Goal: Task Accomplishment & Management: Use online tool/utility

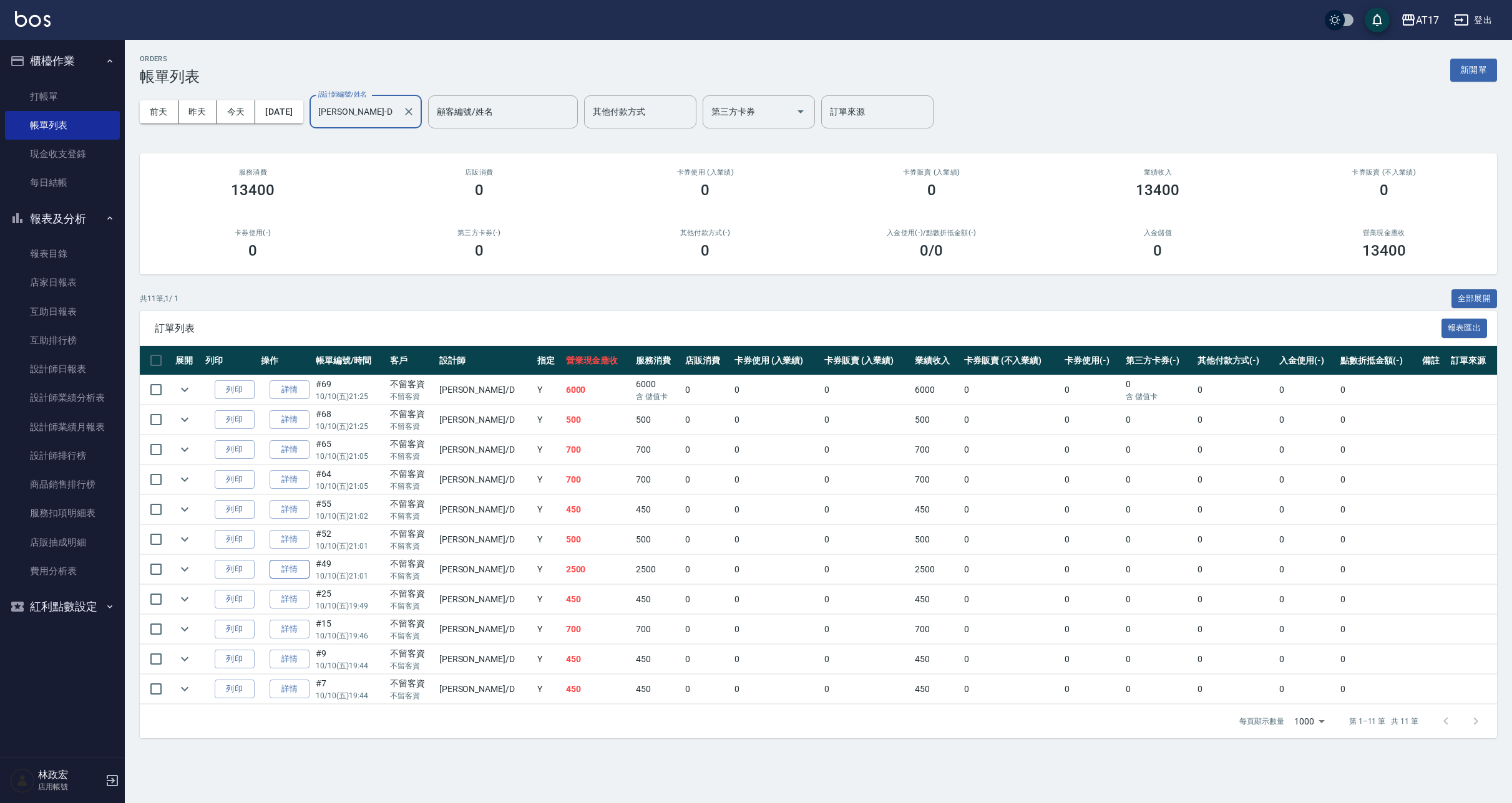
click at [286, 566] on link "詳情" at bounding box center [290, 569] width 40 height 19
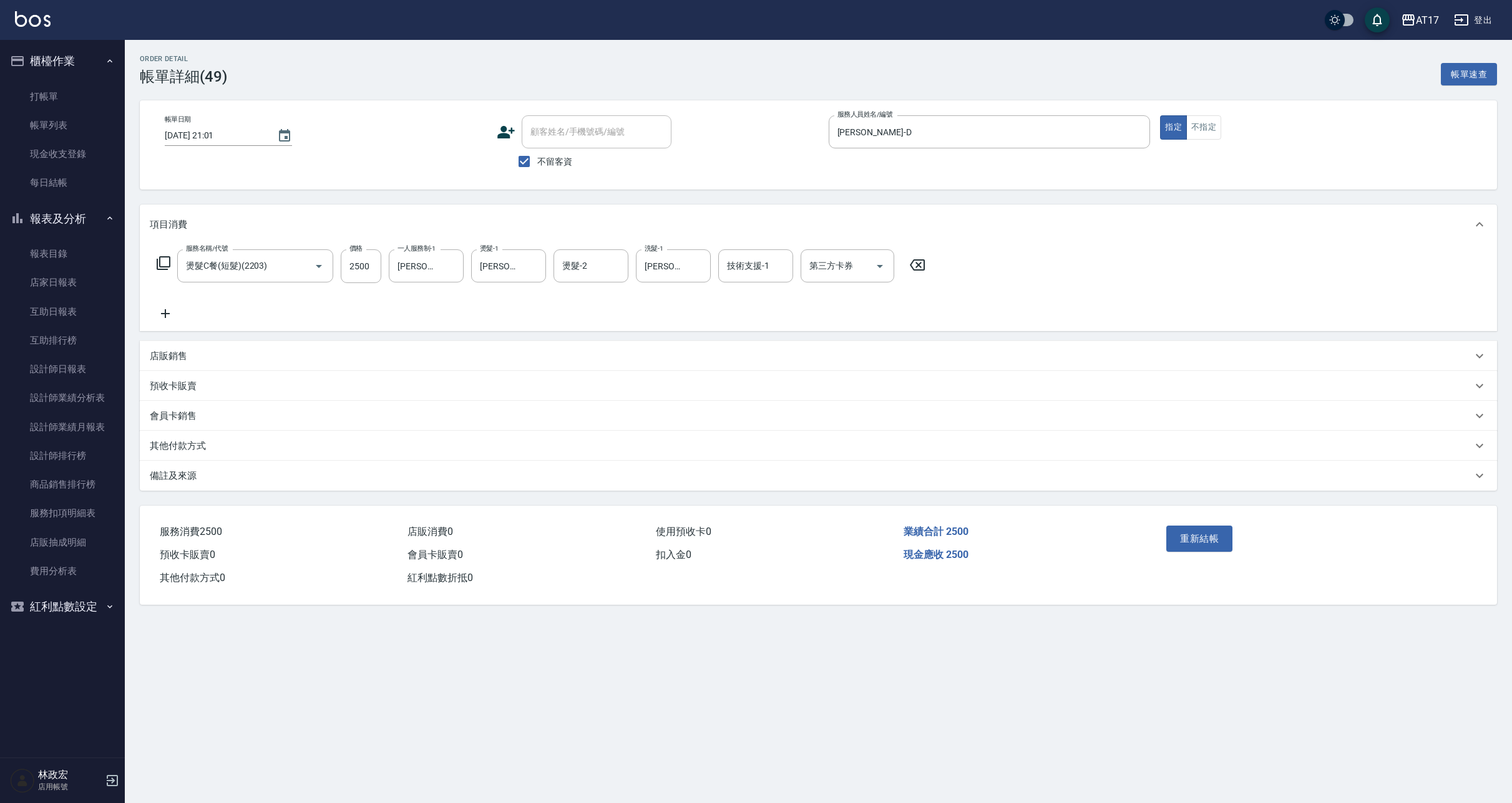
type input "2025/10/10 21:01"
checkbox input "true"
type input "[PERSON_NAME]-D"
click at [530, 267] on icon "Clear" at bounding box center [533, 267] width 13 height 13
click at [1200, 535] on button "重新結帳" at bounding box center [1199, 539] width 66 height 26
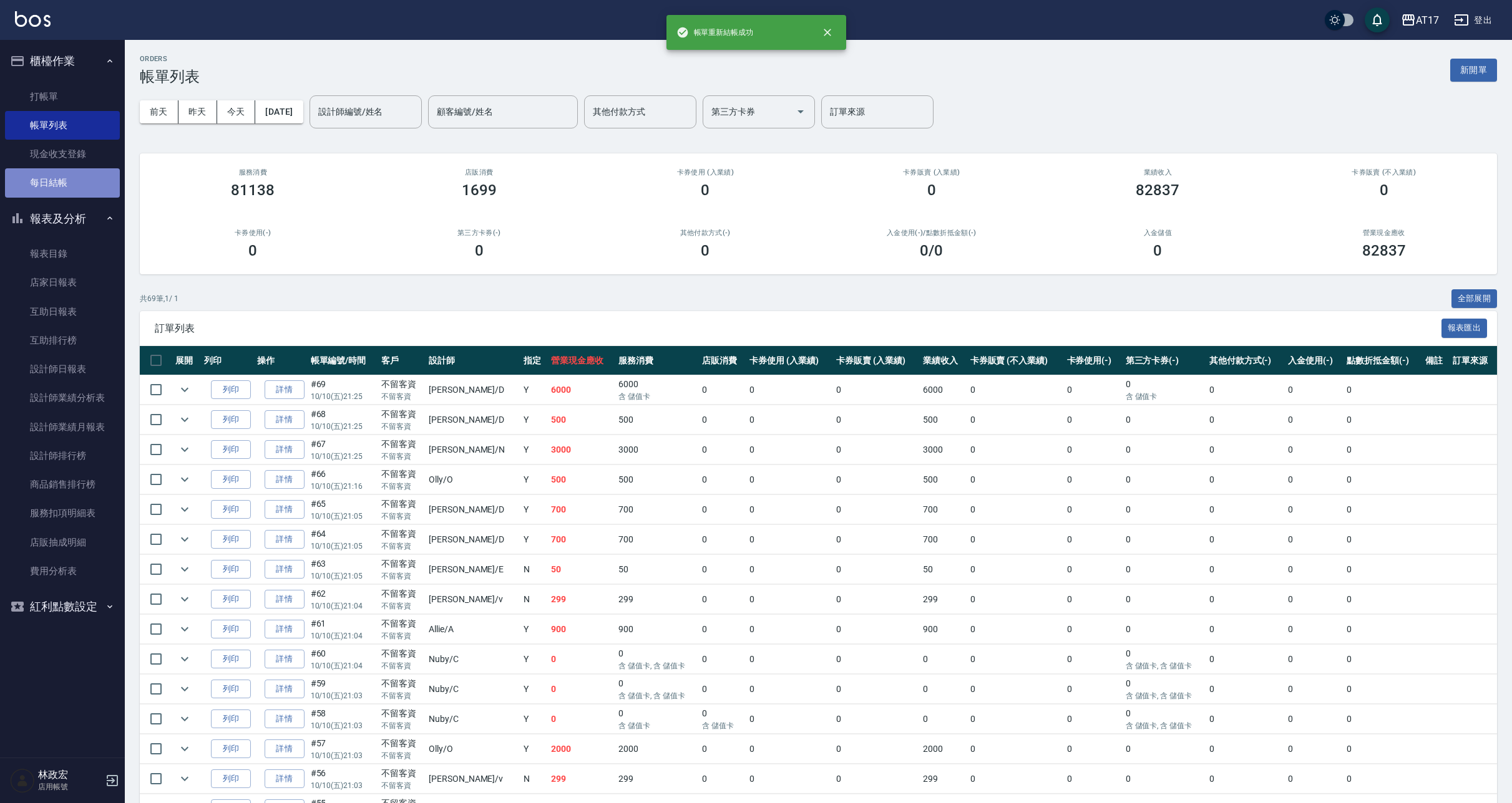
click at [75, 179] on link "每日結帳" at bounding box center [62, 183] width 115 height 29
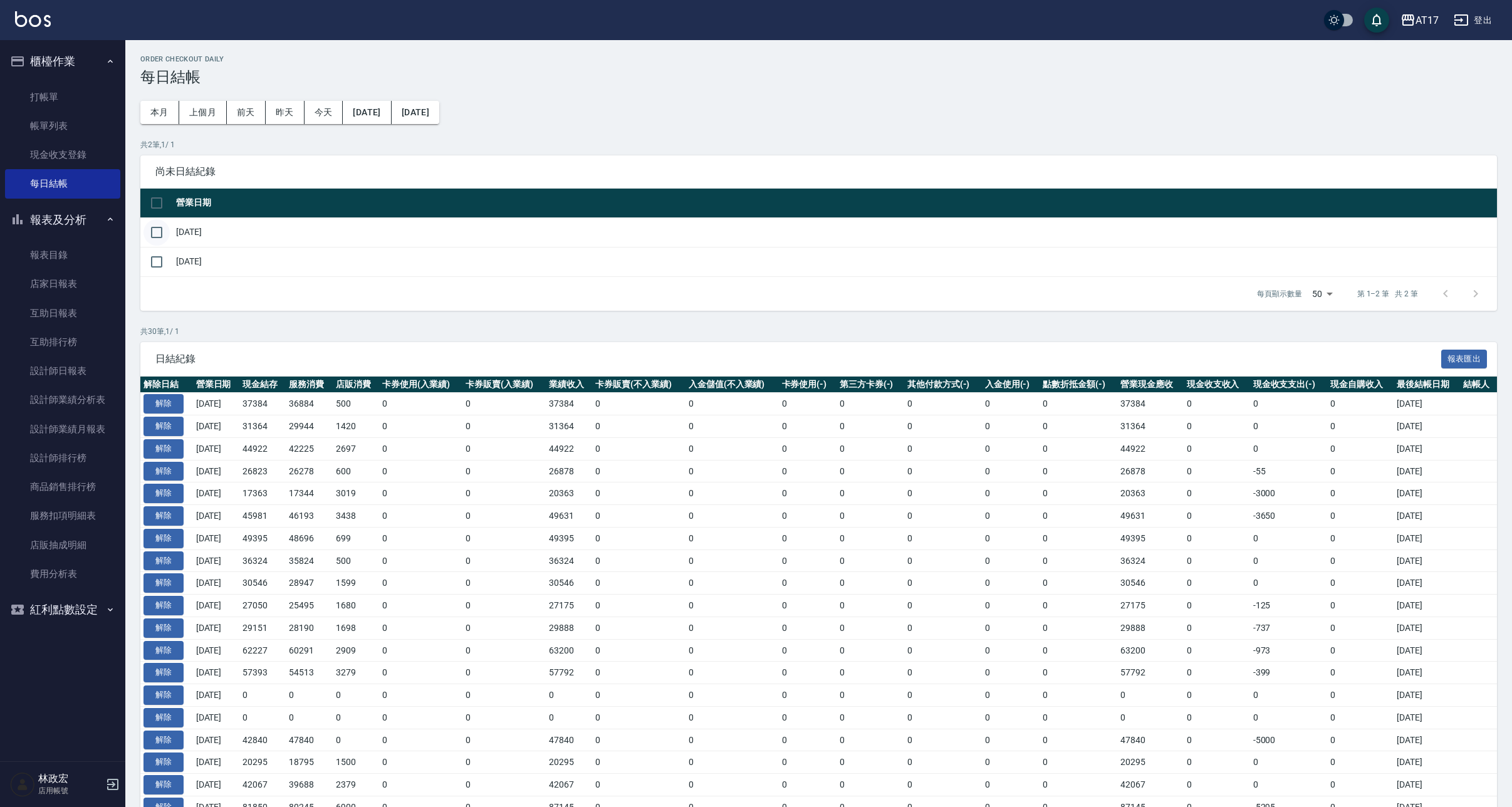
click at [158, 236] on input "checkbox" at bounding box center [156, 232] width 27 height 27
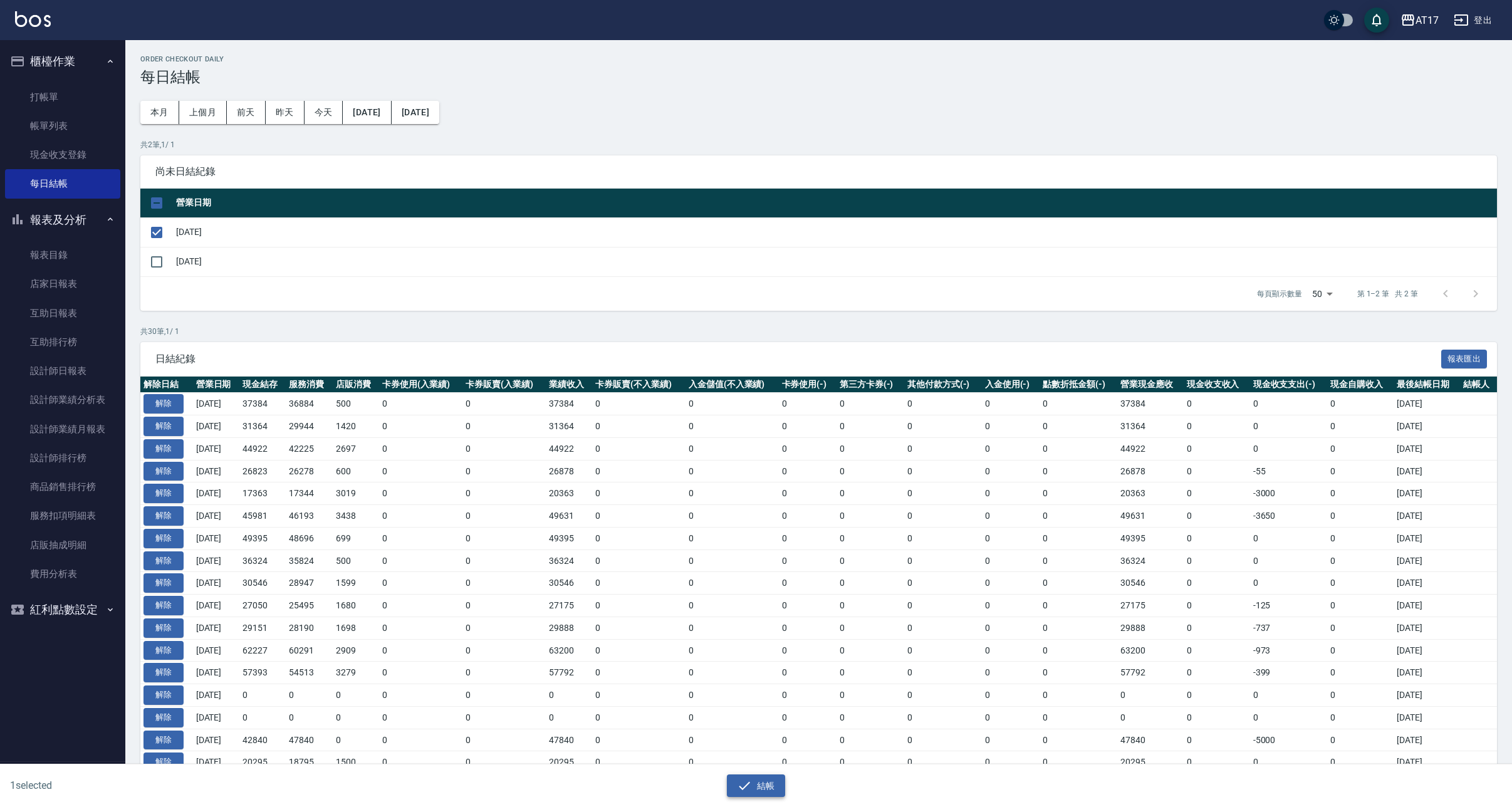
click at [752, 784] on icon "button" at bounding box center [745, 786] width 15 height 15
click at [720, 45] on button "確定" at bounding box center [711, 50] width 40 height 19
checkbox input "false"
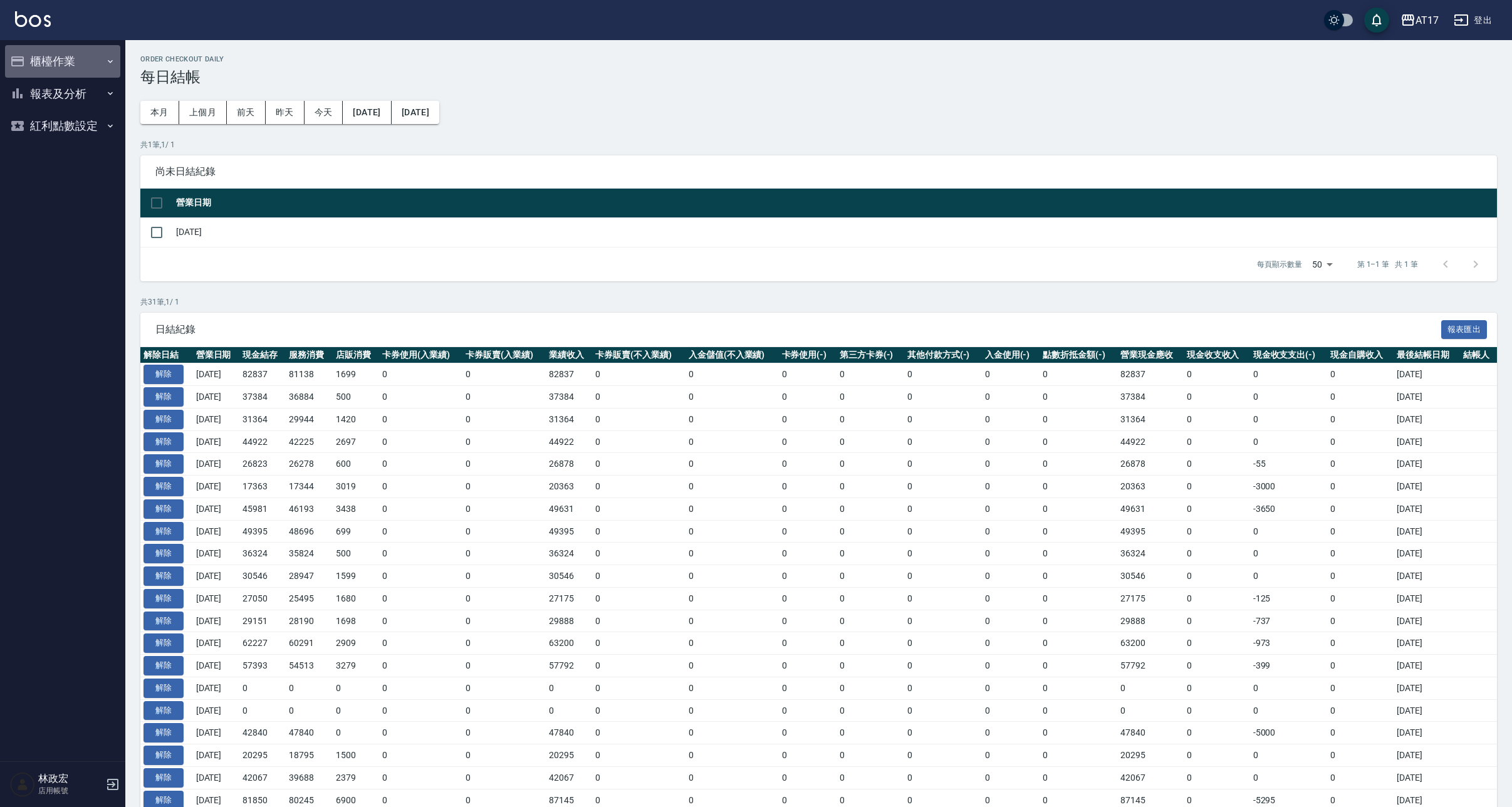
click at [69, 69] on button "櫃檯作業" at bounding box center [62, 61] width 115 height 33
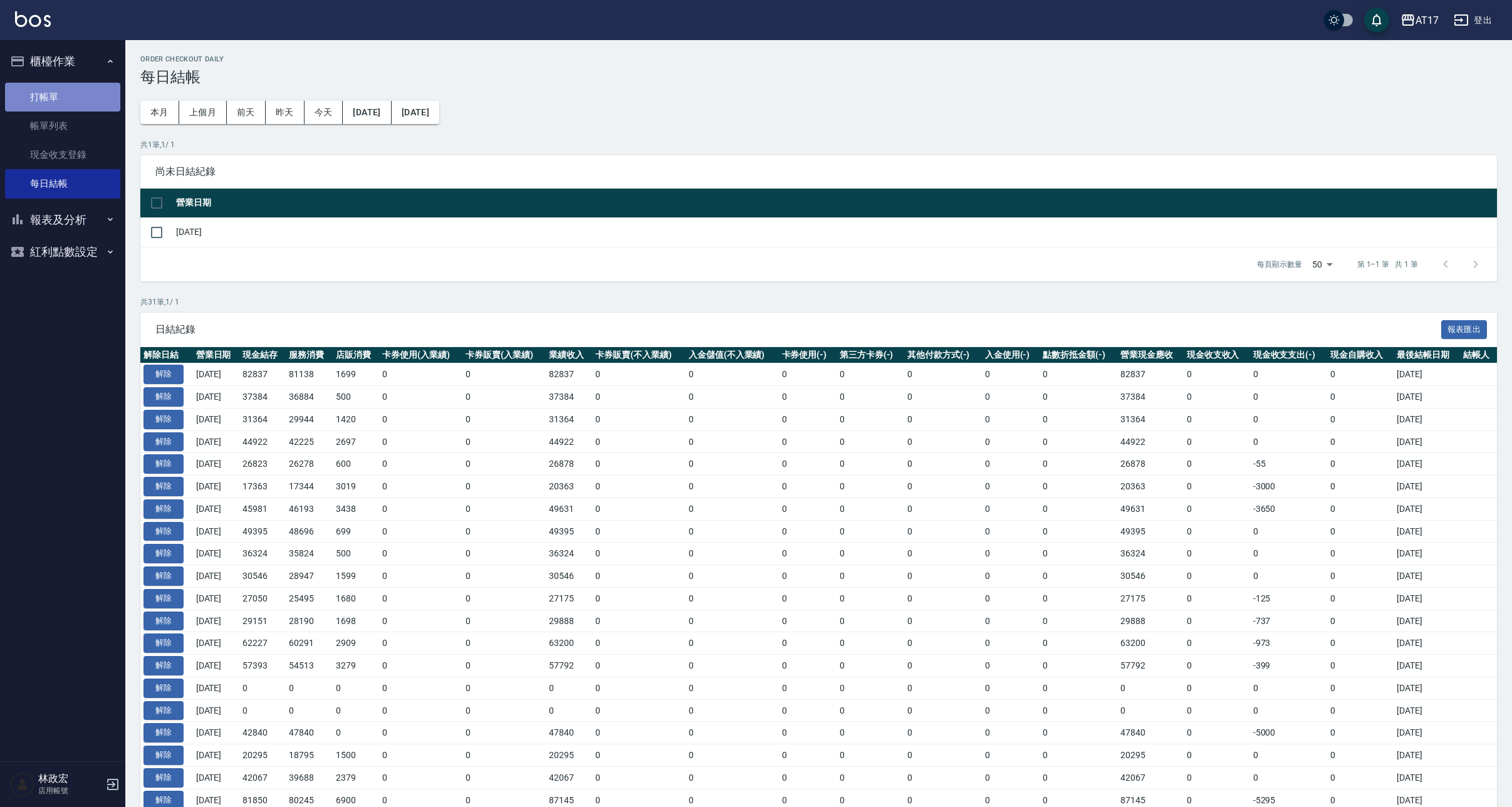
click at [63, 99] on link "打帳單" at bounding box center [62, 97] width 115 height 29
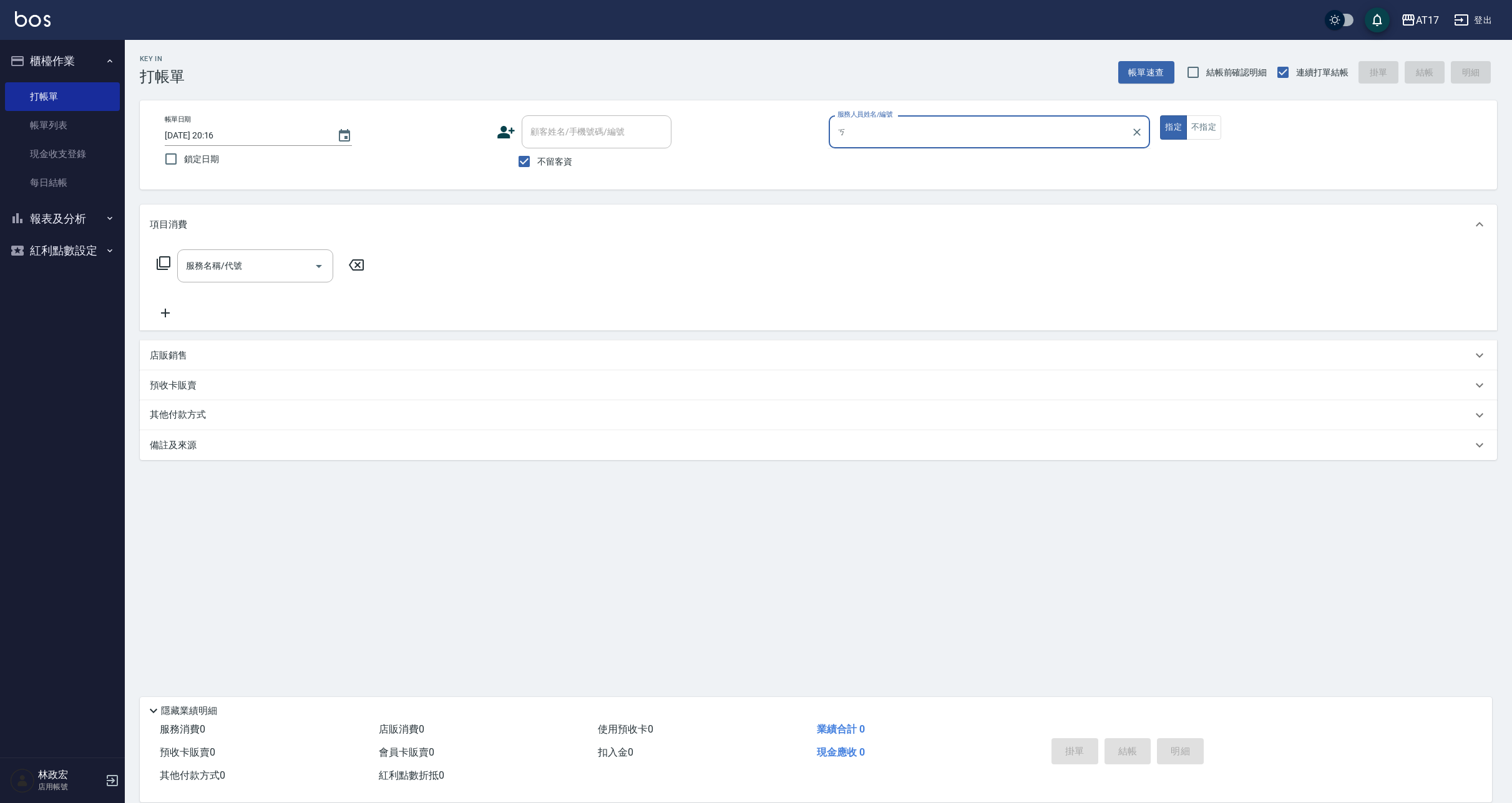
type input "ㄎ"
click at [1173, 127] on button "指定" at bounding box center [1173, 127] width 26 height 25
type button "true"
type input "５"
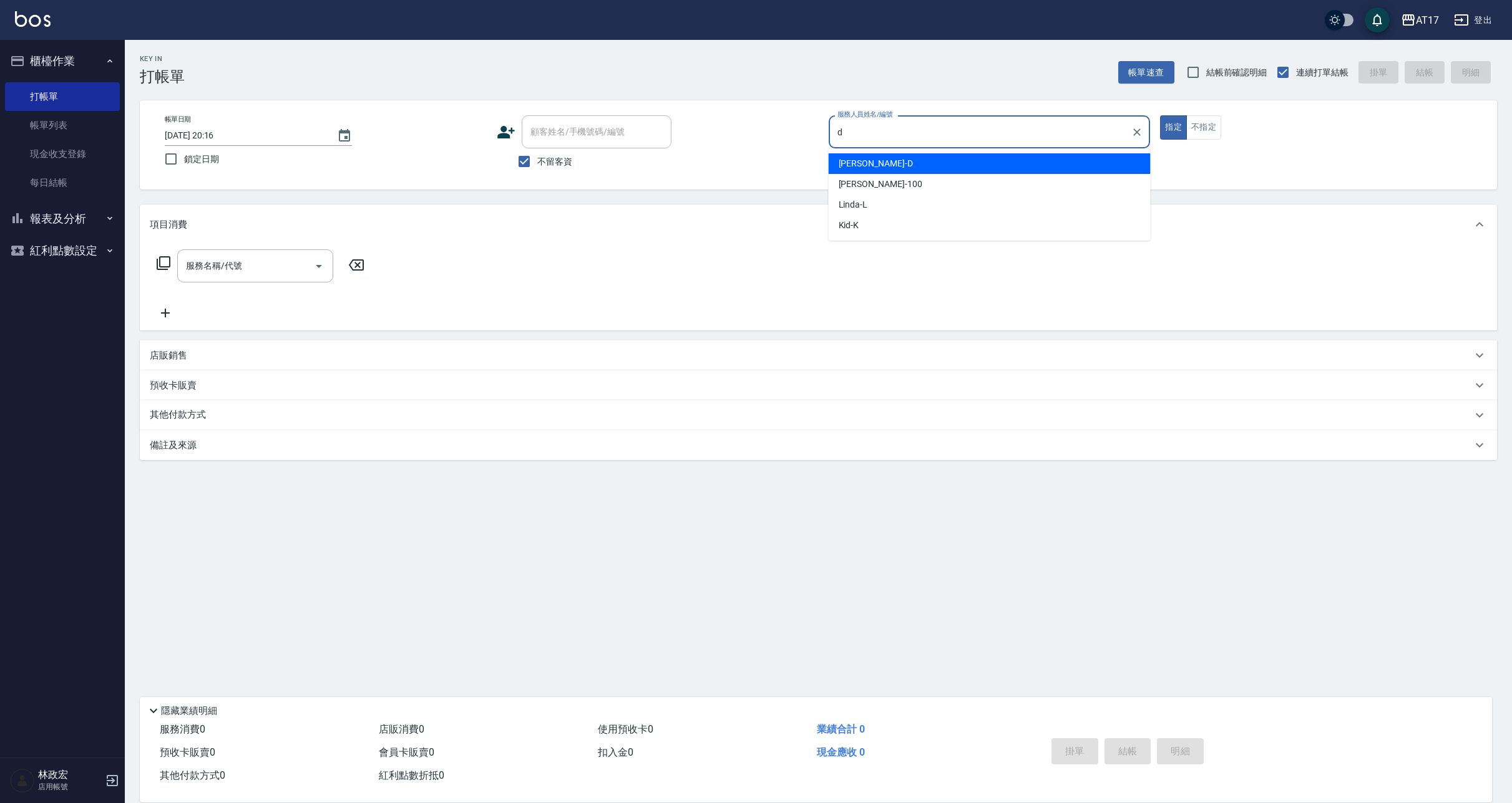
type input "[PERSON_NAME]-D"
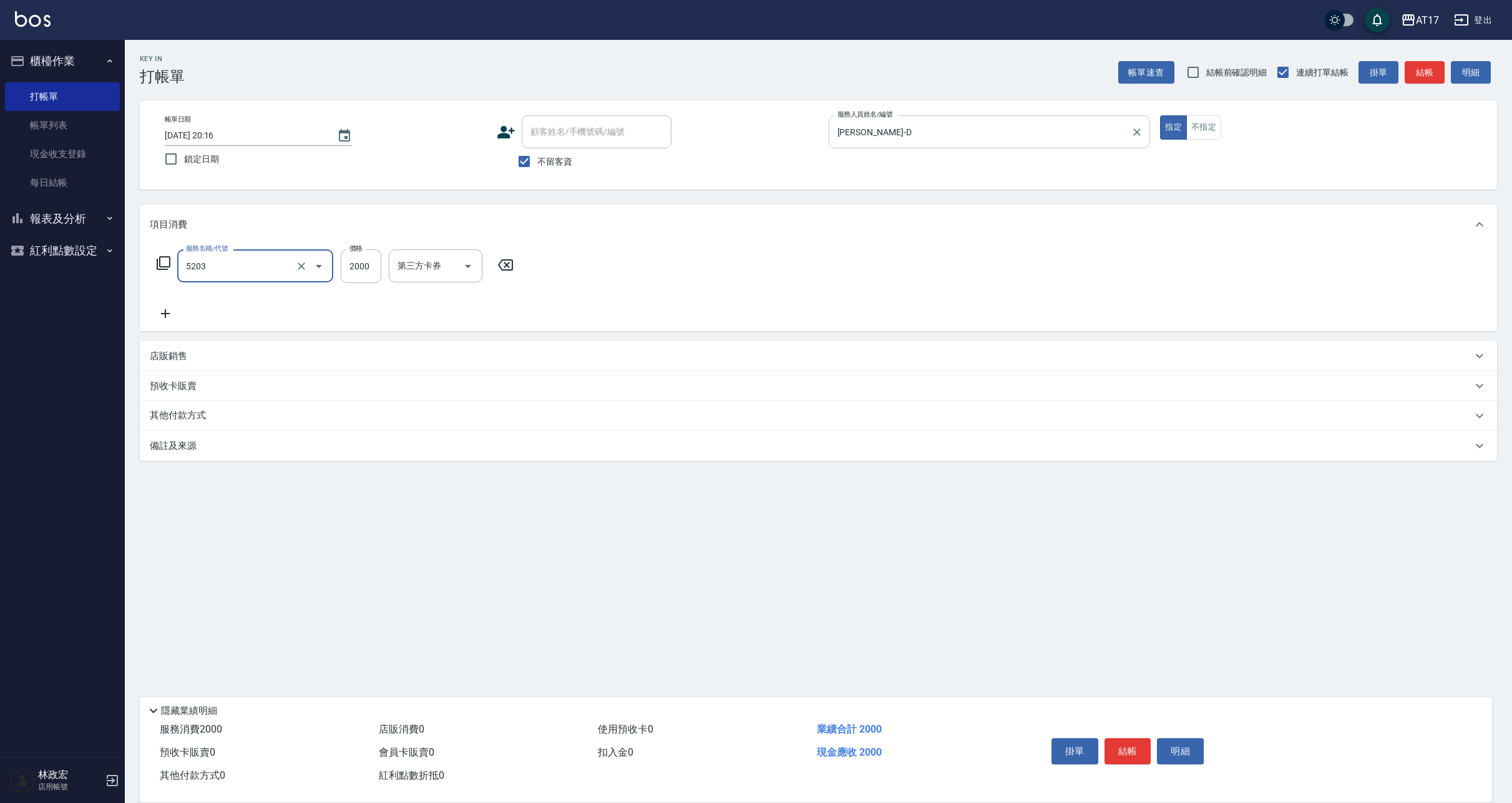
type input "染髮C餐(短髮)(5203)"
type input "[PERSON_NAME]-55"
type input "[PERSON_NAME]-D"
type input "獅-5"
click at [700, 269] on icon "Clear" at bounding box center [698, 267] width 13 height 13
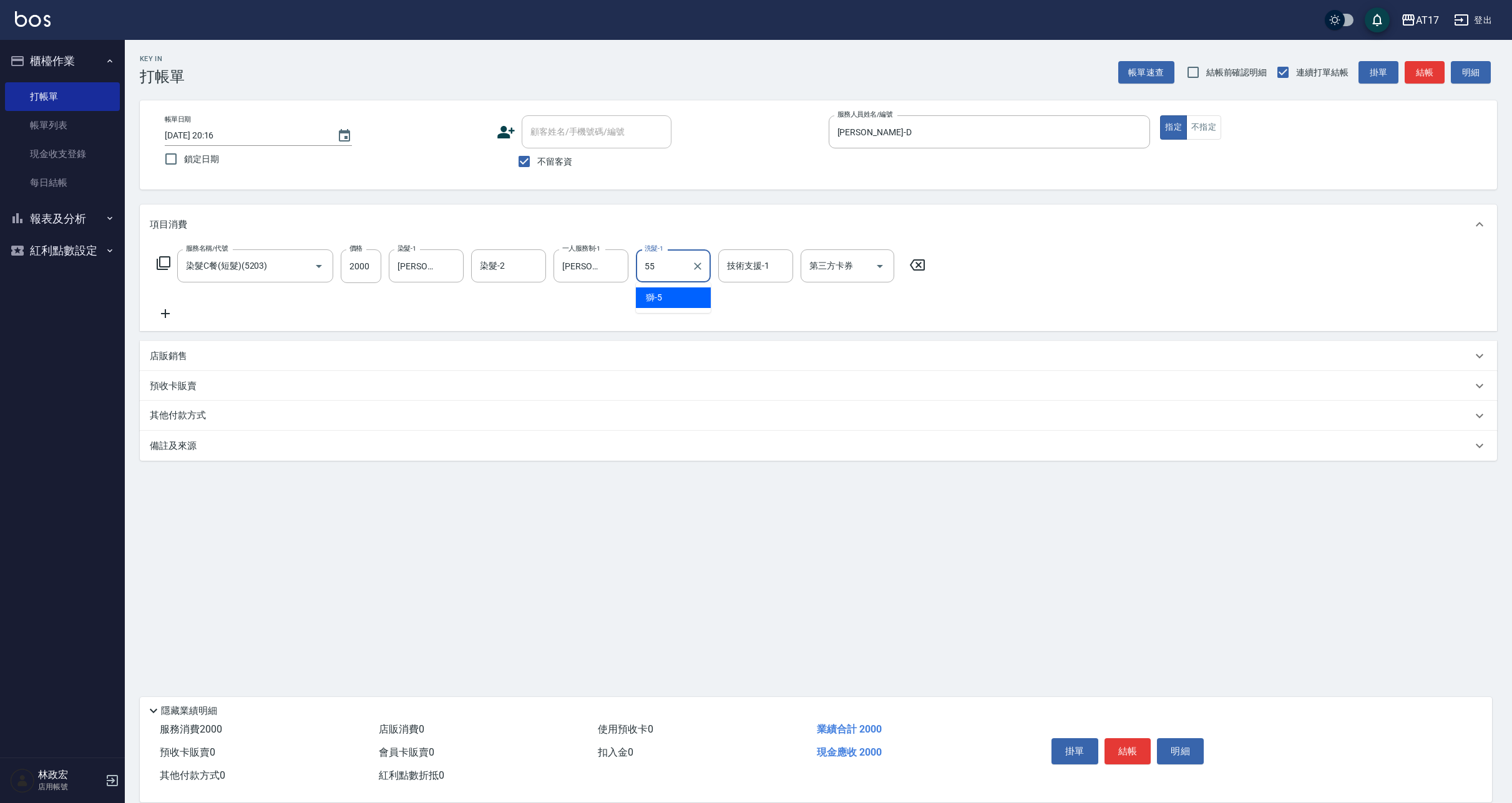
type input "[PERSON_NAME]-55"
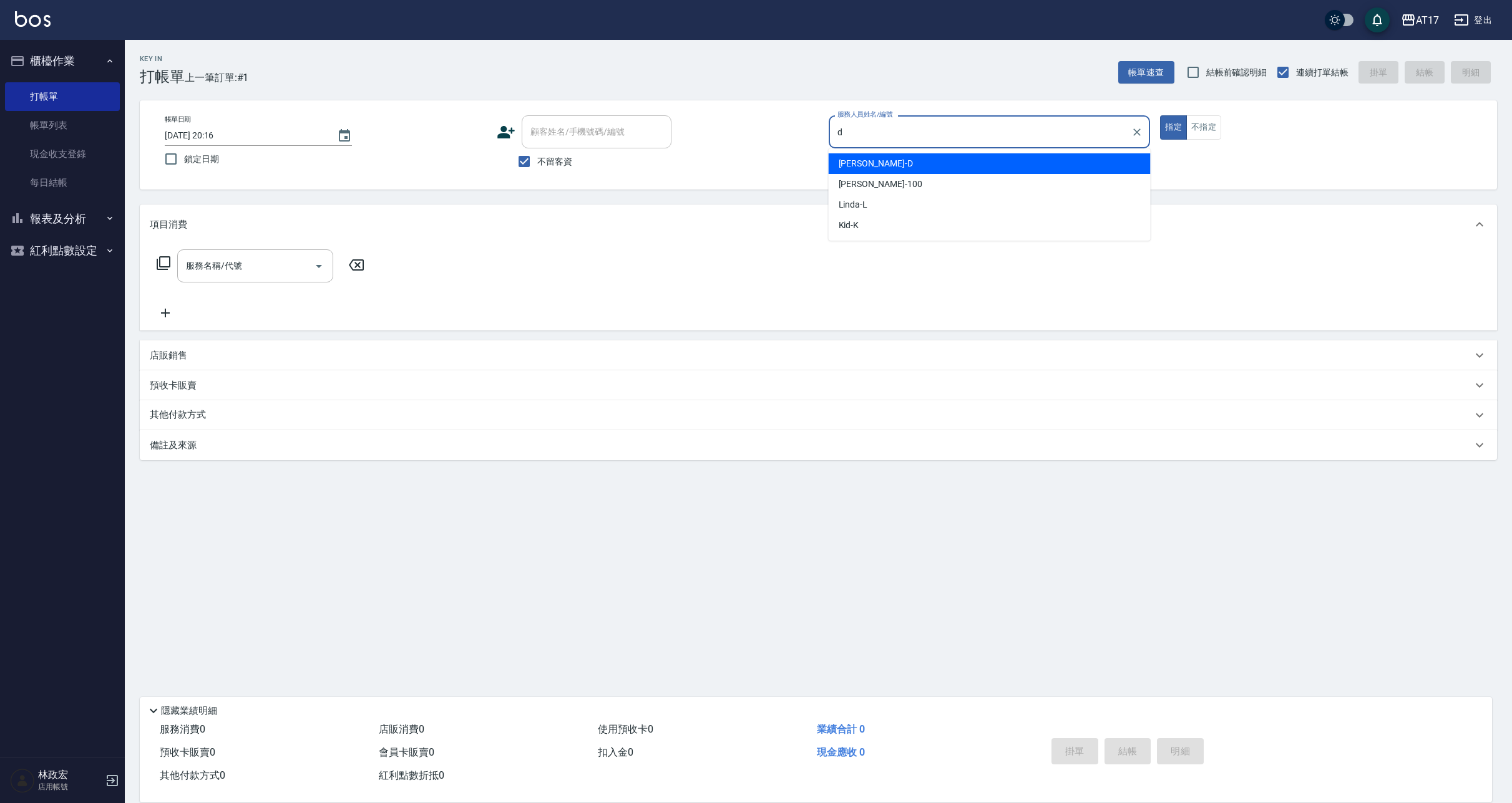
type input "[PERSON_NAME]-D"
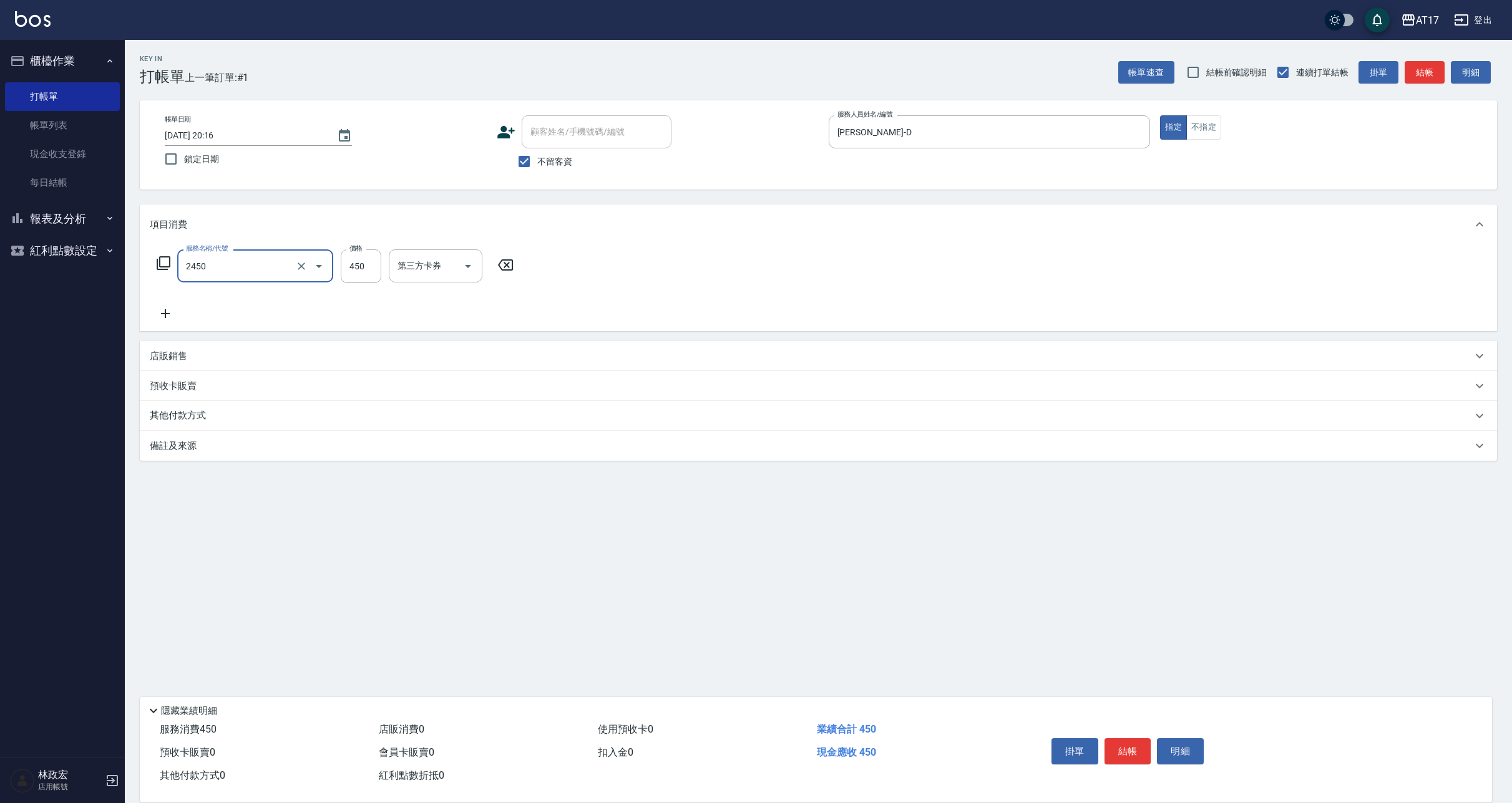
type input "C剪髮套餐(2450)"
type input "[PERSON_NAME]-25"
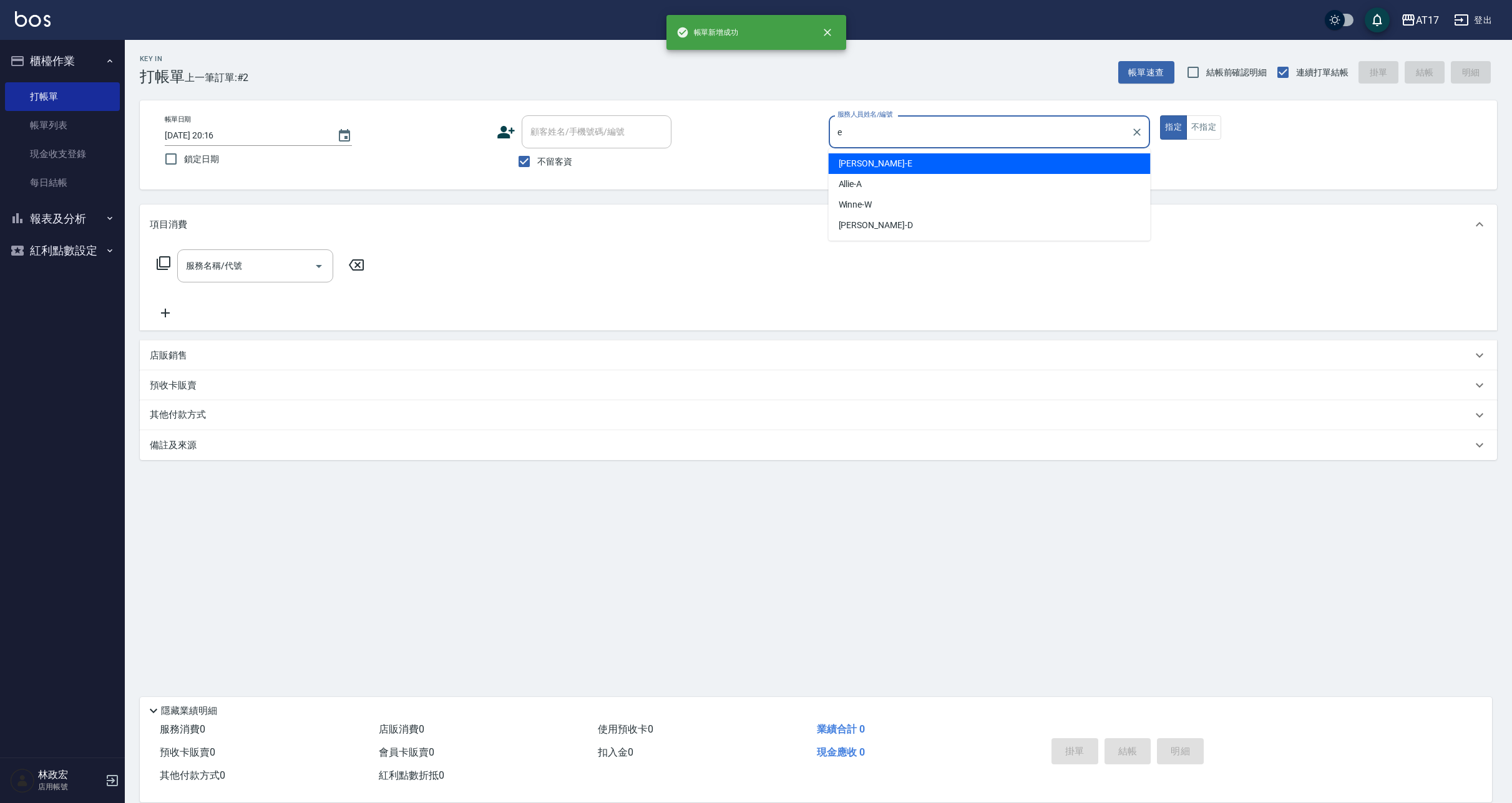
type input "[PERSON_NAME]-E"
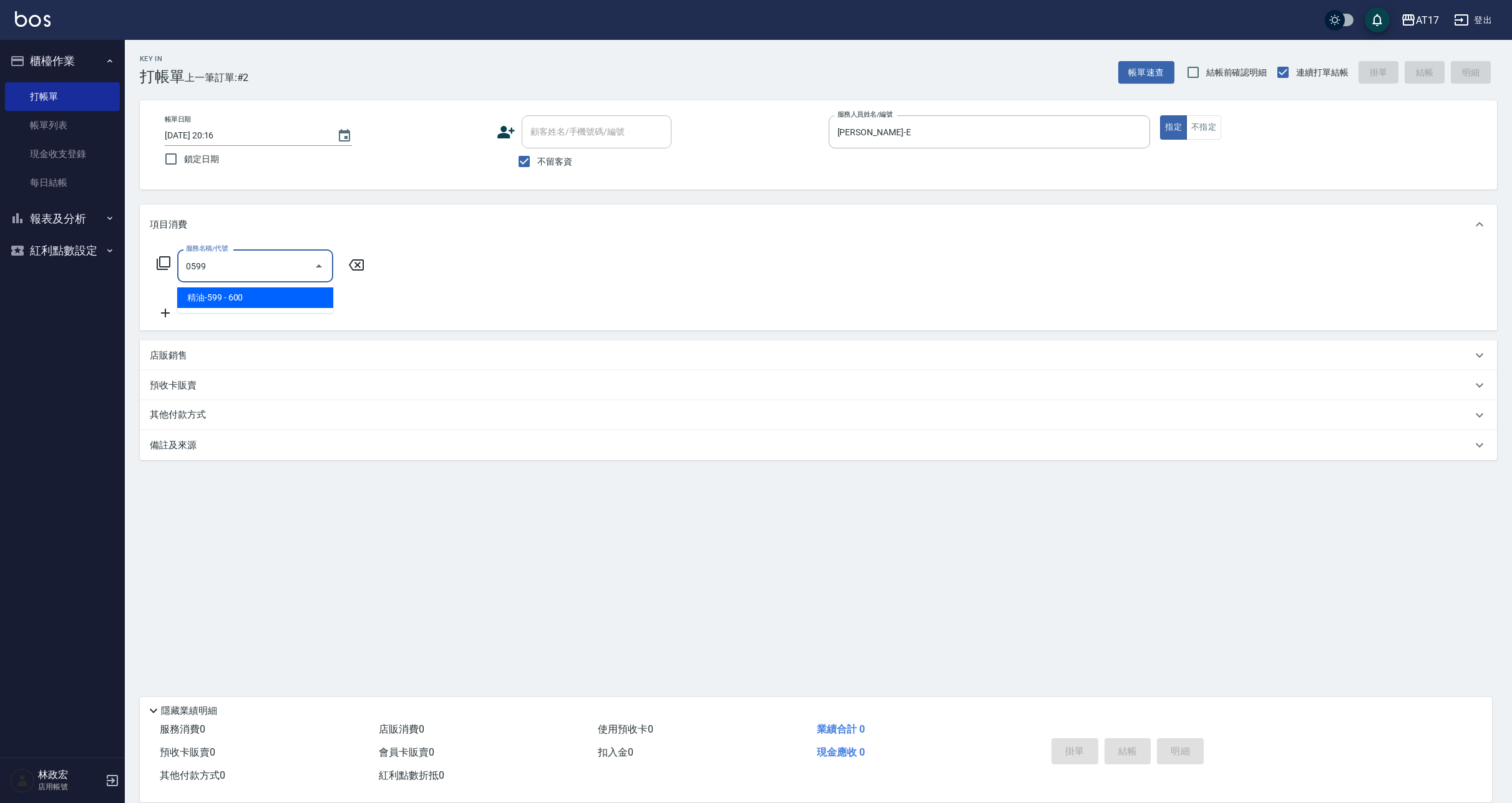
type input "精油-599(0599)"
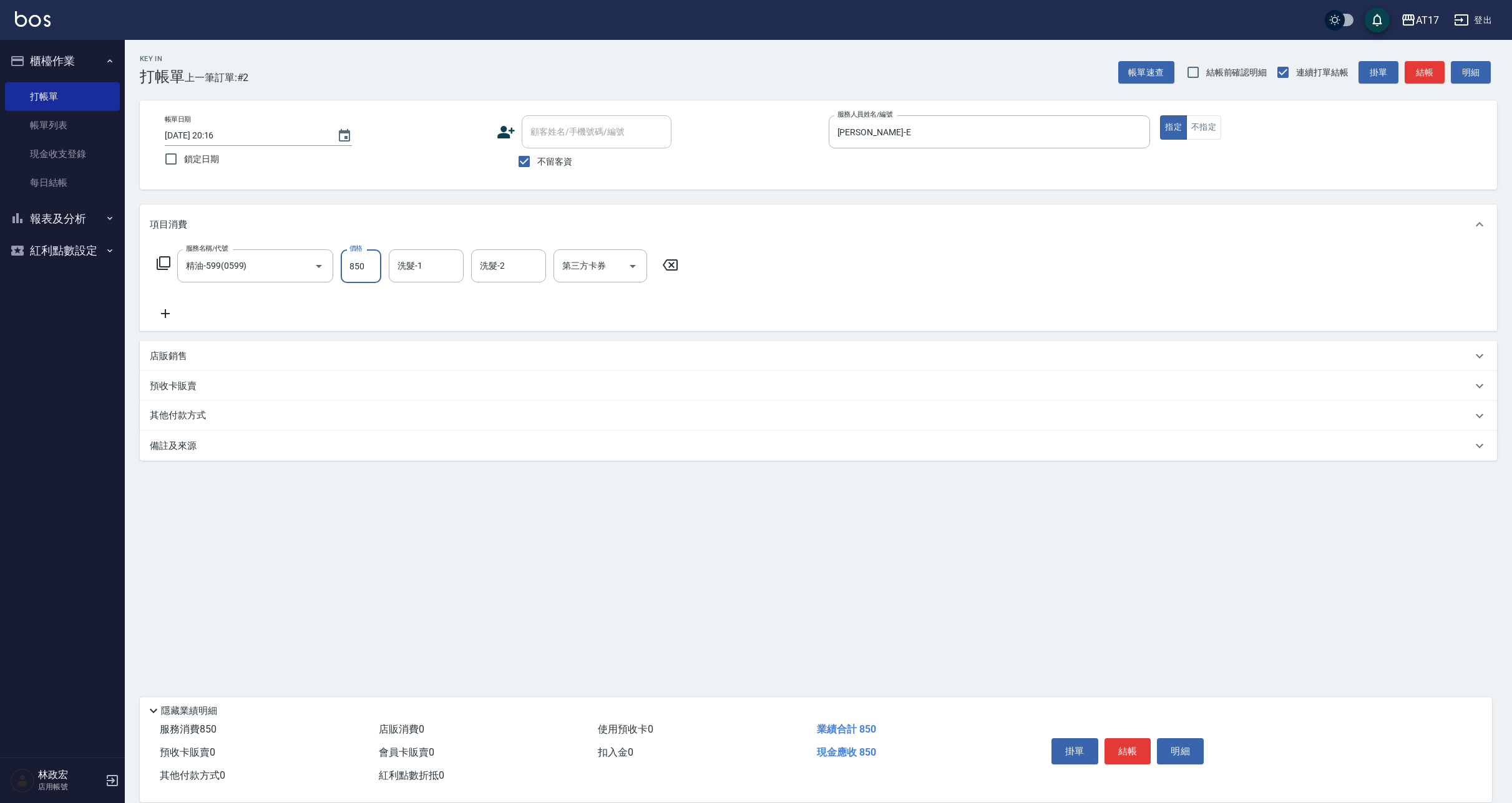
type input "850"
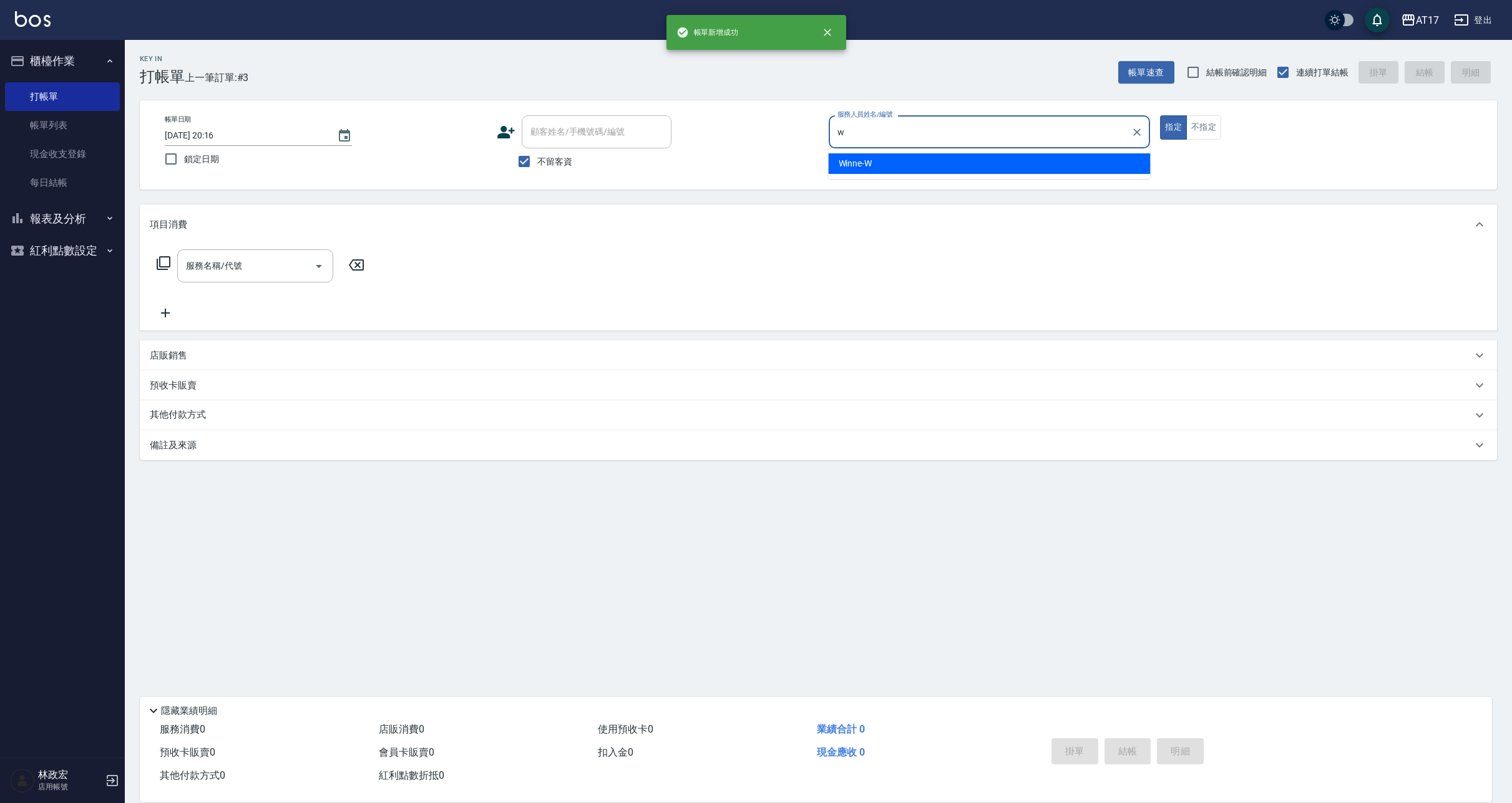
type input "Winne-W"
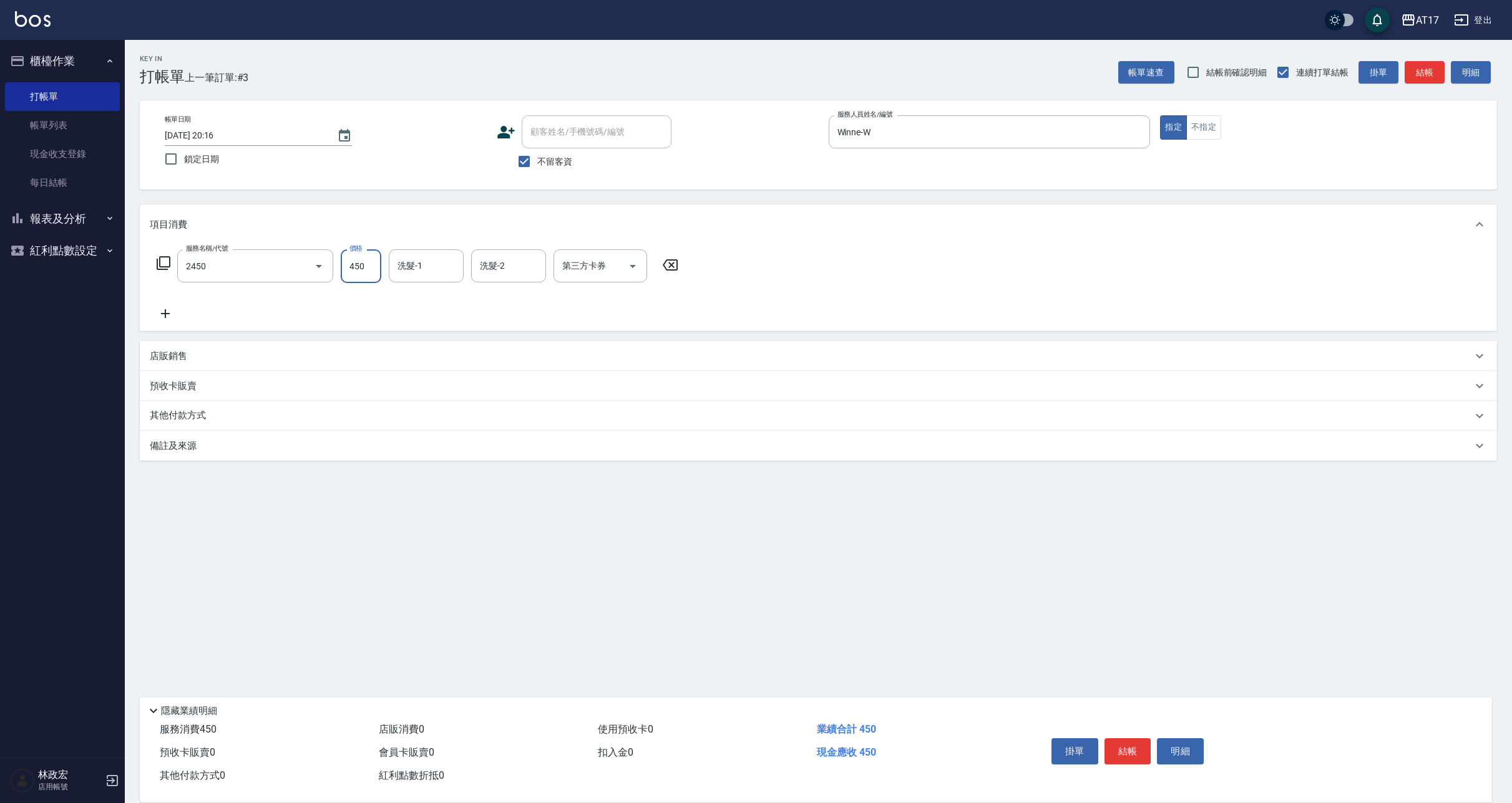
type input "C剪髮套餐(2450)"
click at [176, 353] on p "店販銷售" at bounding box center [168, 356] width 37 height 13
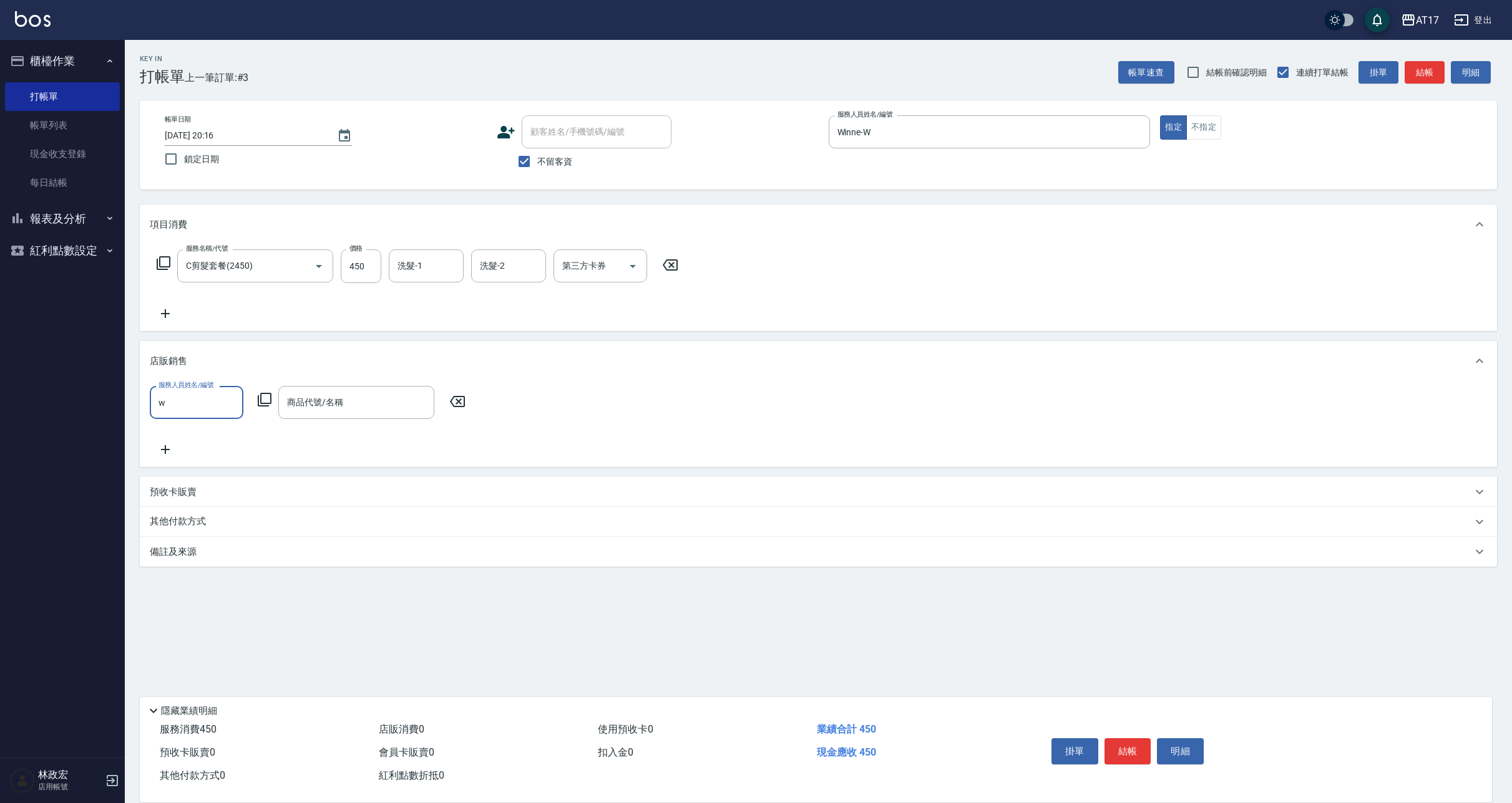
type input "Winne-W"
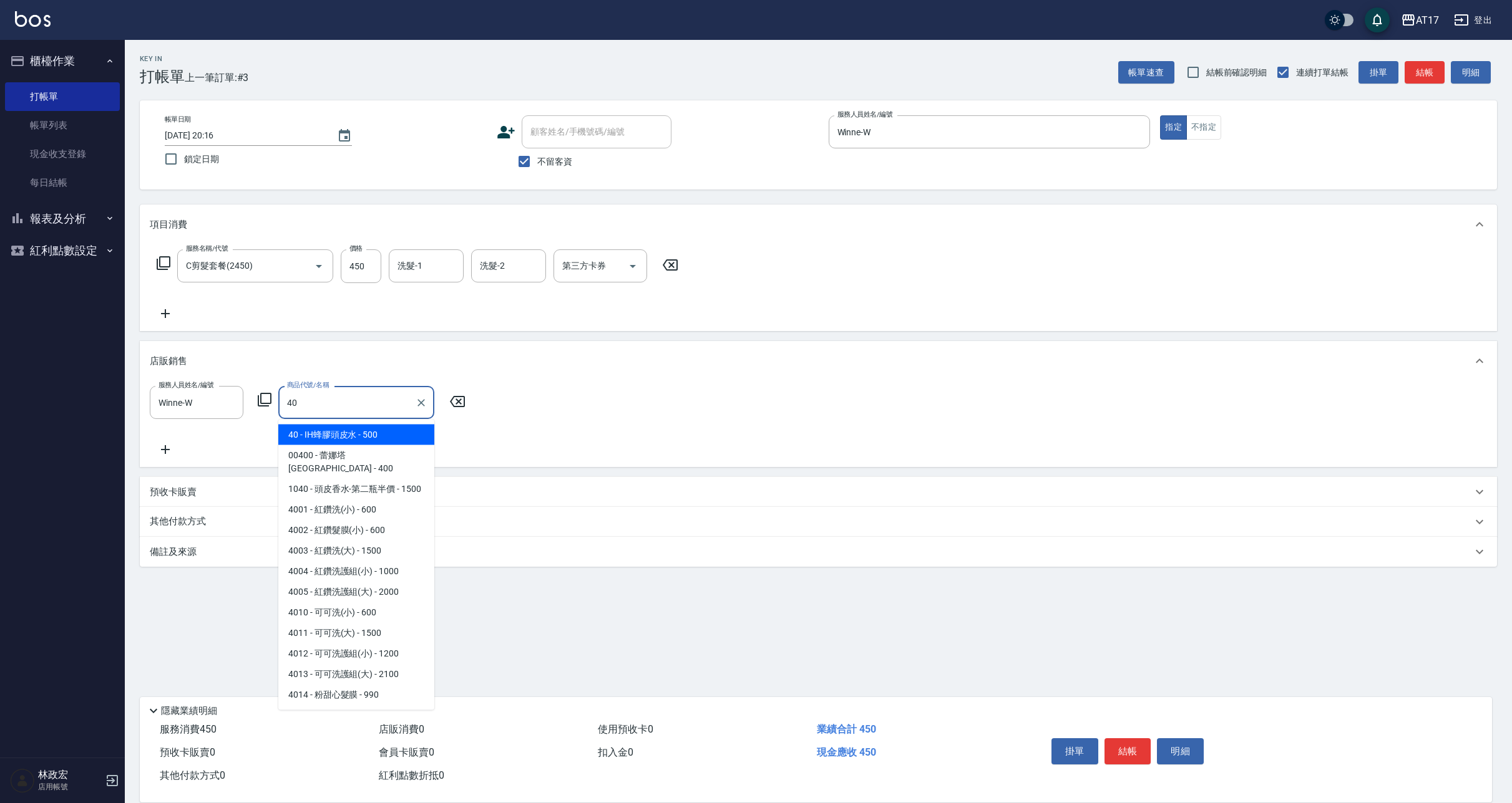
type input "IH蜂膠頭皮水"
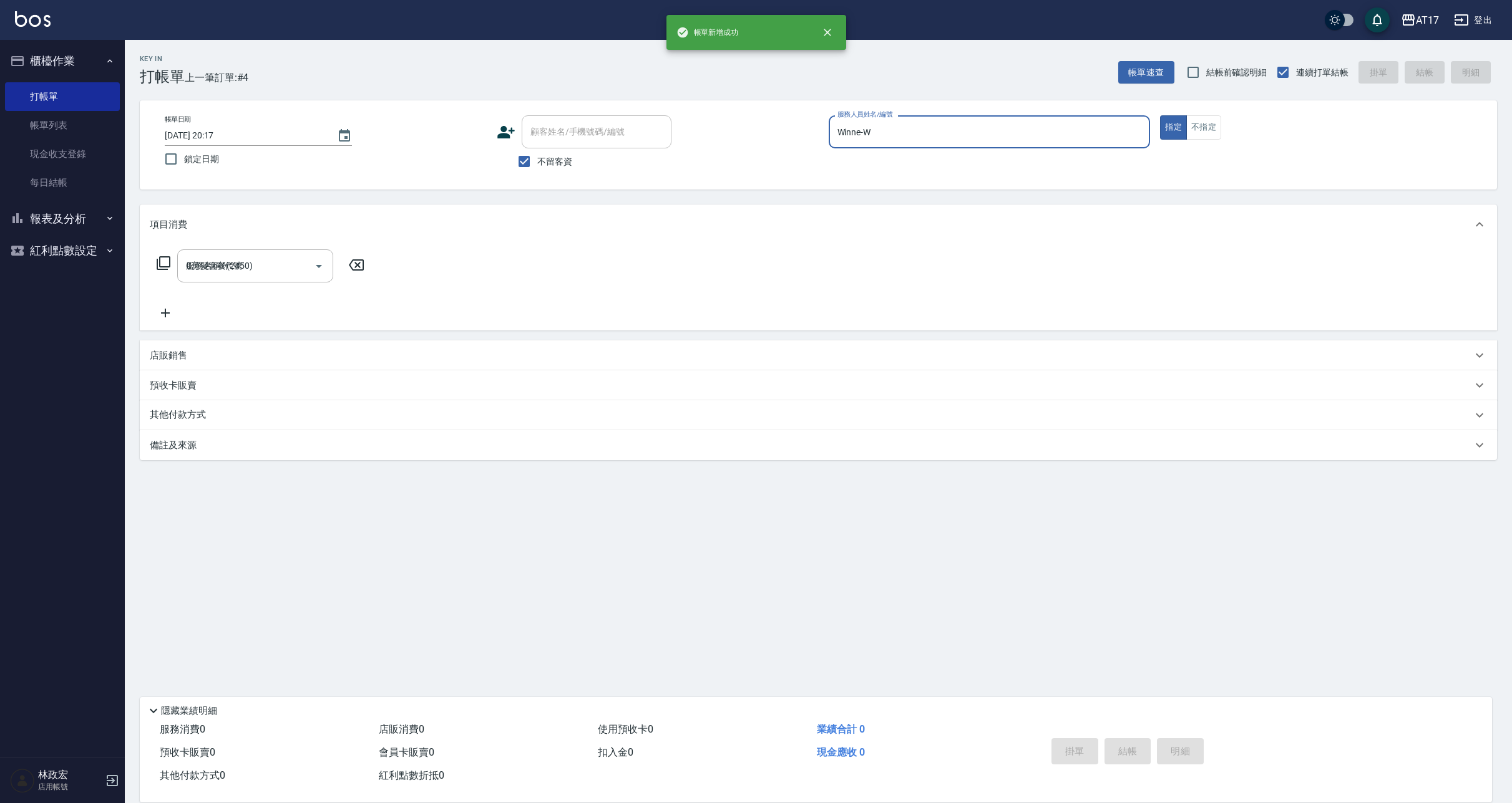
type input "[DATE] 20:17"
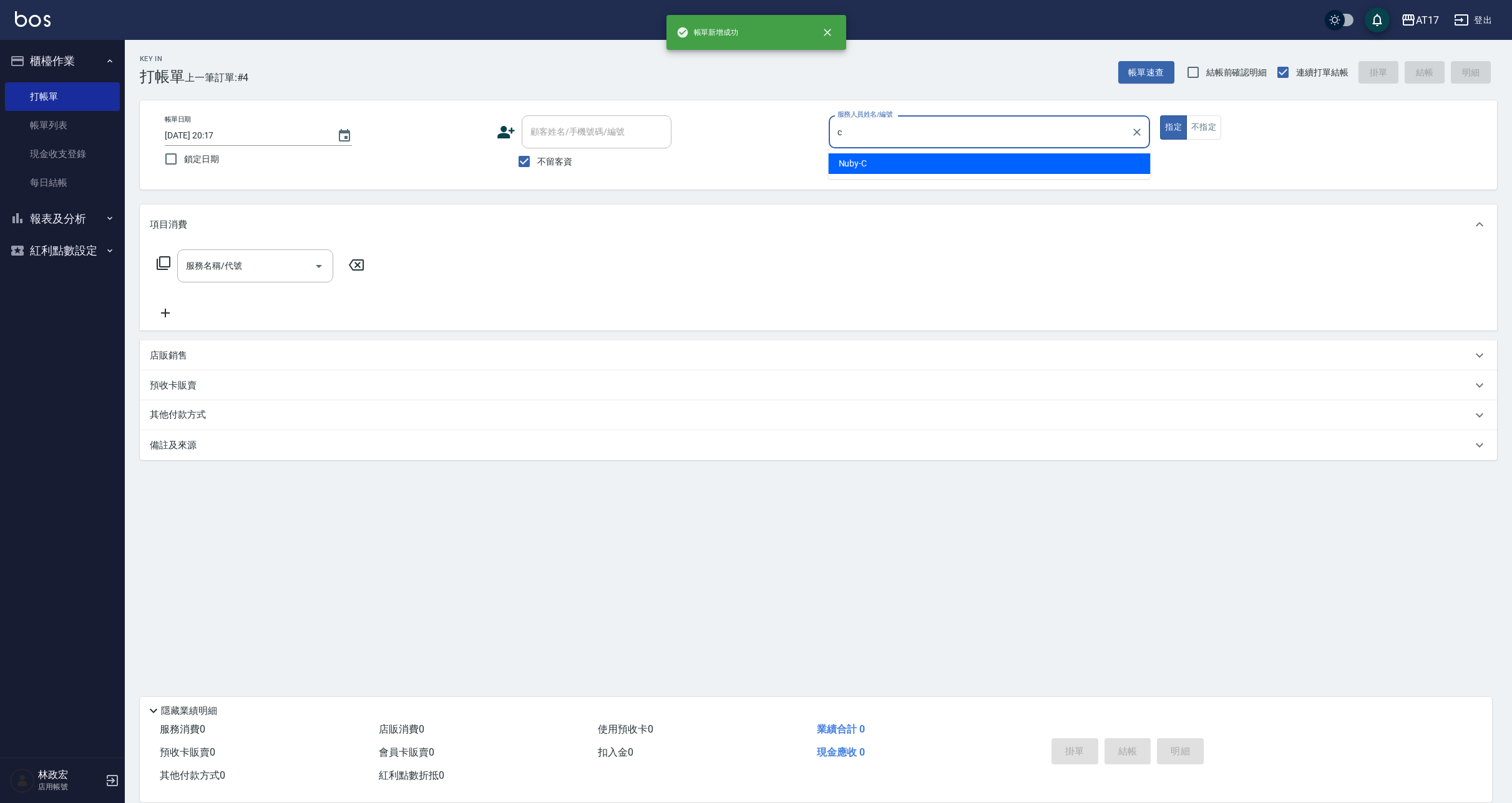
type input "Nuby-C"
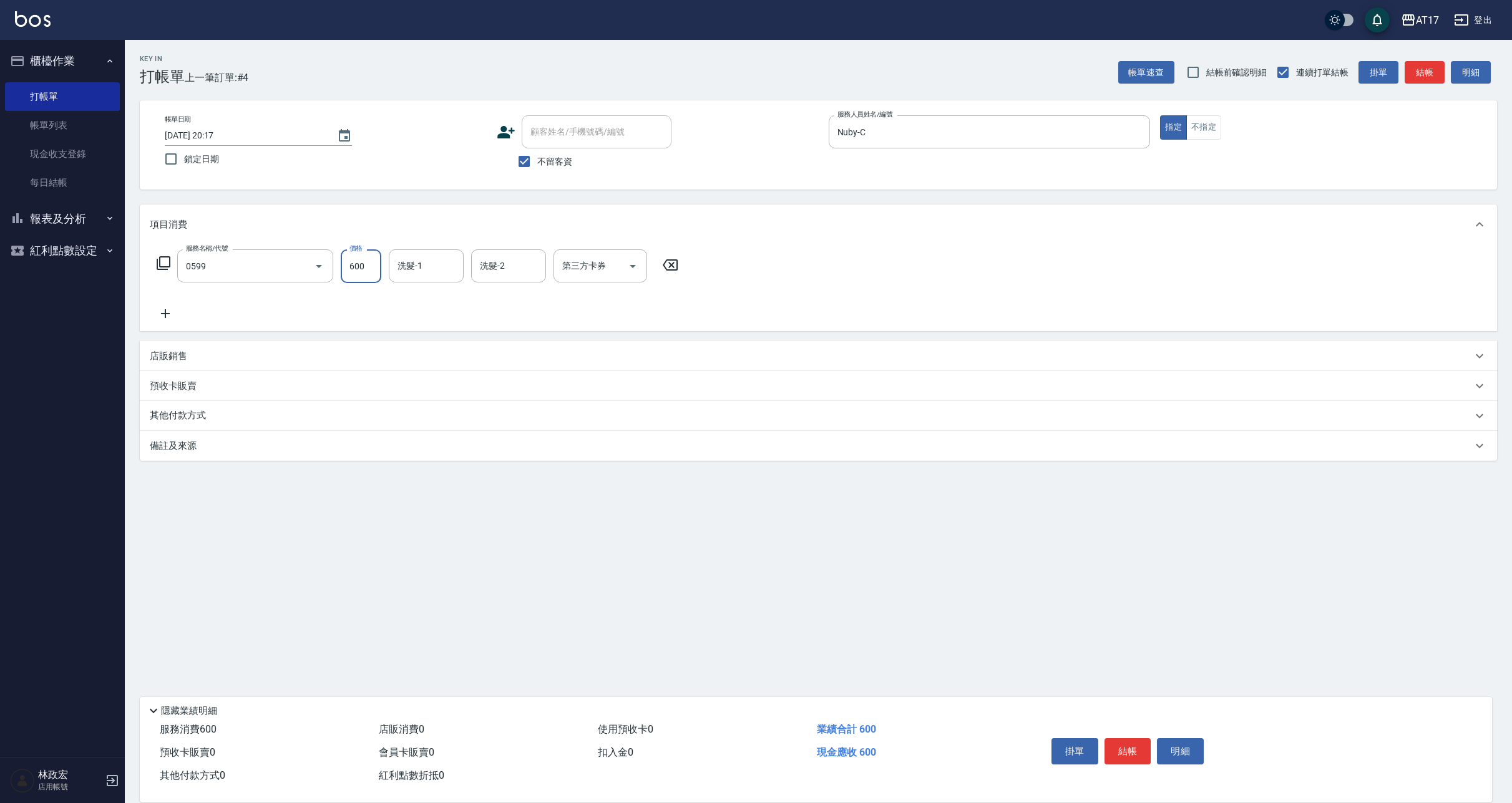
type input "精油-599(0599)"
click at [423, 282] on div "洗髮-1" at bounding box center [426, 266] width 75 height 33
type input "Winne-W"
type input "儲值卡"
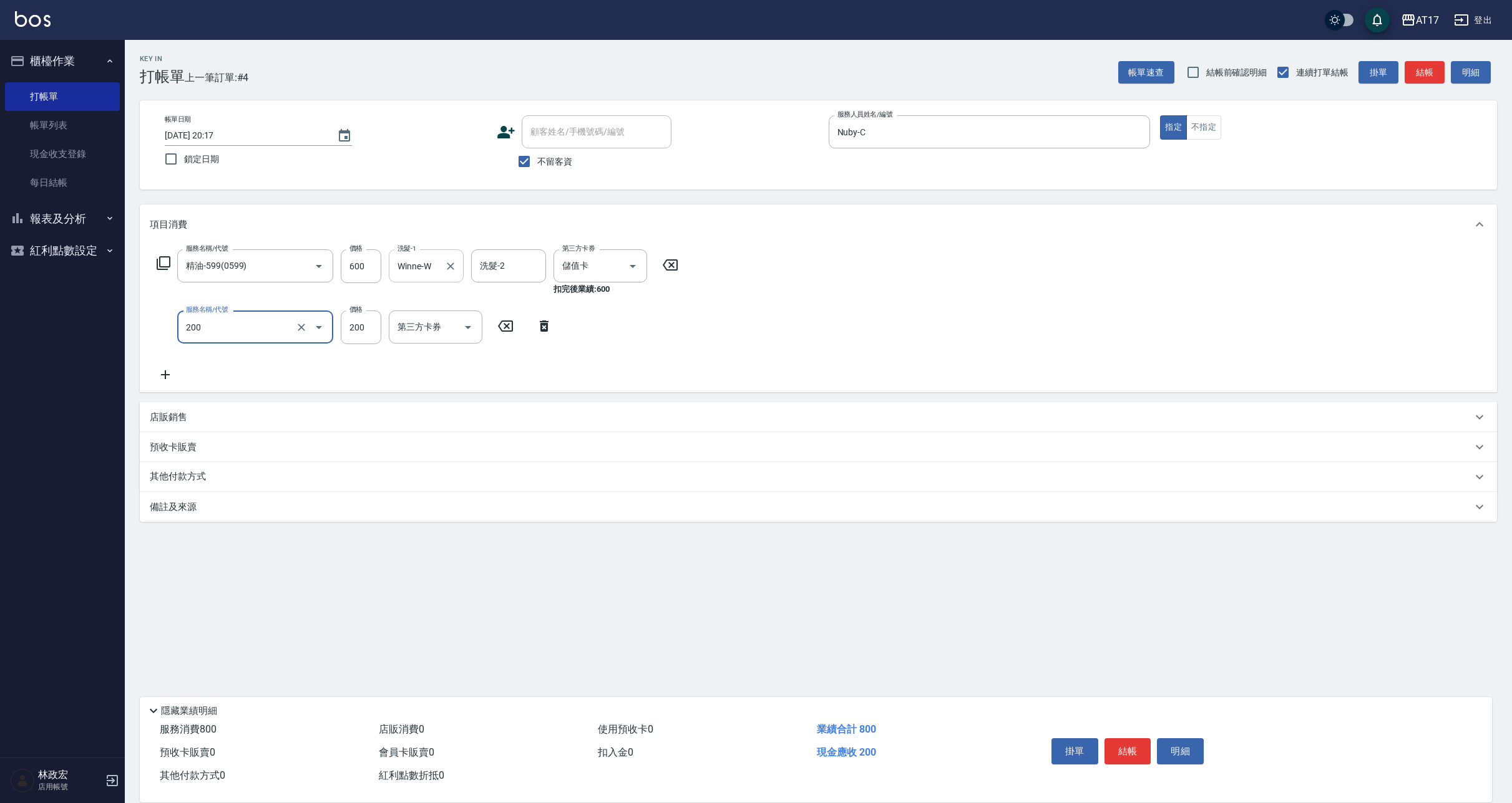
type input "剪髮(200)"
type input "400"
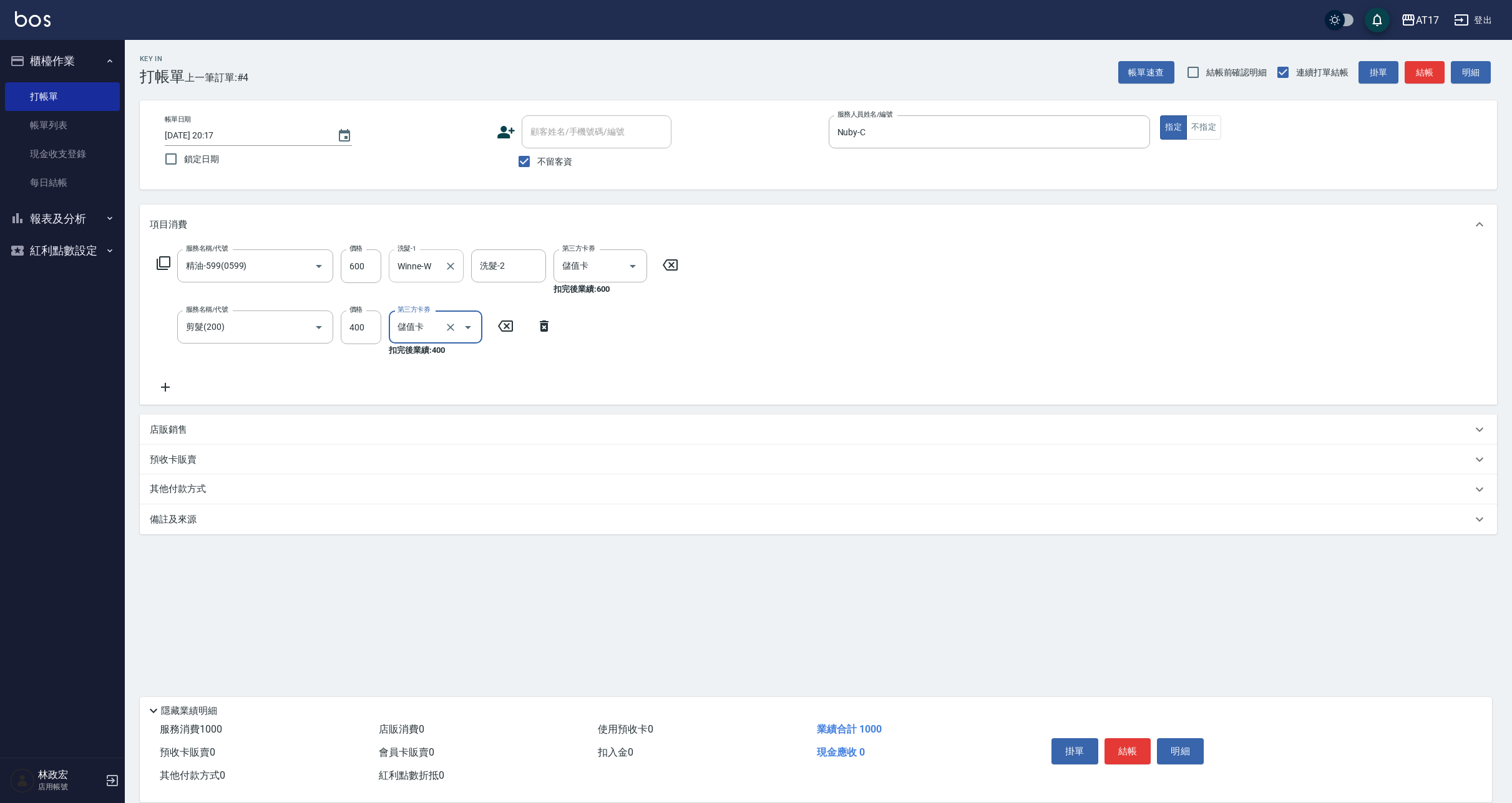
type input "儲值卡"
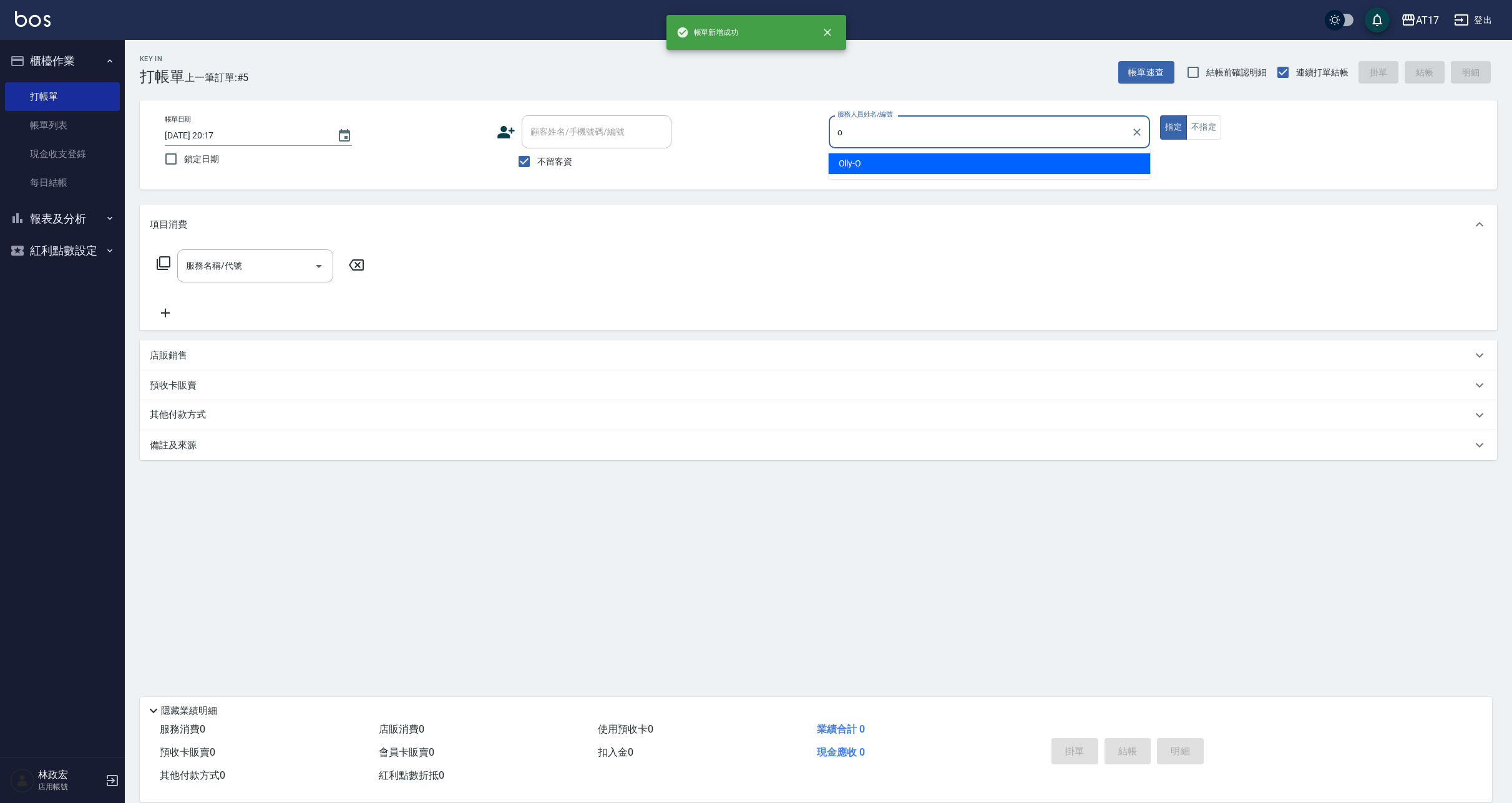
type input "Olly-O"
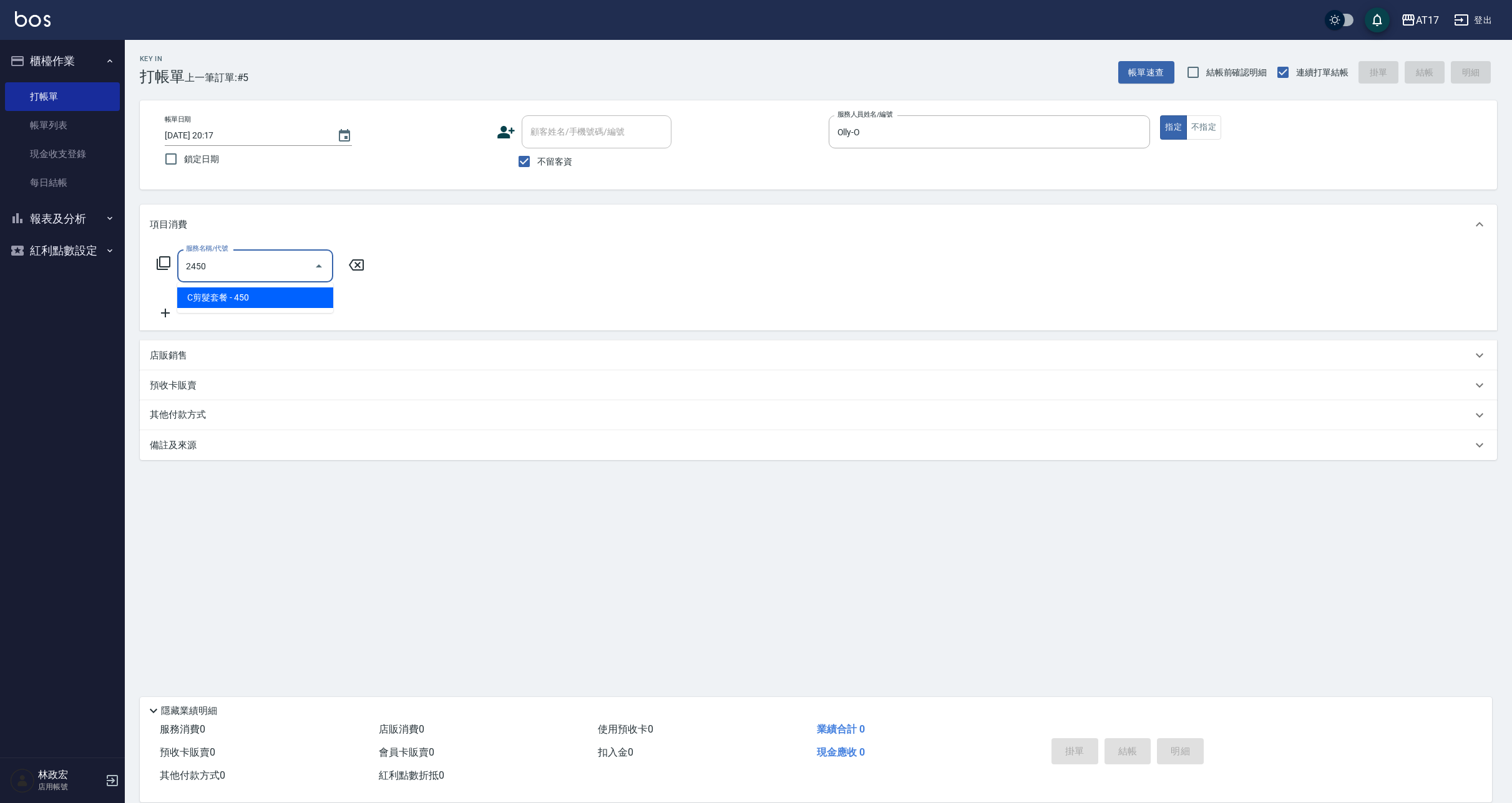
type input "2450"
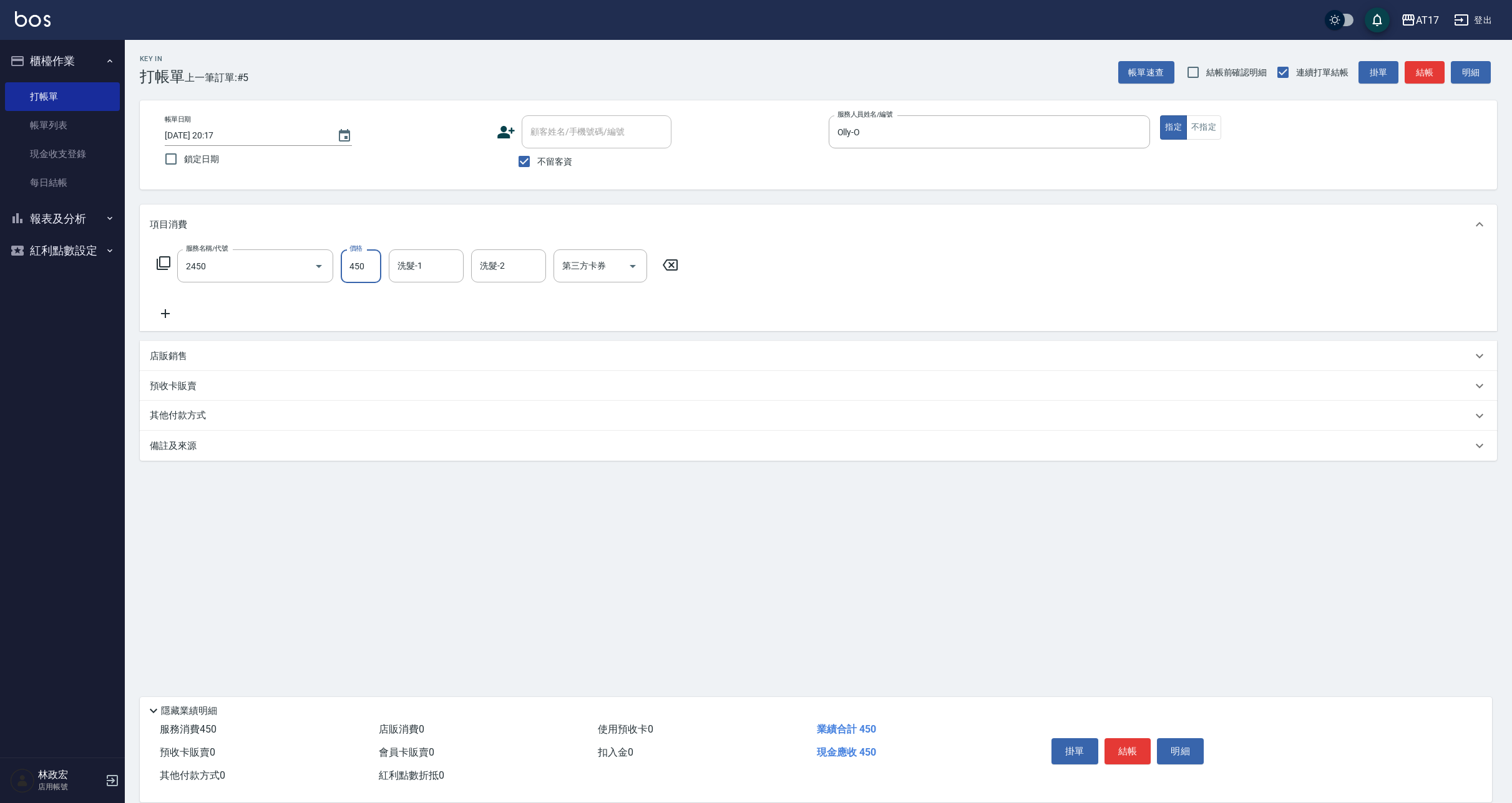
type input "5"
type input "C剪髮套餐(2450)"
type input "500"
type input "[PERSON_NAME]-22"
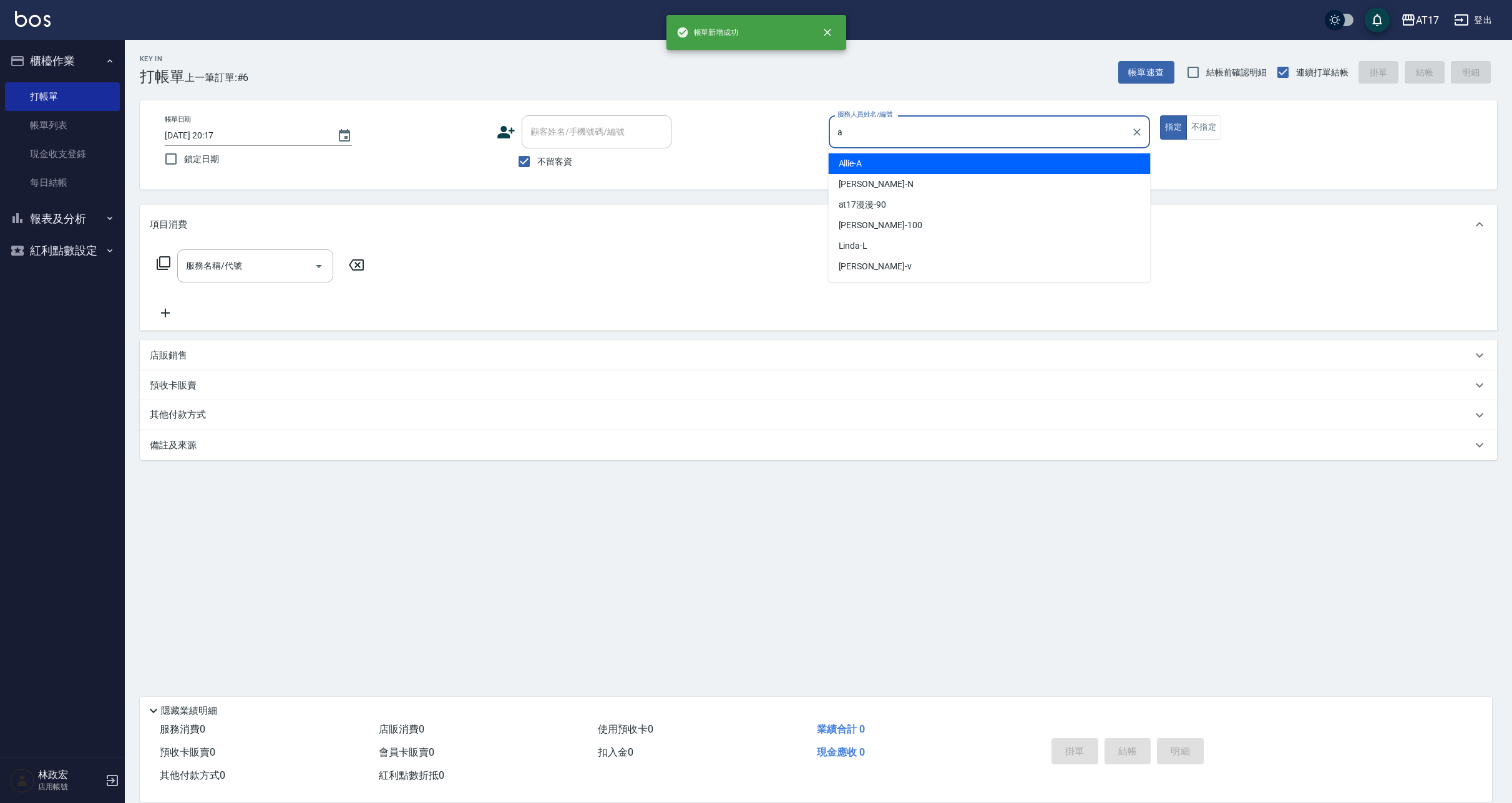
type input "Allie-A"
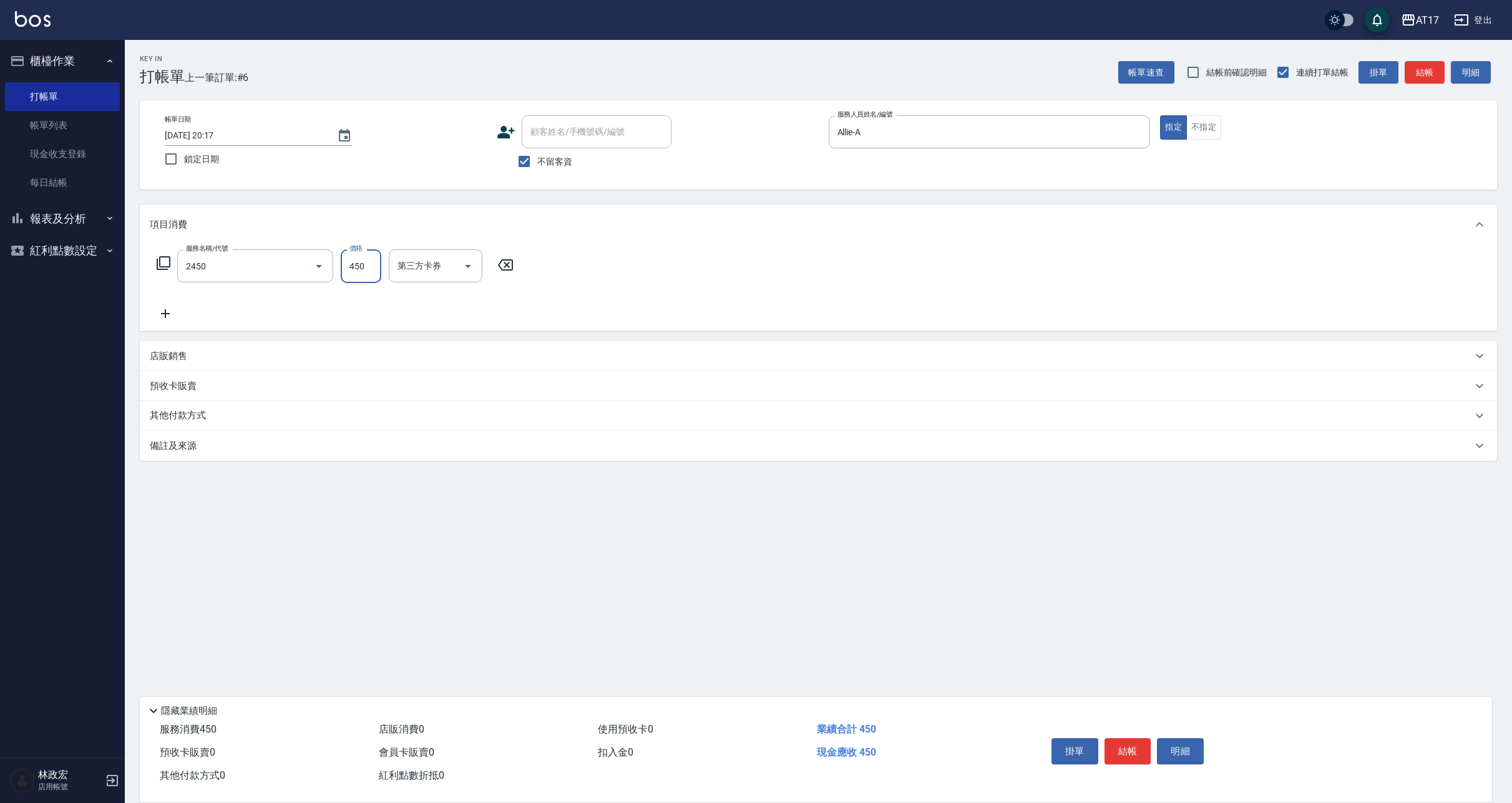
type input "C剪髮套餐(2450)"
type input "[PERSON_NAME]-25"
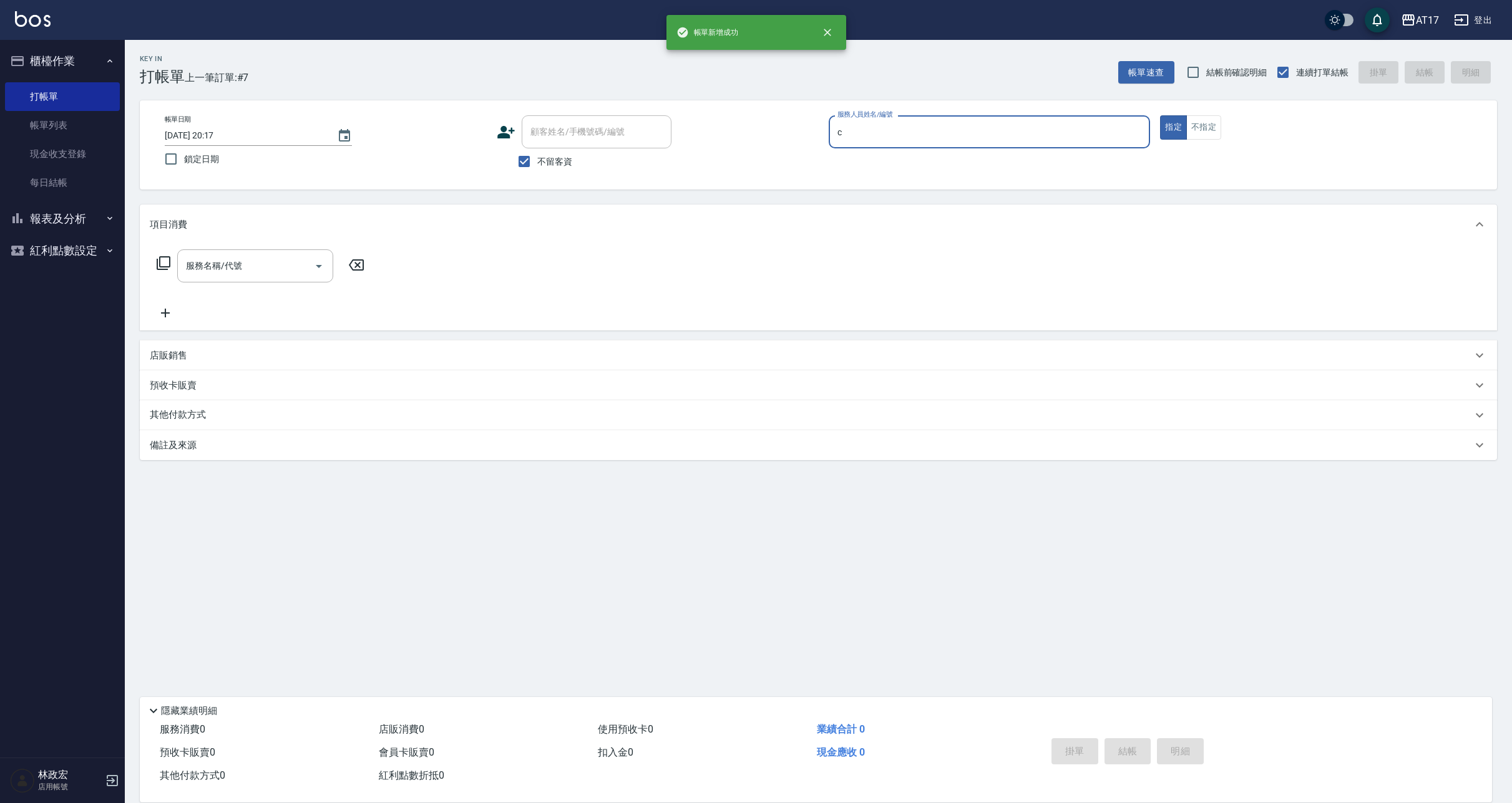
type input "Nuby-C"
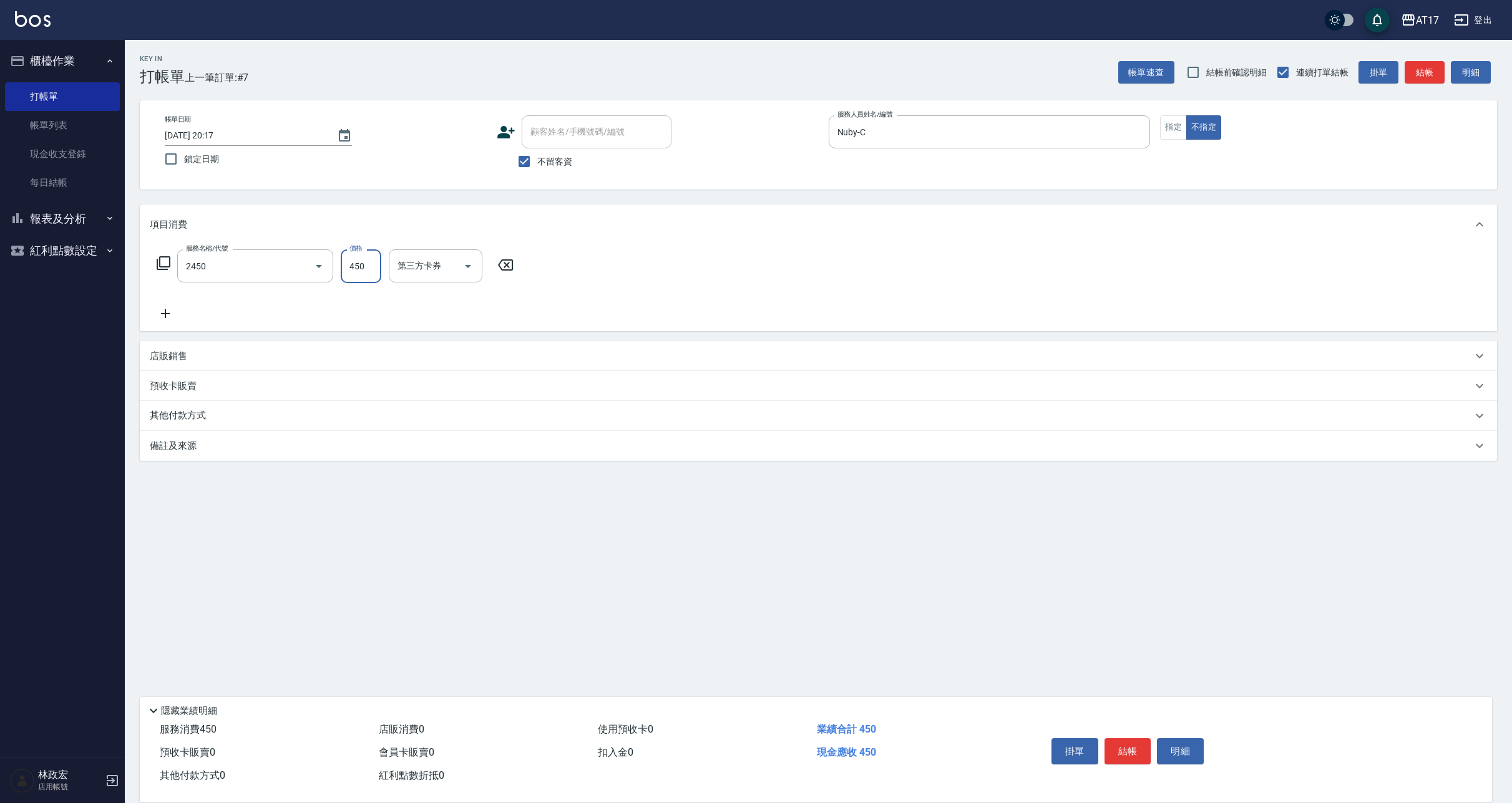
type input "C剪髮套餐(2450)"
type input "[PERSON_NAME]-55"
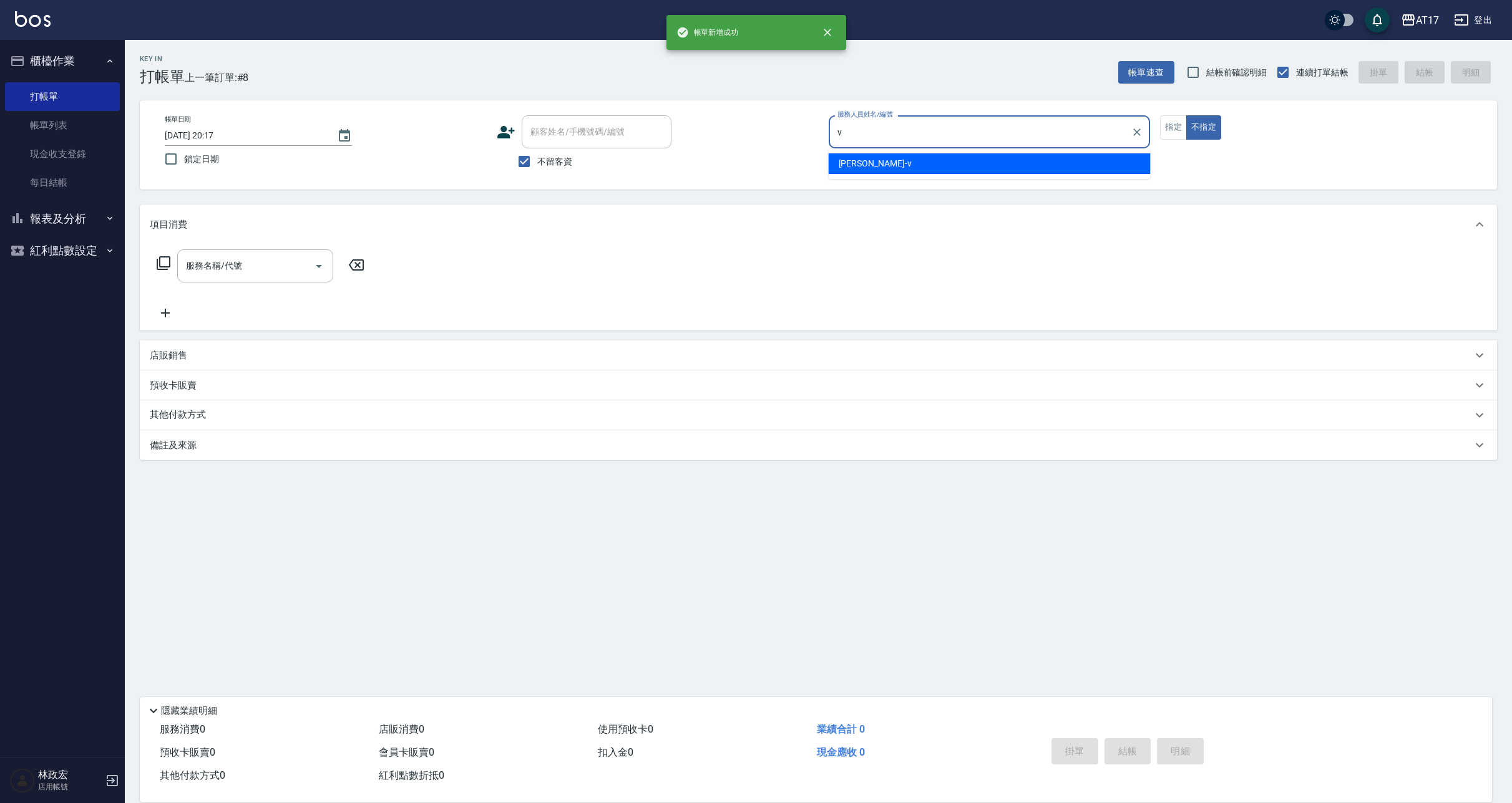
type input "[PERSON_NAME]-v"
type button "false"
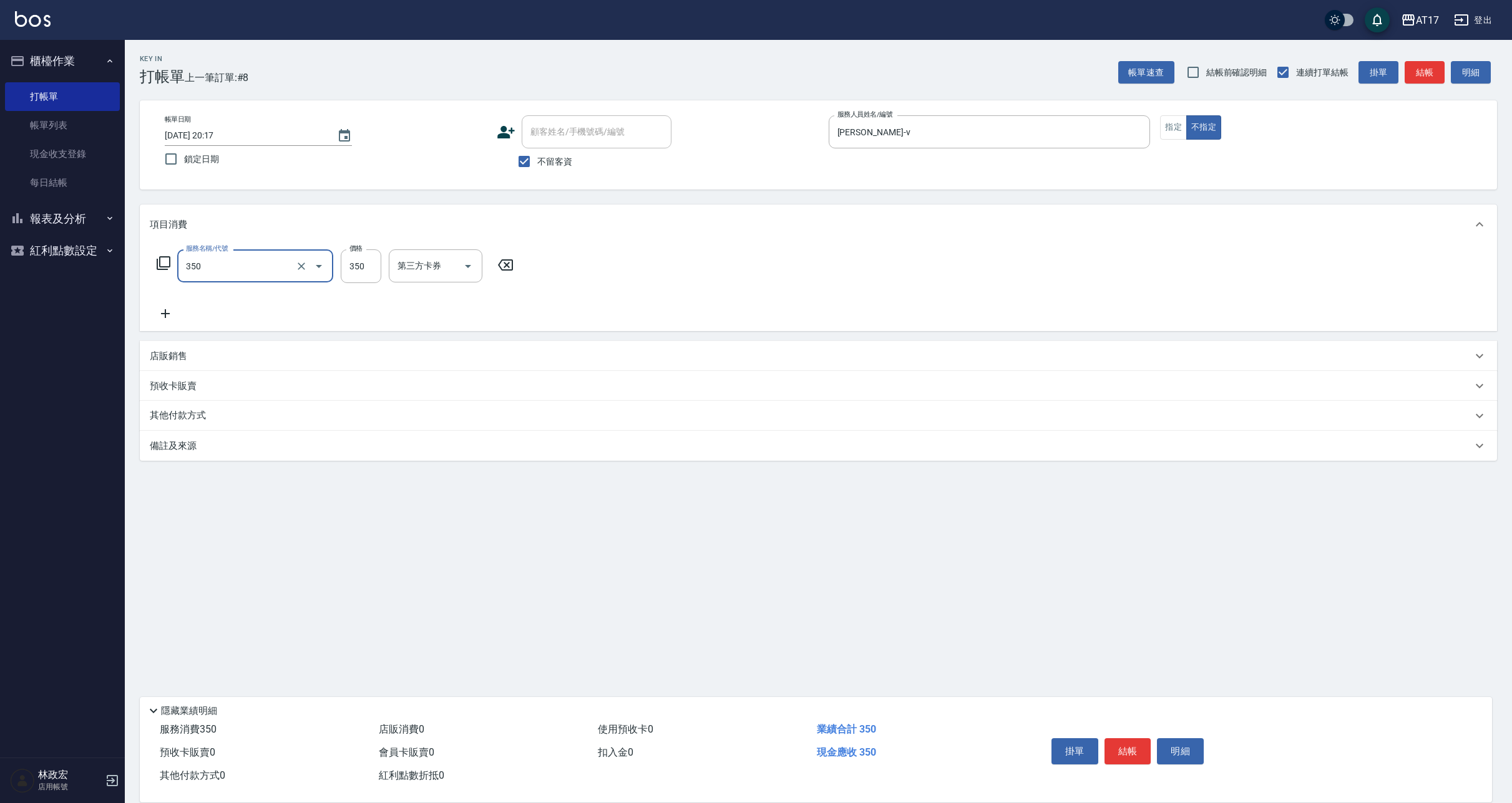
type input "350洗髮(350)"
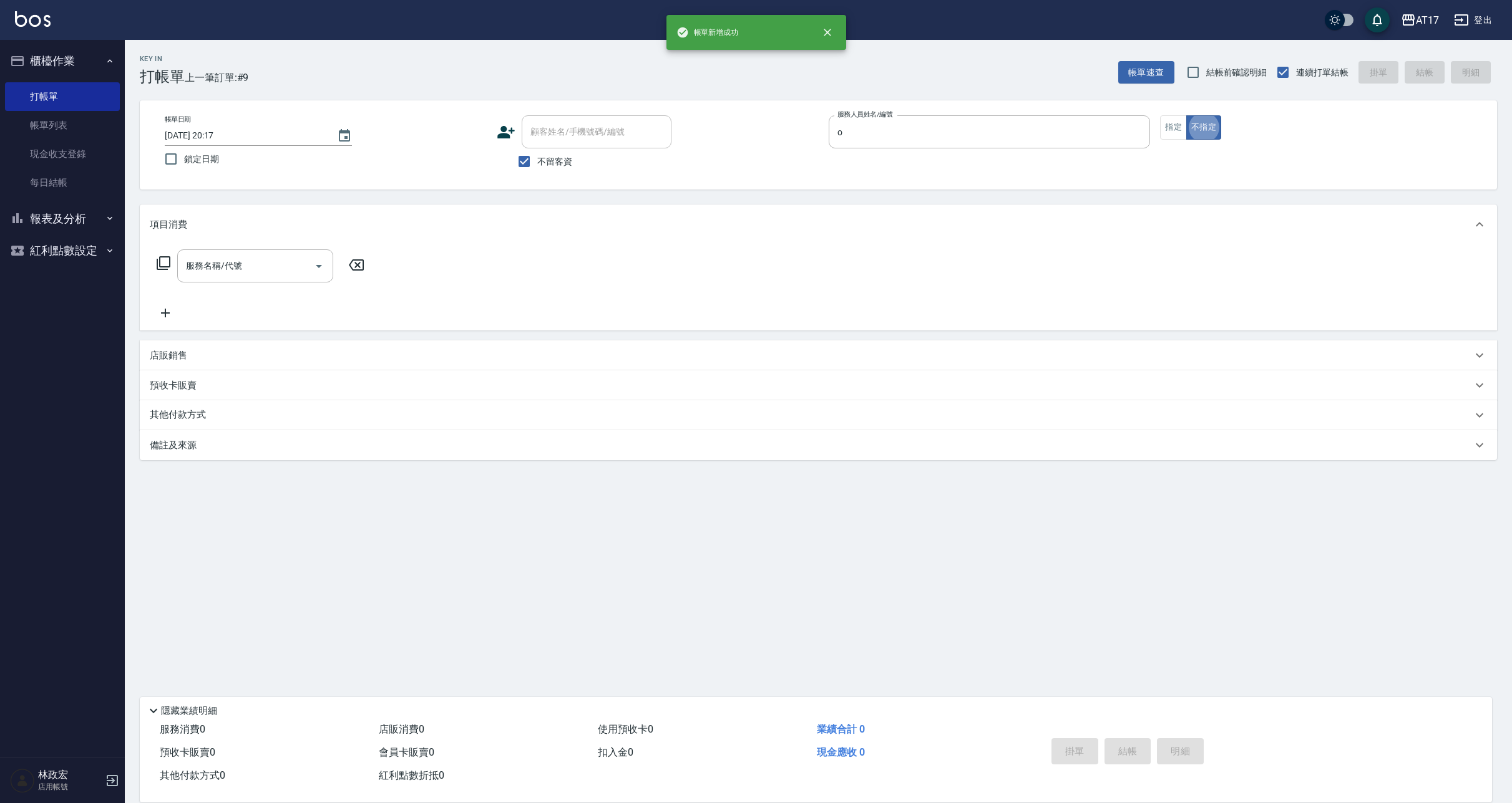
type input "Olly-O"
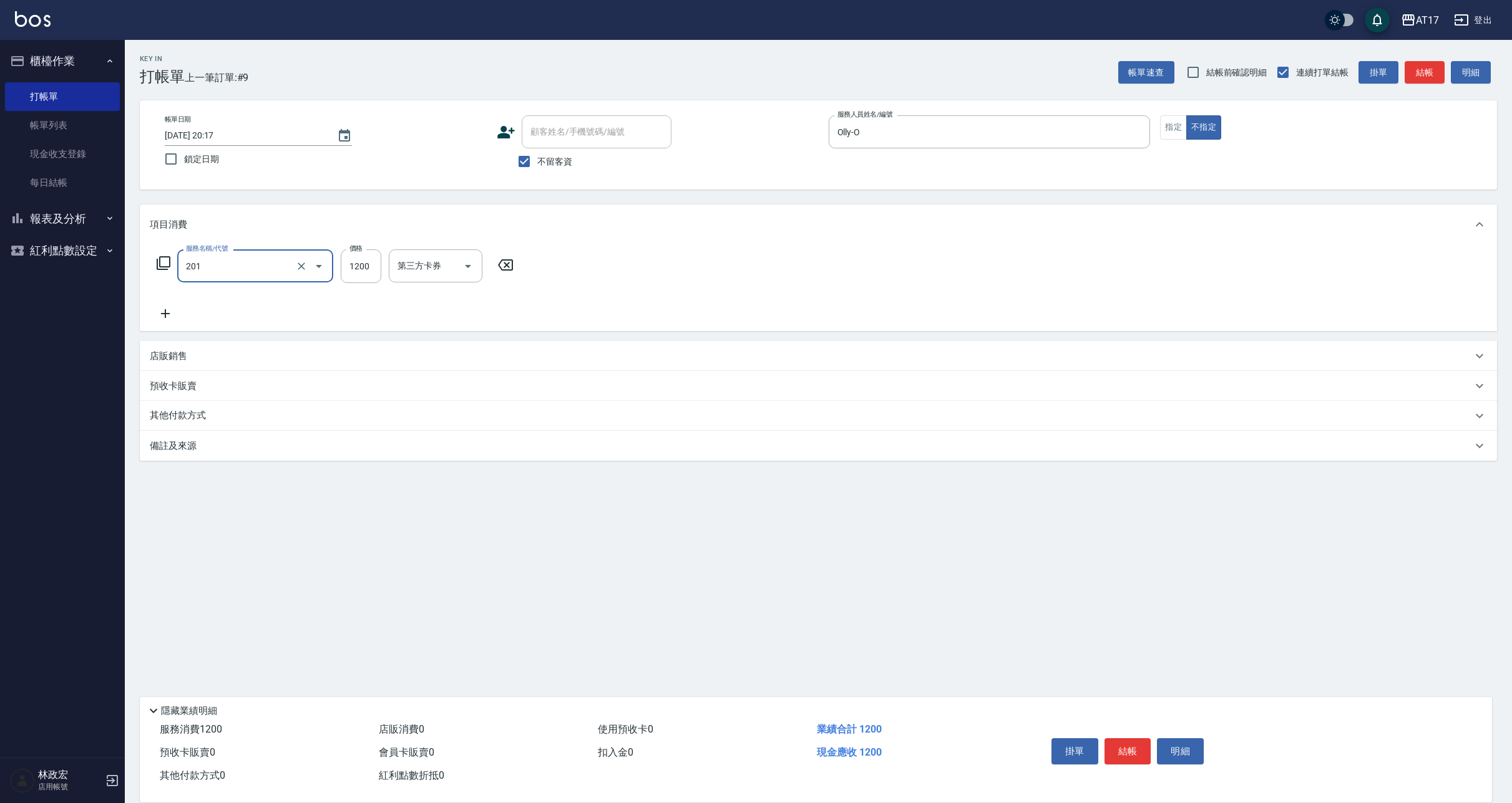
type input "一般燙(改金額)(201)"
click at [1178, 122] on button "指定" at bounding box center [1173, 127] width 26 height 25
type input "1000"
type input "Olly-O"
type input "[PERSON_NAME]-22"
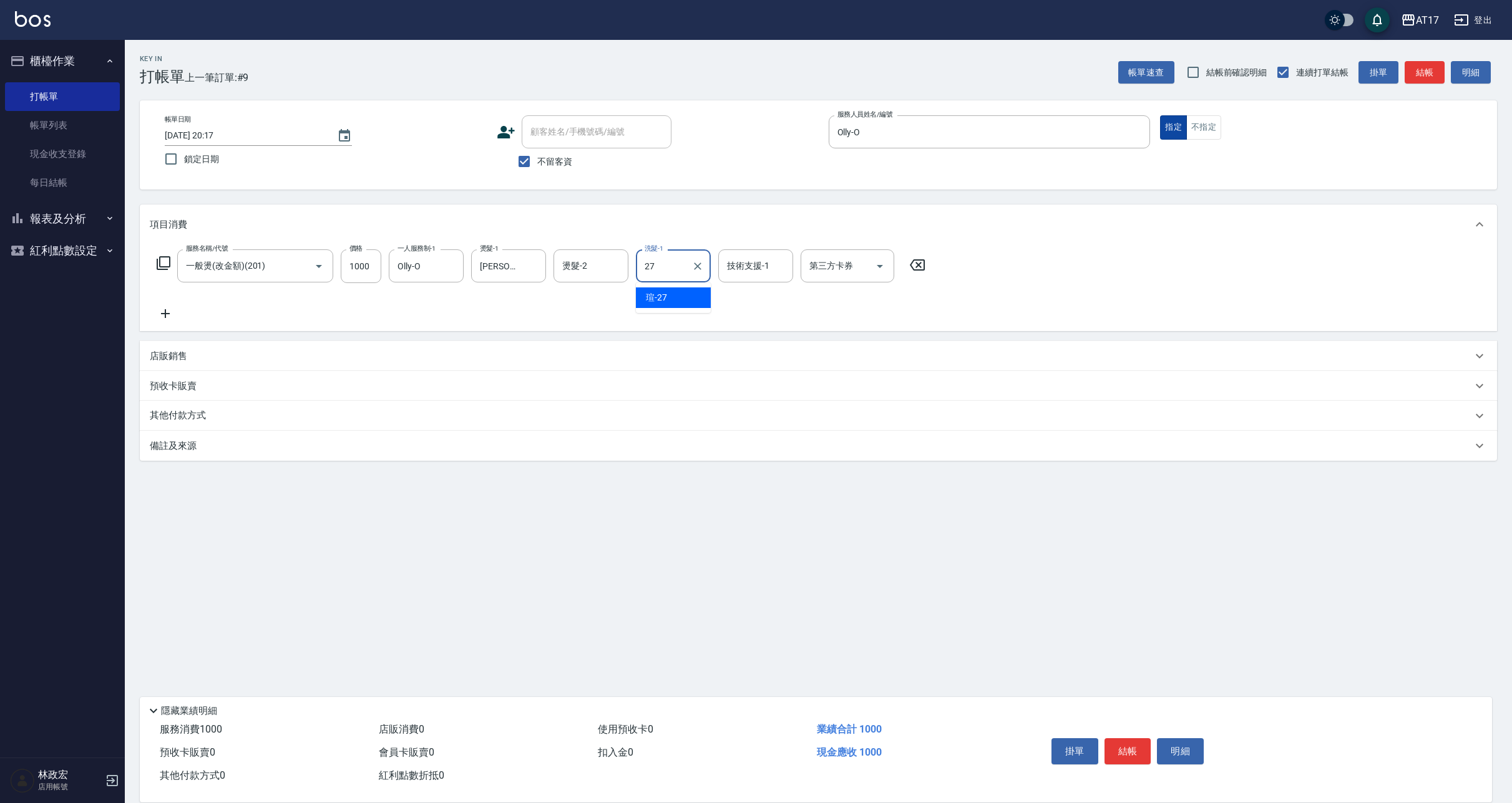
type input "[PERSON_NAME]-27"
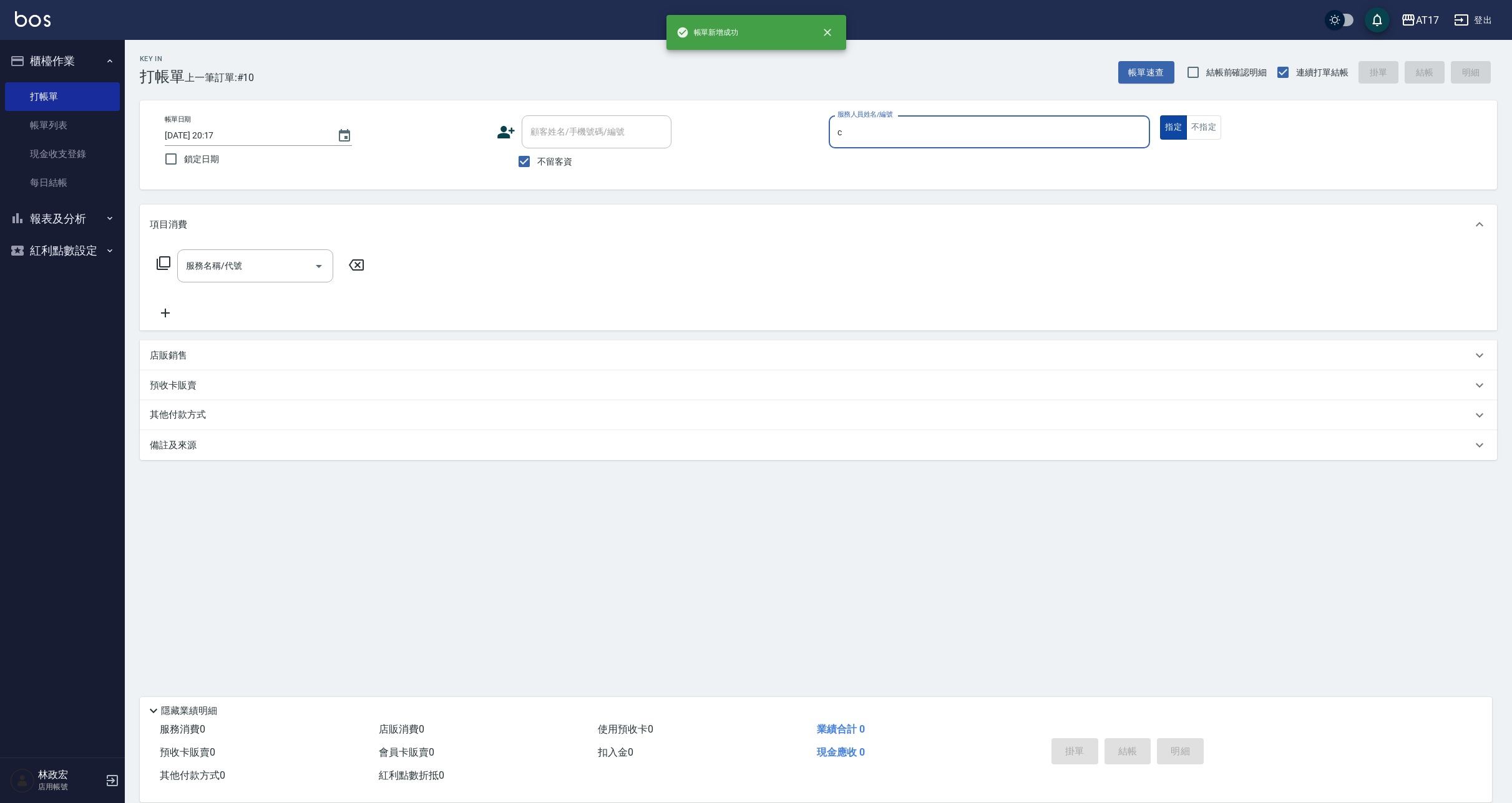
type input "Nuby-C"
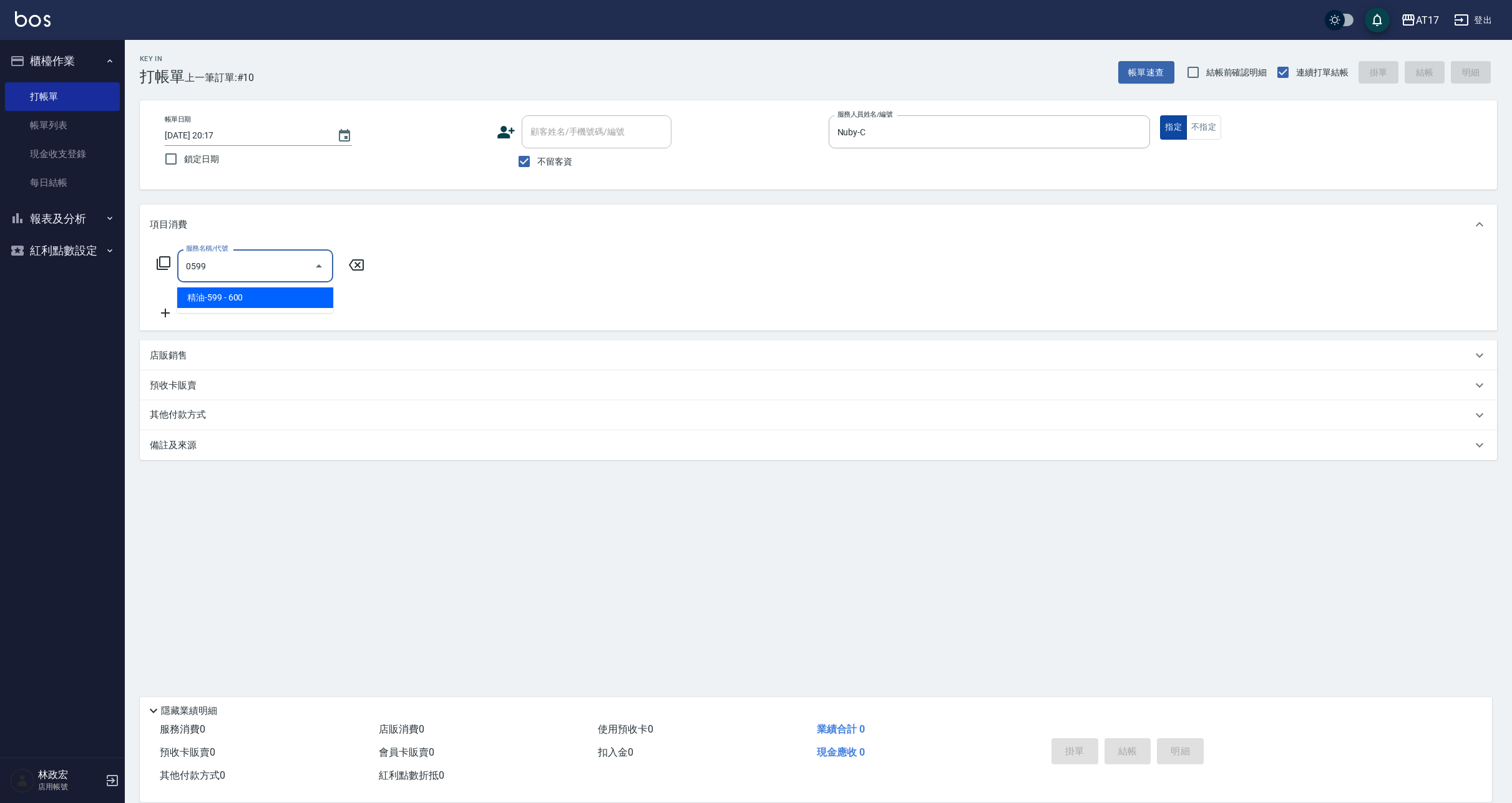
type input "0599"
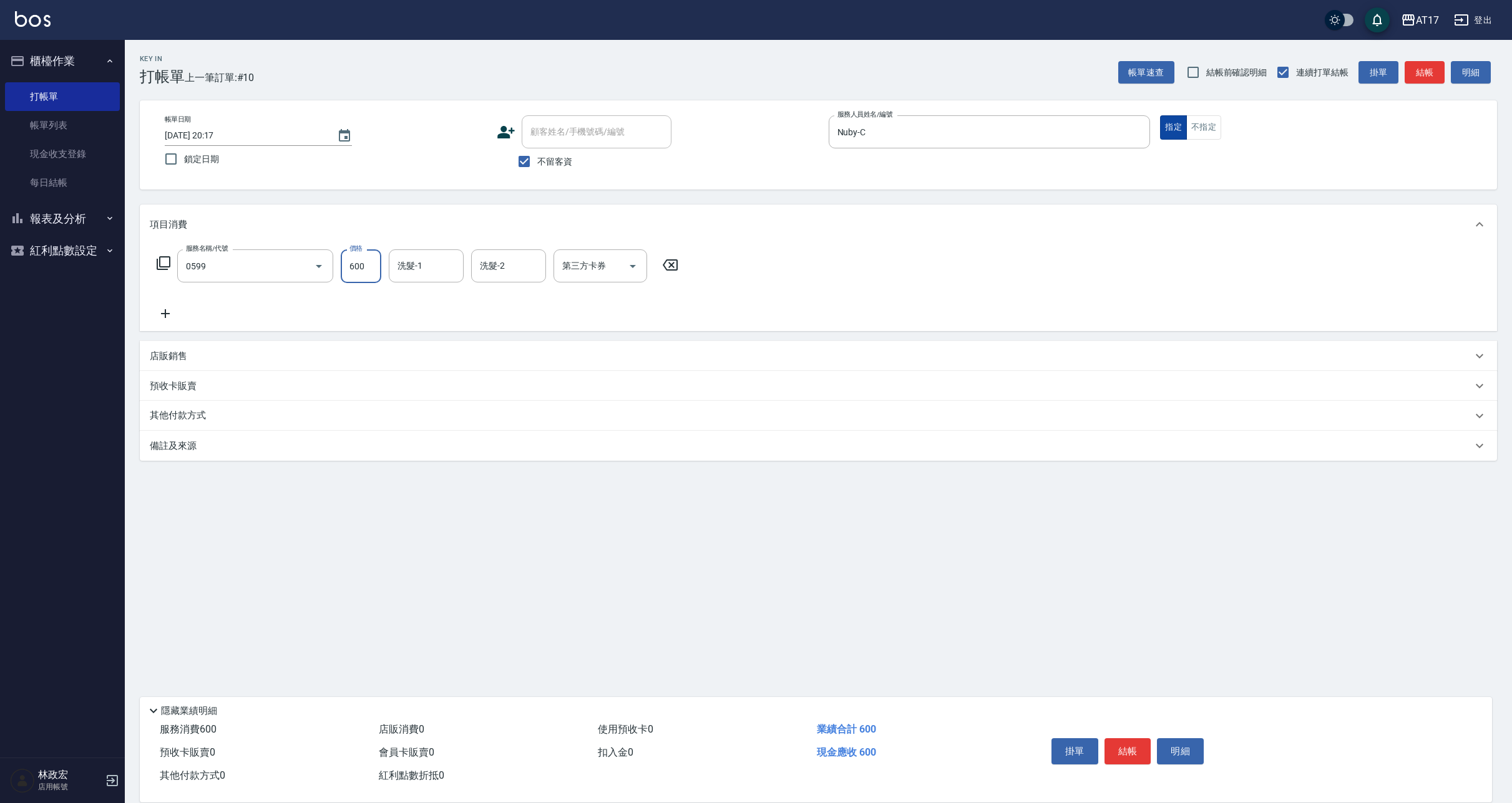
type input "5"
type input "精油-599(0599)"
type input "550"
type input "Winne-W"
type input "儲值卡"
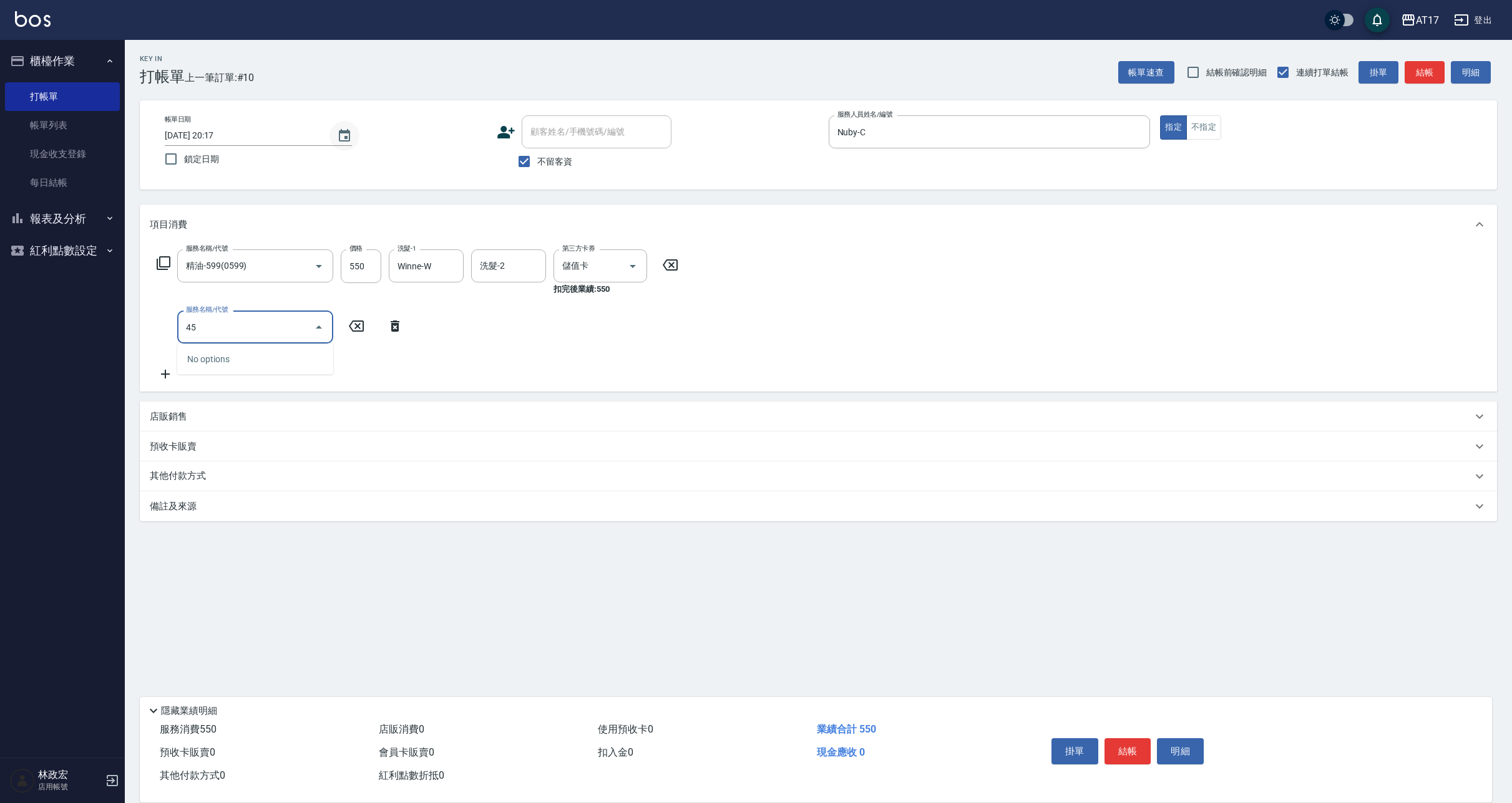
type input "4"
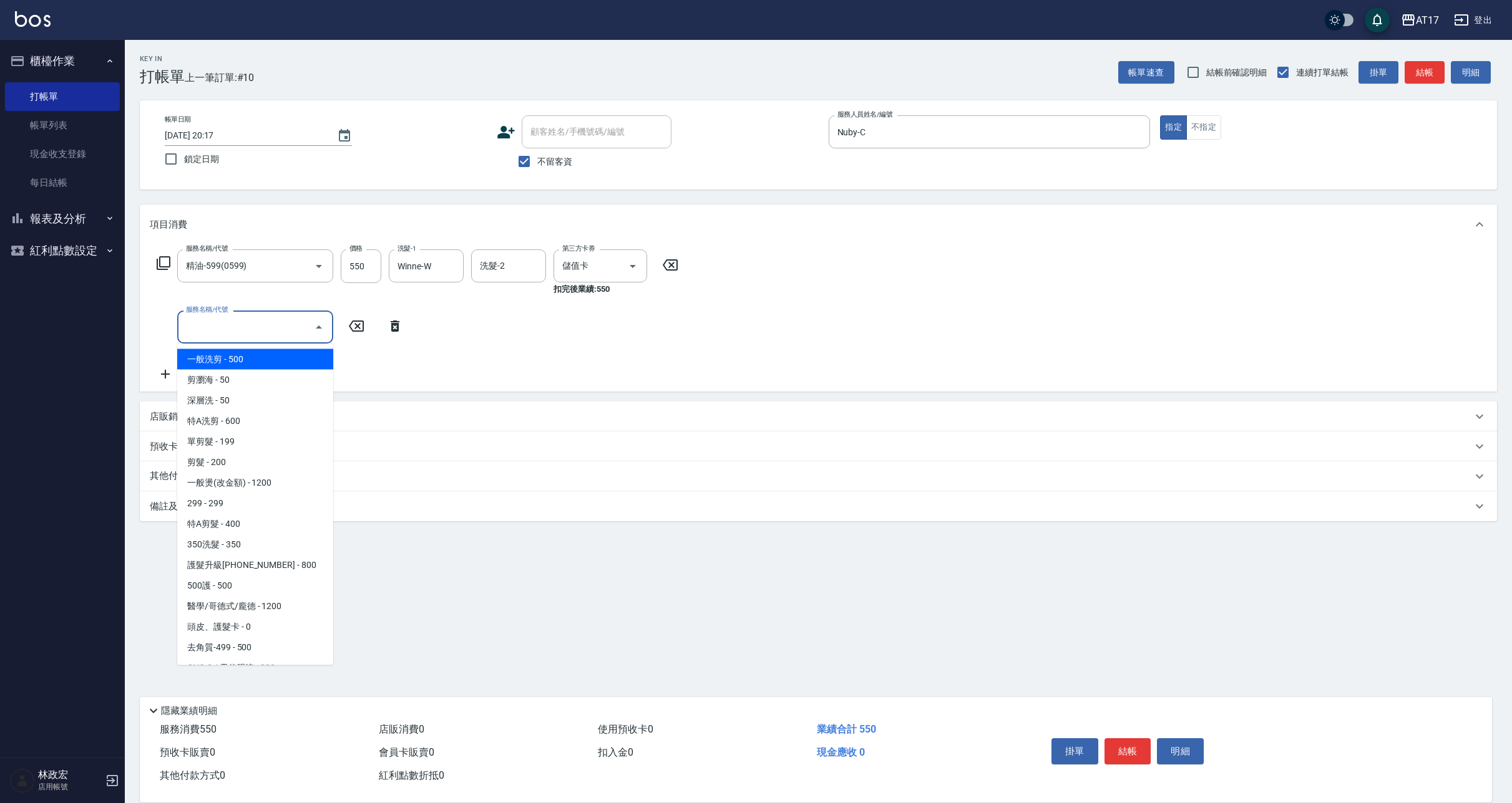
click at [157, 276] on div "服務名稱/代號 精油-599(0599) 服務名稱/代號 價格 550 價格 洗髮-1 Winne-W 洗髮-1 洗髮-2 洗髮-2 第三方卡券 儲值卡 第三…" at bounding box center [417, 272] width 536 height 46
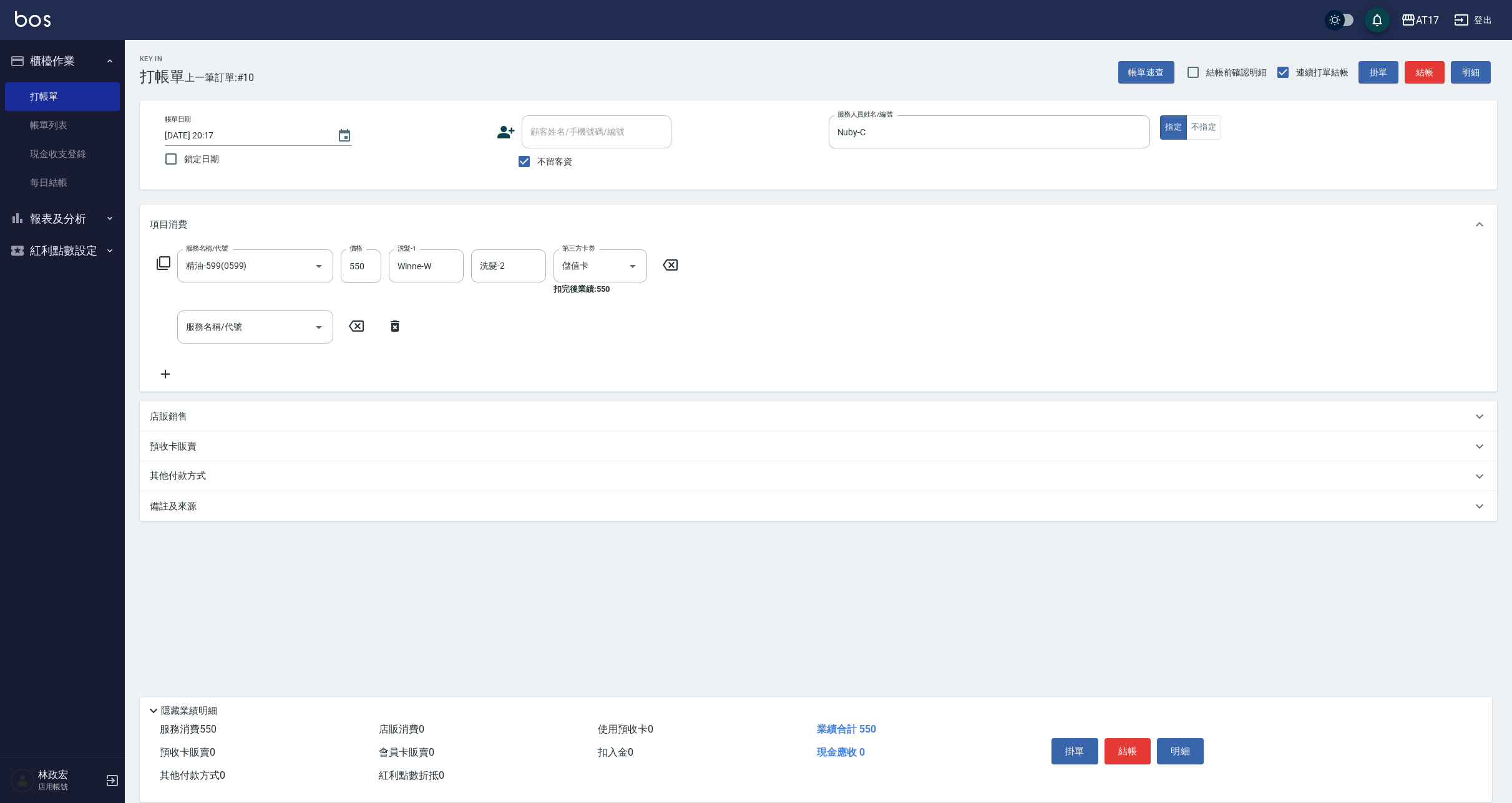
click at [159, 270] on icon at bounding box center [163, 263] width 14 height 14
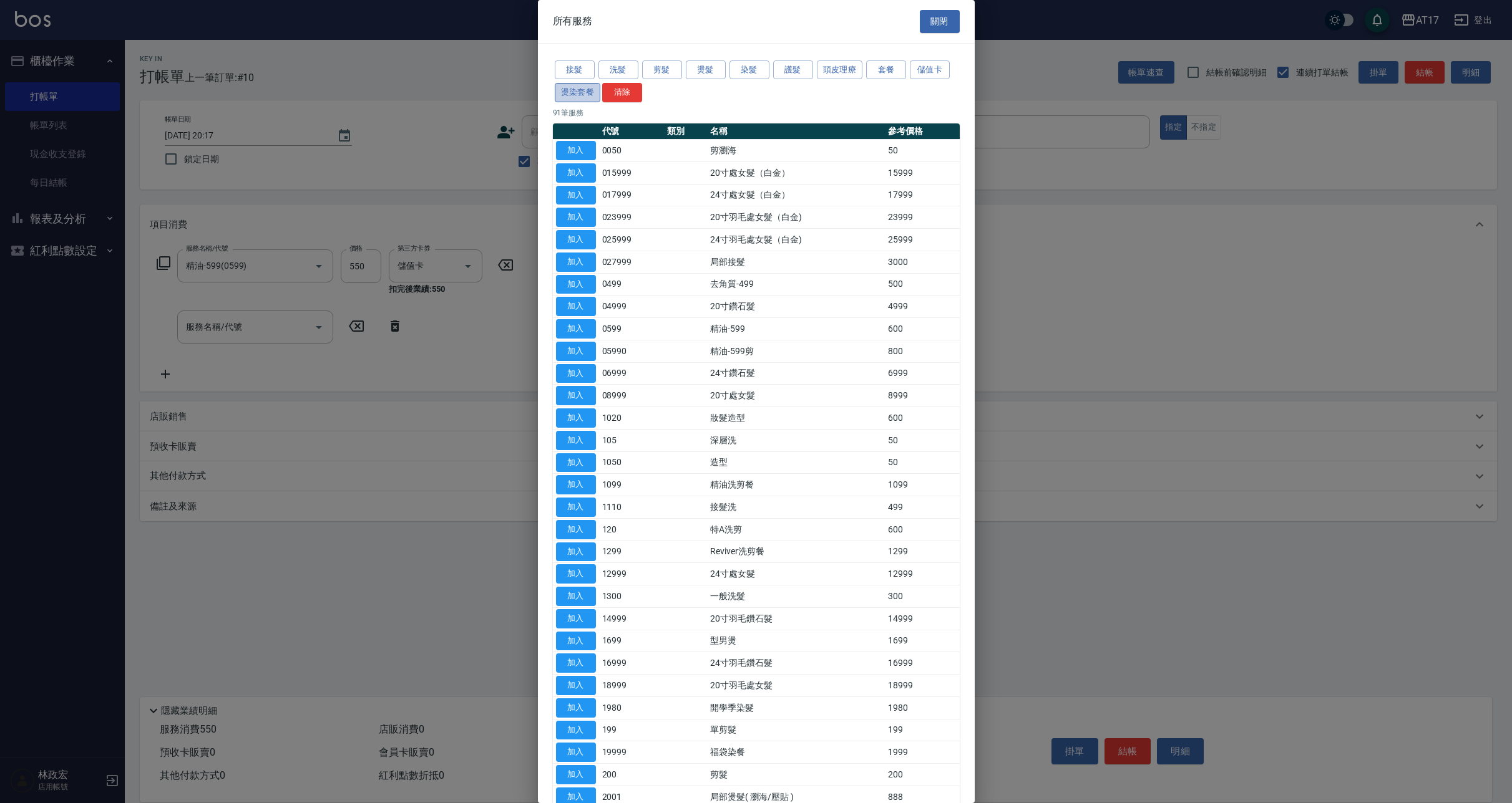
click at [567, 94] on button "燙染套餐" at bounding box center [577, 92] width 46 height 19
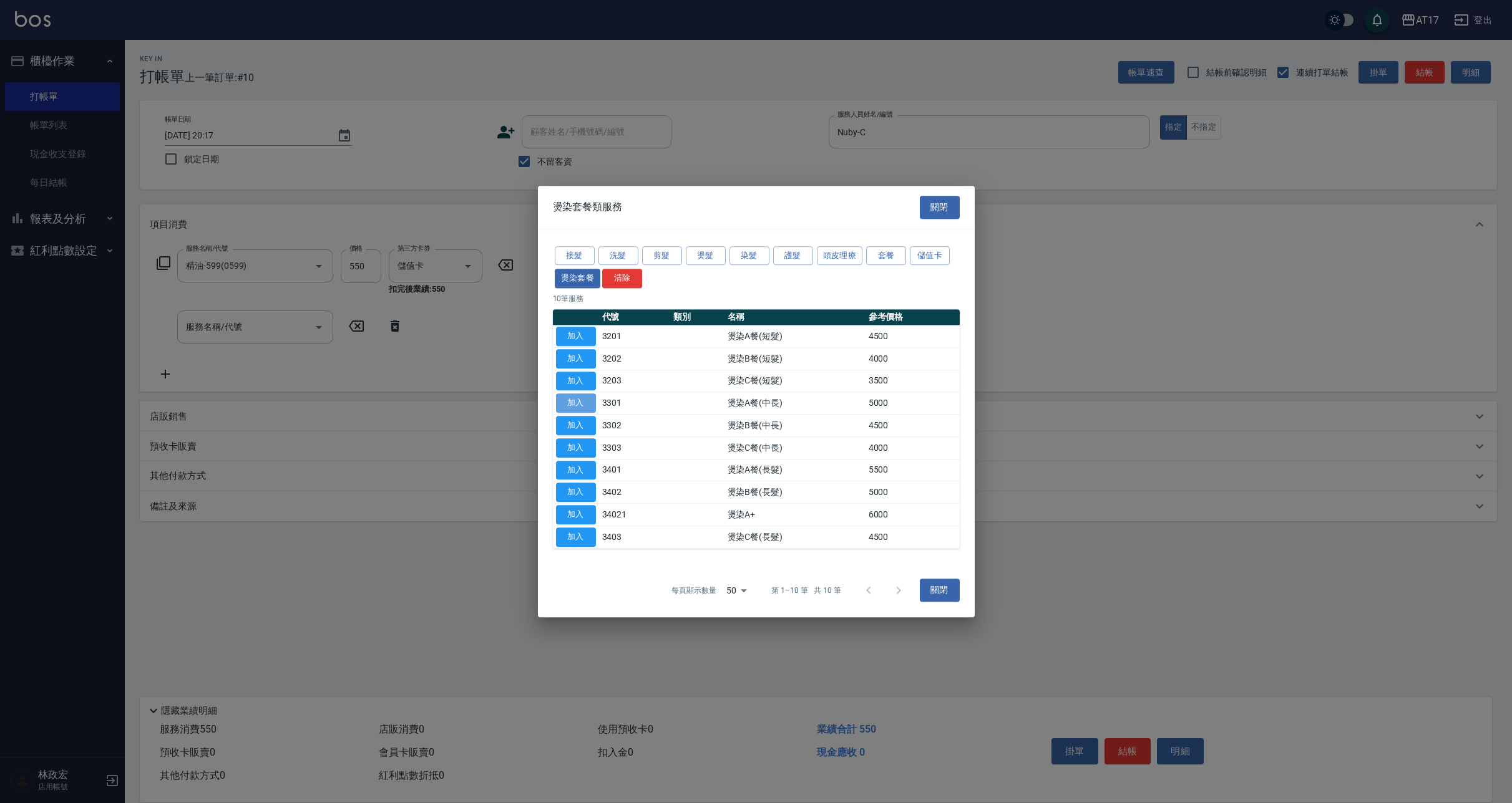
click at [579, 409] on button "加入" at bounding box center [576, 402] width 40 height 19
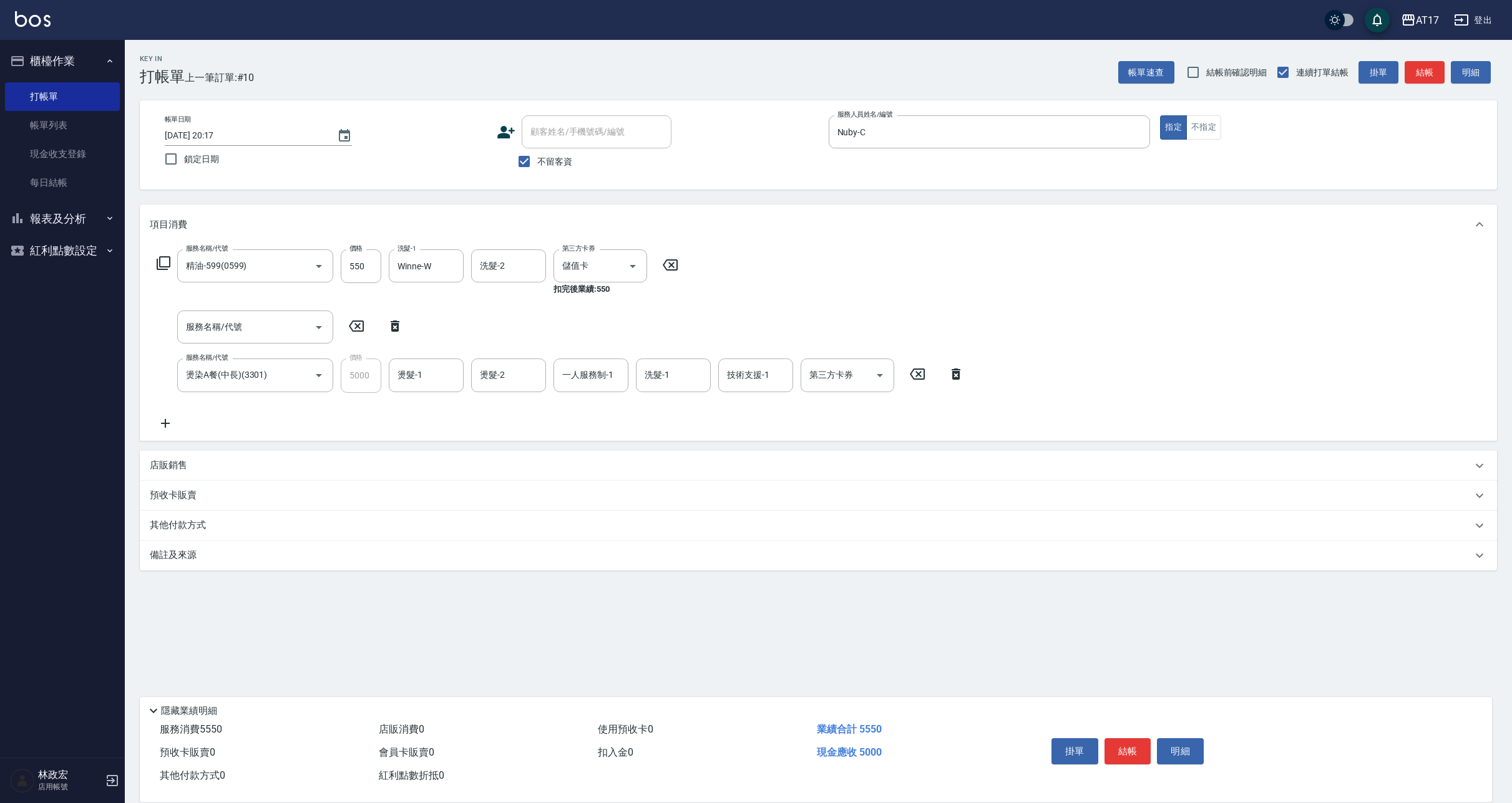
click at [401, 328] on icon at bounding box center [395, 326] width 31 height 15
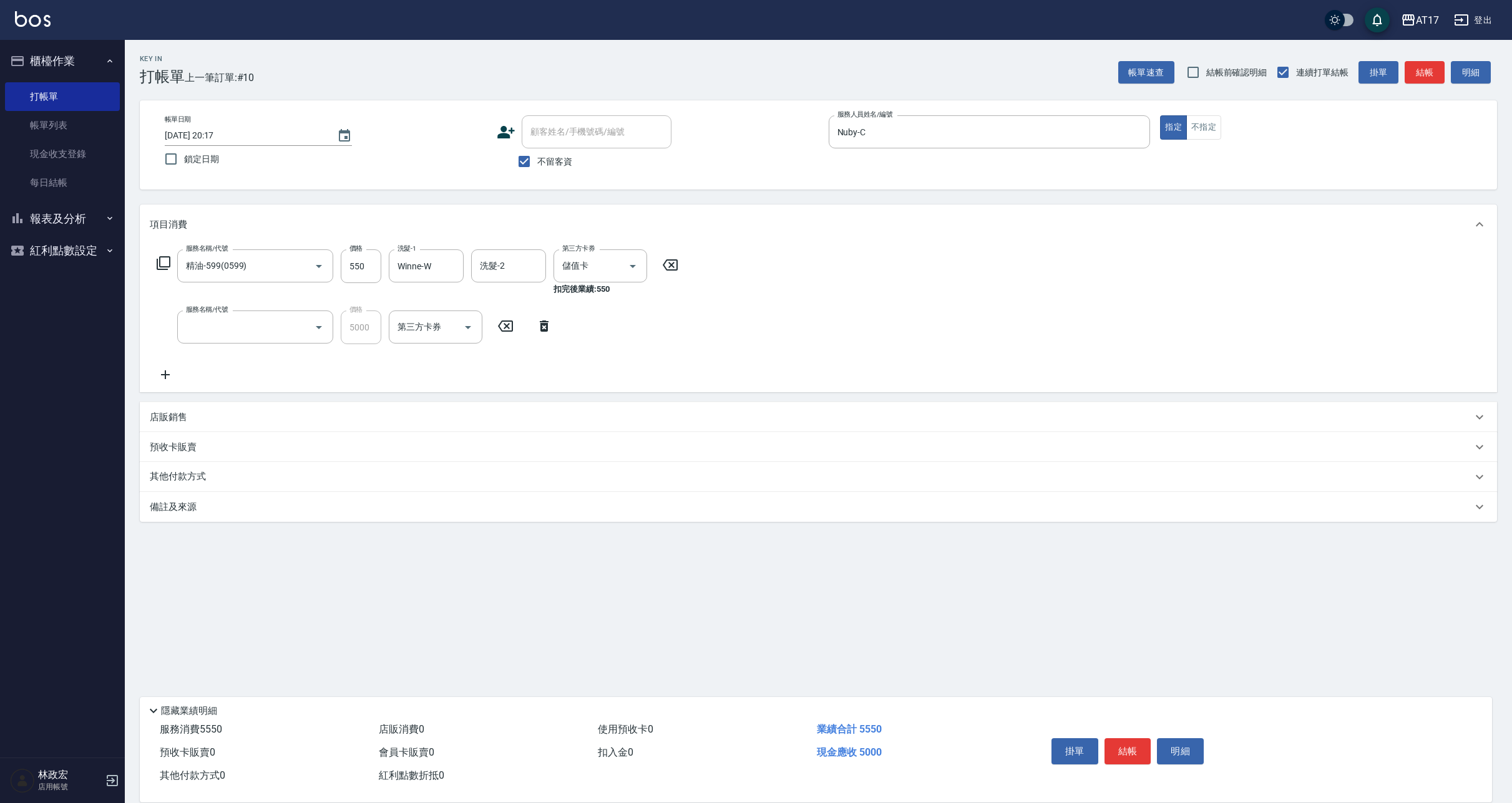
type input "燙染A餐(中長)(3301)"
click at [355, 267] on input "550" at bounding box center [361, 266] width 41 height 34
click at [352, 266] on input "550" at bounding box center [361, 266] width 41 height 34
click at [353, 268] on input "550" at bounding box center [361, 266] width 41 height 34
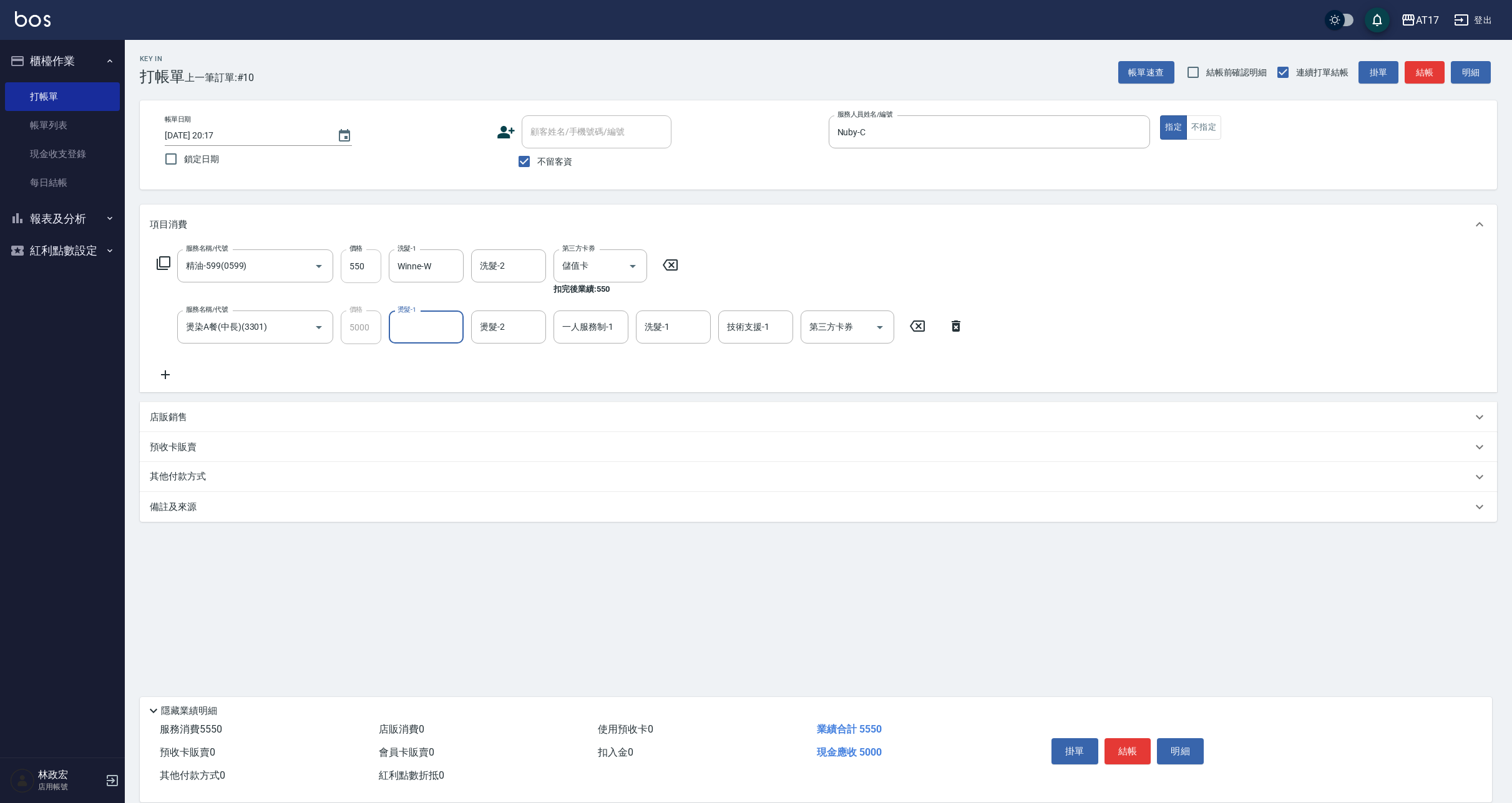
drag, startPoint x: 348, startPoint y: 265, endPoint x: 365, endPoint y: 262, distance: 17.3
click at [365, 262] on input "550" at bounding box center [361, 266] width 41 height 34
click at [365, 266] on input "550" at bounding box center [361, 266] width 41 height 34
click at [365, 269] on input "550" at bounding box center [361, 266] width 41 height 34
click at [368, 268] on input "550" at bounding box center [361, 266] width 41 height 34
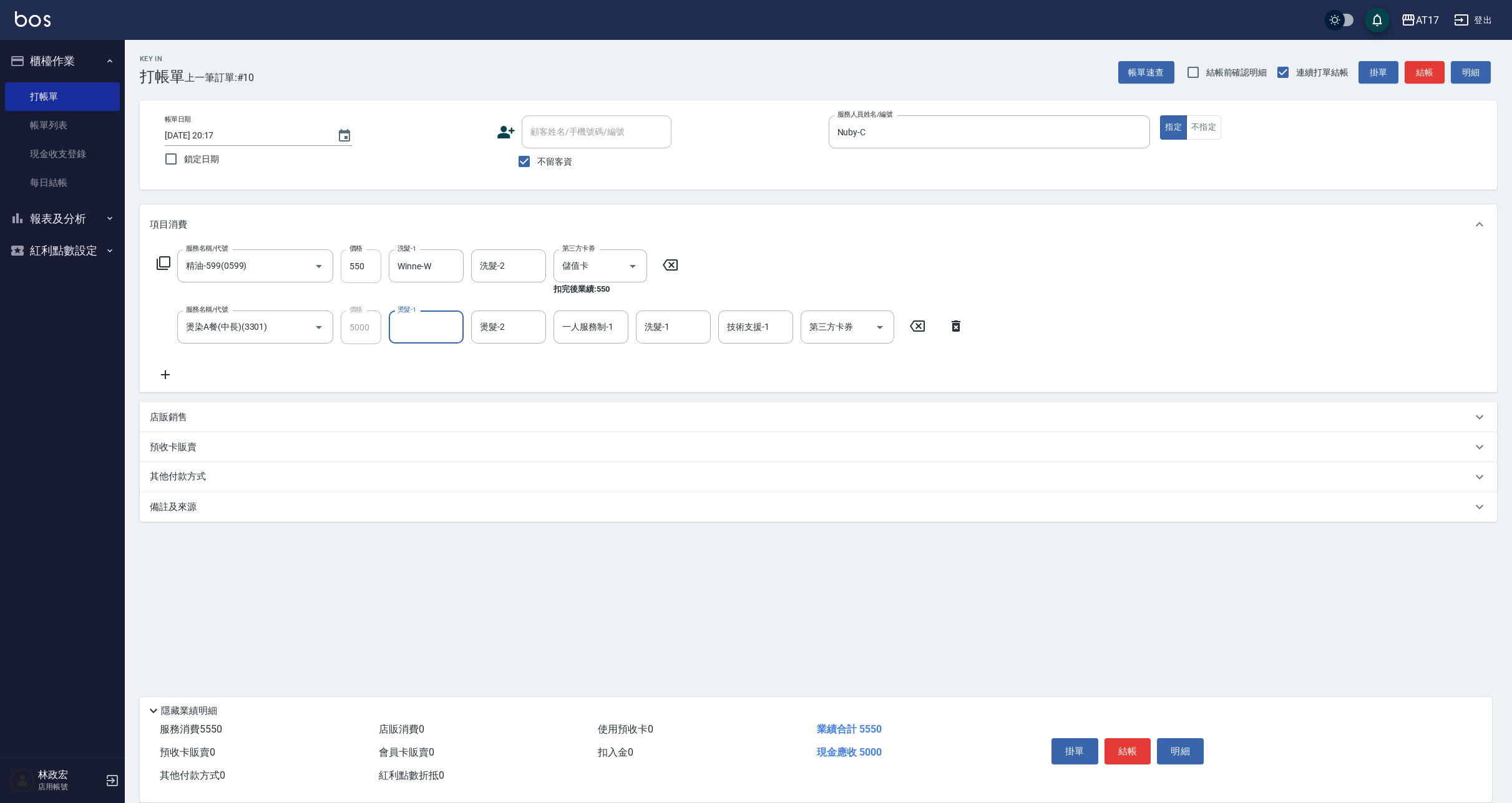
click at [370, 267] on input "550" at bounding box center [361, 266] width 41 height 34
click at [434, 335] on input "燙髮-1" at bounding box center [426, 327] width 64 height 22
type input "Winne-W"
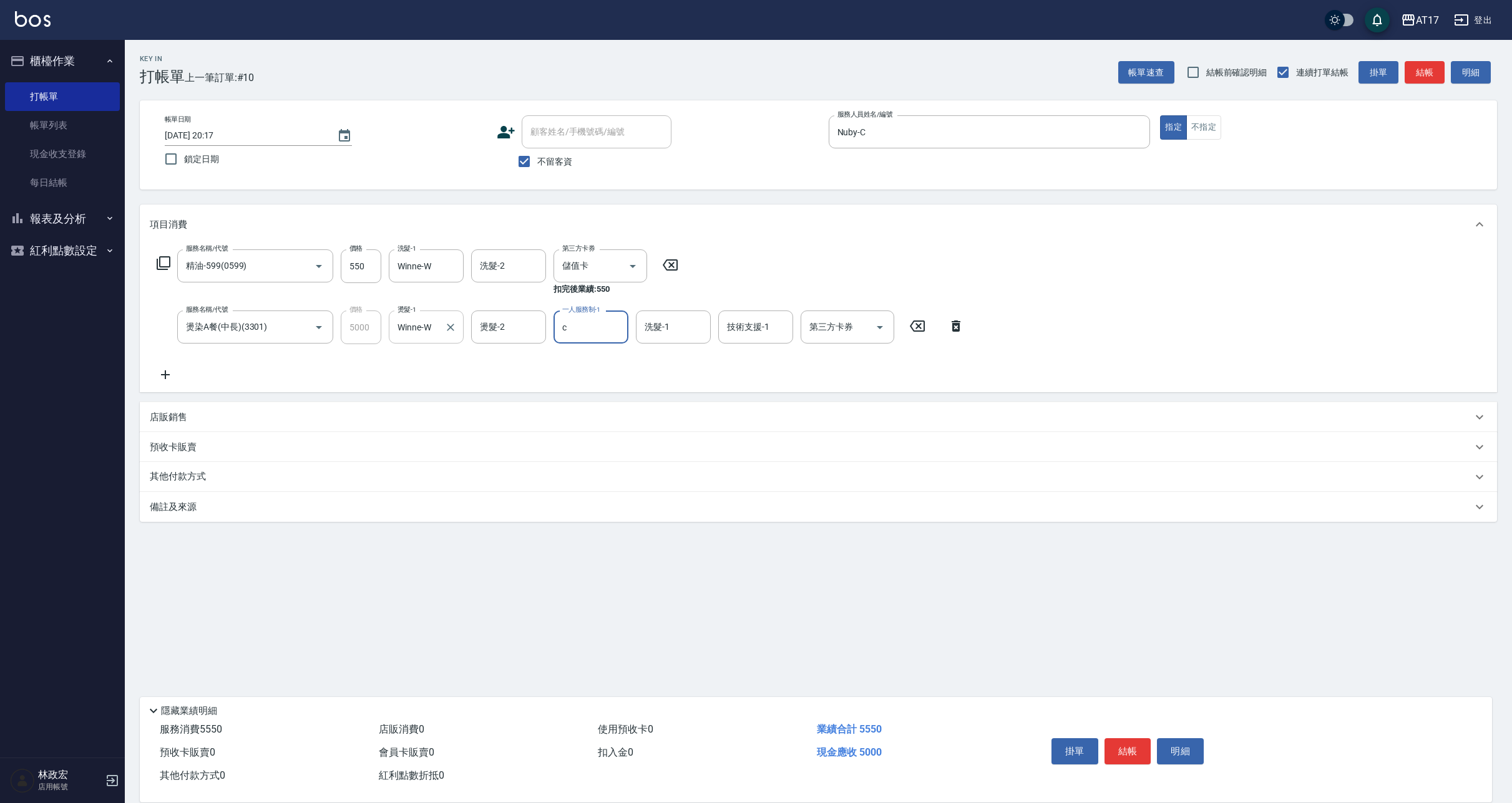
type input "Nuby-C"
type input "Winne-W"
type input "儲值卡"
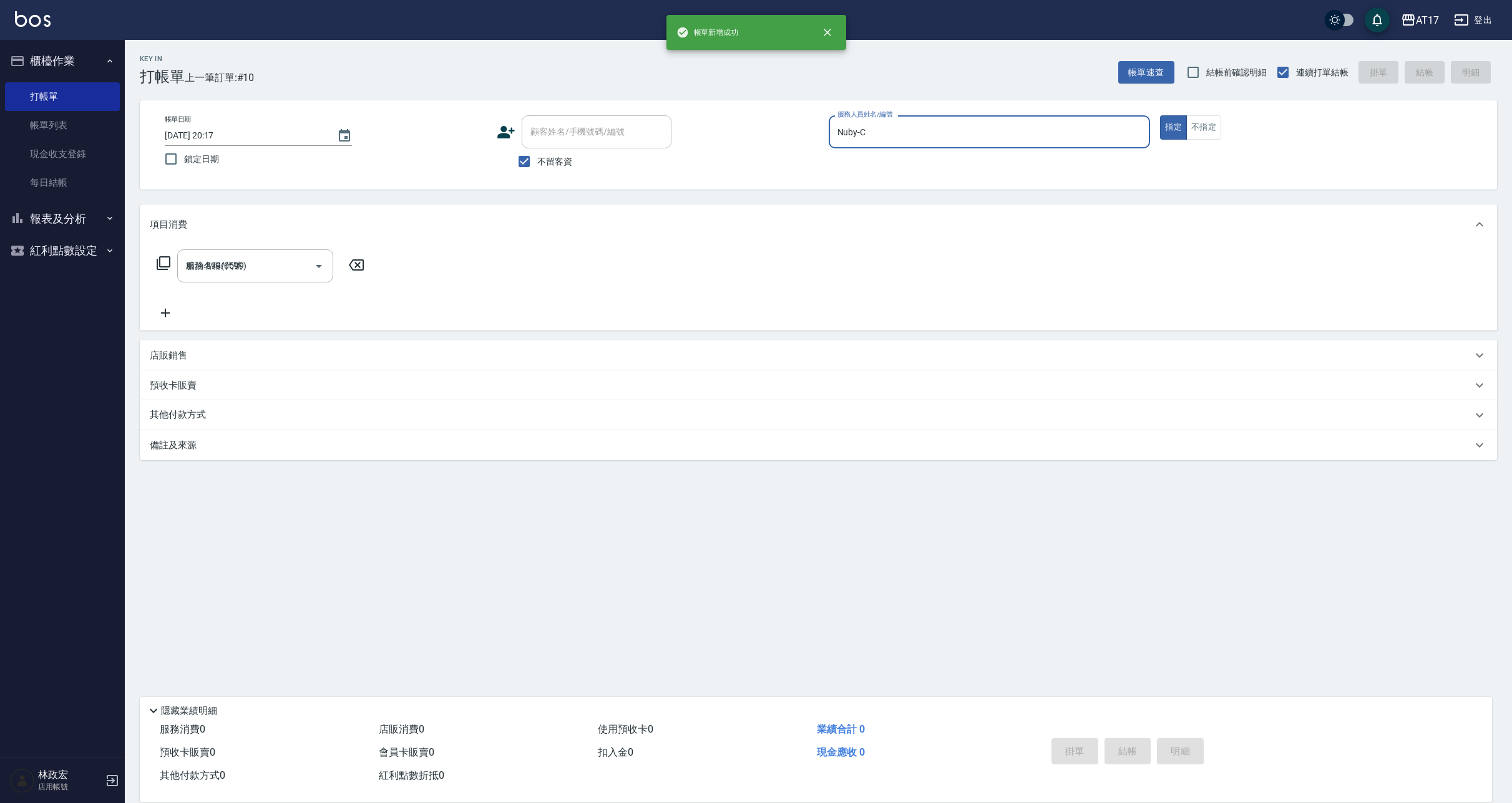
type input "[DATE] 20:18"
type input "Nuby-C"
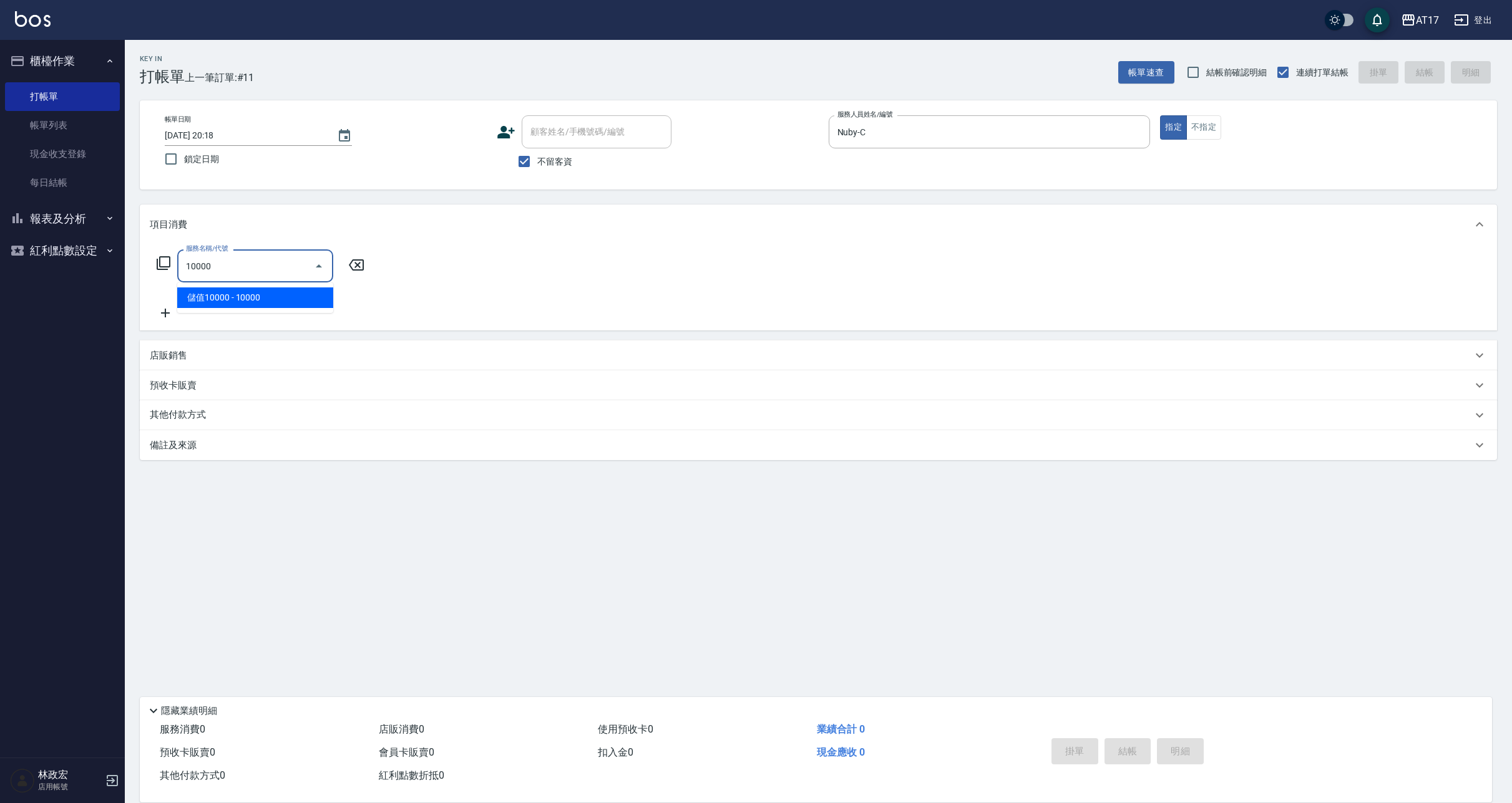
type input "儲值10000(810000)"
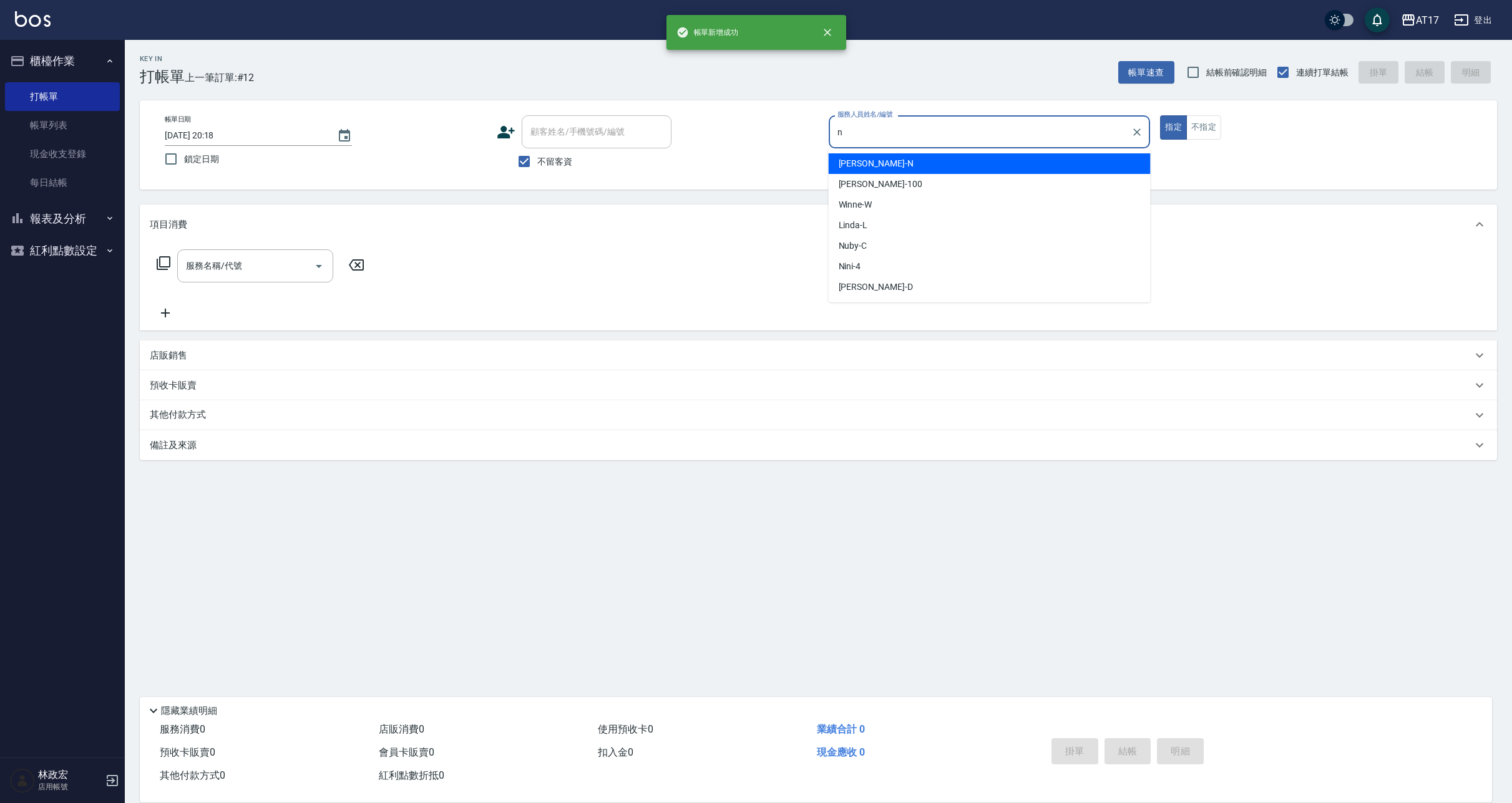
type input "[PERSON_NAME]-N"
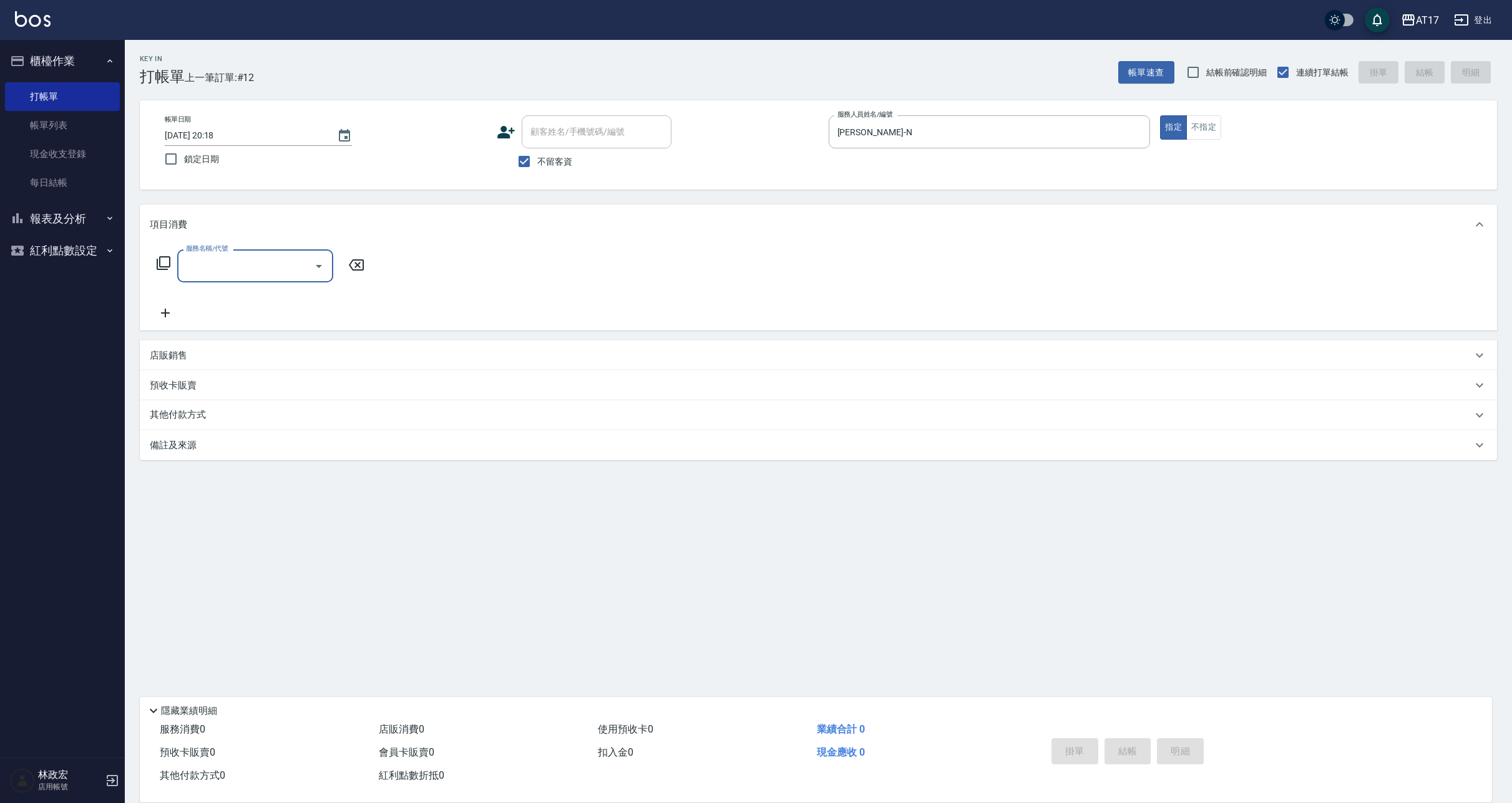
type input "1"
type input "201"
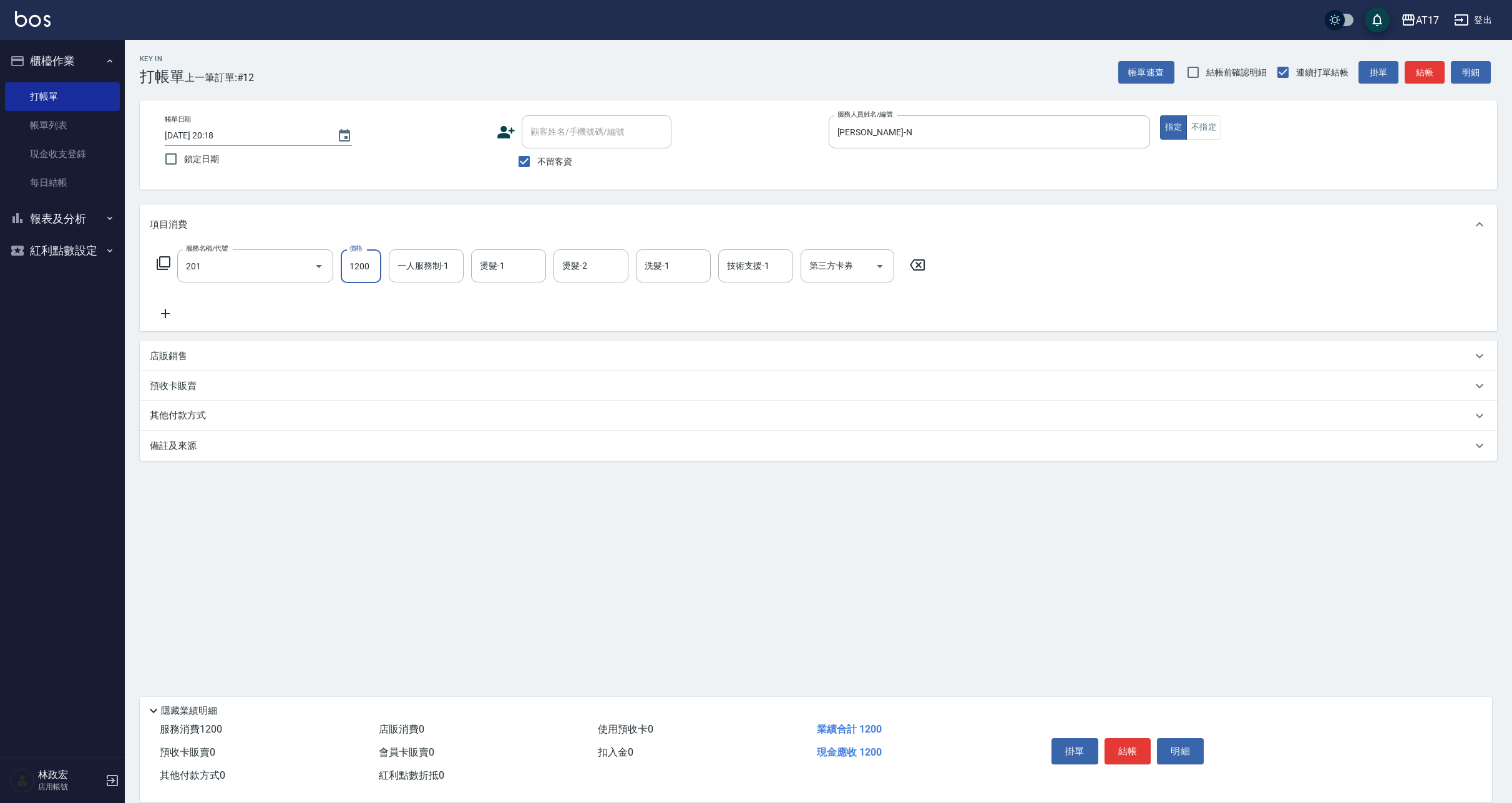
type input "1"
type input "一般燙(改金額)(201)"
type input "1299"
type input "[PERSON_NAME]-N"
type input "[PERSON_NAME]-27"
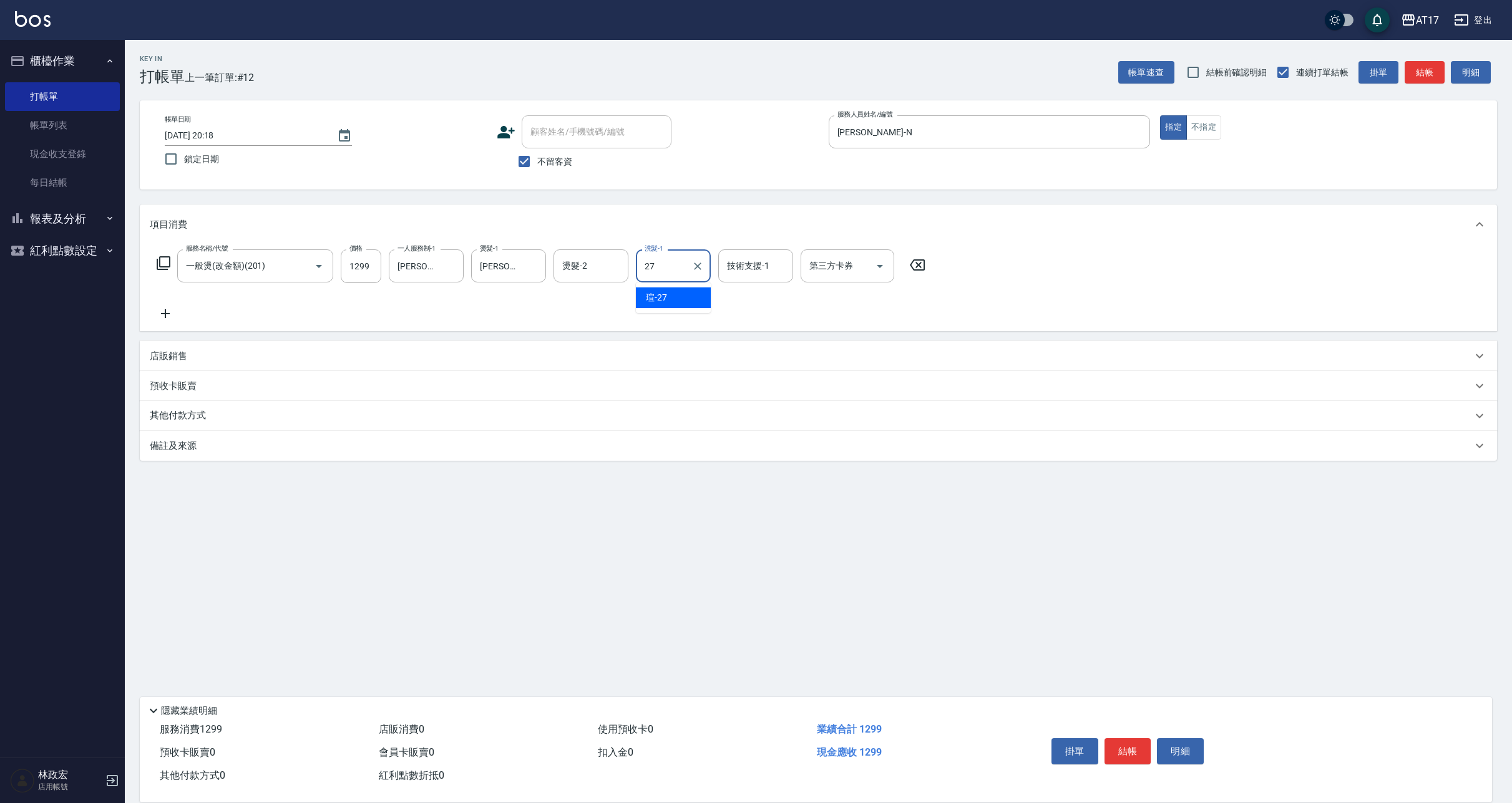
type input "[PERSON_NAME]-27"
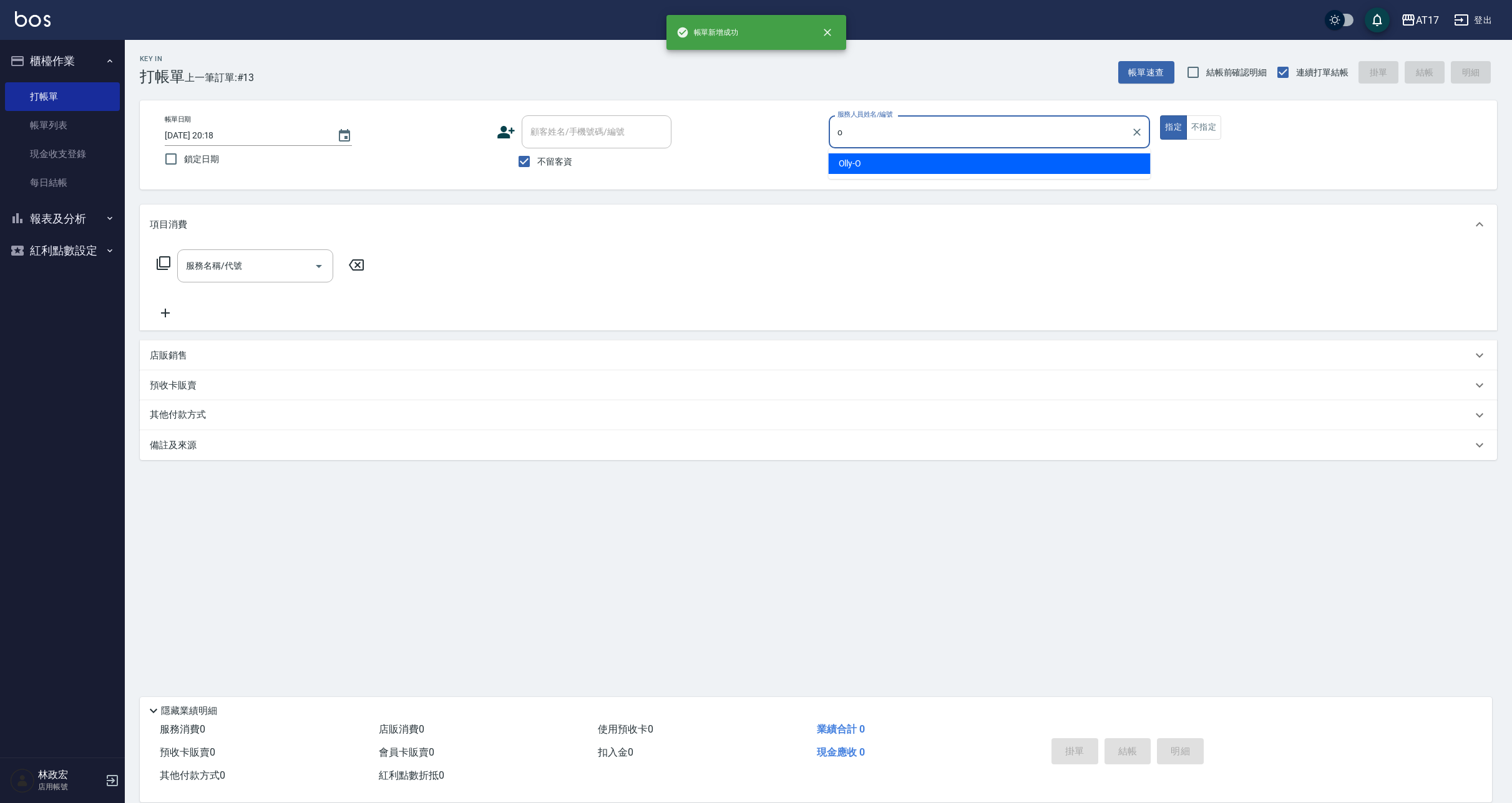
type input "Olly-O"
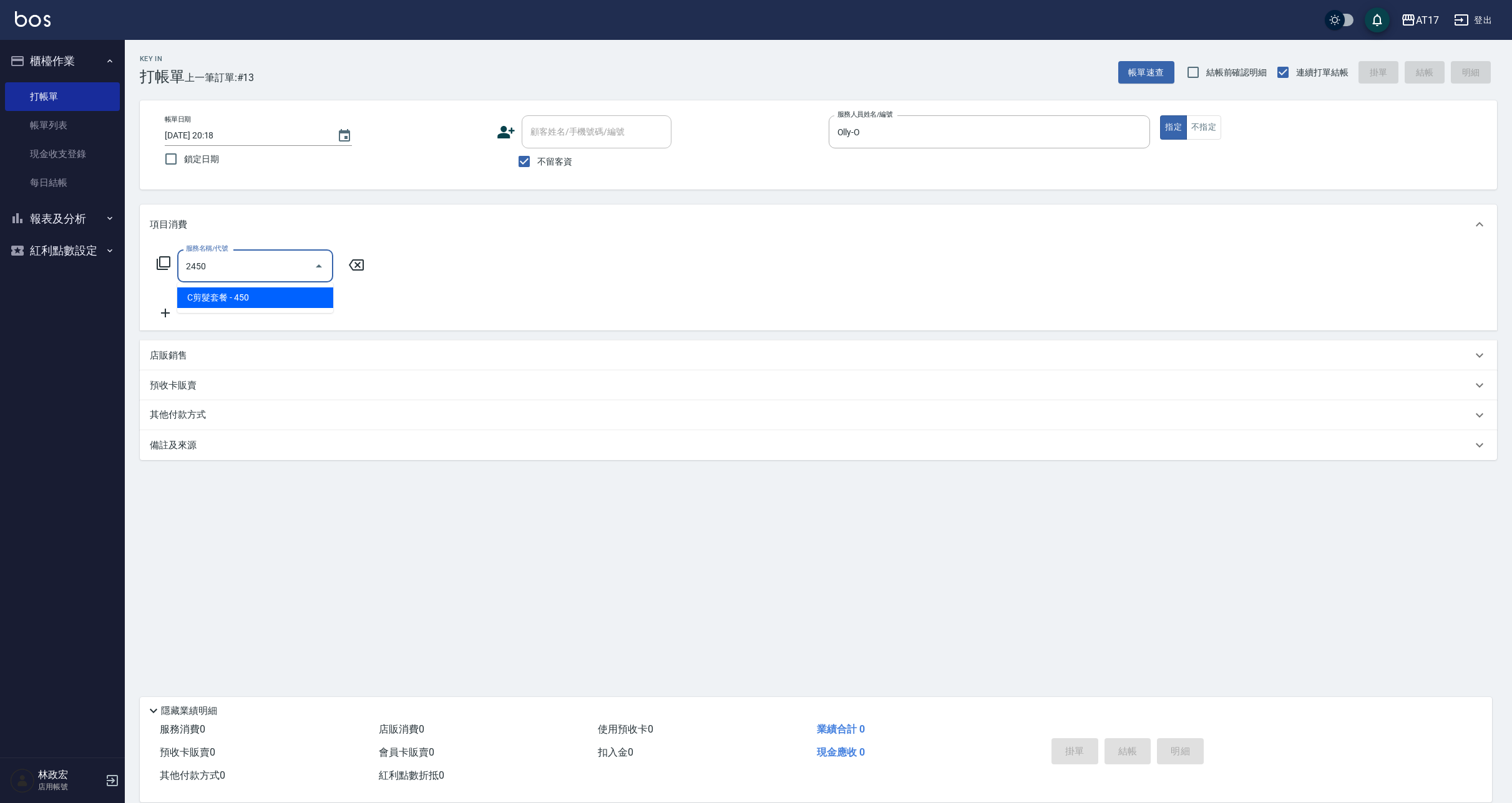
type input "2450"
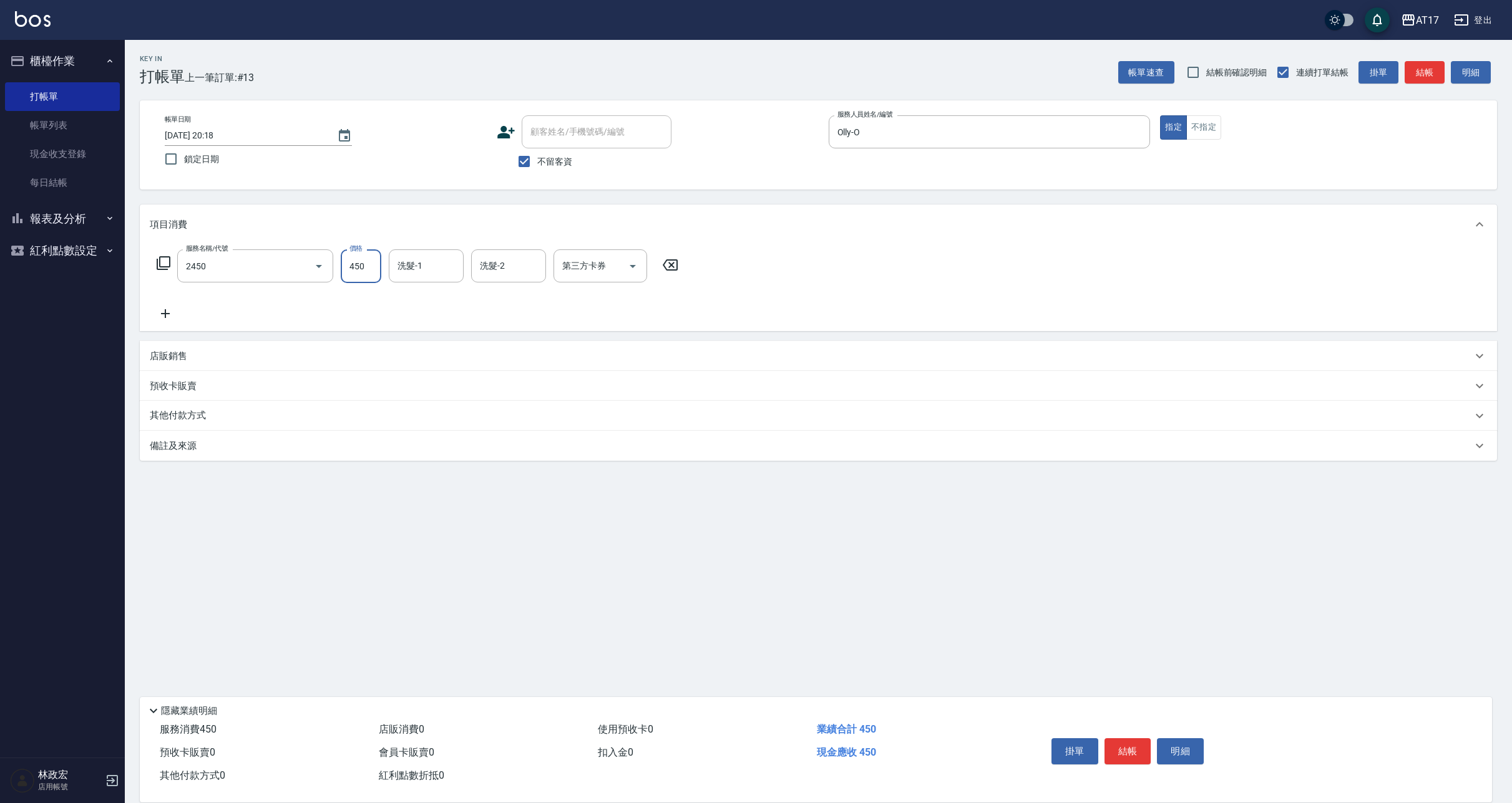
type input "5"
type input "C剪髮套餐(2450)"
type input "500"
type input "[PERSON_NAME]-27"
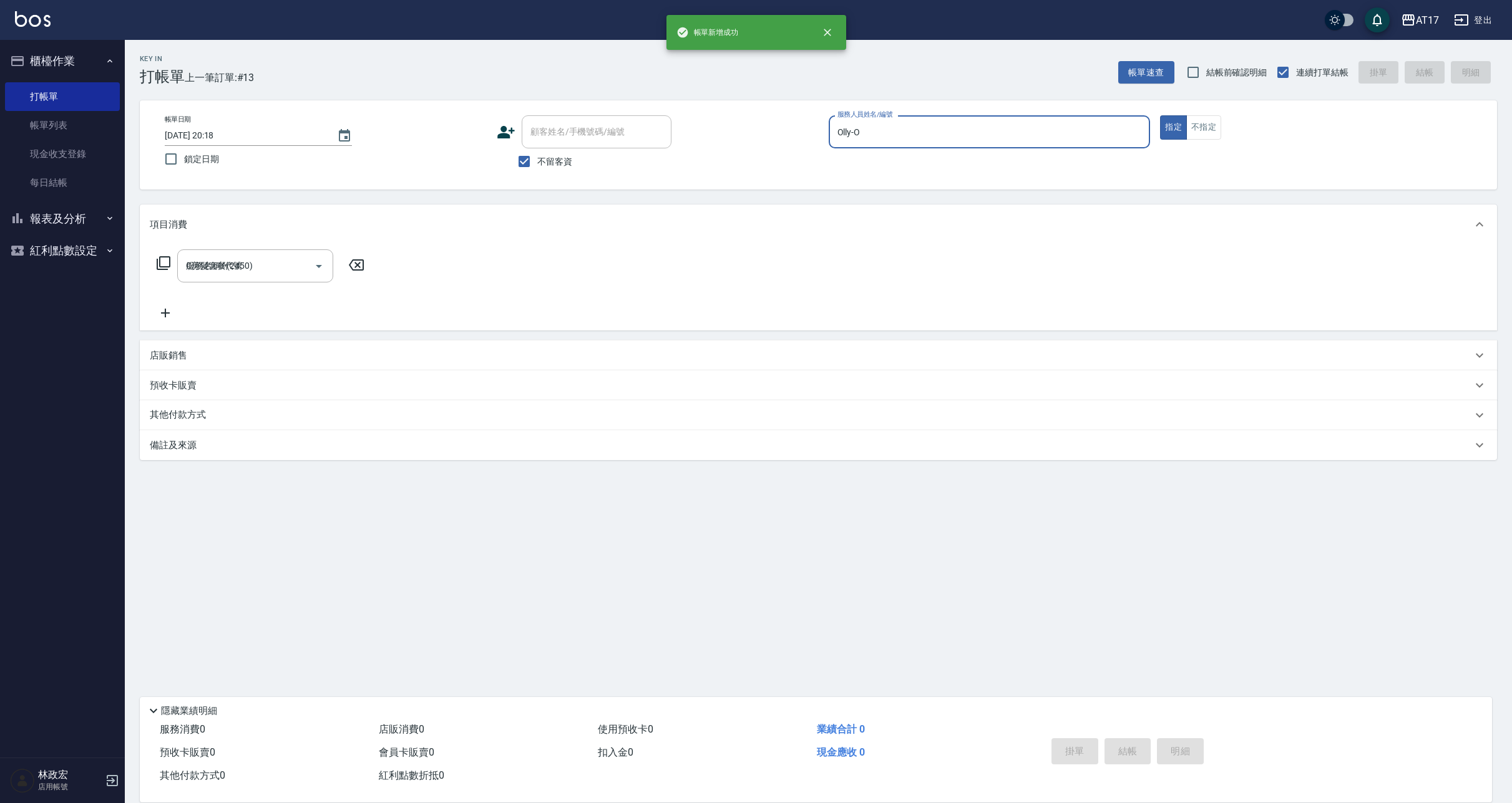
type input "[DATE] 20:19"
type input "獅-5"
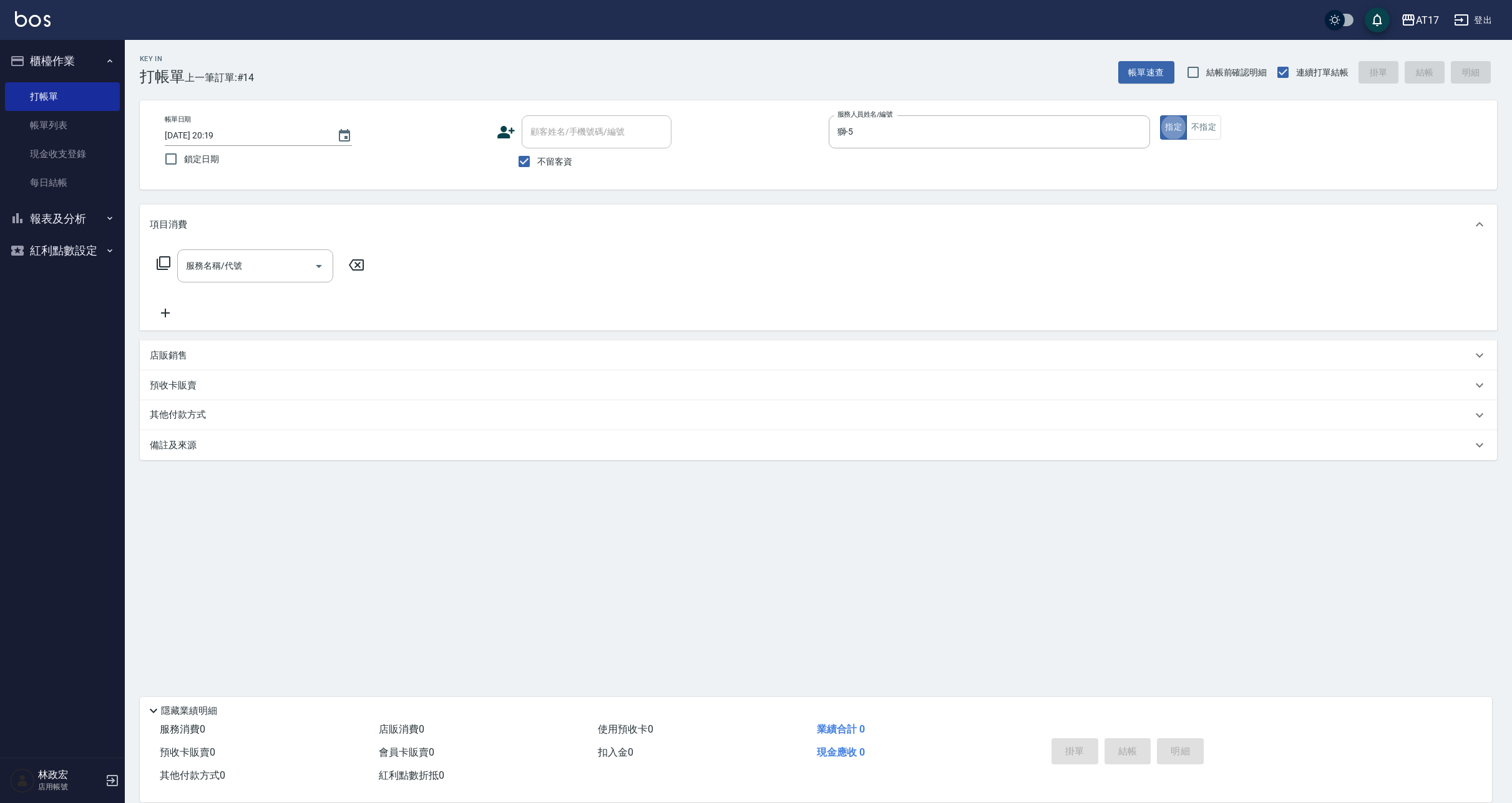
click at [161, 361] on p "店販銷售" at bounding box center [168, 356] width 37 height 13
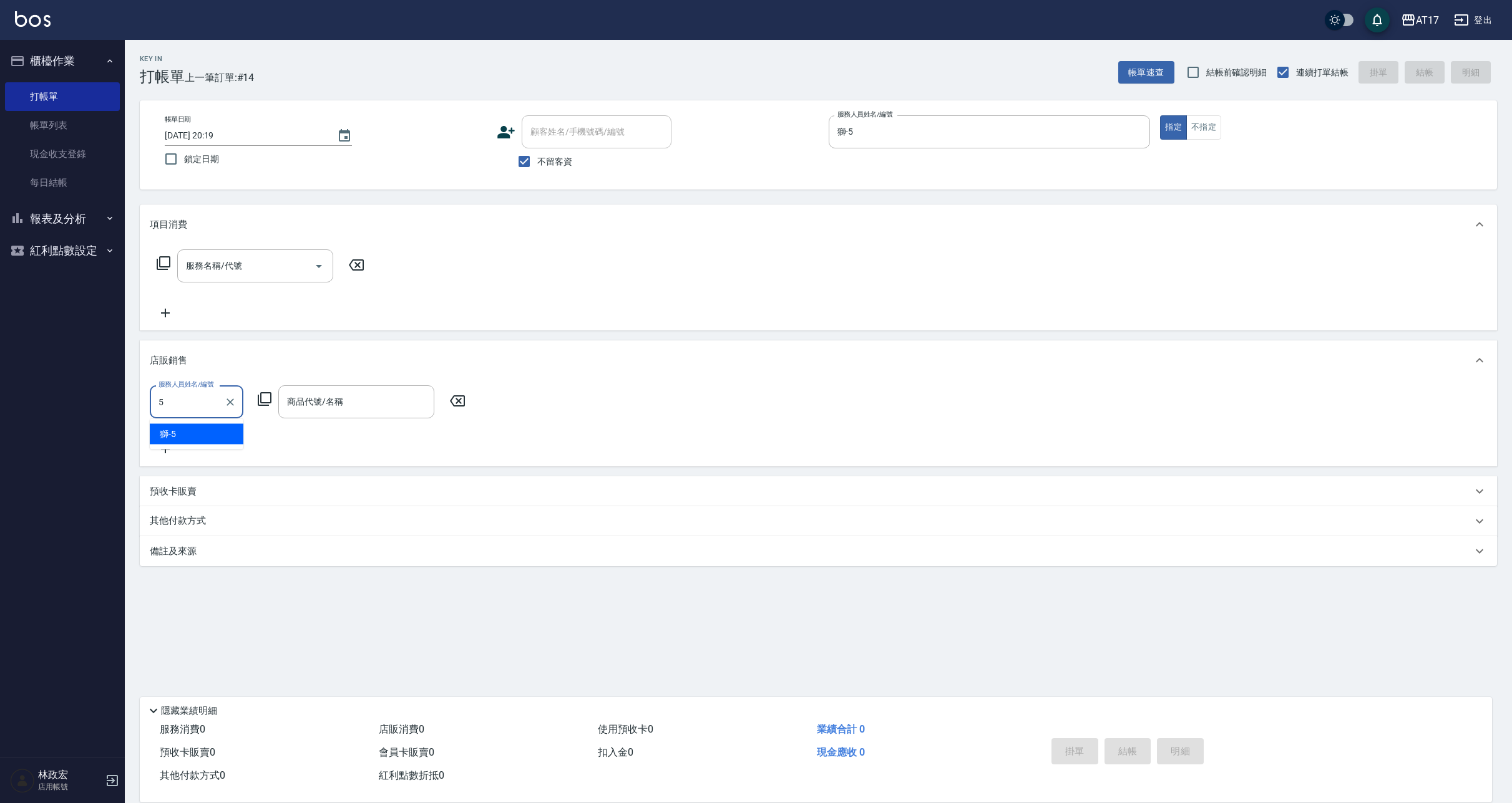
type input "獅-5"
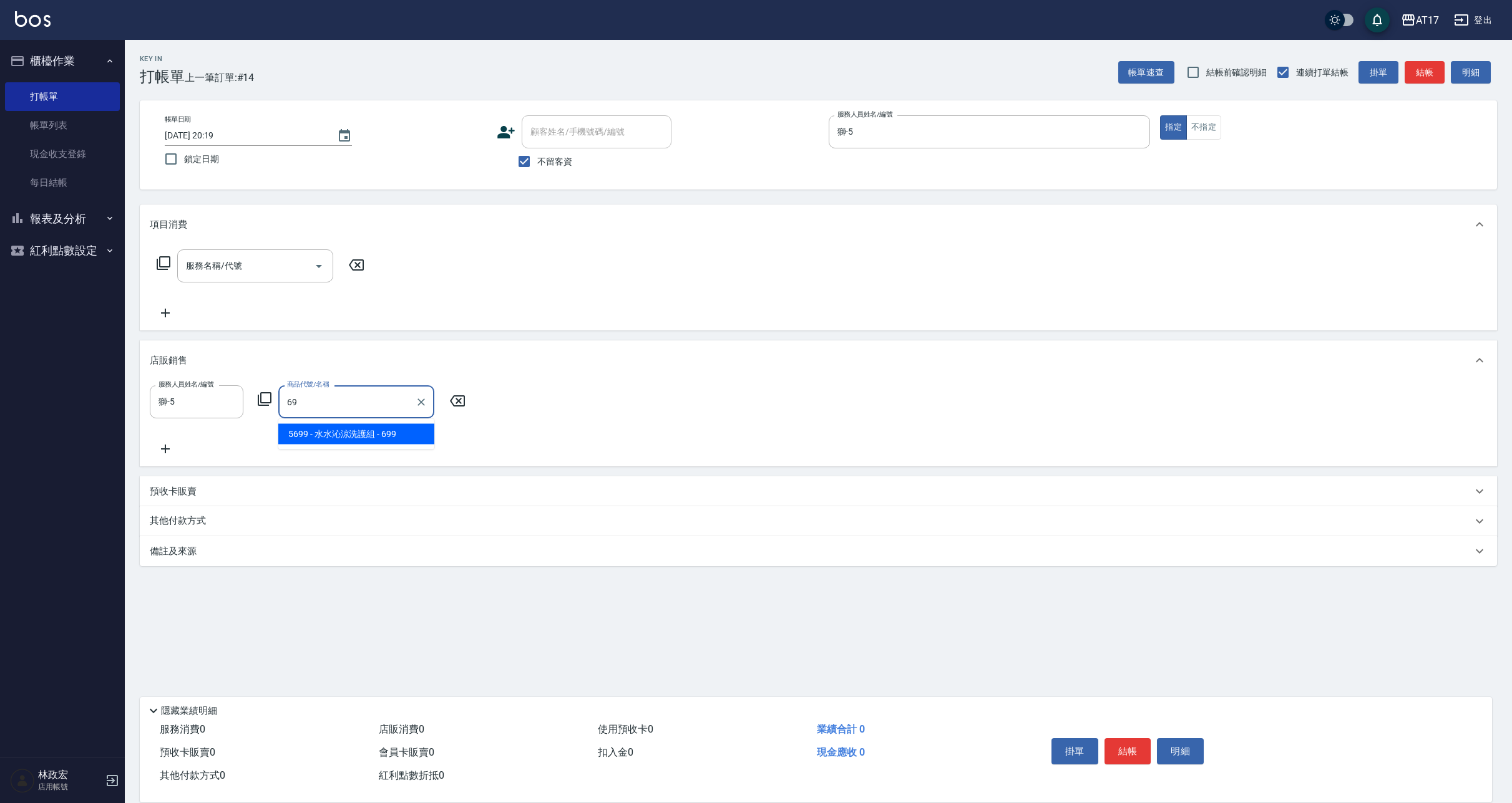
type input "[PERSON_NAME]涼洗護組"
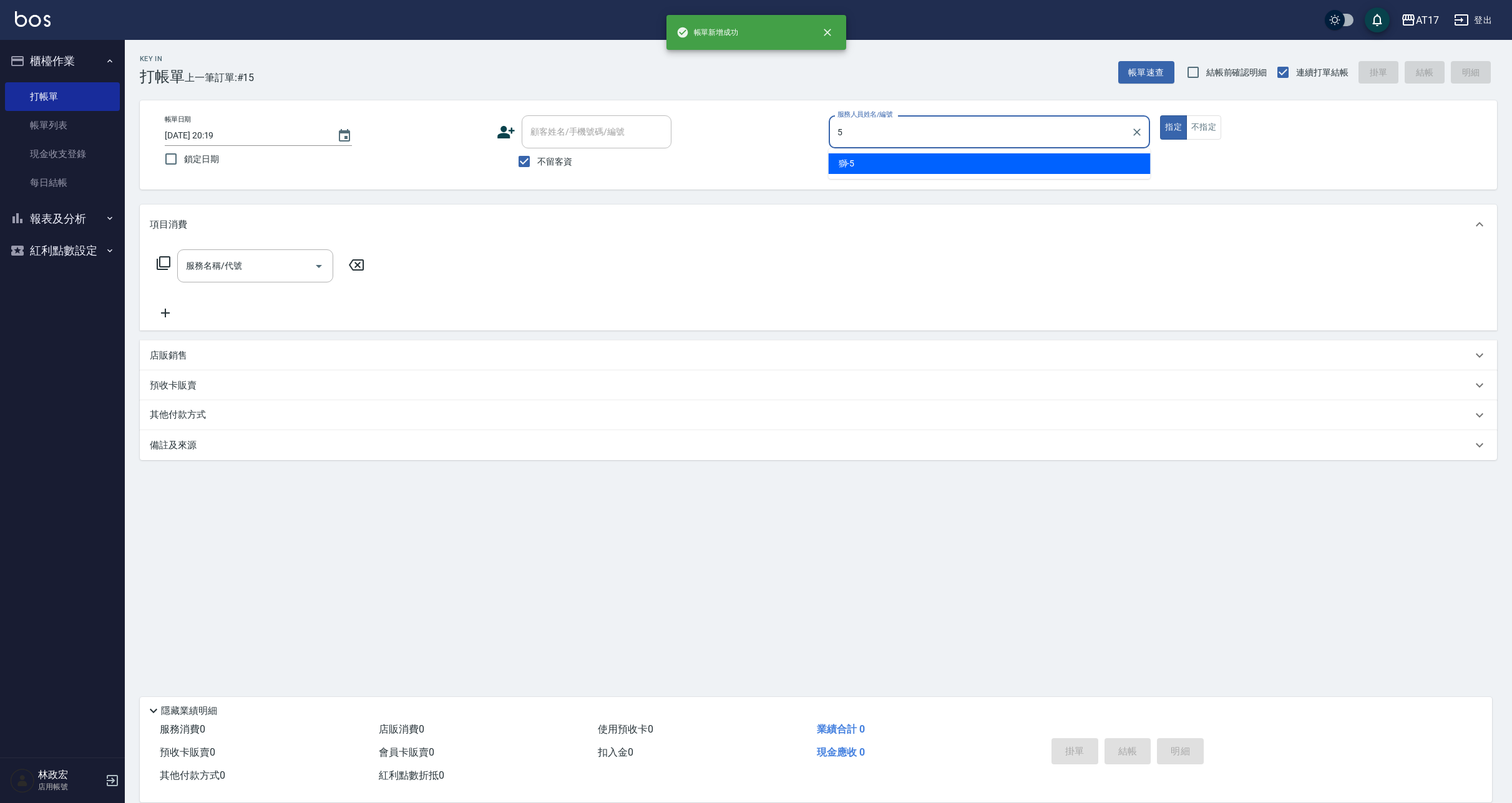
type input "獅-5"
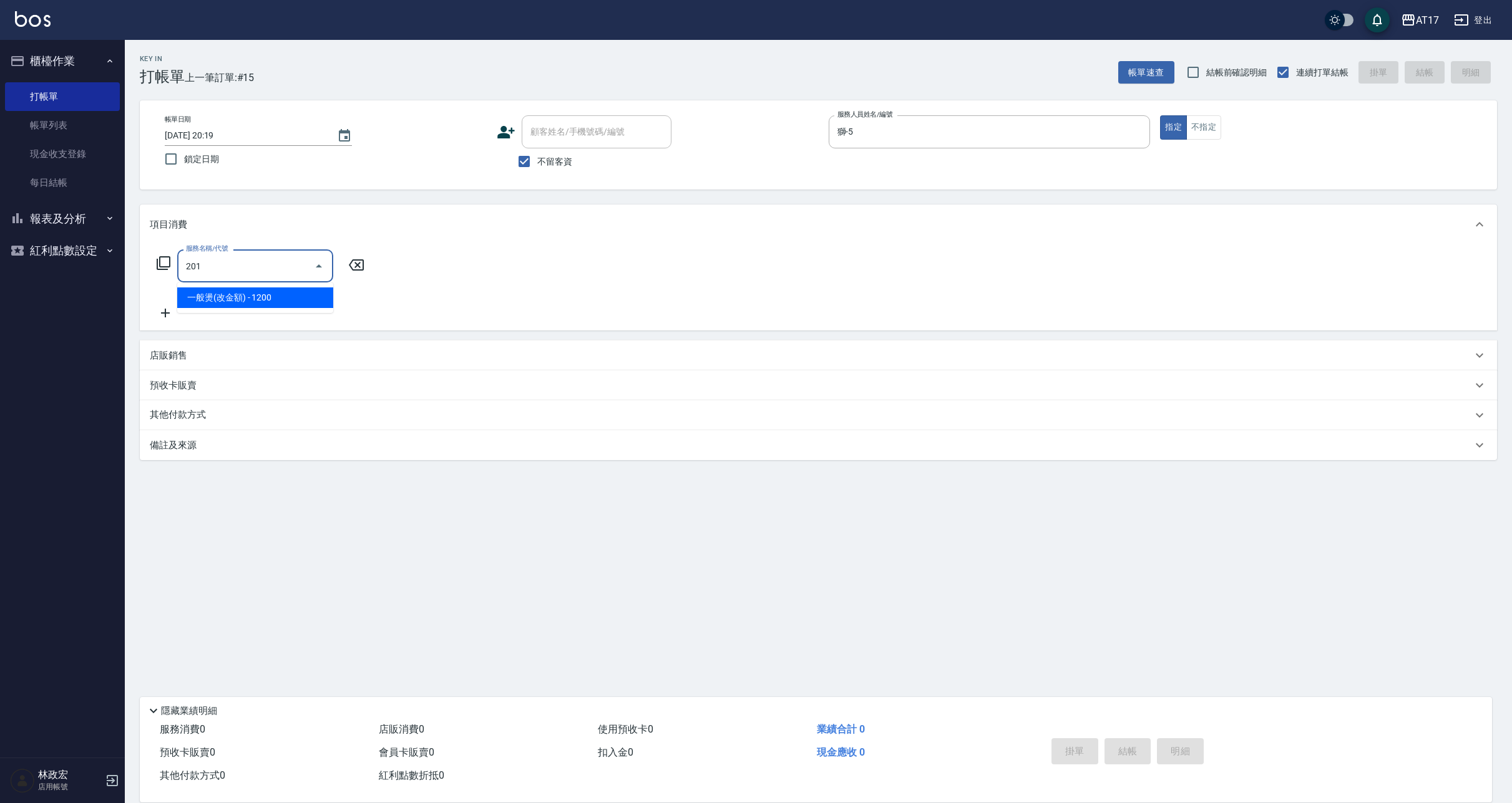
type input "201"
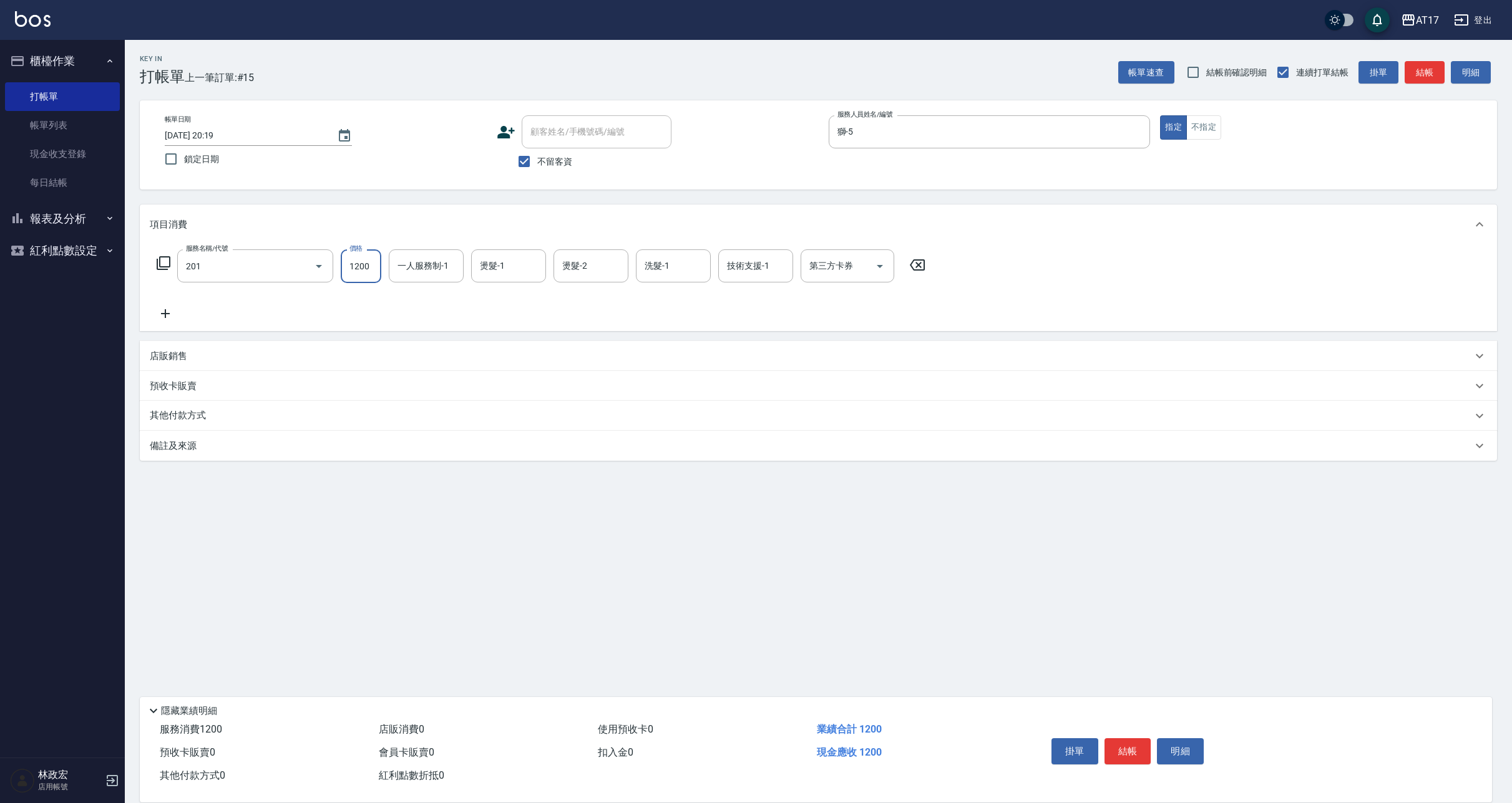
type input "1"
type input "一般燙(改金額)(201)"
type input "1299"
type input "獅-5"
type input "[PERSON_NAME]-22"
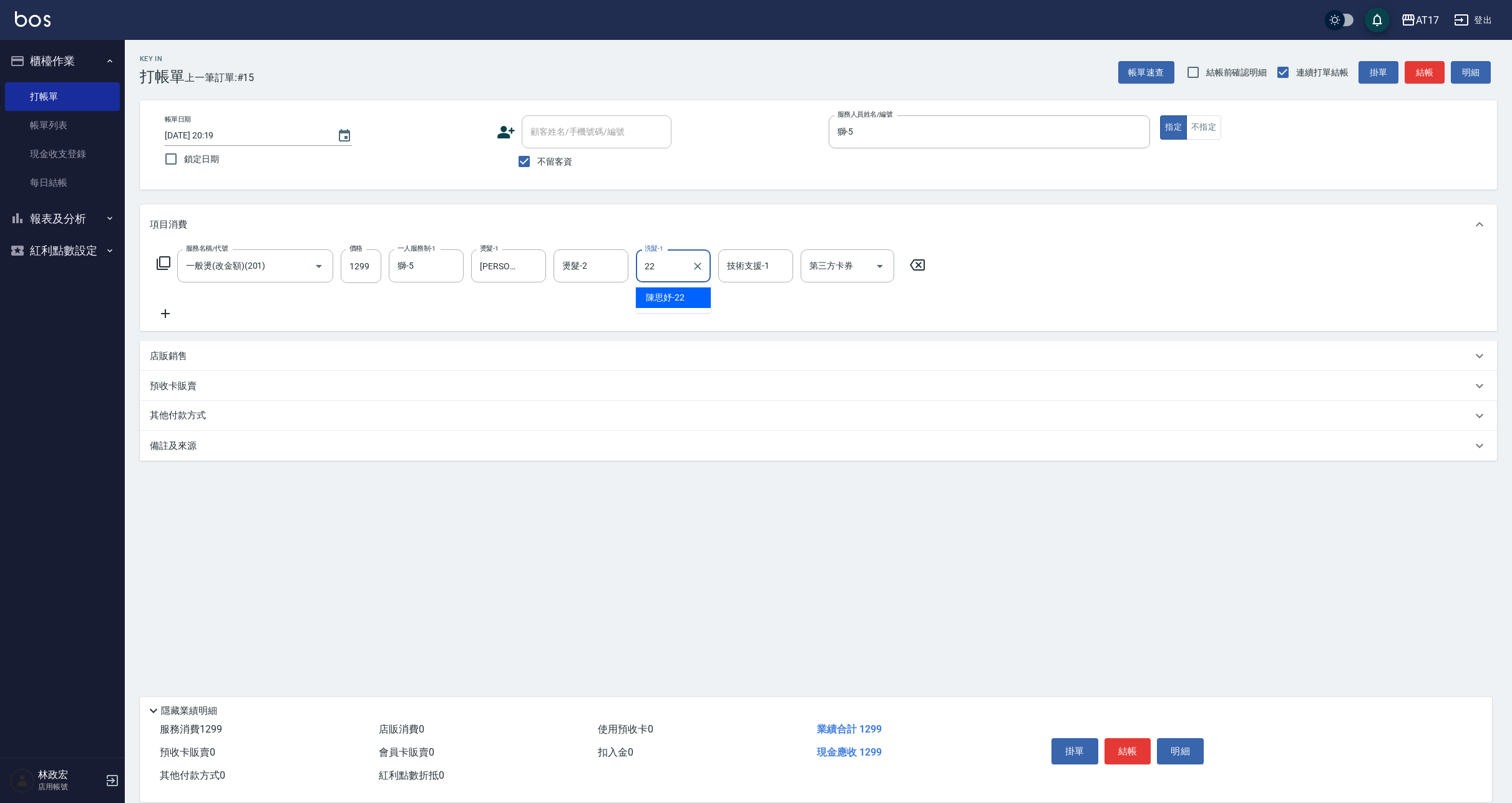
type input "[PERSON_NAME]-22"
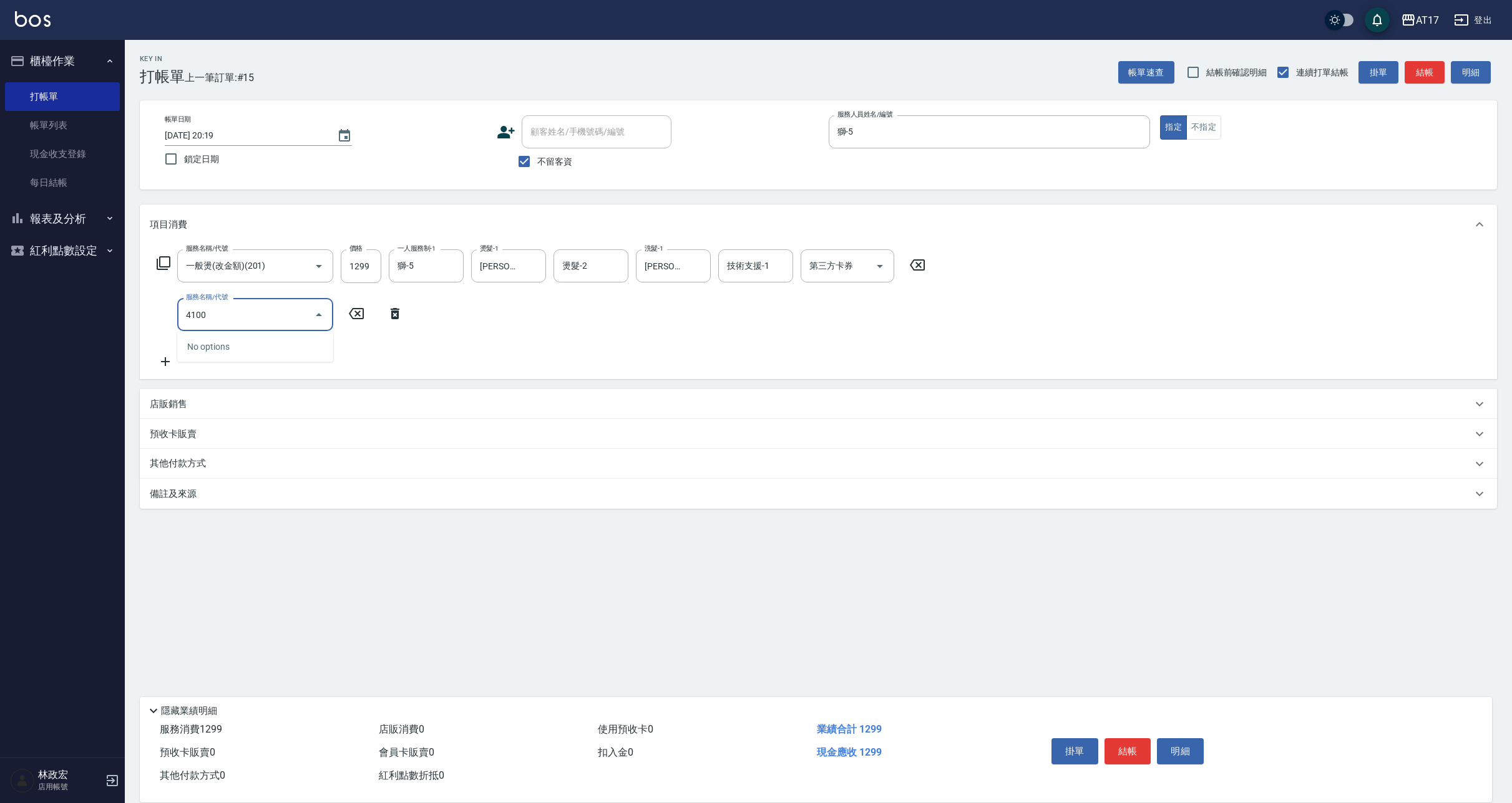
type input "41000"
type input "5"
type input "酵素 & 鏡面(41000)"
type input "1500"
type input "[PERSON_NAME]-22"
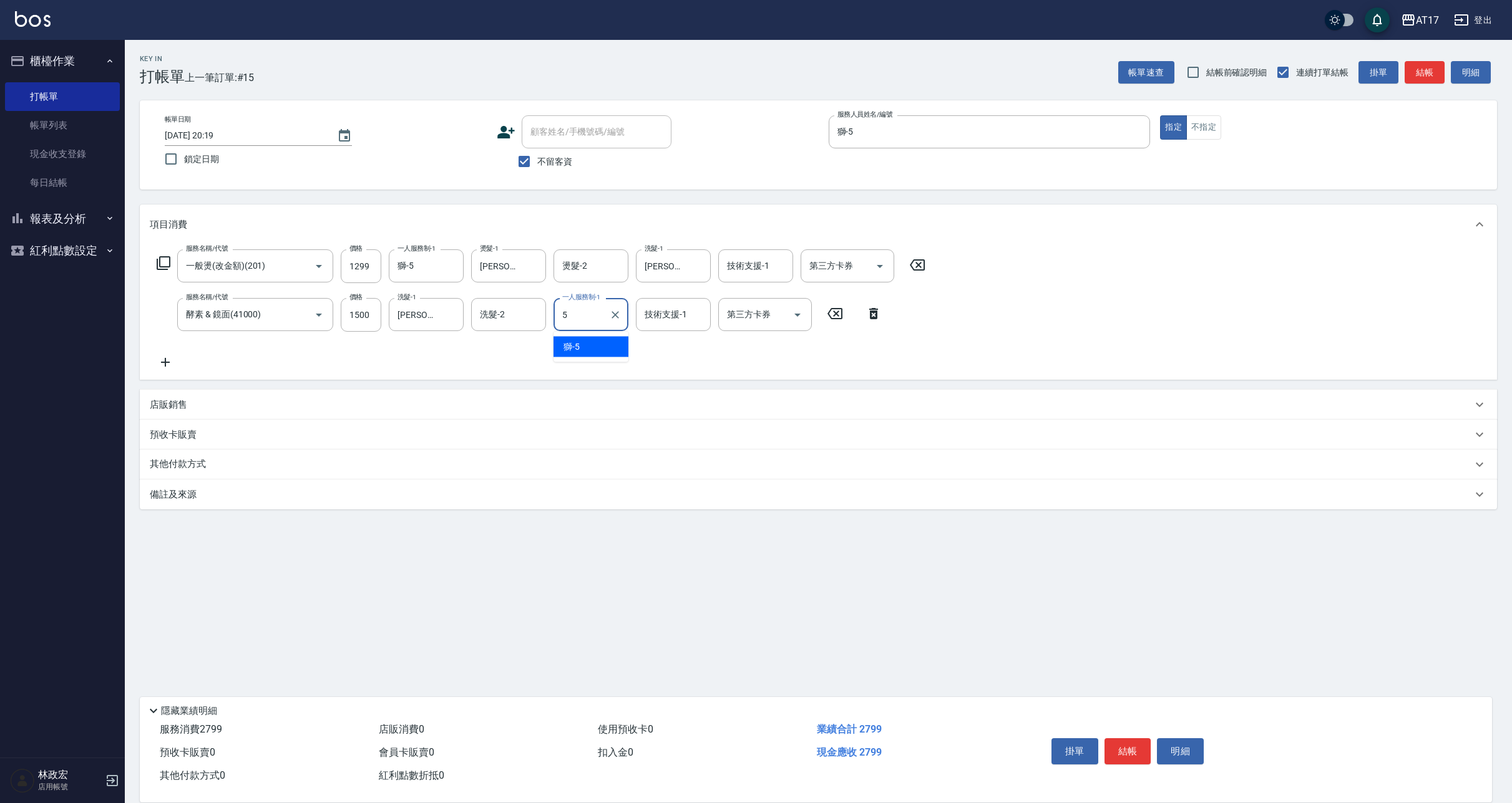
type input "獅-5"
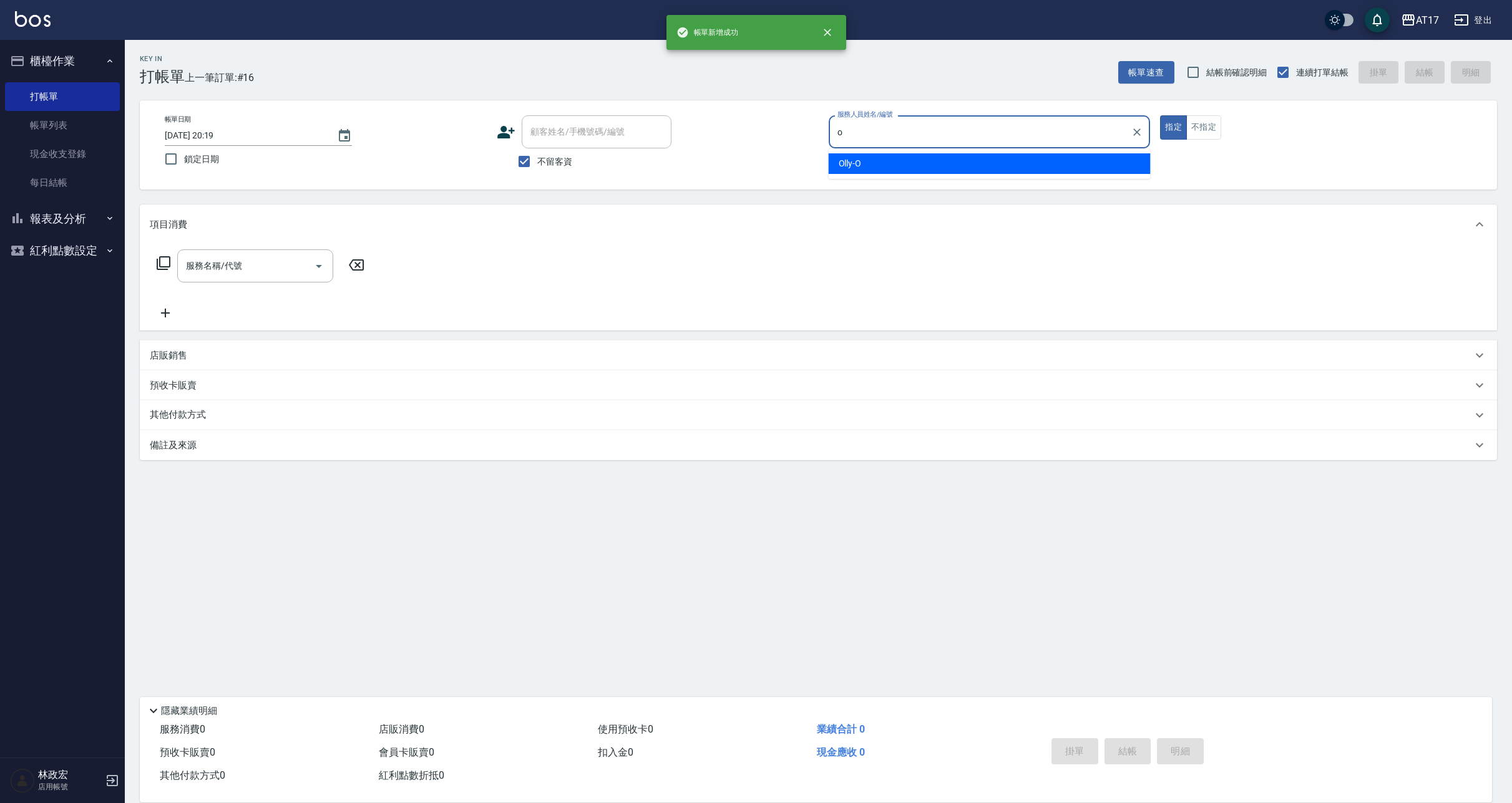
type input "Olly-O"
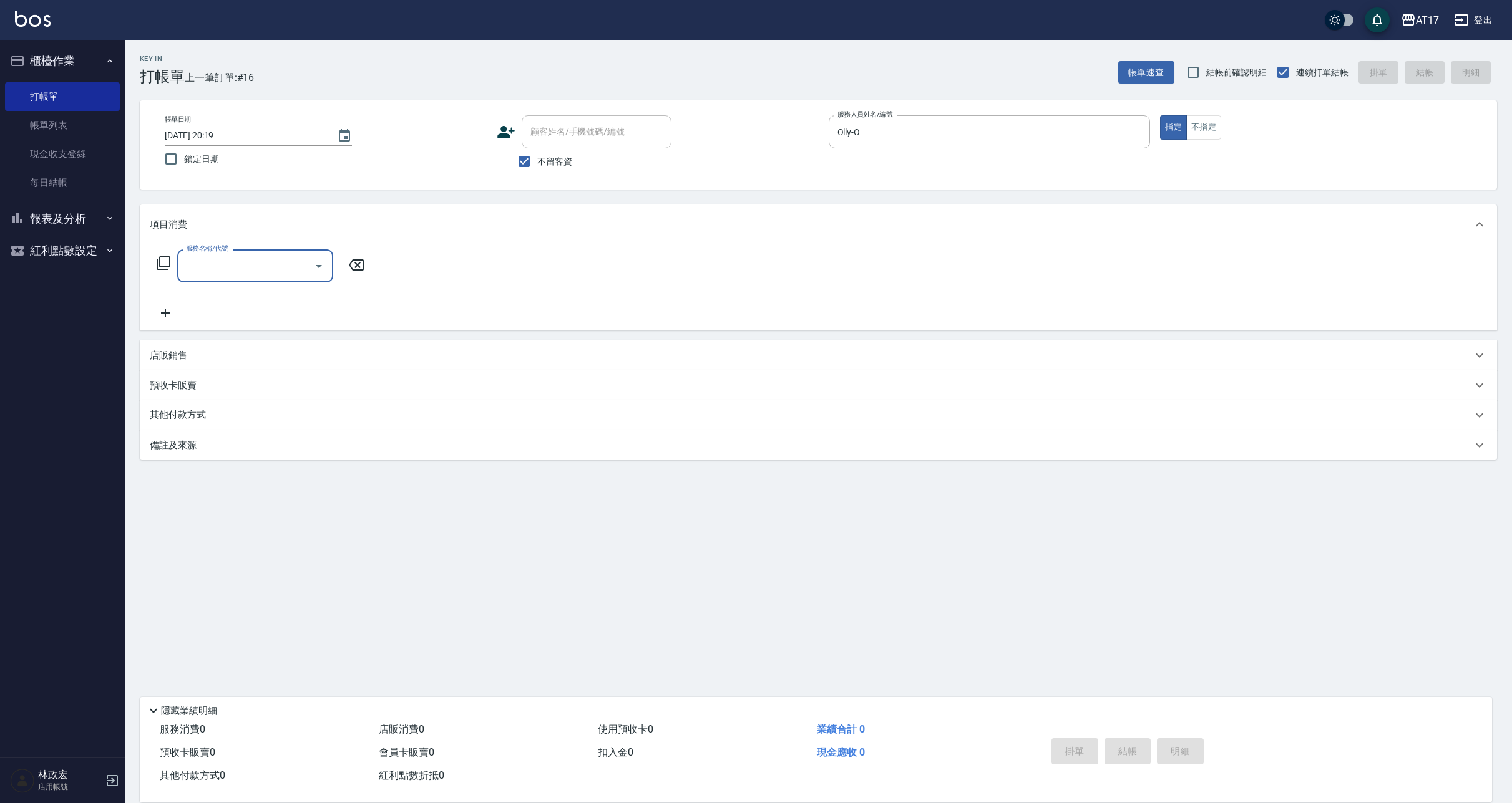
type input "2"
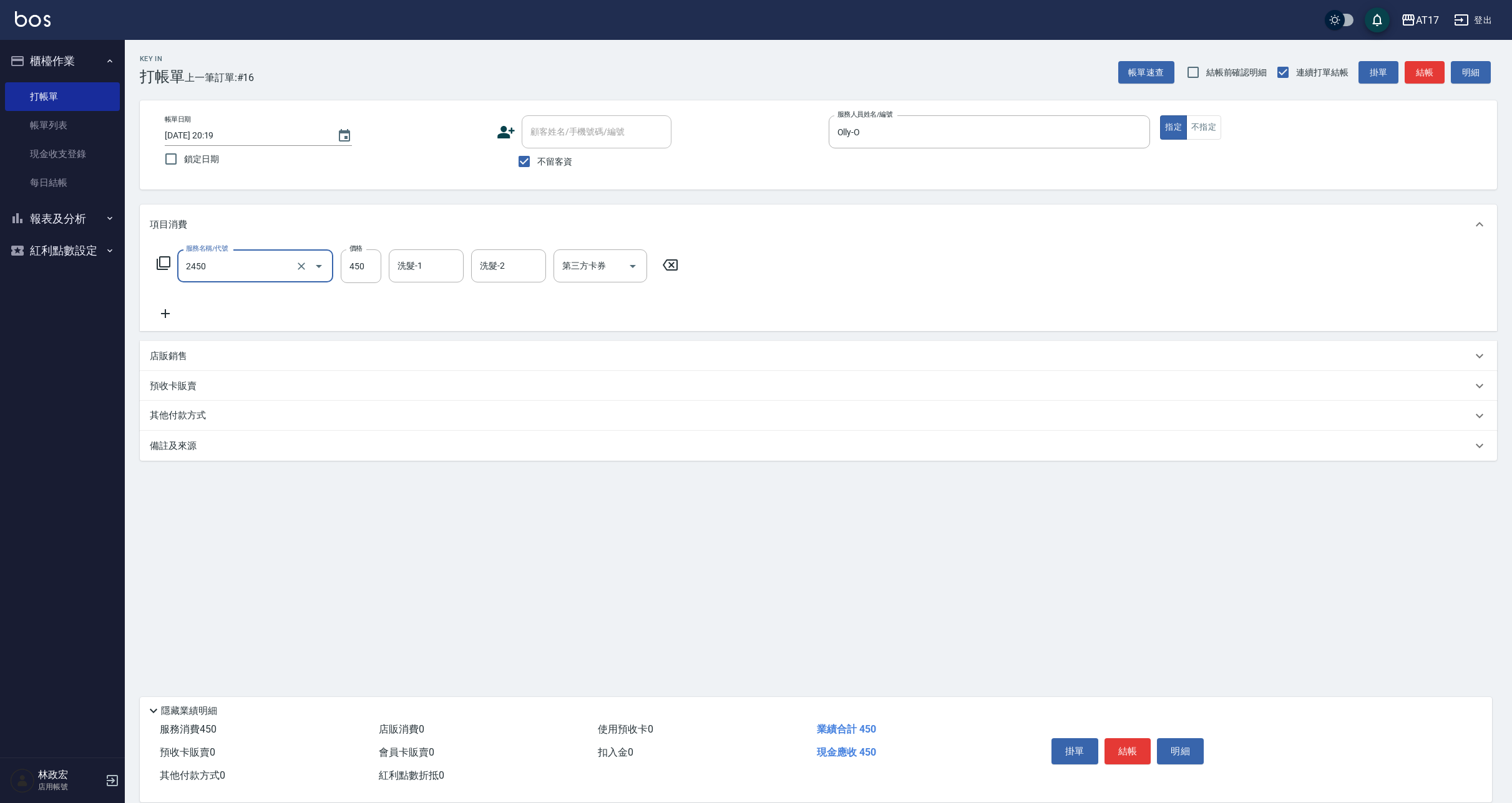
type input "C剪髮套餐(2450)"
click at [363, 269] on input "30" at bounding box center [361, 266] width 41 height 34
type input "300"
type input "[PERSON_NAME]-27"
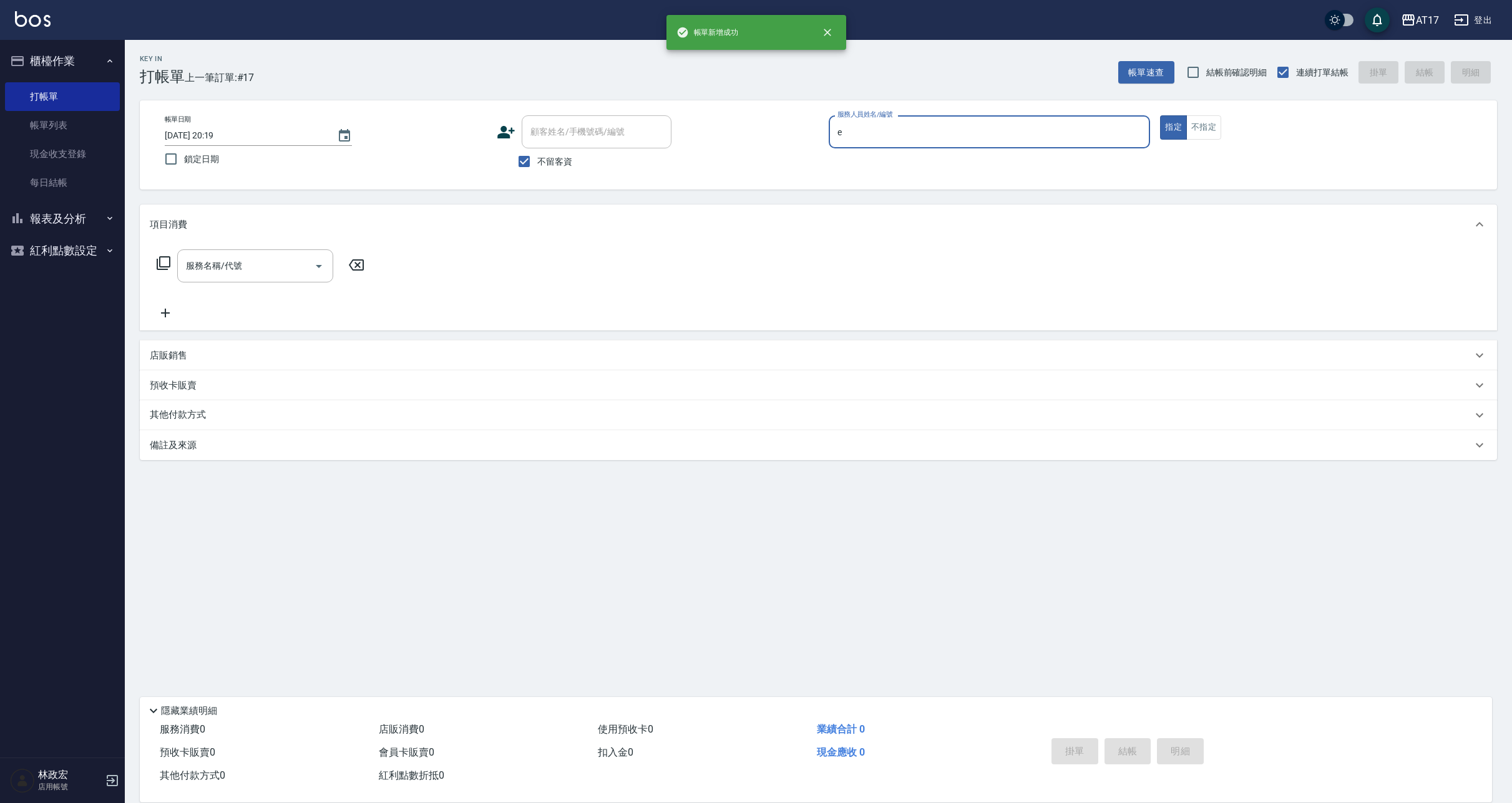
type input "[PERSON_NAME]-E"
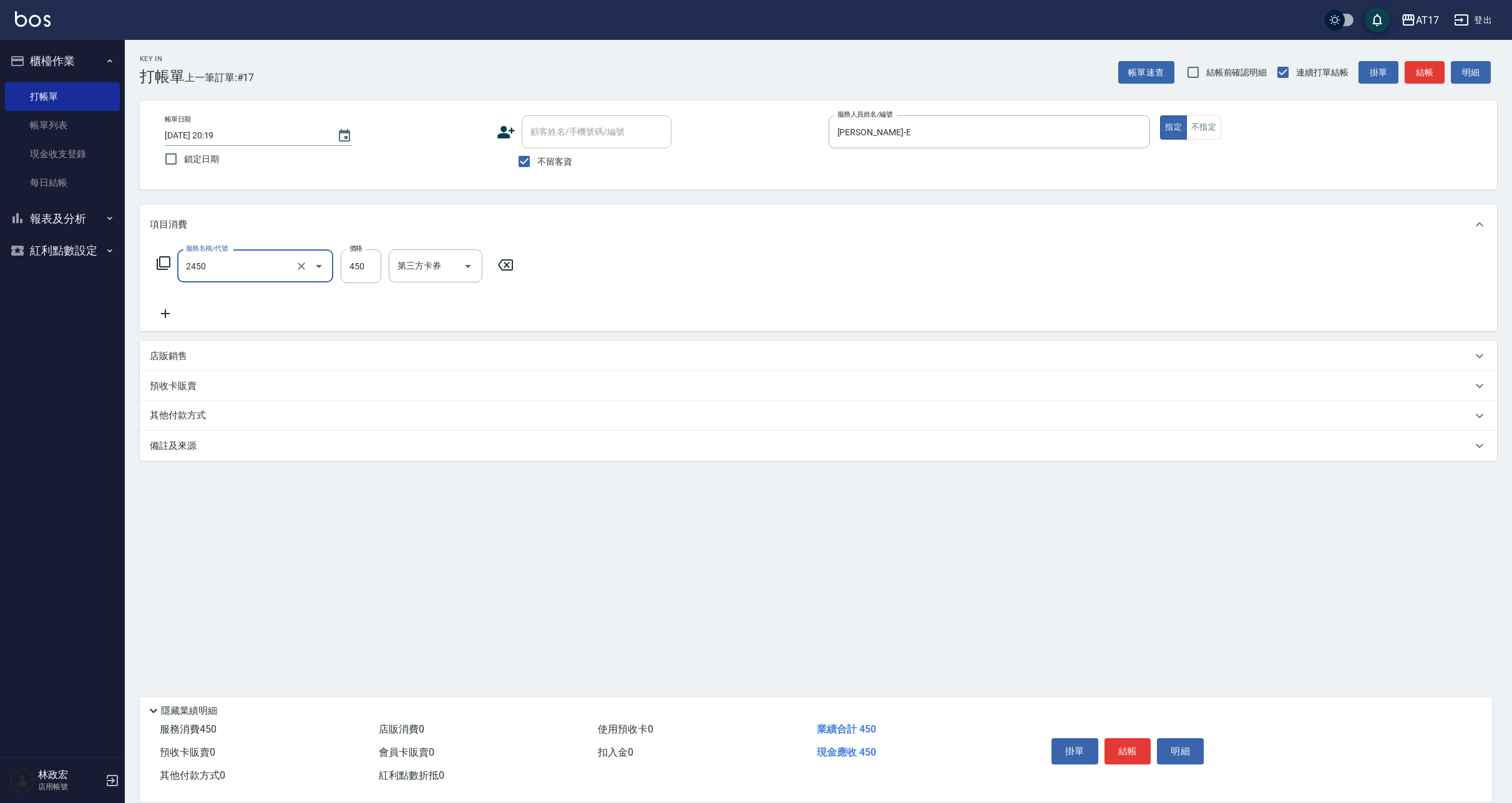
type input "C剪髮套餐(2450)"
type input "[PERSON_NAME]-27"
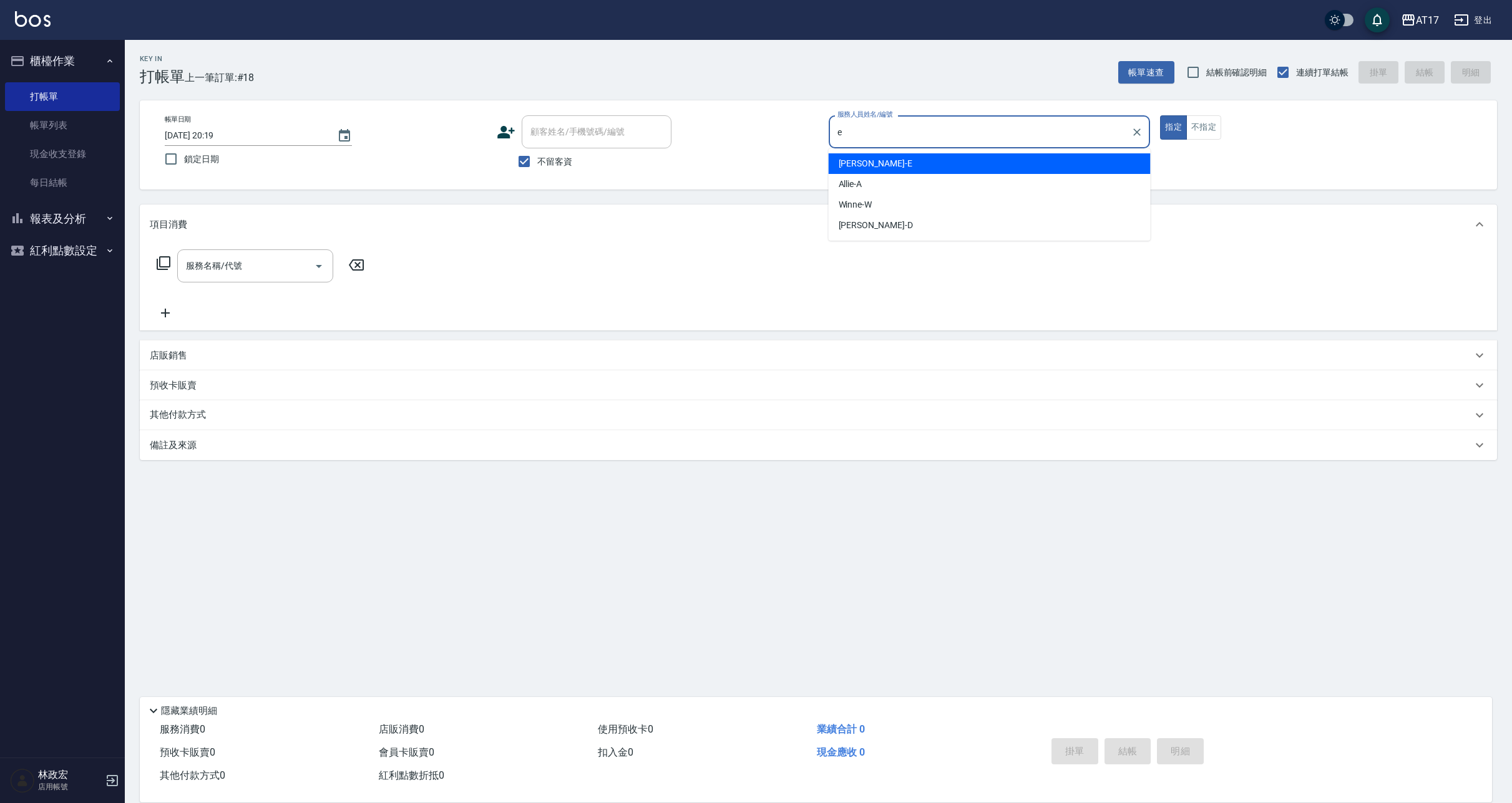
type input "[PERSON_NAME]-E"
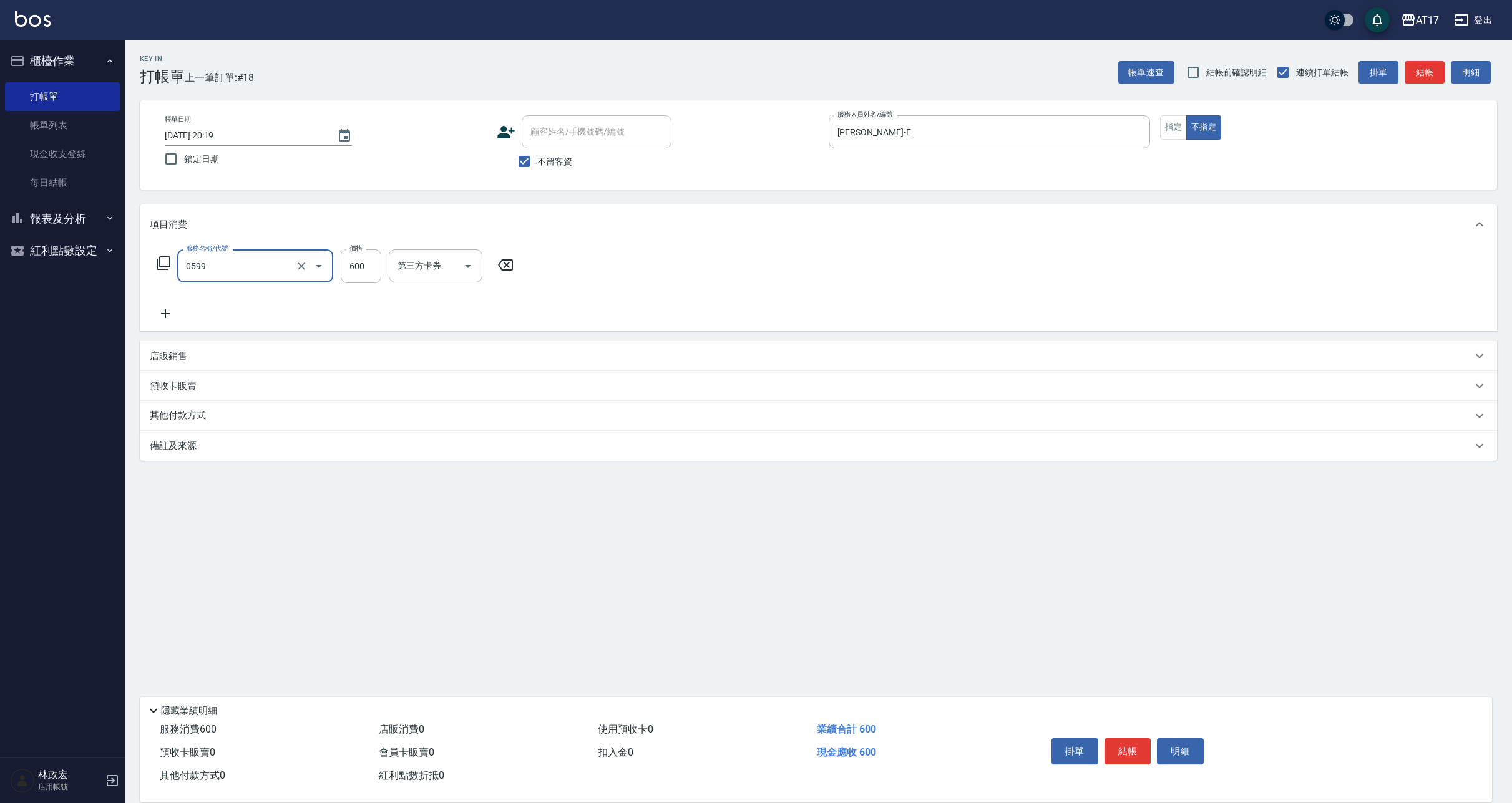
type input "0599"
type input "8"
type input "精油-599(0599)"
type input "850"
type input "[PERSON_NAME]-27"
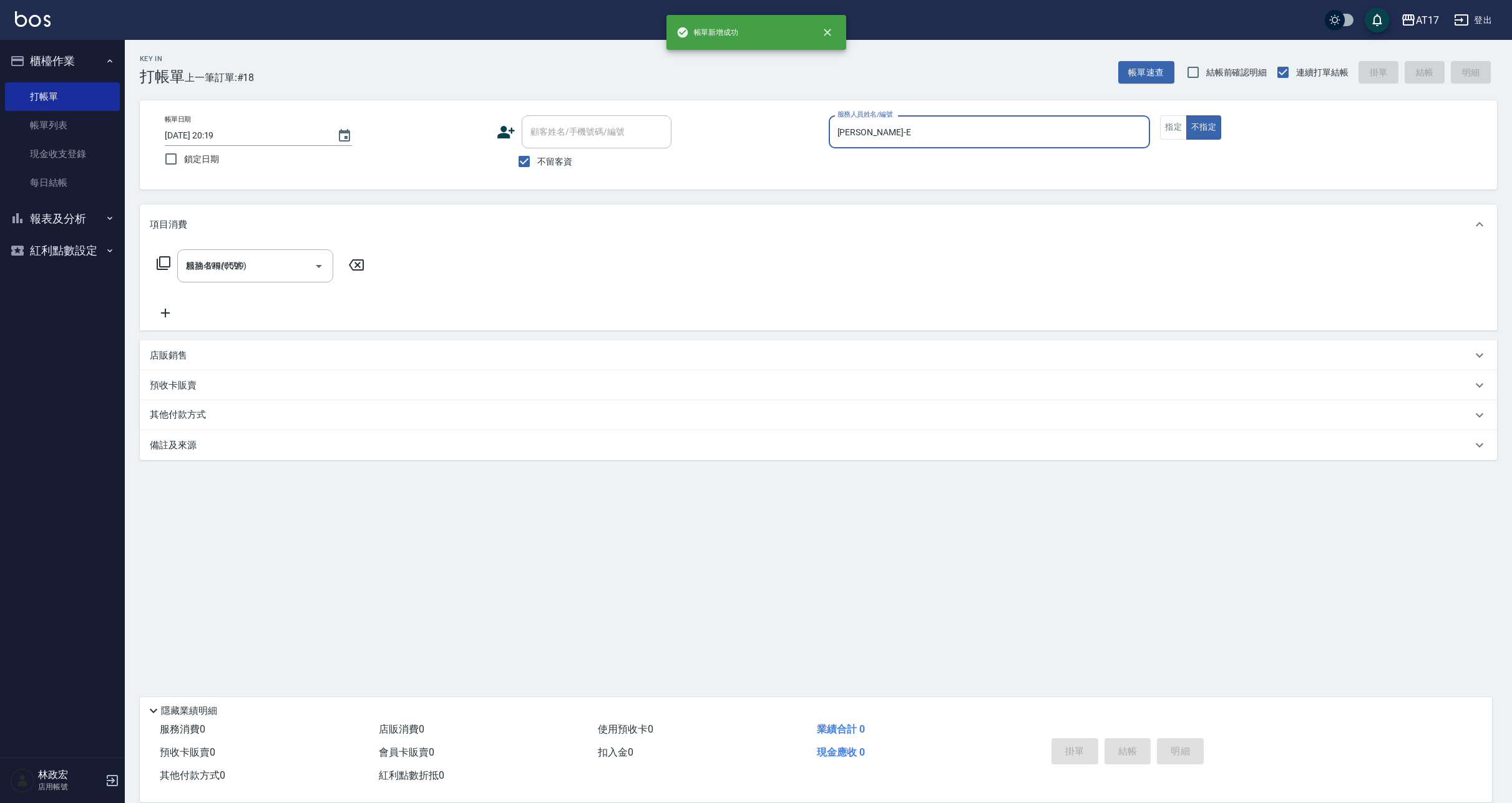
type input "[DATE] 20:20"
type input "[PERSON_NAME]-N"
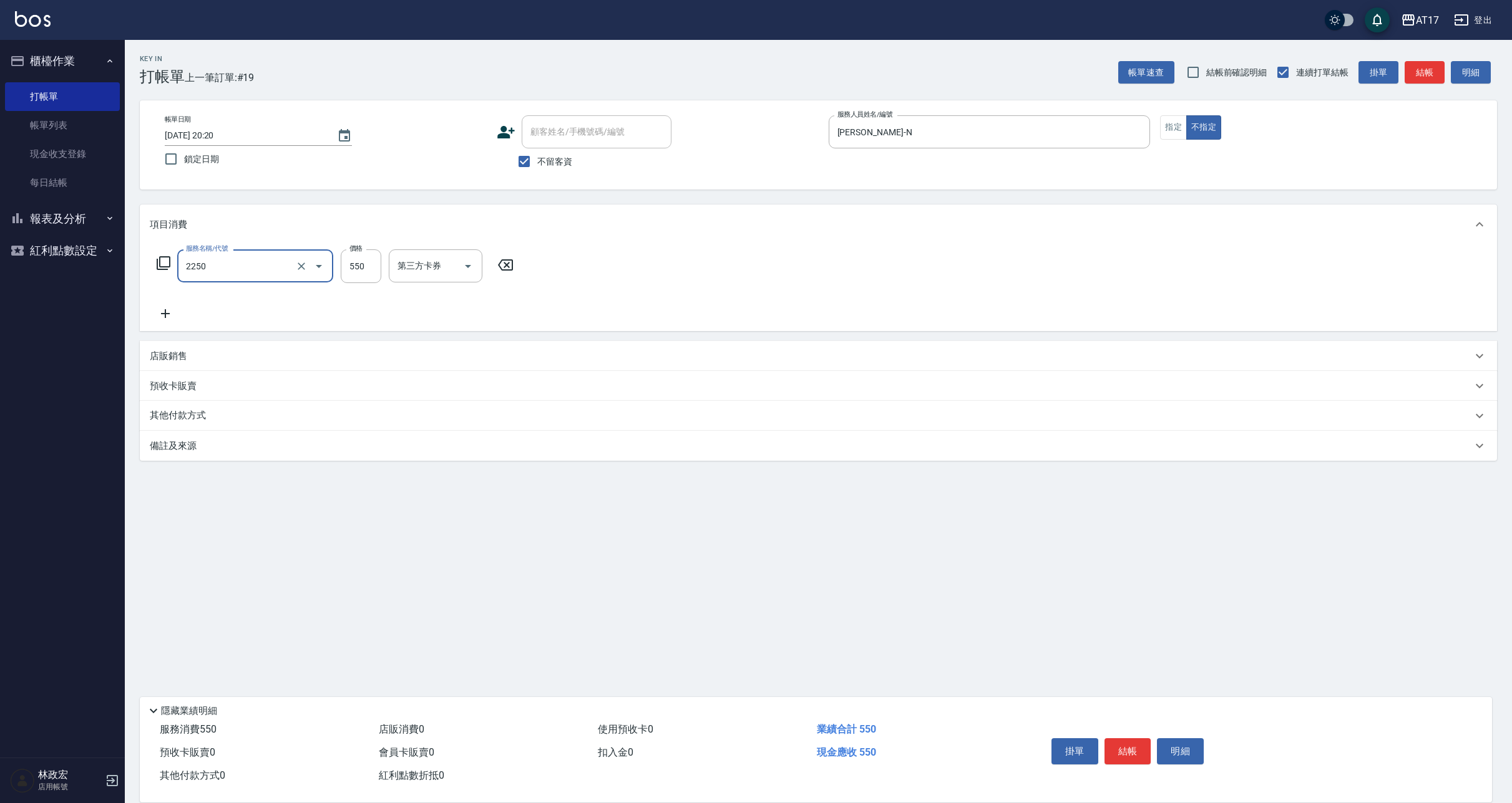
type input "B剪髮套餐(2250)"
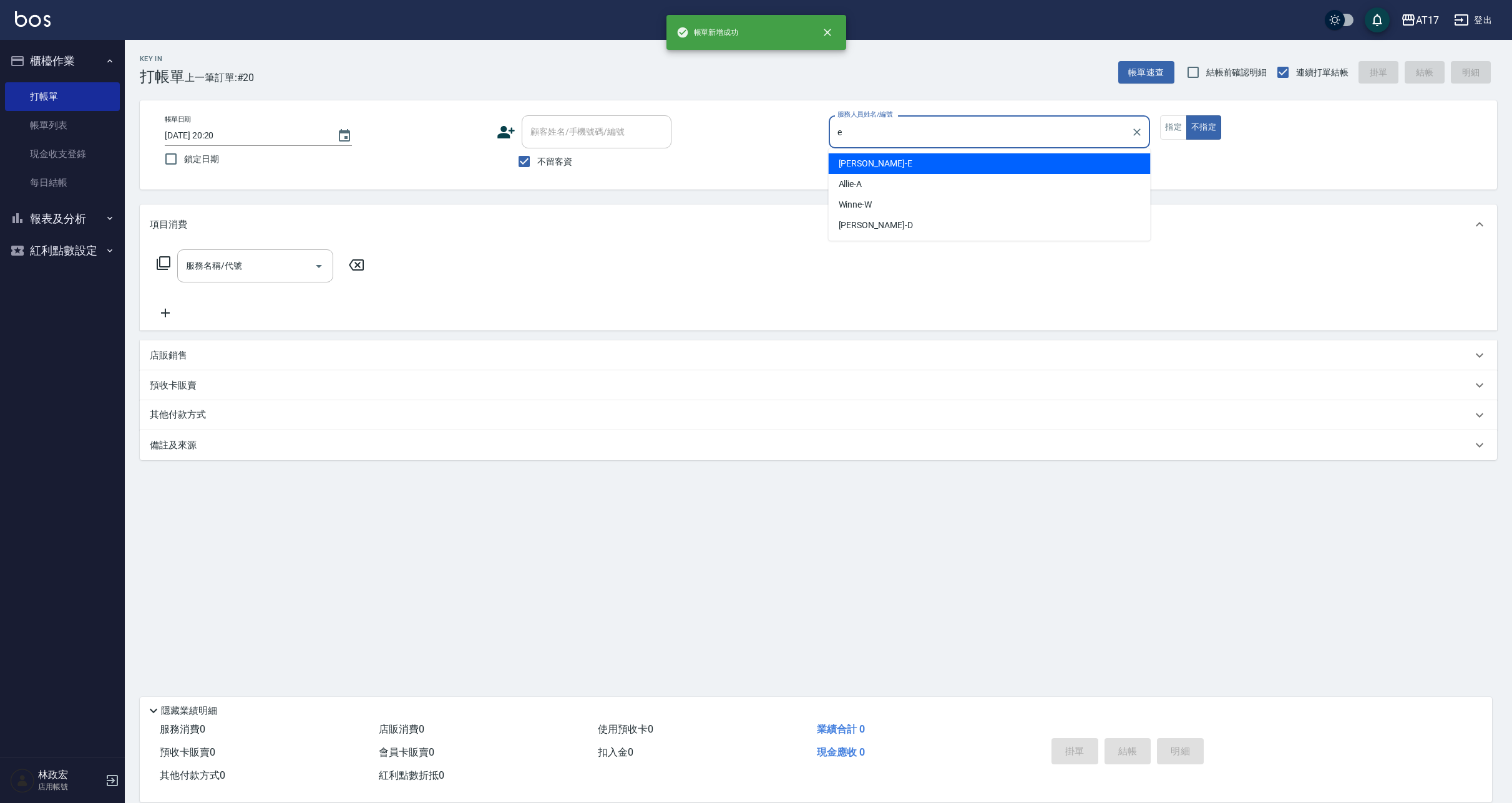
type input "[PERSON_NAME]-E"
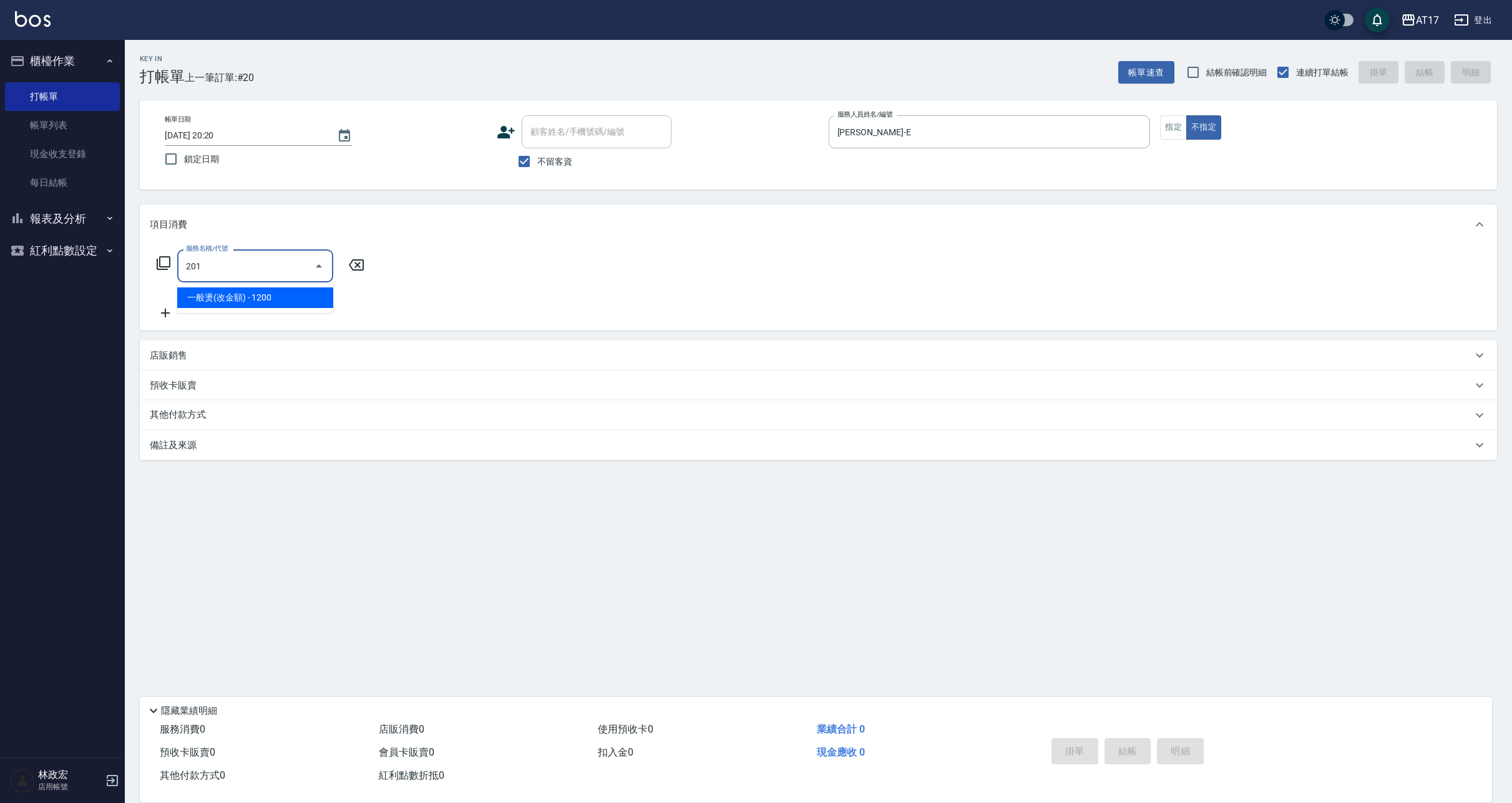
type input "201"
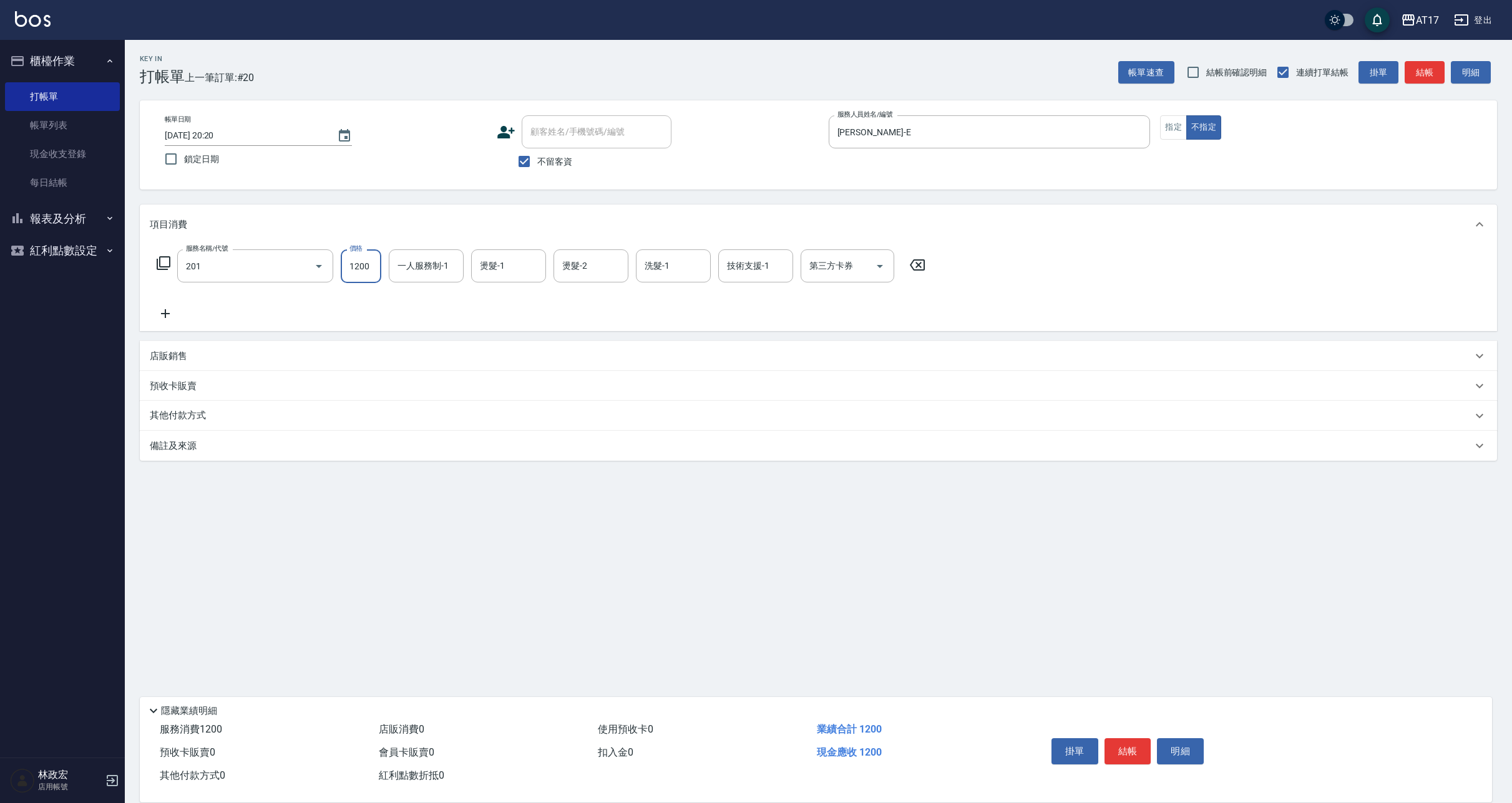
type input "1"
type input "一般燙(改金額)(201)"
type input "1000"
type input "[PERSON_NAME]-E"
type input "[PERSON_NAME]-27"
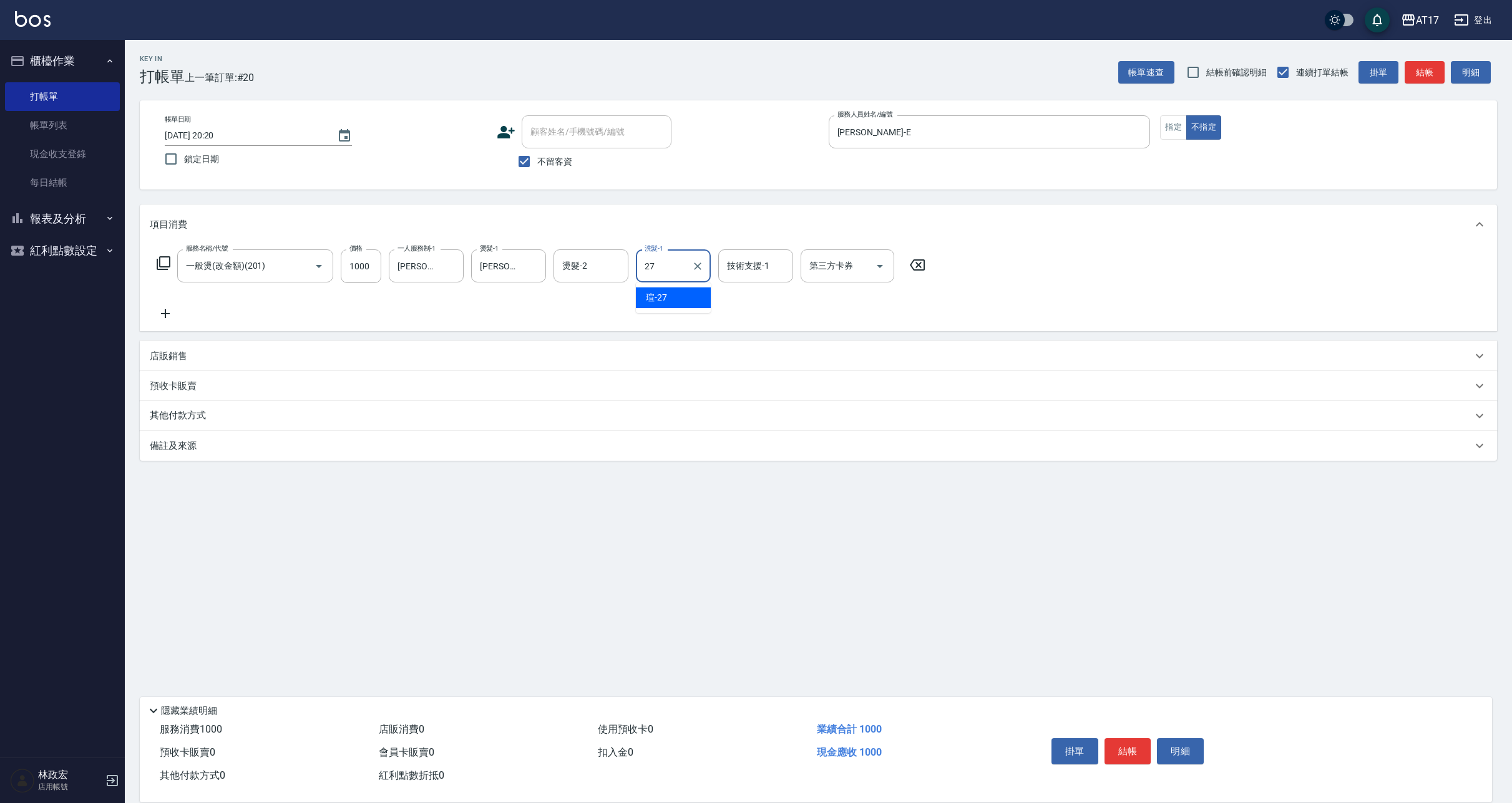
type input "[PERSON_NAME]-27"
click at [1170, 129] on button "指定" at bounding box center [1173, 127] width 26 height 25
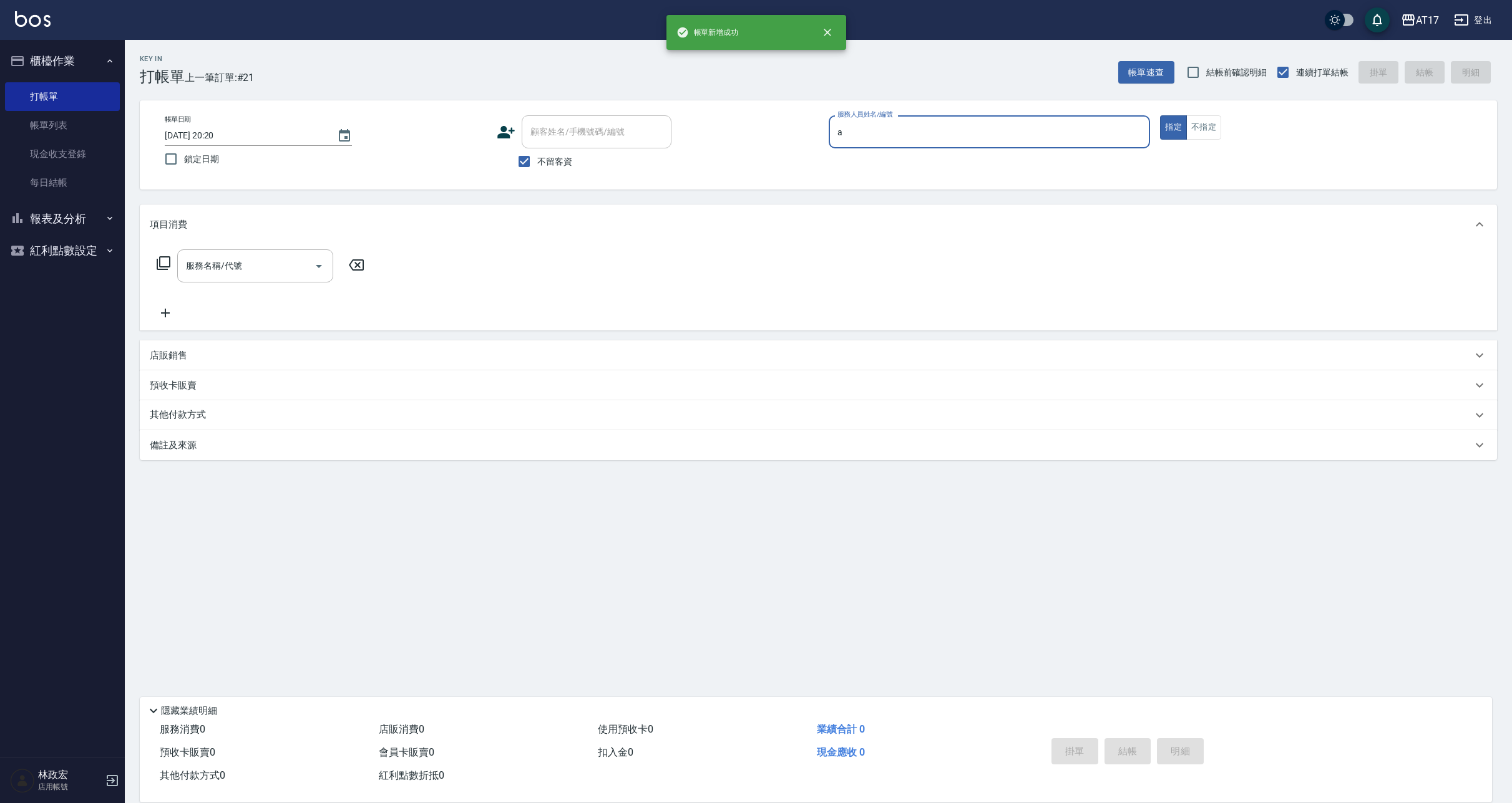
type input "Allie-A"
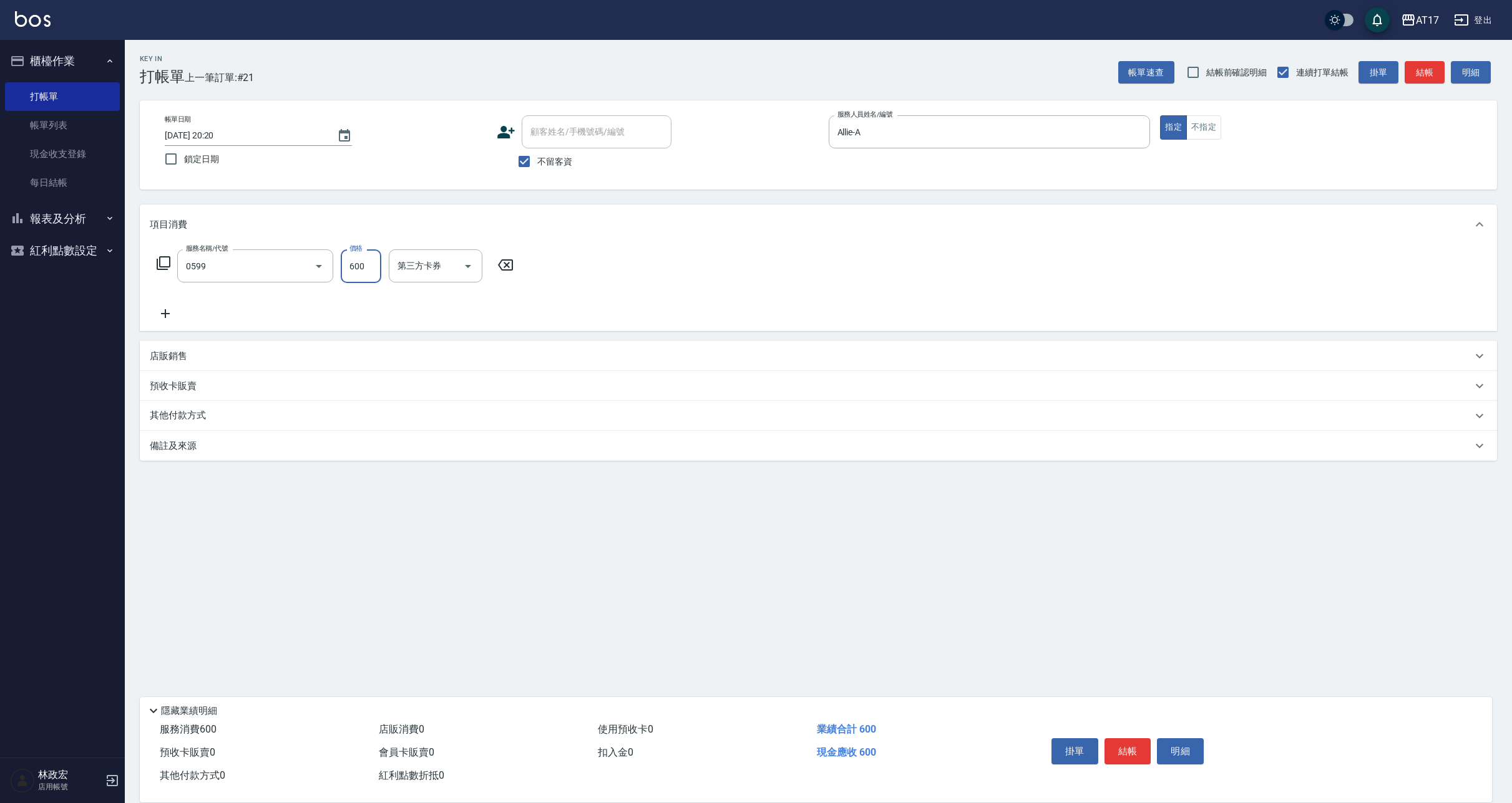
type input "精油-599(0599)"
type input "[PERSON_NAME]-55"
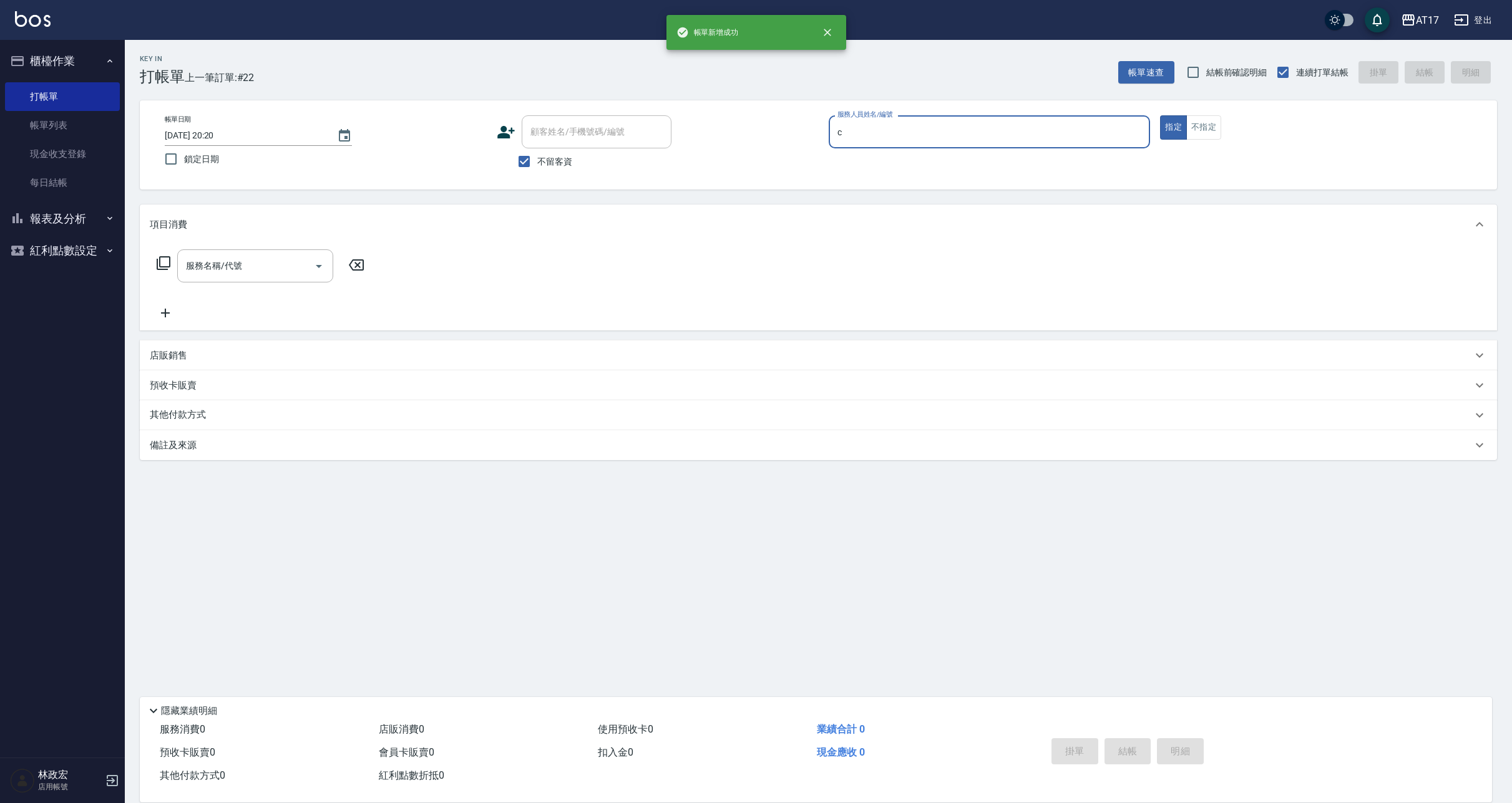
type input "Nuby-C"
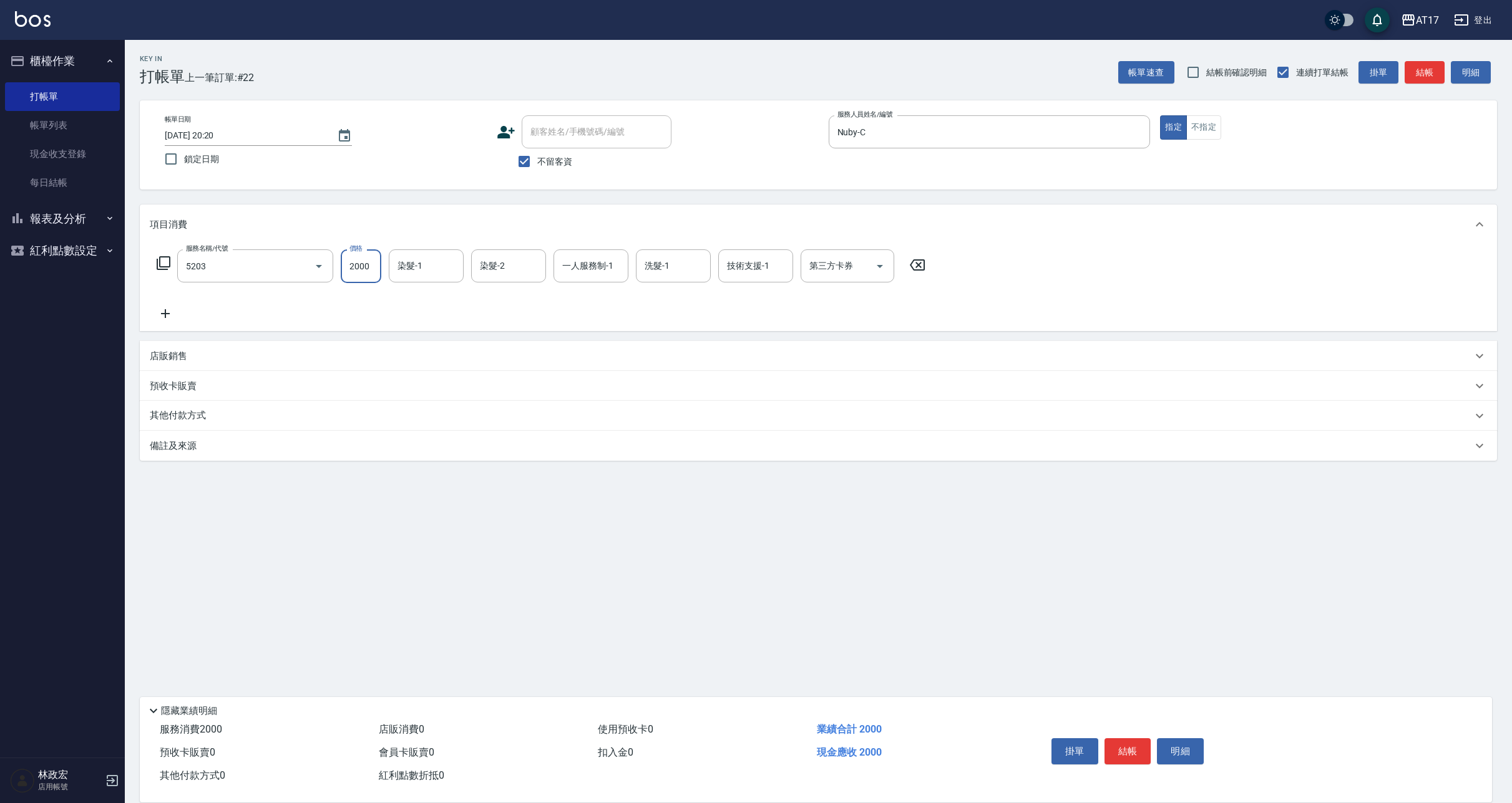
type input "染髮C餐(短髮)(5203)"
type input "Winne-W"
type input "Nuby-C"
type input "Winne-W"
type input "儲值卡"
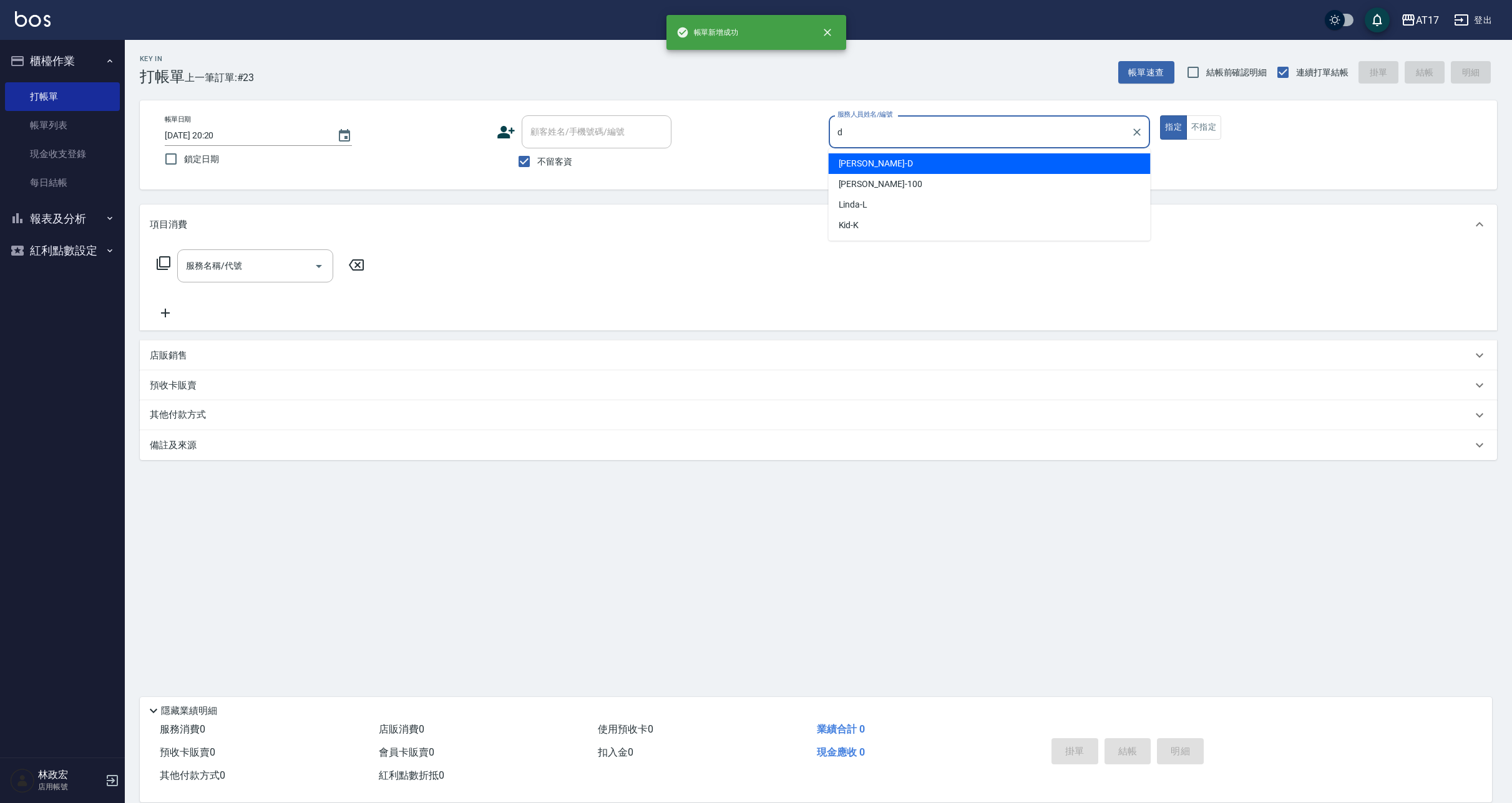
type input "[PERSON_NAME]-D"
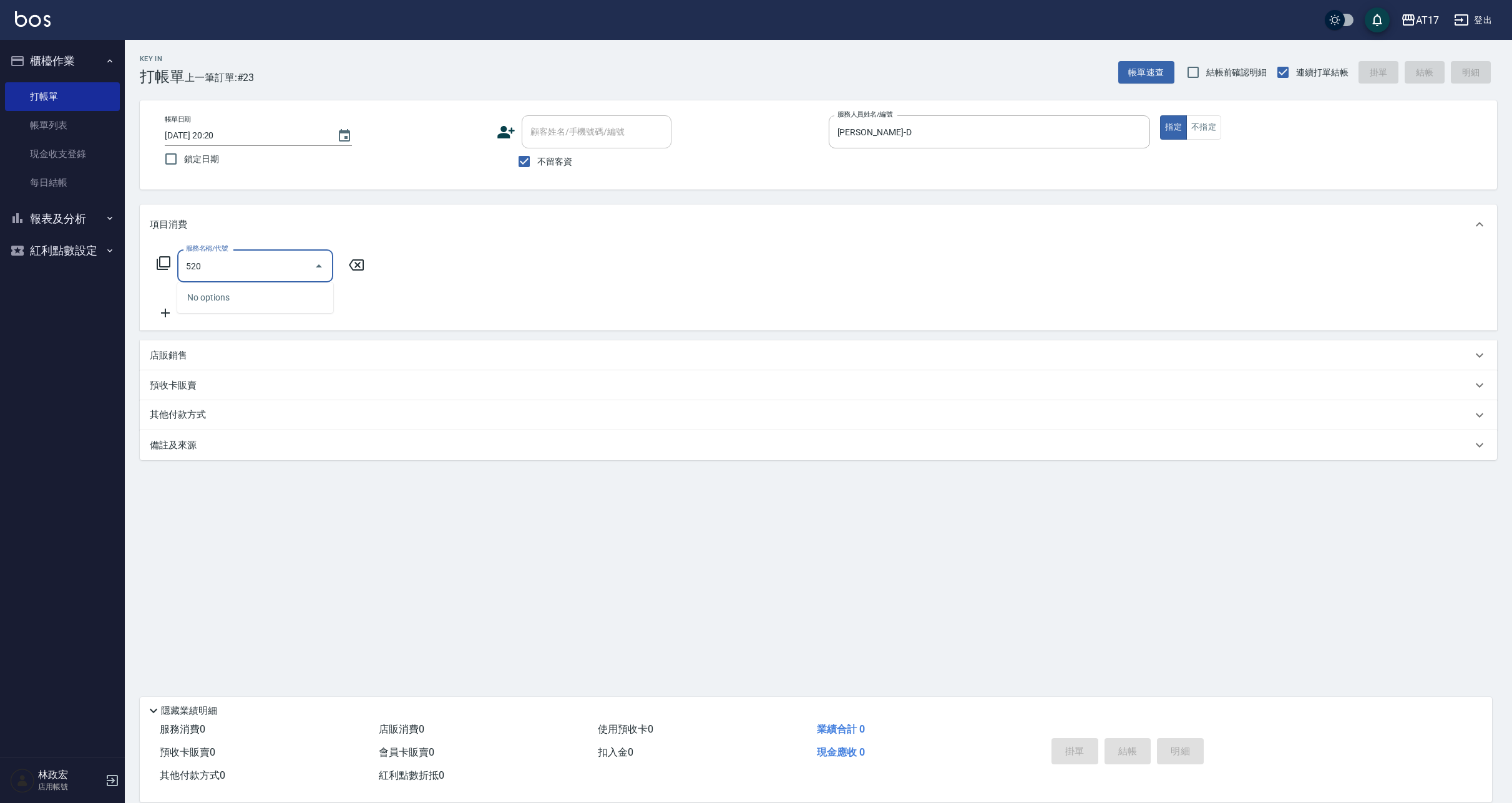
type input "5202"
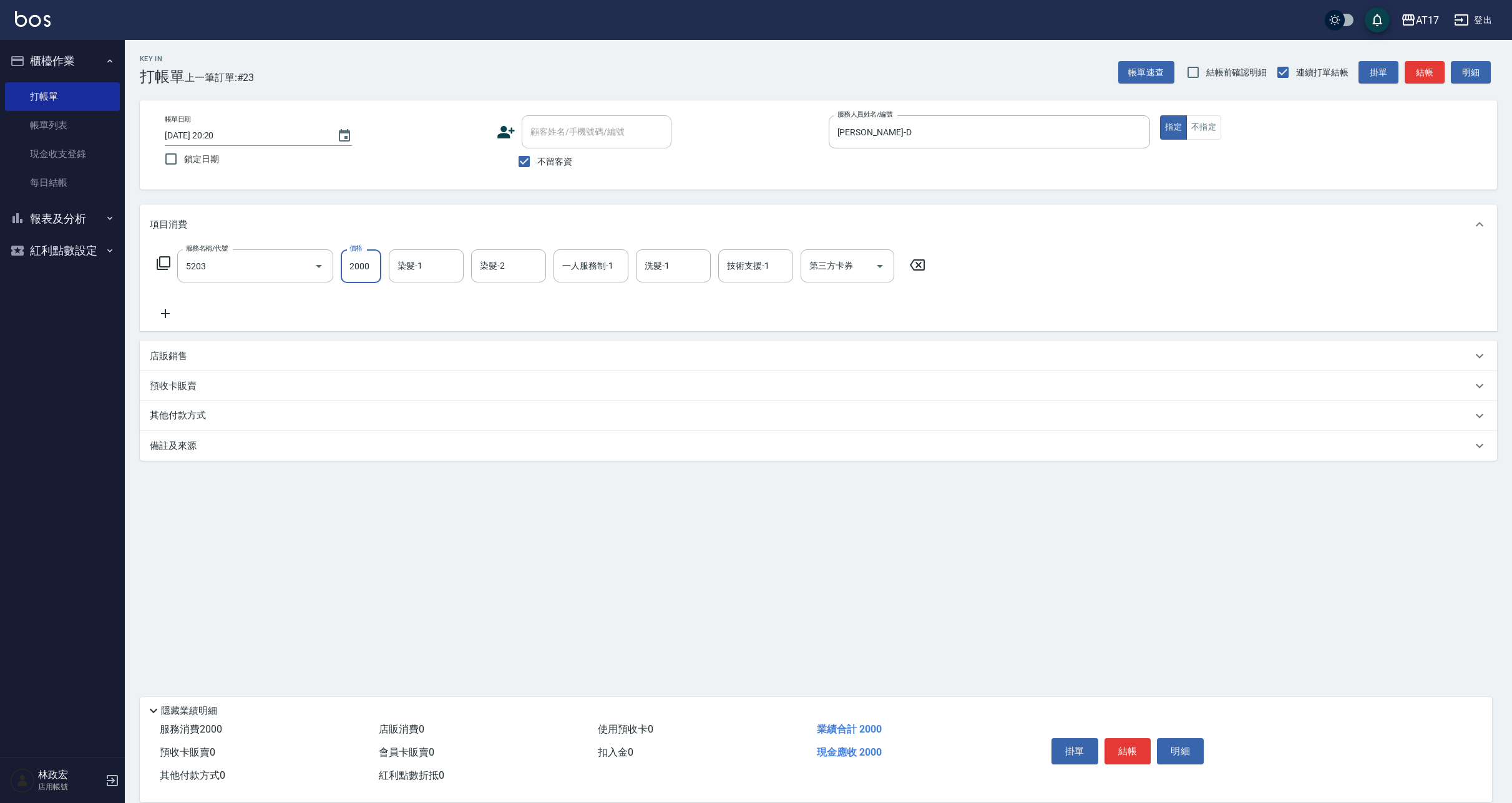
type input "染髮C餐(短髮)(5203)"
type input "[PERSON_NAME]-25"
type input "[PERSON_NAME]-D"
type input "[PERSON_NAME]-25"
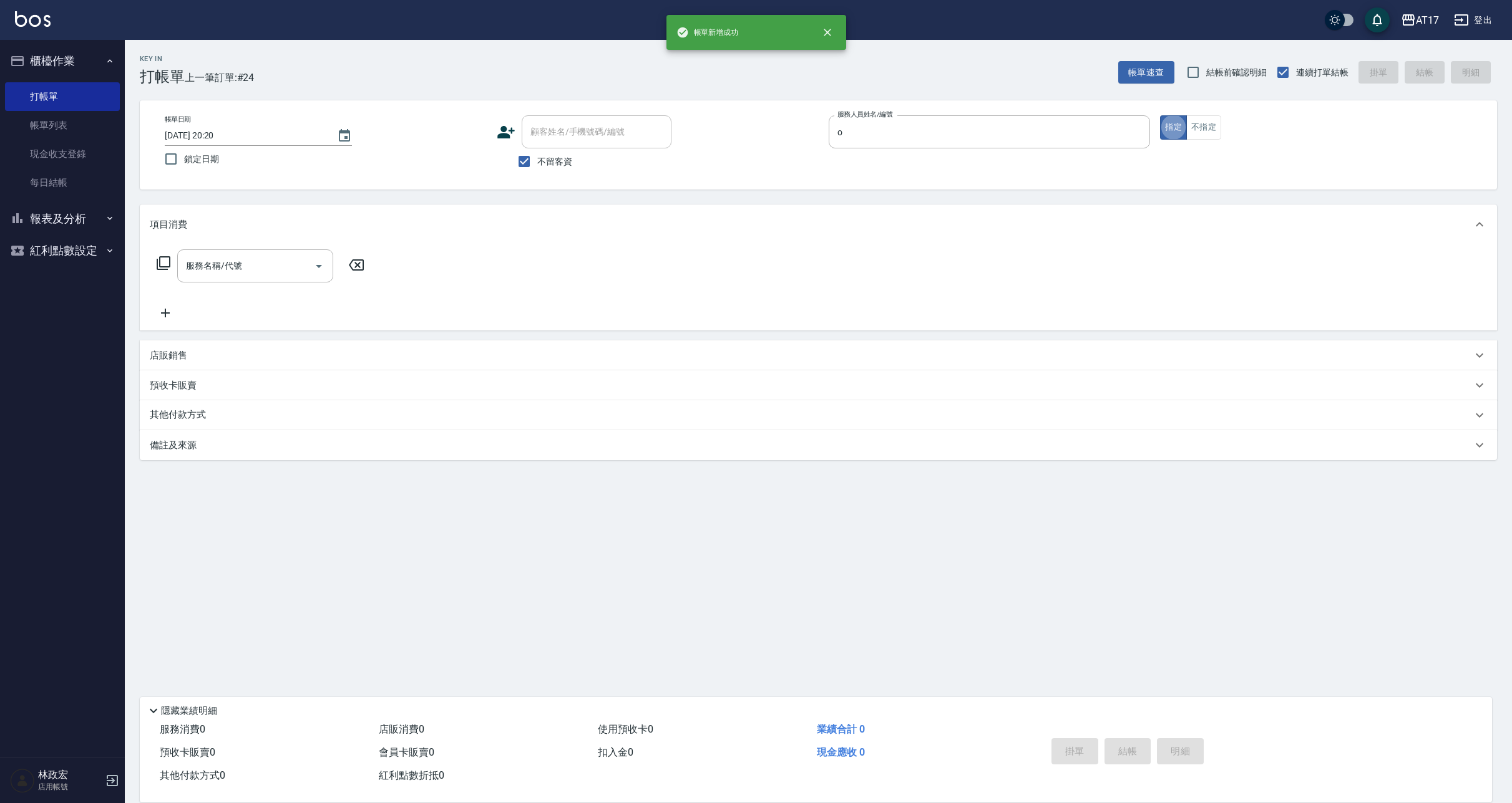
type input "Olly-O"
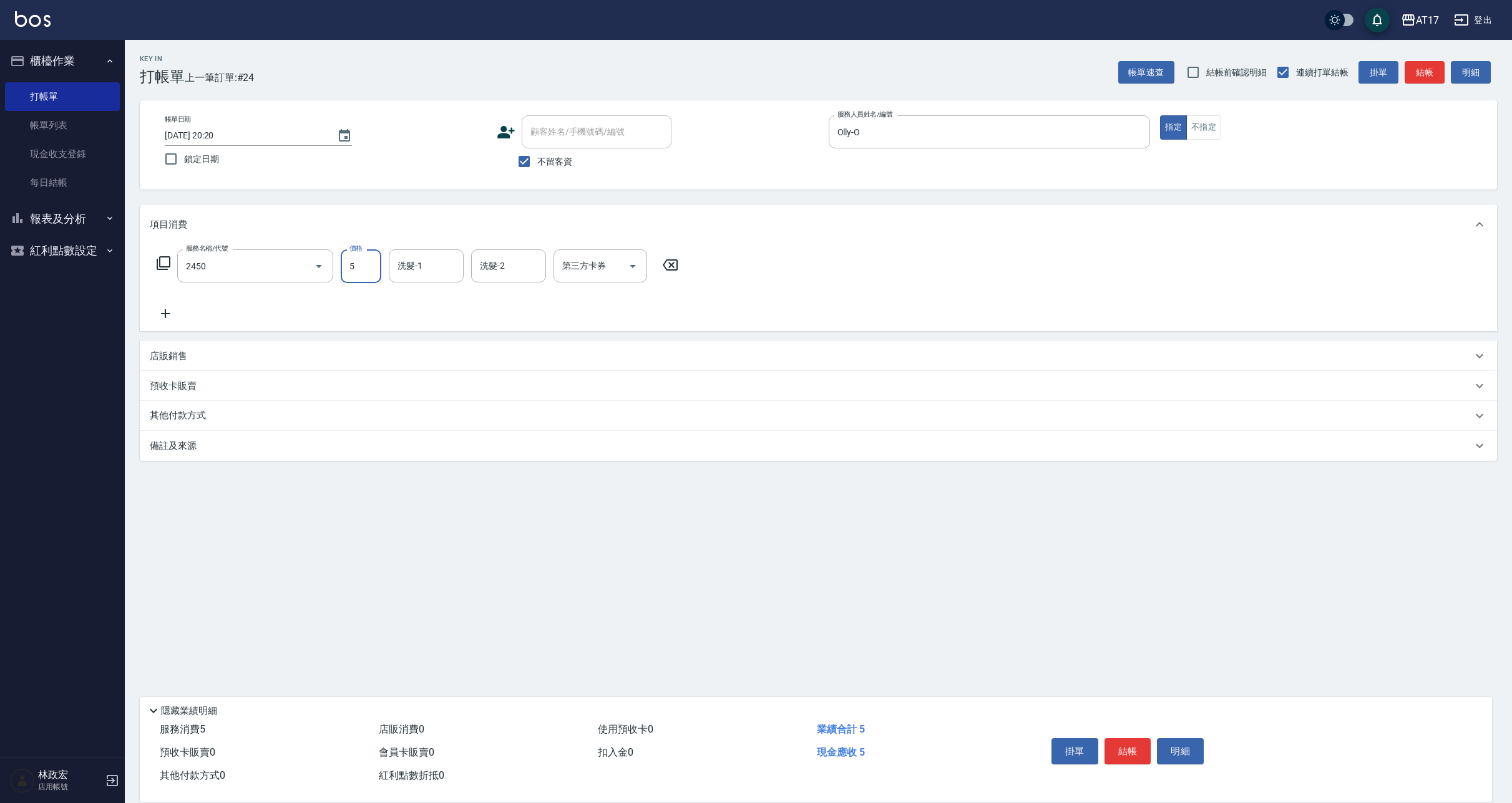
type input "C剪髮套餐(2450)"
type input "500"
type input "2"
type input "[PERSON_NAME]-55"
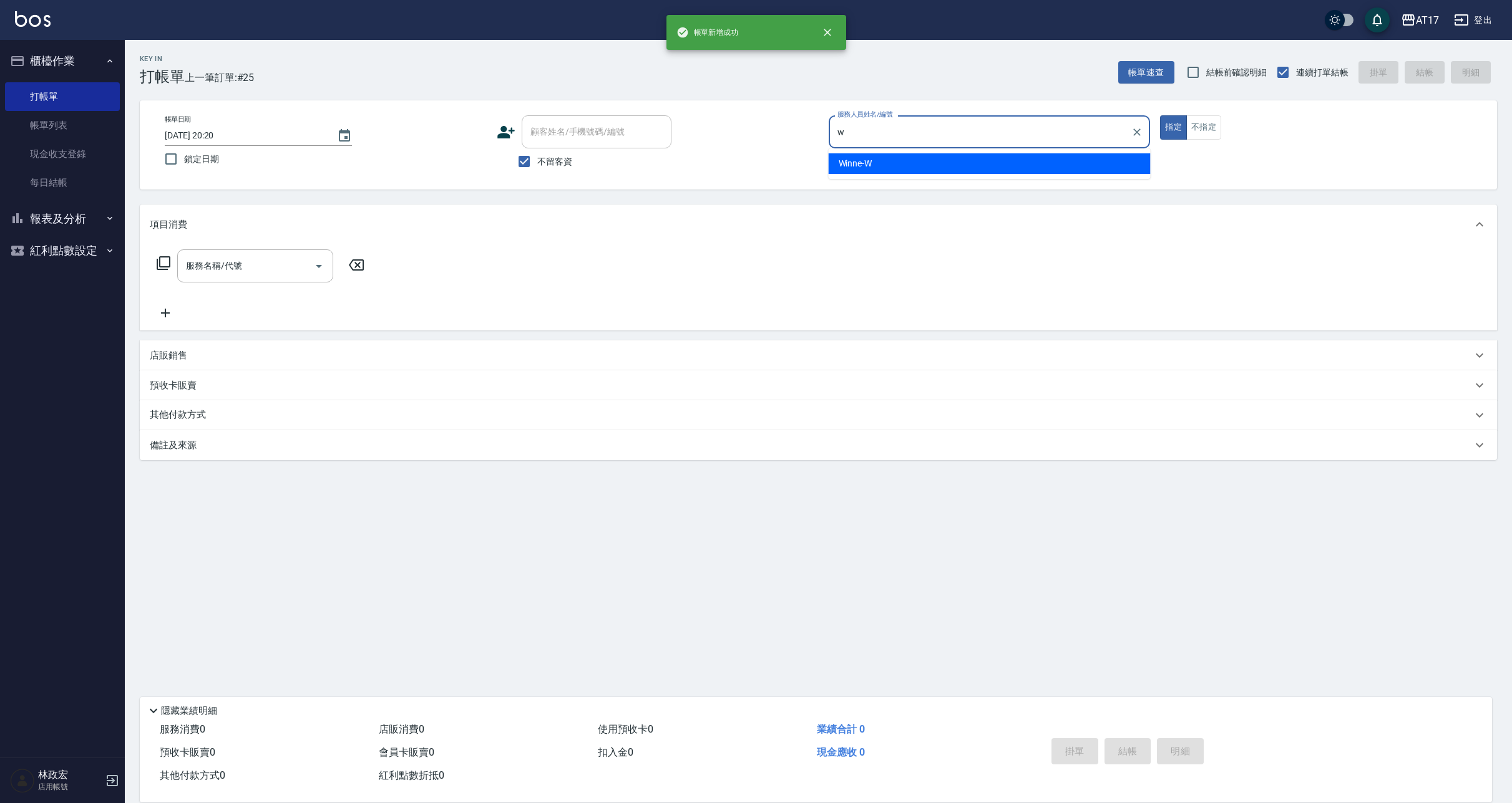
type input "Winne-W"
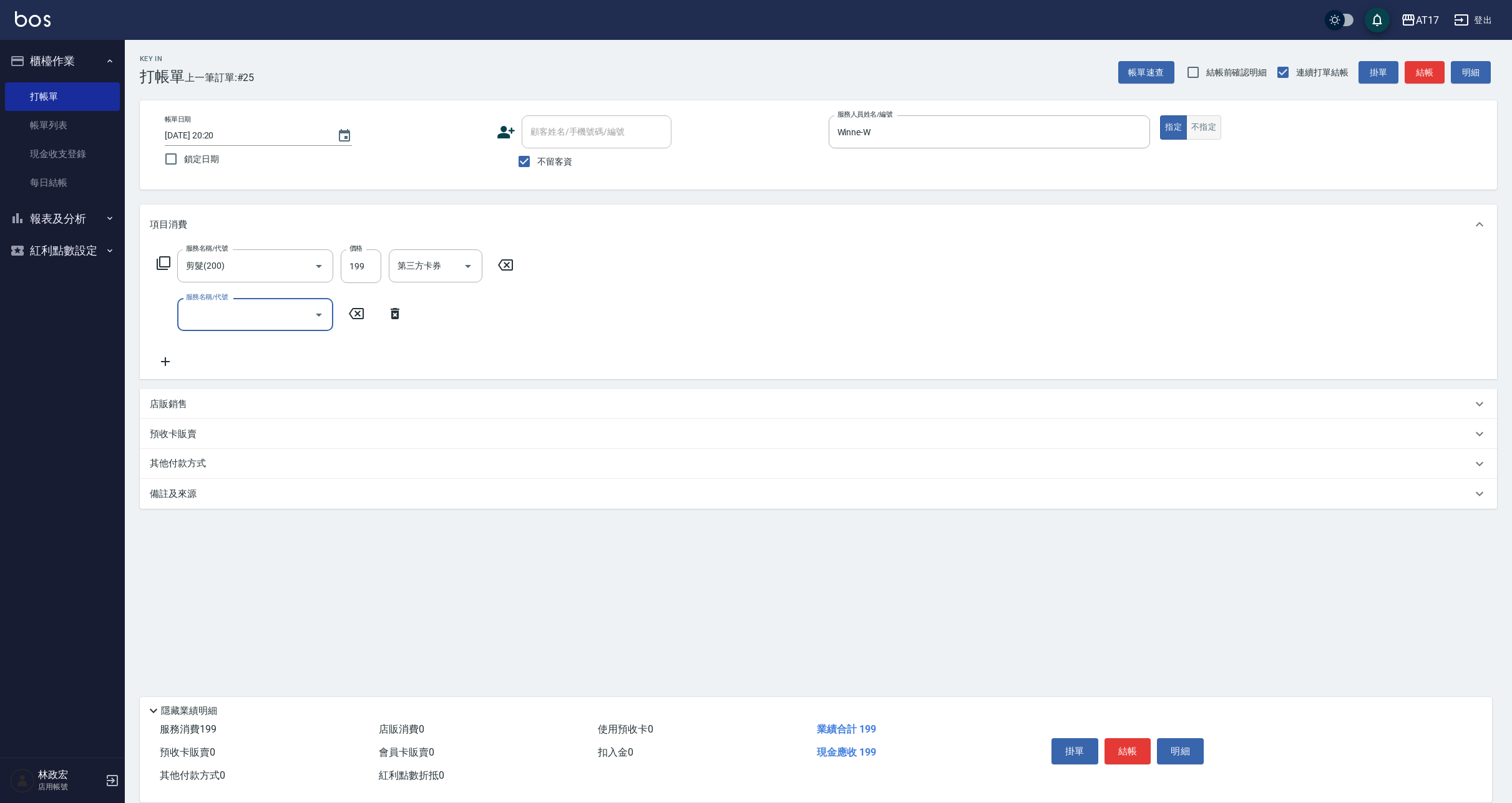
click at [1208, 127] on button "不指定" at bounding box center [1203, 127] width 35 height 25
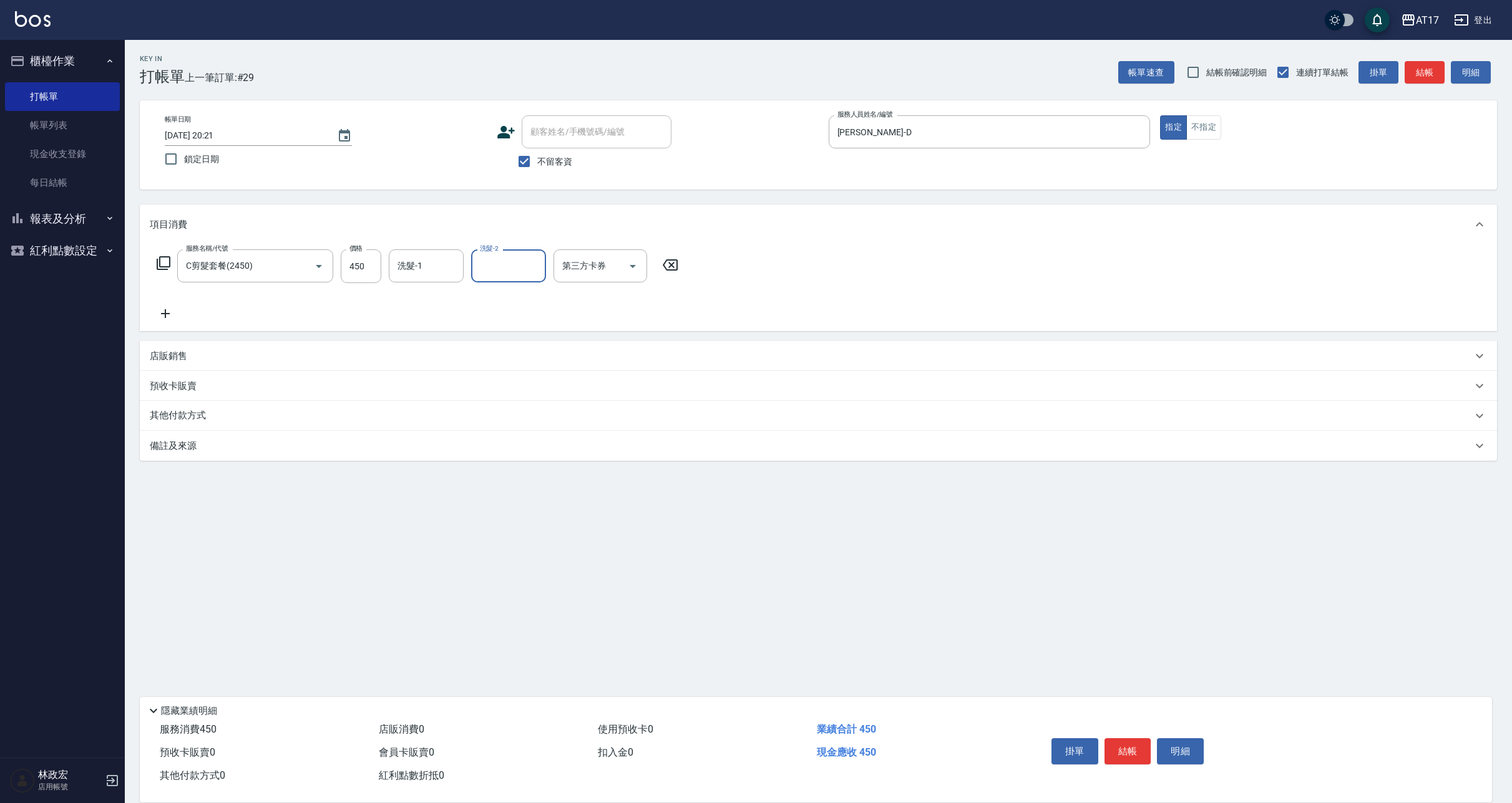
drag, startPoint x: 382, startPoint y: 245, endPoint x: 383, endPoint y: 258, distance: 13.0
click at [382, 251] on div "服務名稱/代號 C剪髮套餐(2450) 服務名稱/代號 價格 450 價格 洗髮-1 洗髮-1 洗髮-2 洗髮-2 第三方卡券 第三方卡券" at bounding box center [818, 288] width 1357 height 86
click at [390, 264] on div "洗髮-1" at bounding box center [426, 266] width 75 height 33
drag, startPoint x: 594, startPoint y: 223, endPoint x: 611, endPoint y: 221, distance: 17.1
click at [595, 222] on div "項目消費" at bounding box center [811, 225] width 1323 height 13
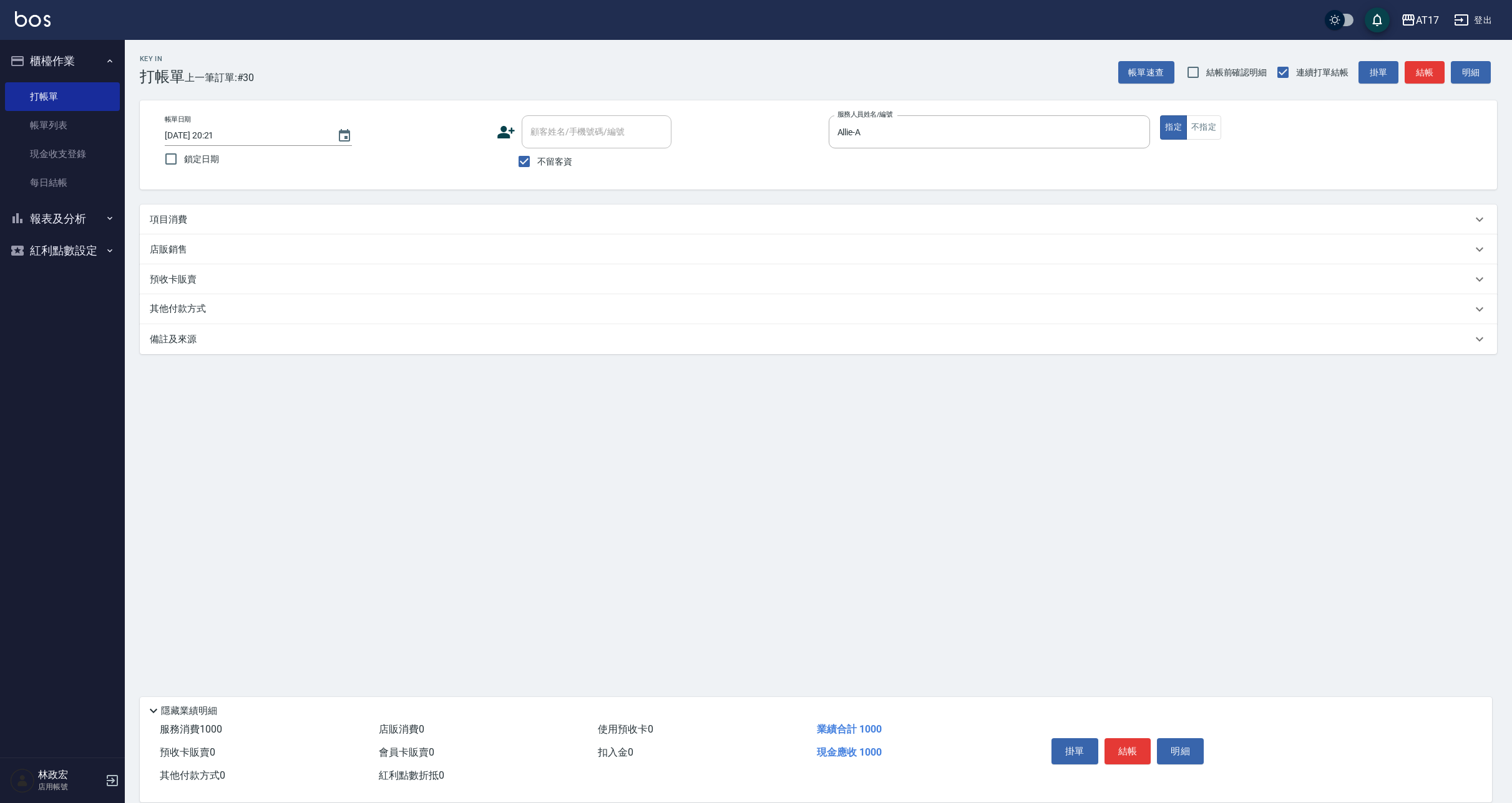
click at [635, 227] on div "項目消費" at bounding box center [818, 219] width 1357 height 30
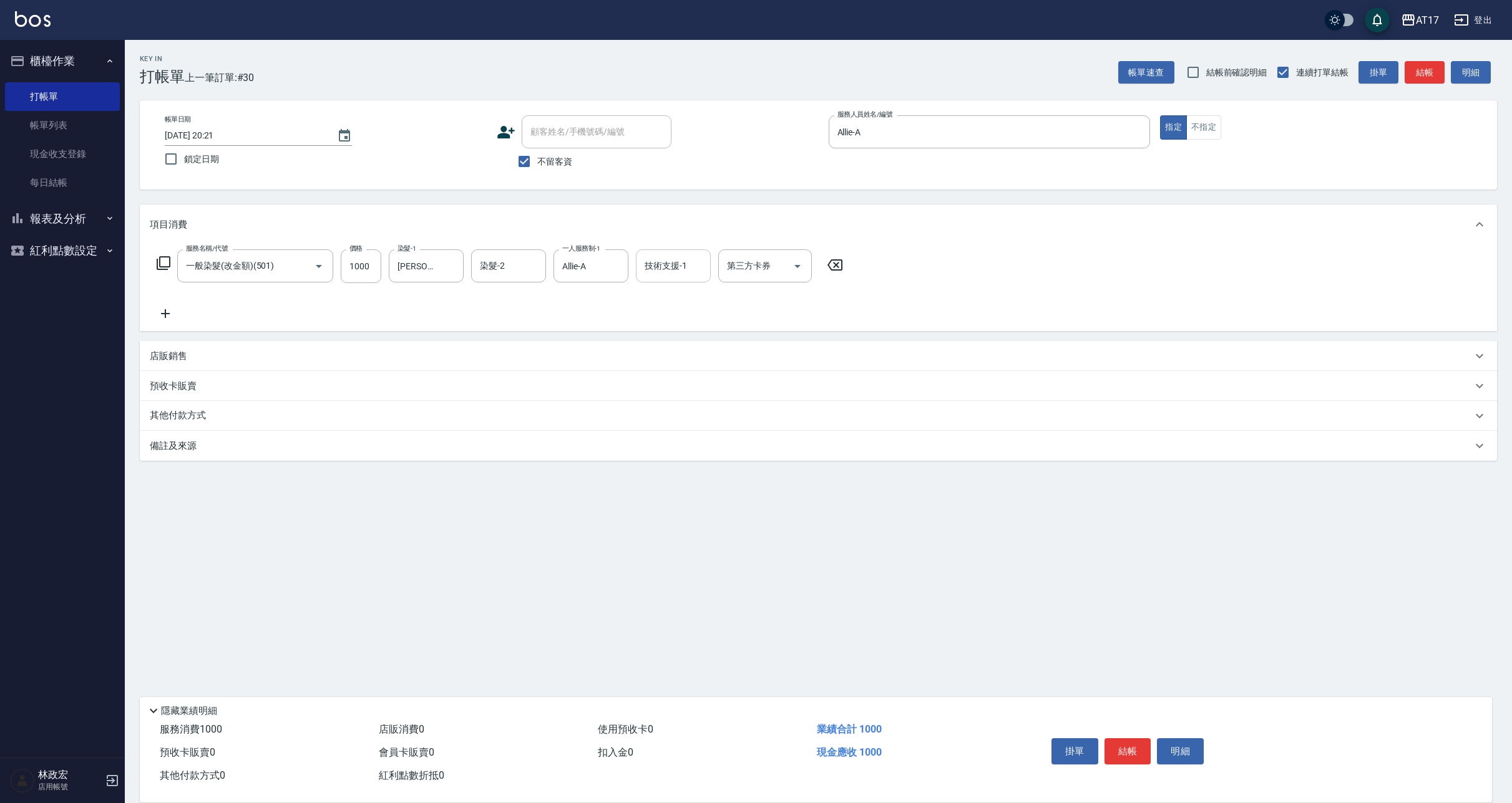
click at [641, 271] on input "技術支援-1" at bounding box center [673, 266] width 64 height 22
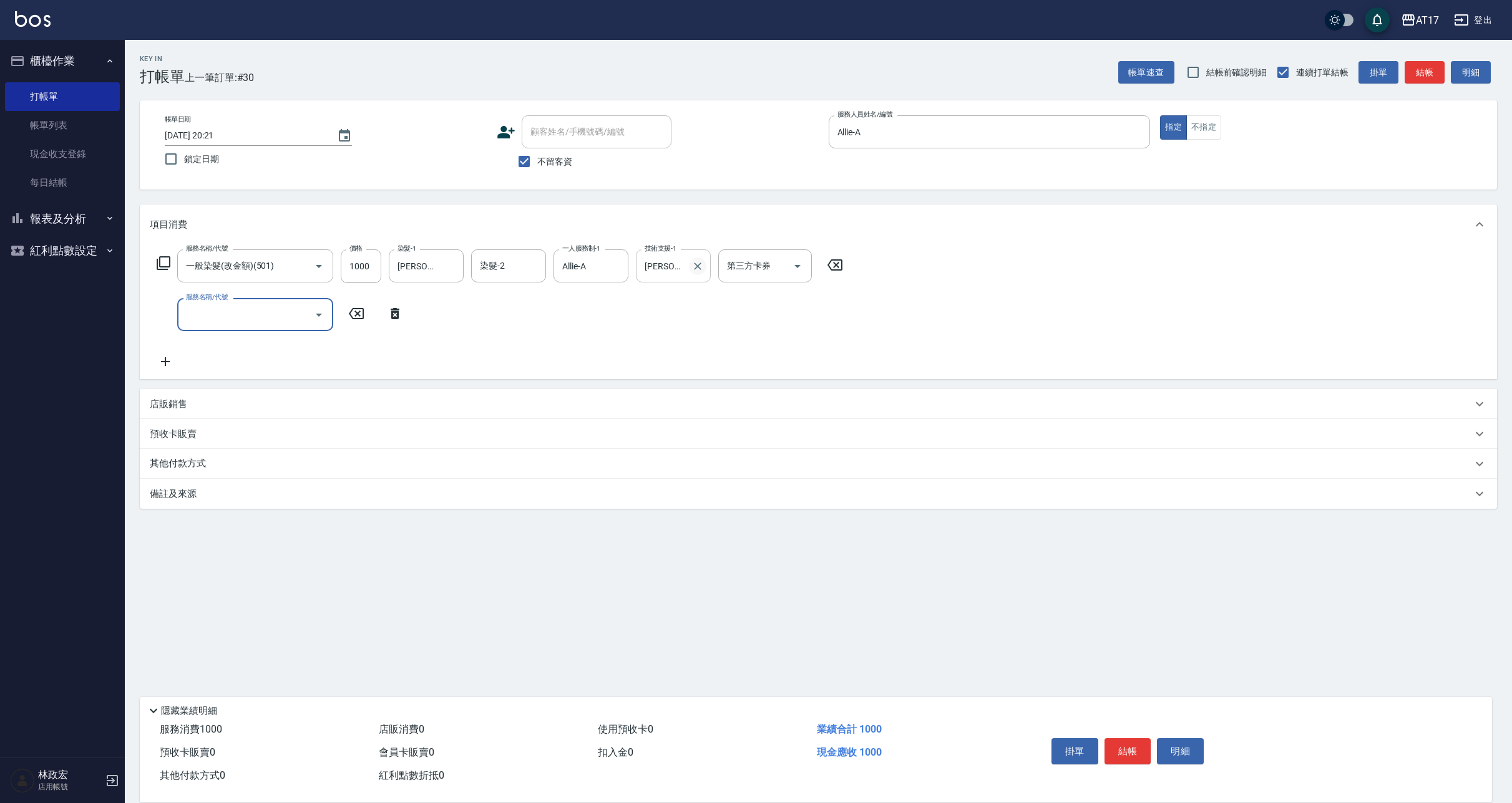
click at [694, 269] on icon "Clear" at bounding box center [698, 267] width 13 height 13
click at [702, 268] on icon "Clear" at bounding box center [698, 267] width 13 height 13
click at [157, 266] on icon at bounding box center [163, 263] width 14 height 14
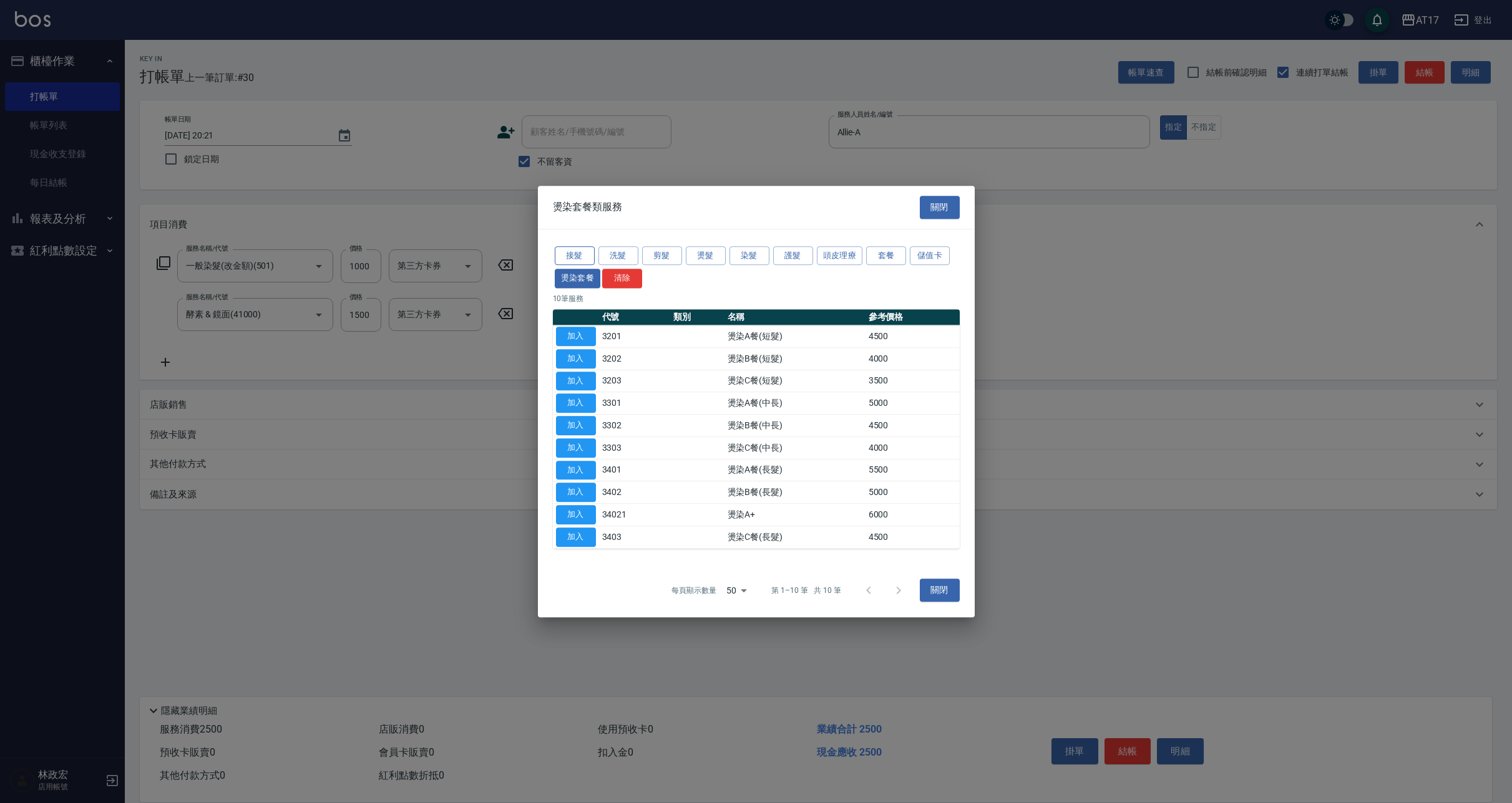
click at [574, 260] on button "接髮" at bounding box center [575, 256] width 40 height 19
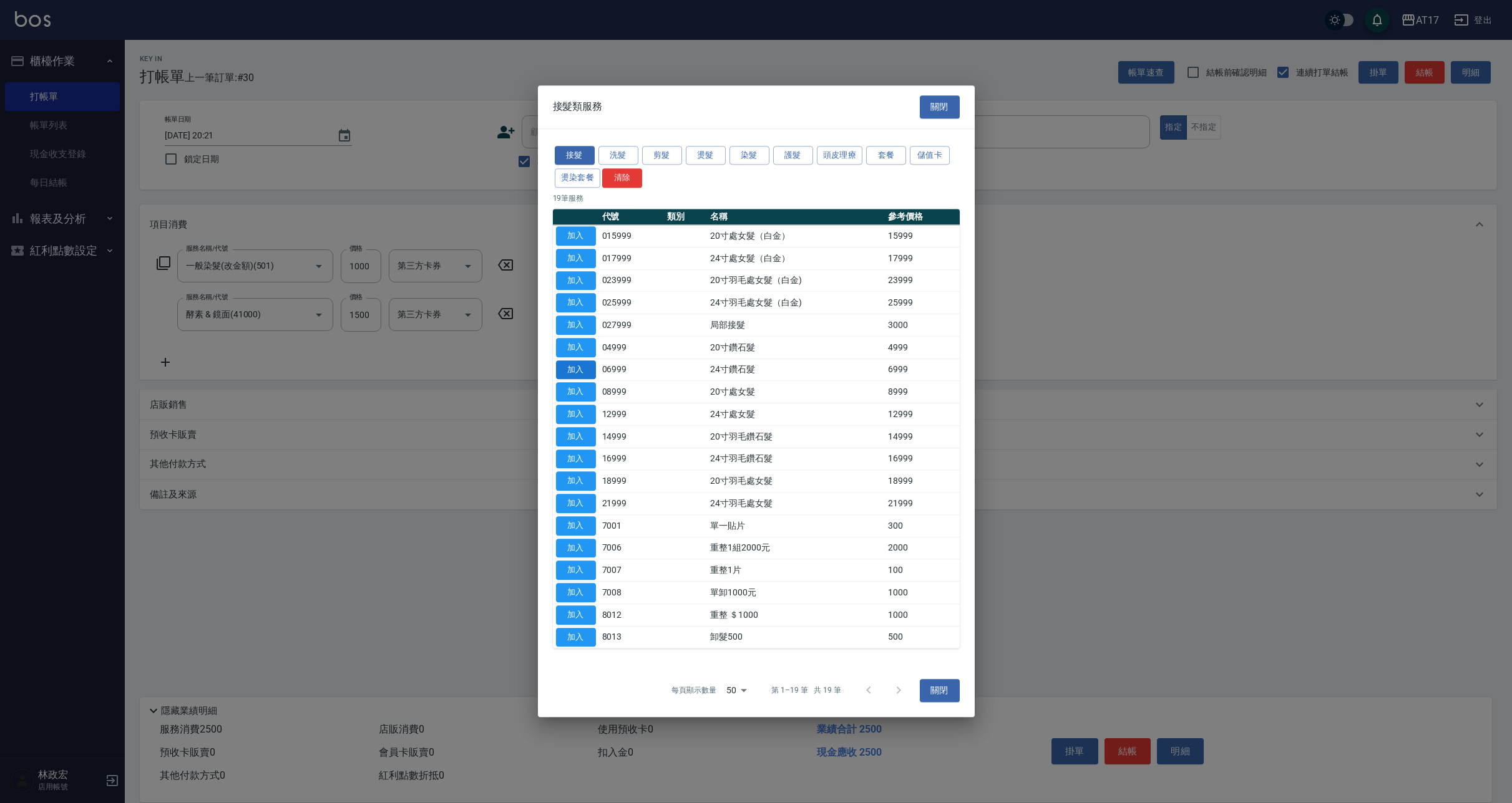
click at [583, 364] on button "加入" at bounding box center [576, 370] width 40 height 19
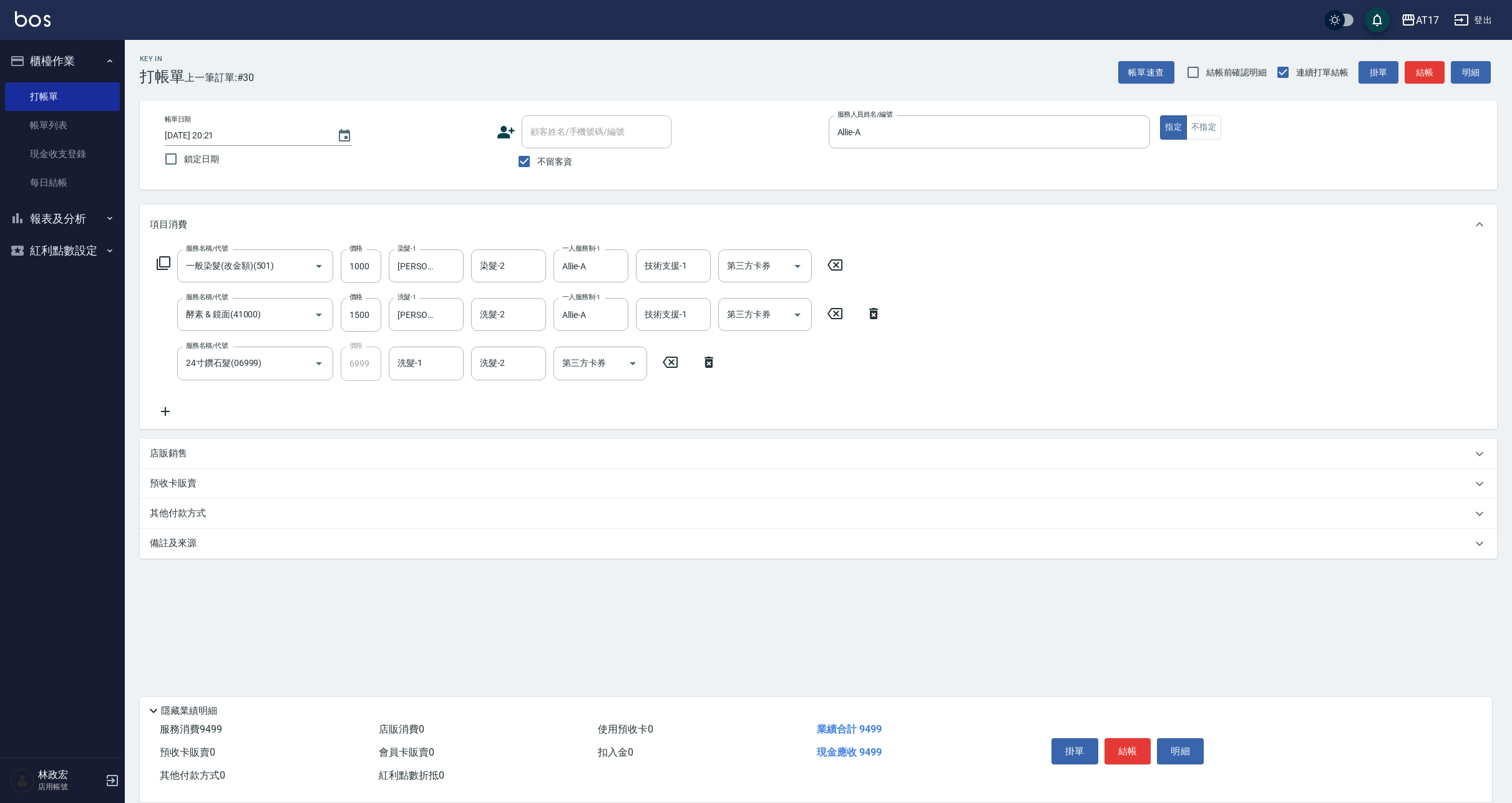
drag, startPoint x: 411, startPoint y: 370, endPoint x: 386, endPoint y: 337, distance: 41.4
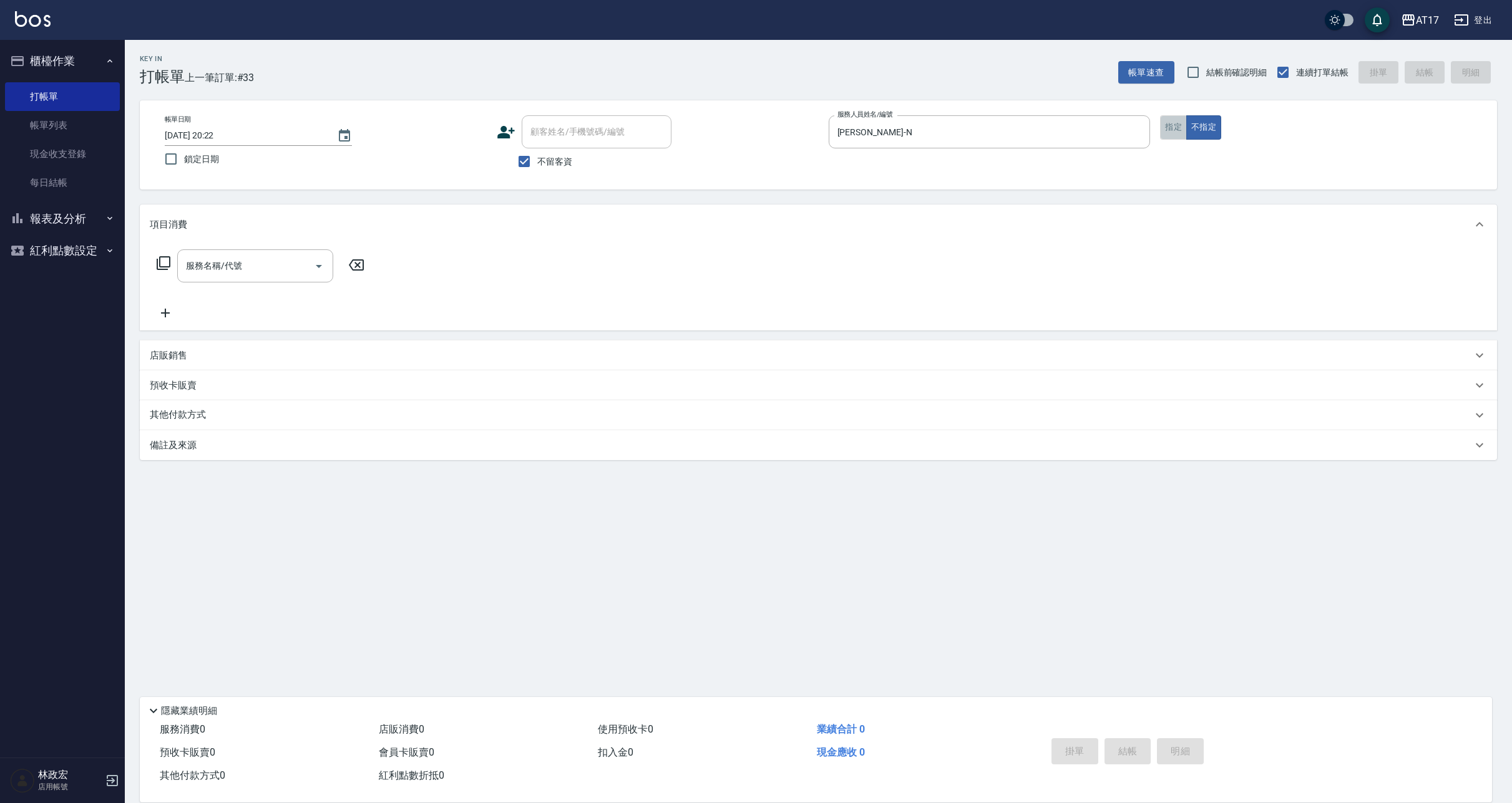
click at [1175, 120] on button "指定" at bounding box center [1173, 127] width 26 height 25
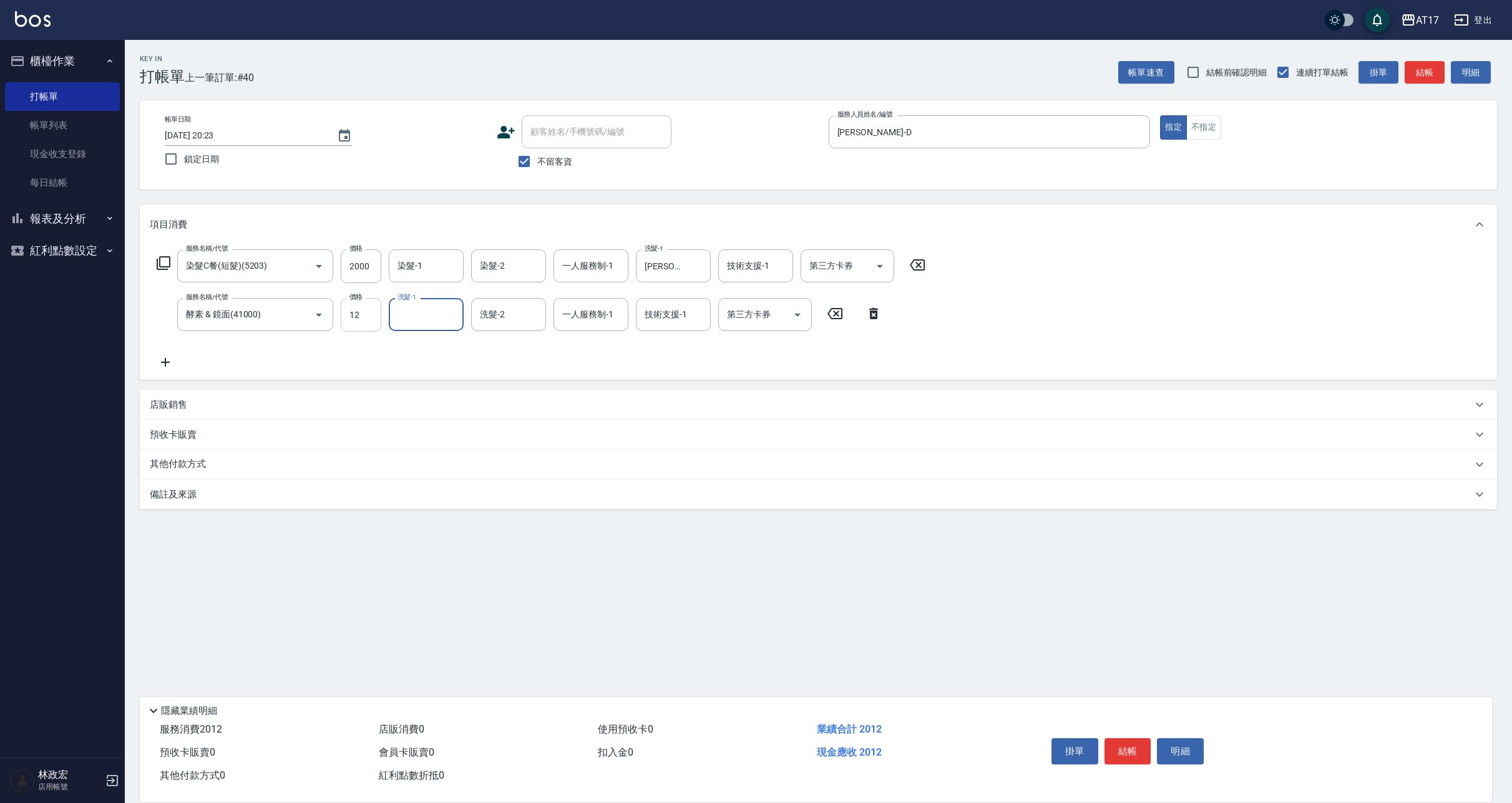
click at [367, 310] on input "12" at bounding box center [361, 314] width 41 height 34
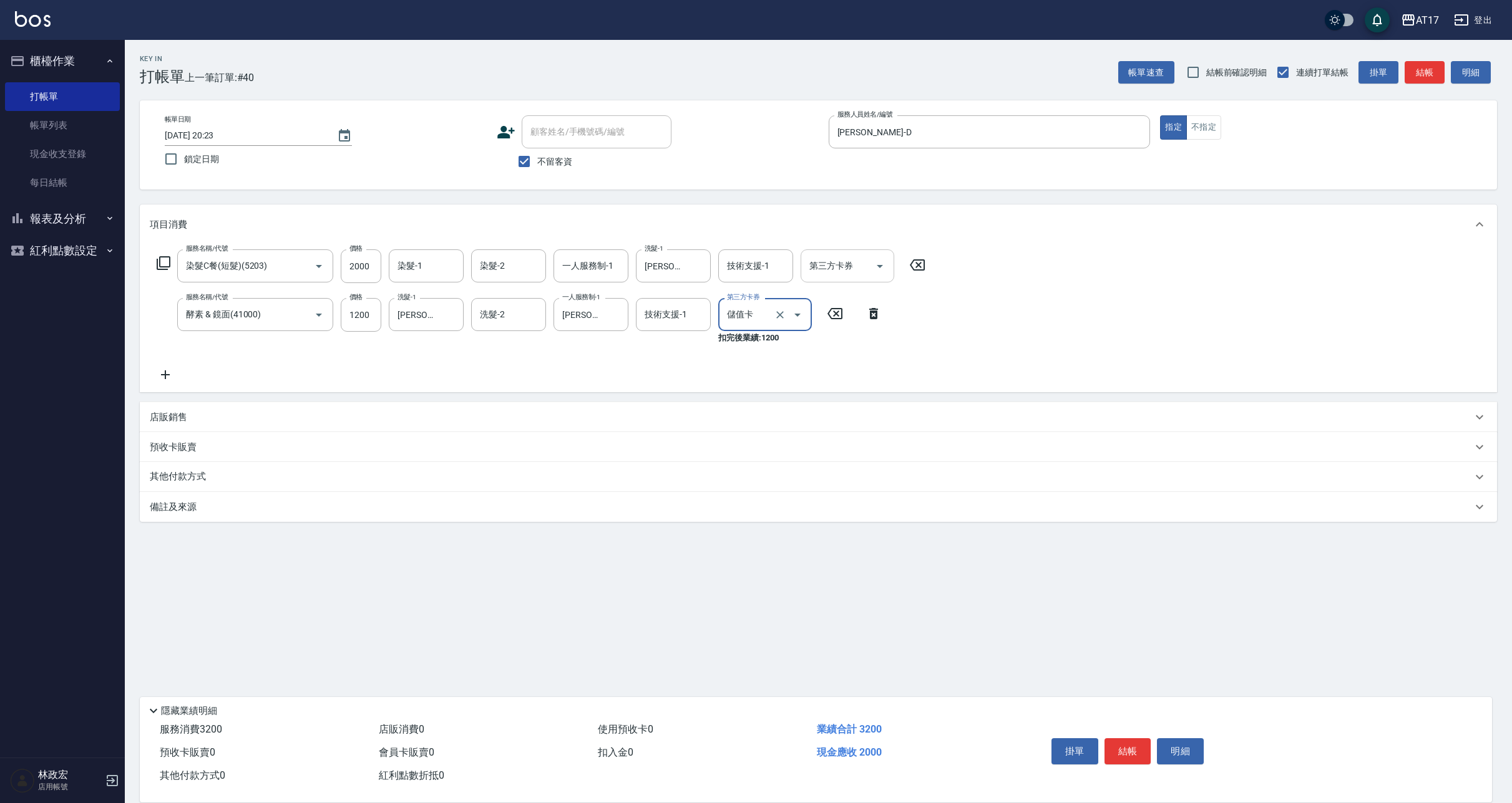
click at [870, 264] on button "Open" at bounding box center [880, 267] width 20 height 20
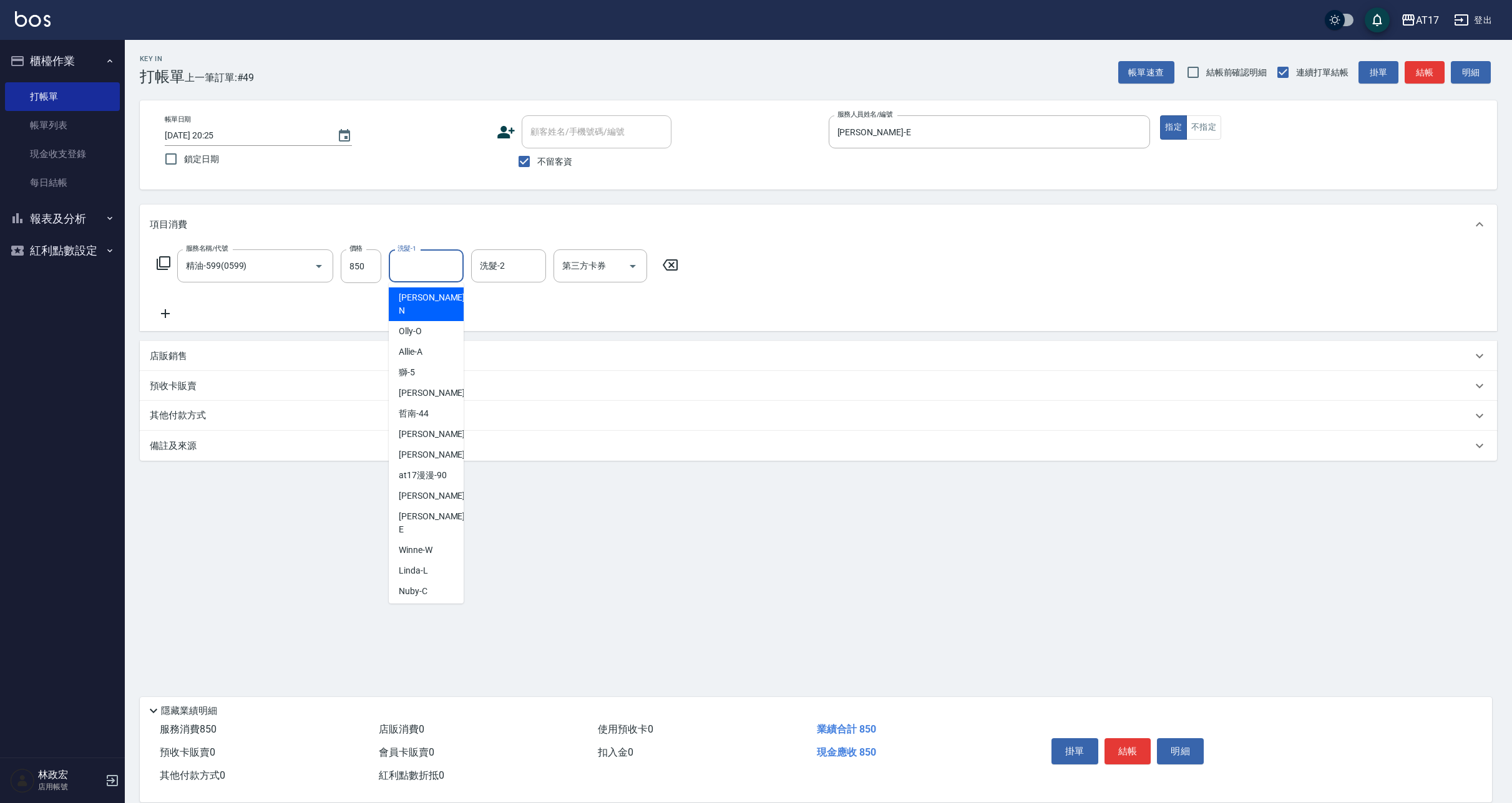
drag, startPoint x: 409, startPoint y: 265, endPoint x: 373, endPoint y: 166, distance: 105.3
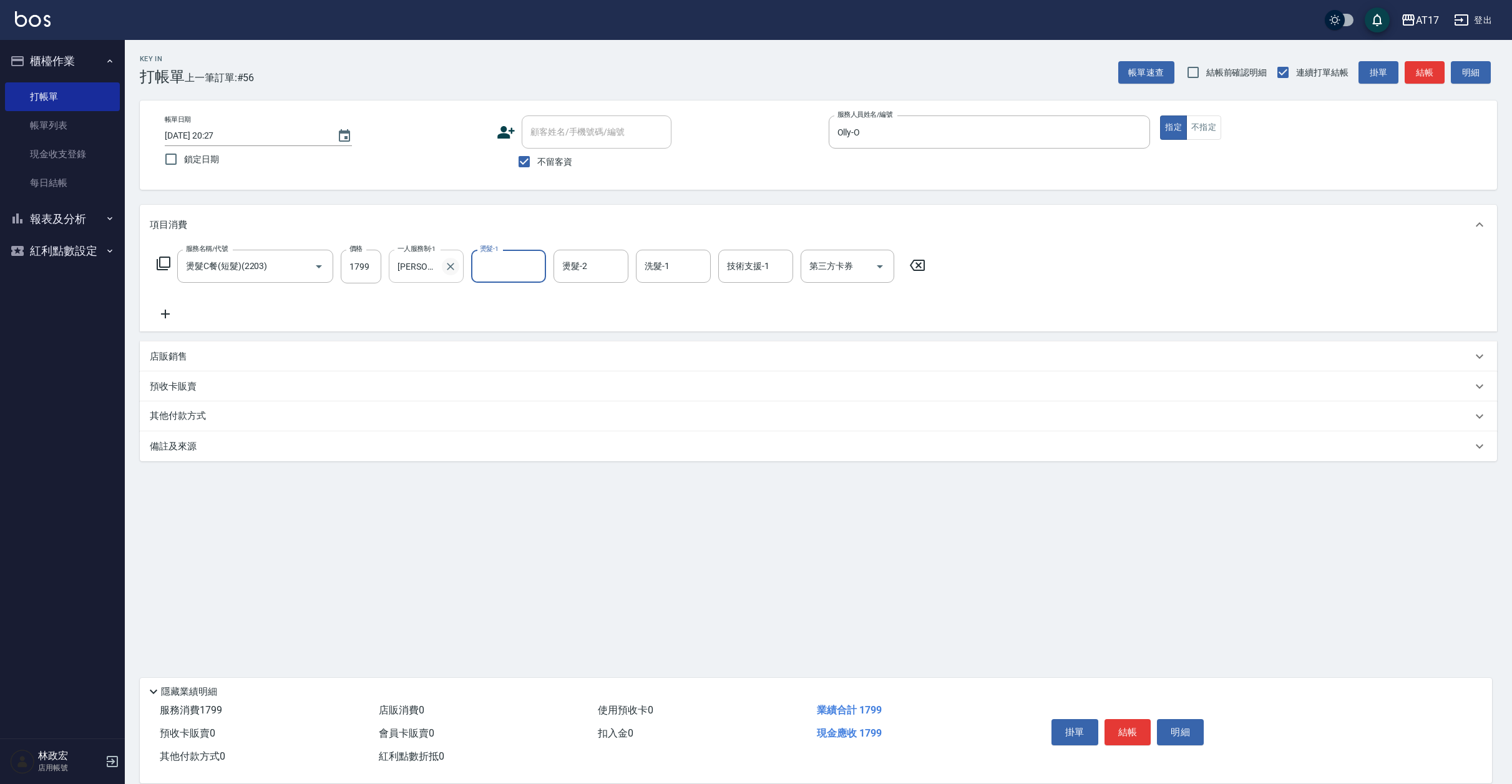
click at [453, 269] on icon "Clear" at bounding box center [451, 267] width 13 height 13
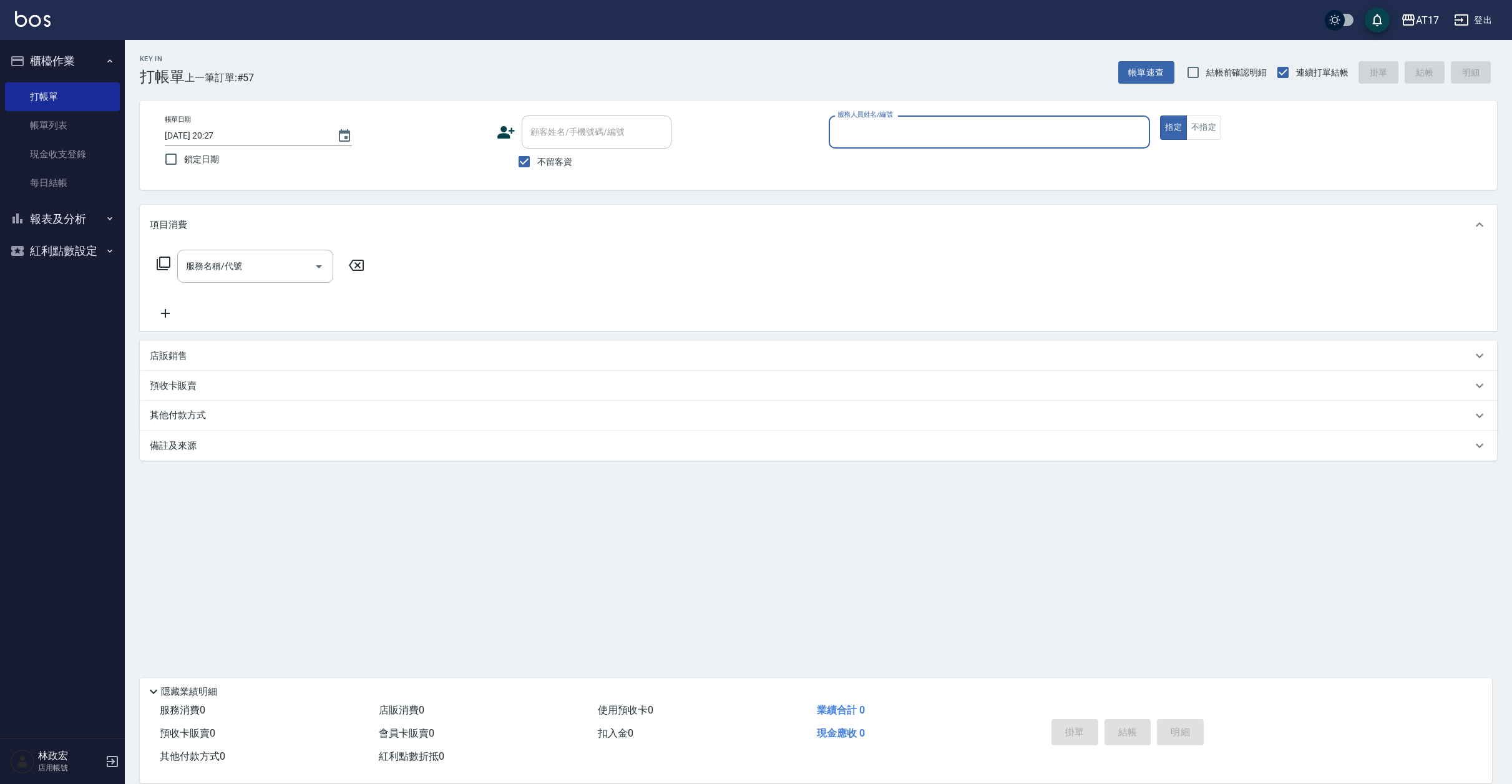
click at [111, 217] on icon "button" at bounding box center [109, 218] width 10 height 10
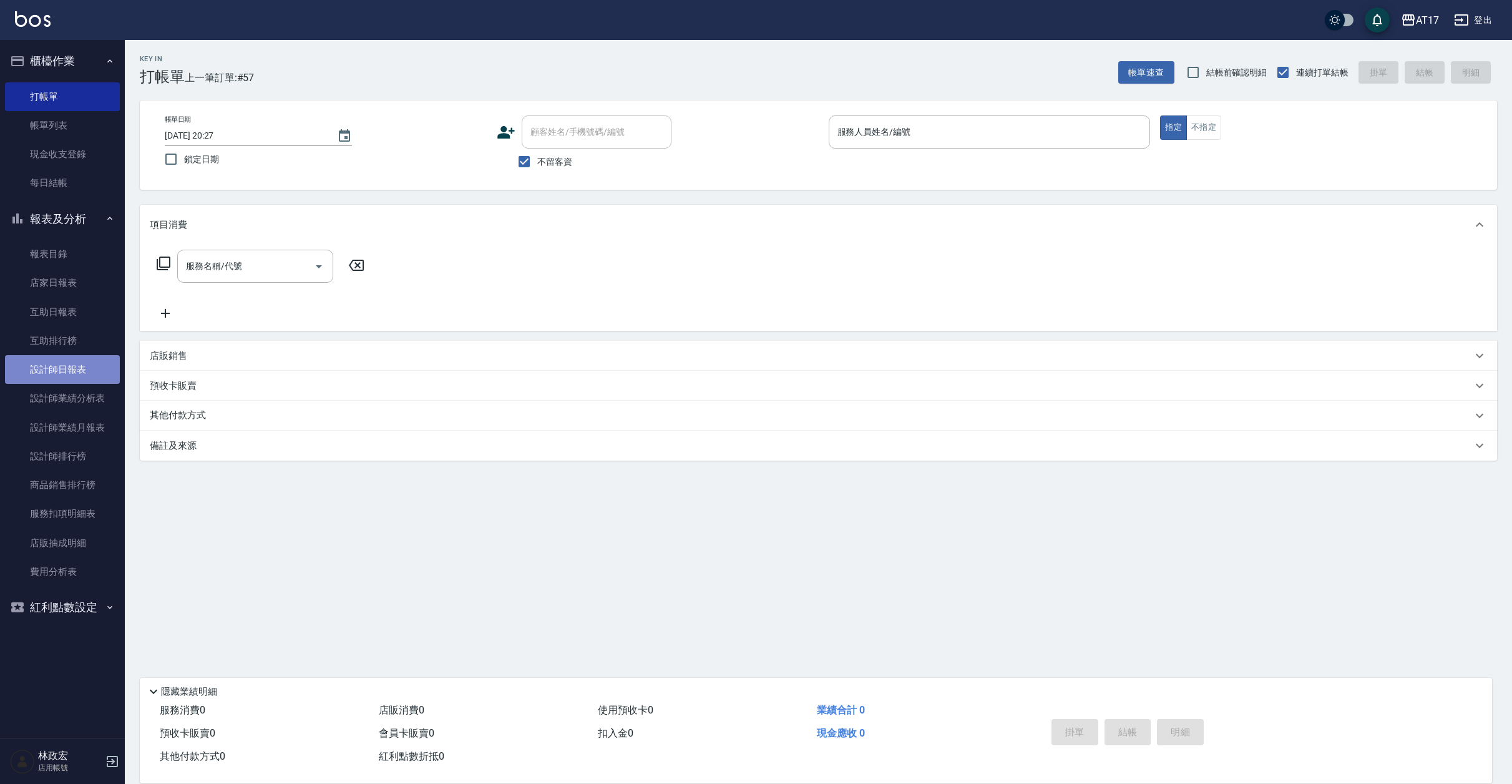
click at [78, 368] on link "設計師日報表" at bounding box center [62, 370] width 115 height 29
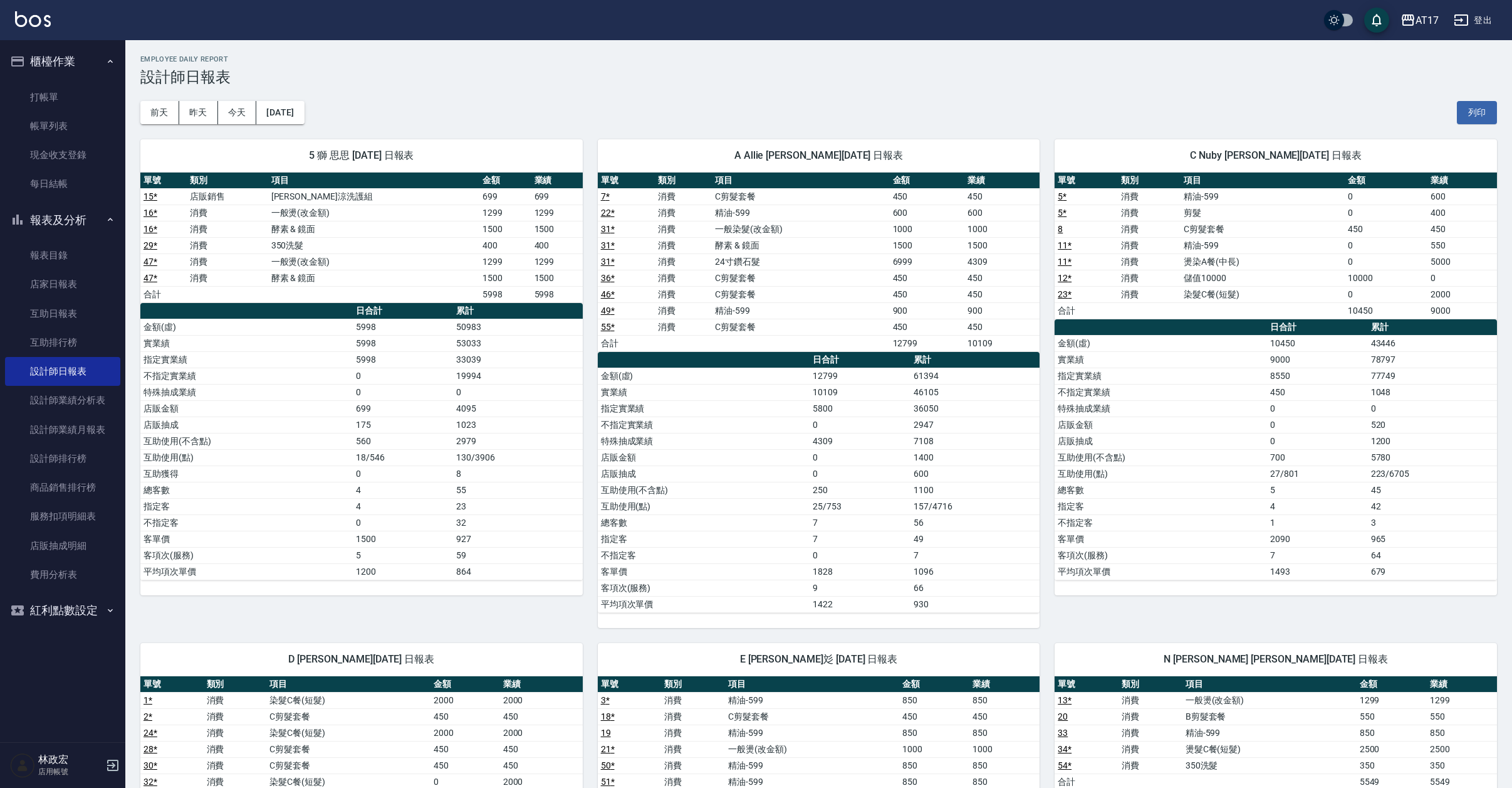
click at [198, 91] on div "[DATE] [DATE] [DATE] [DATE] 列印" at bounding box center [818, 113] width 1357 height 53
click at [192, 101] on div "[DATE] [DATE] [DATE] [DATE] 列印" at bounding box center [818, 113] width 1357 height 53
click at [192, 106] on button "昨天" at bounding box center [198, 112] width 38 height 23
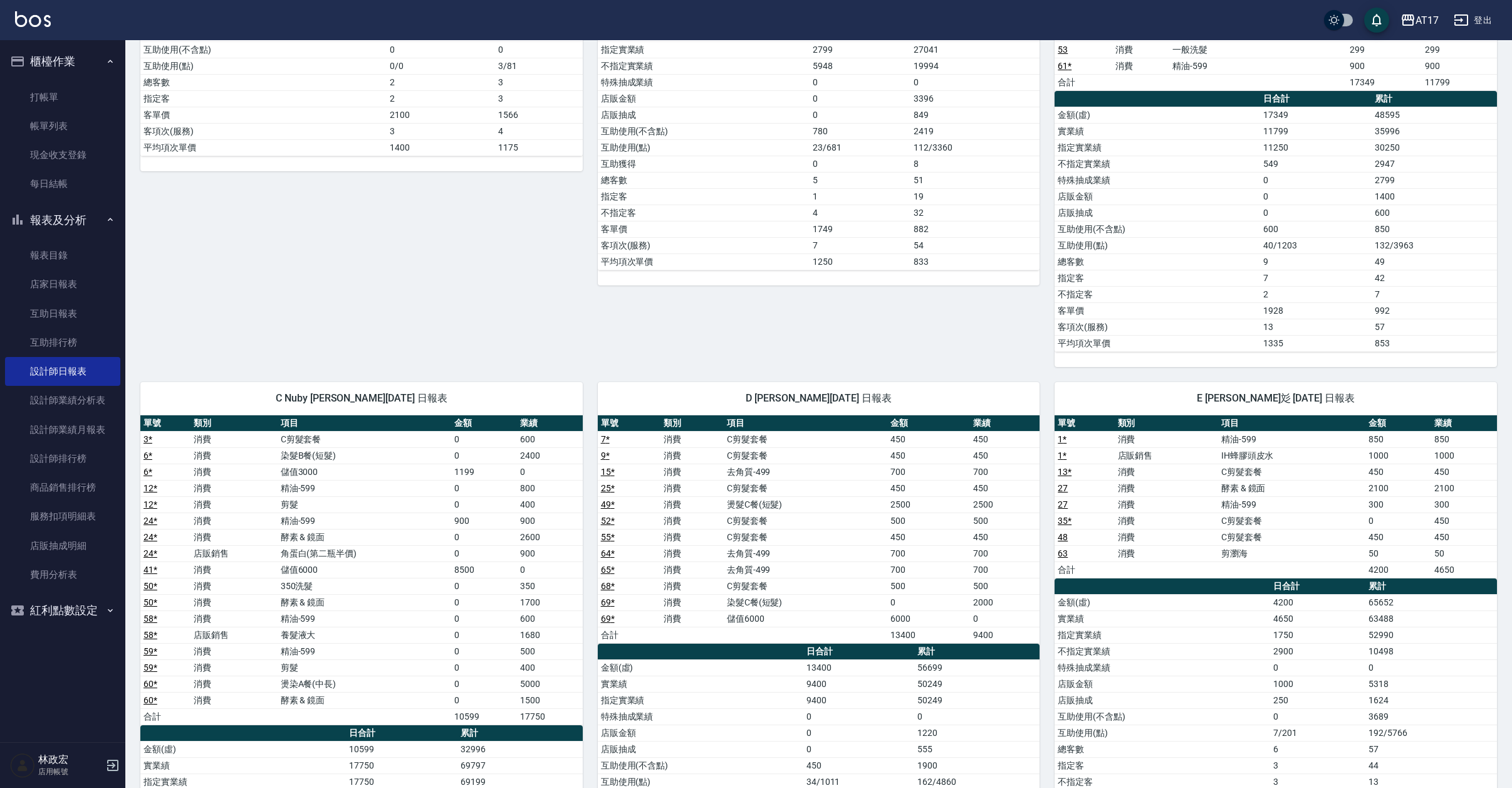
scroll to position [401, 0]
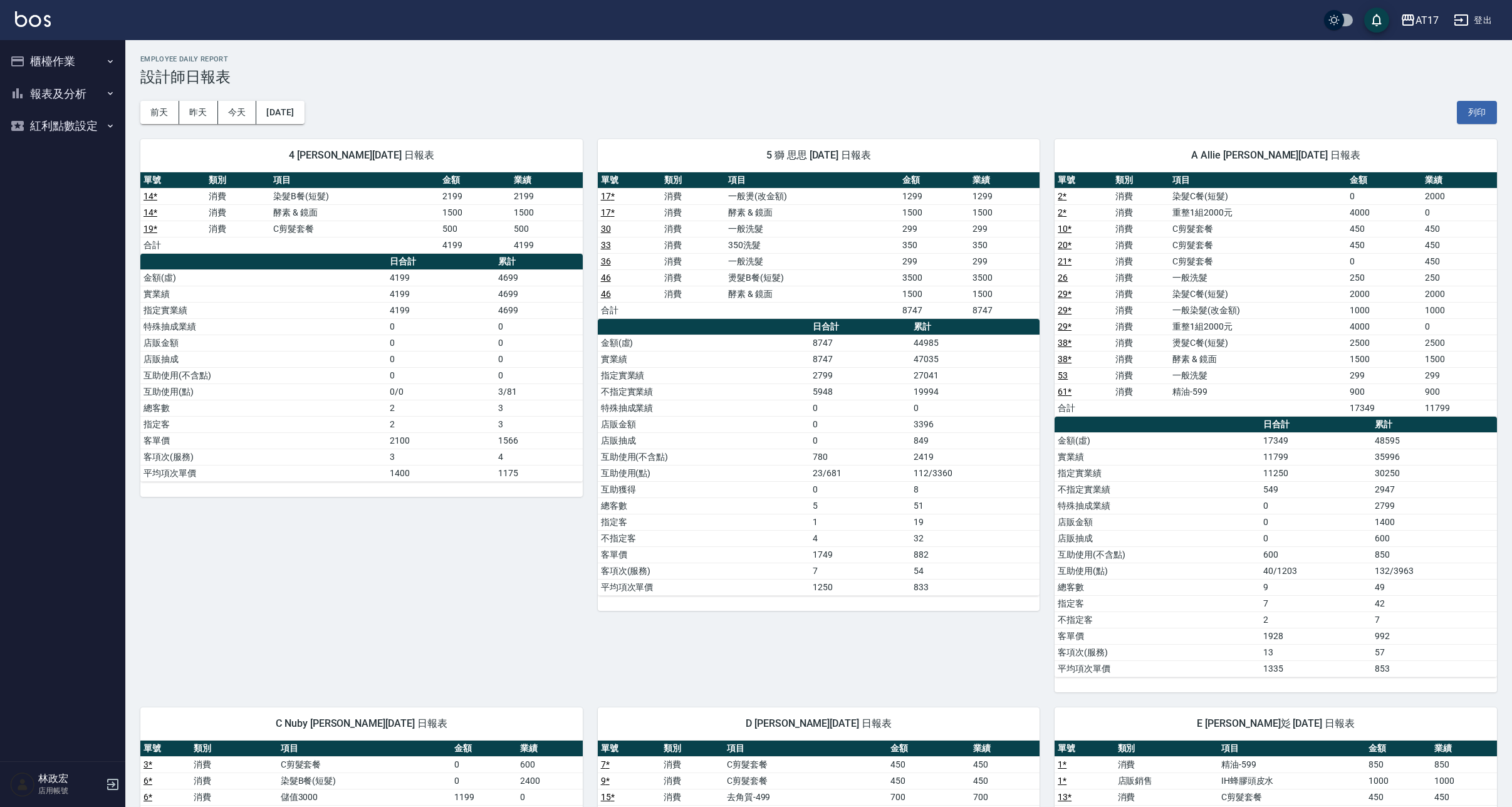
scroll to position [401, 0]
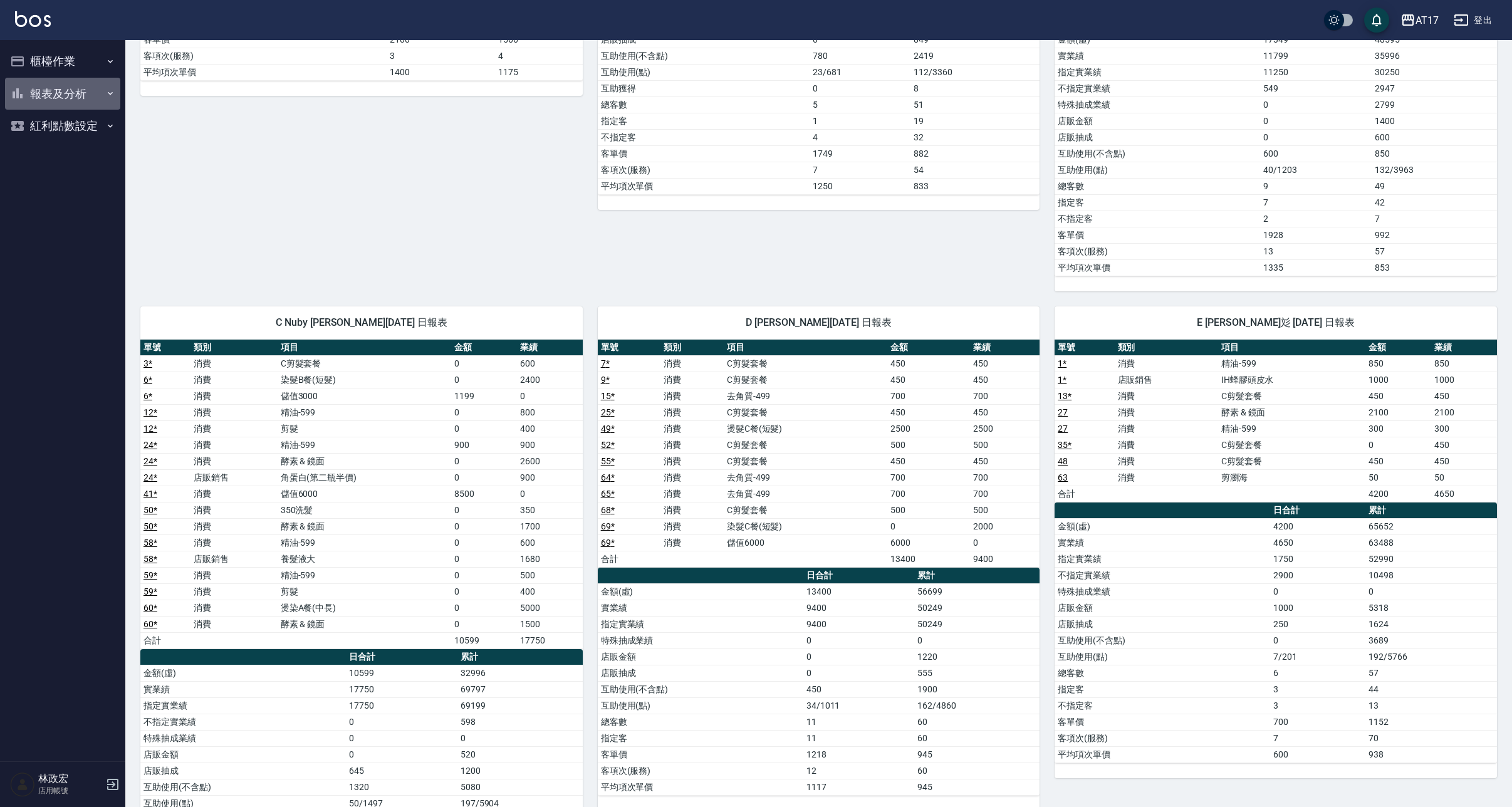
click at [91, 100] on button "報表及分析" at bounding box center [62, 94] width 115 height 33
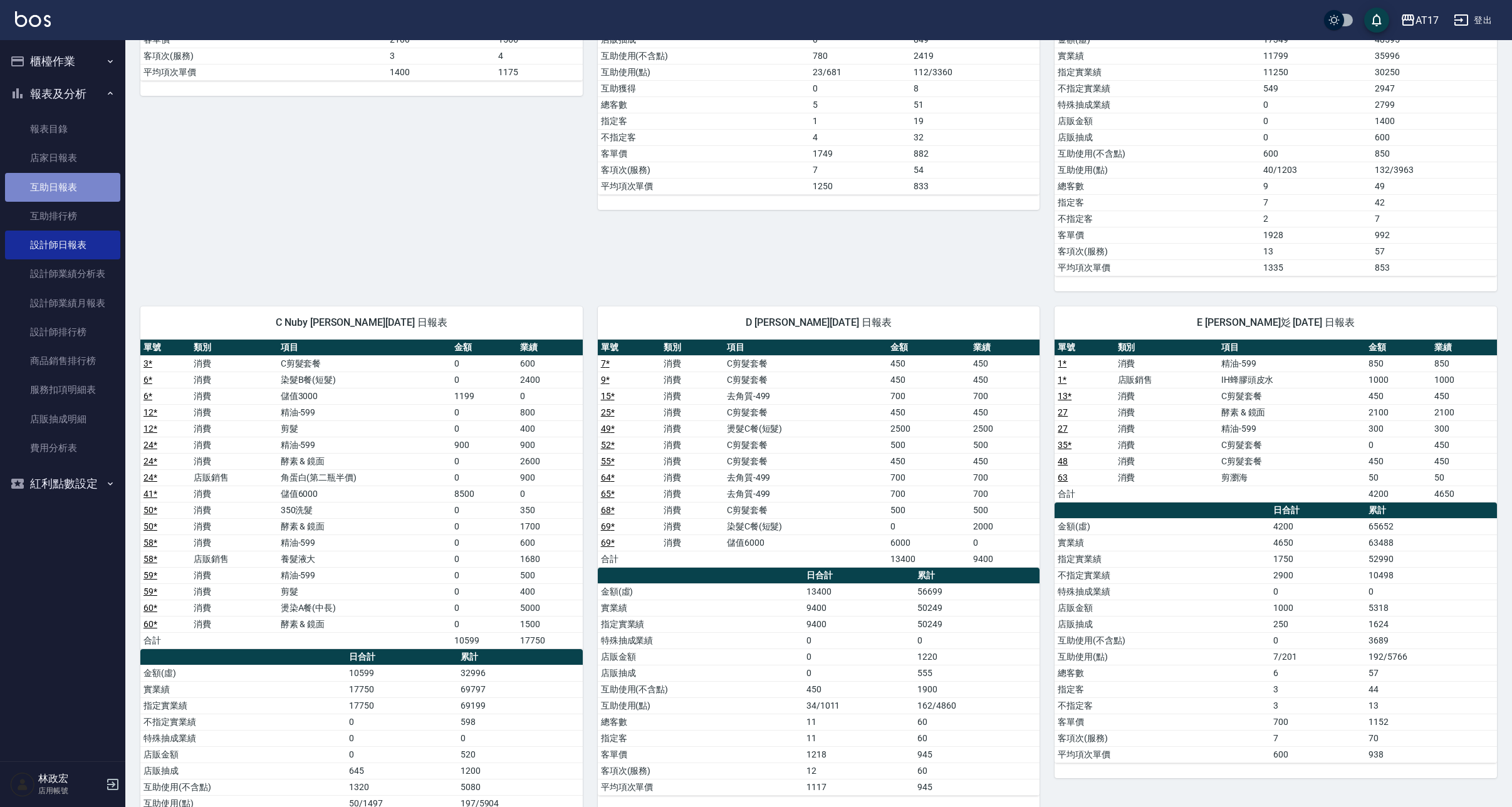
click at [85, 192] on link "互助日報表" at bounding box center [62, 188] width 115 height 29
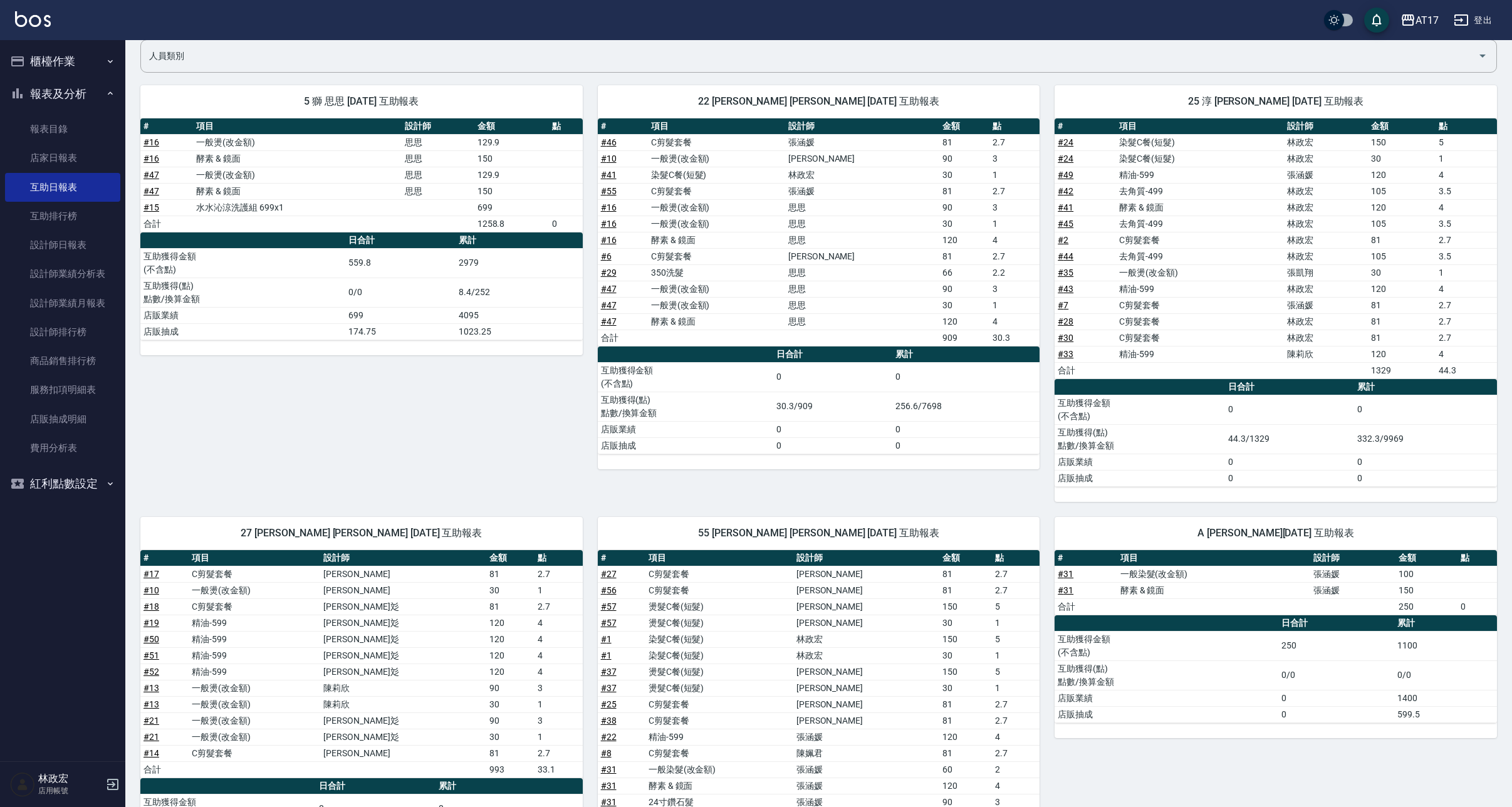
scroll to position [75, 0]
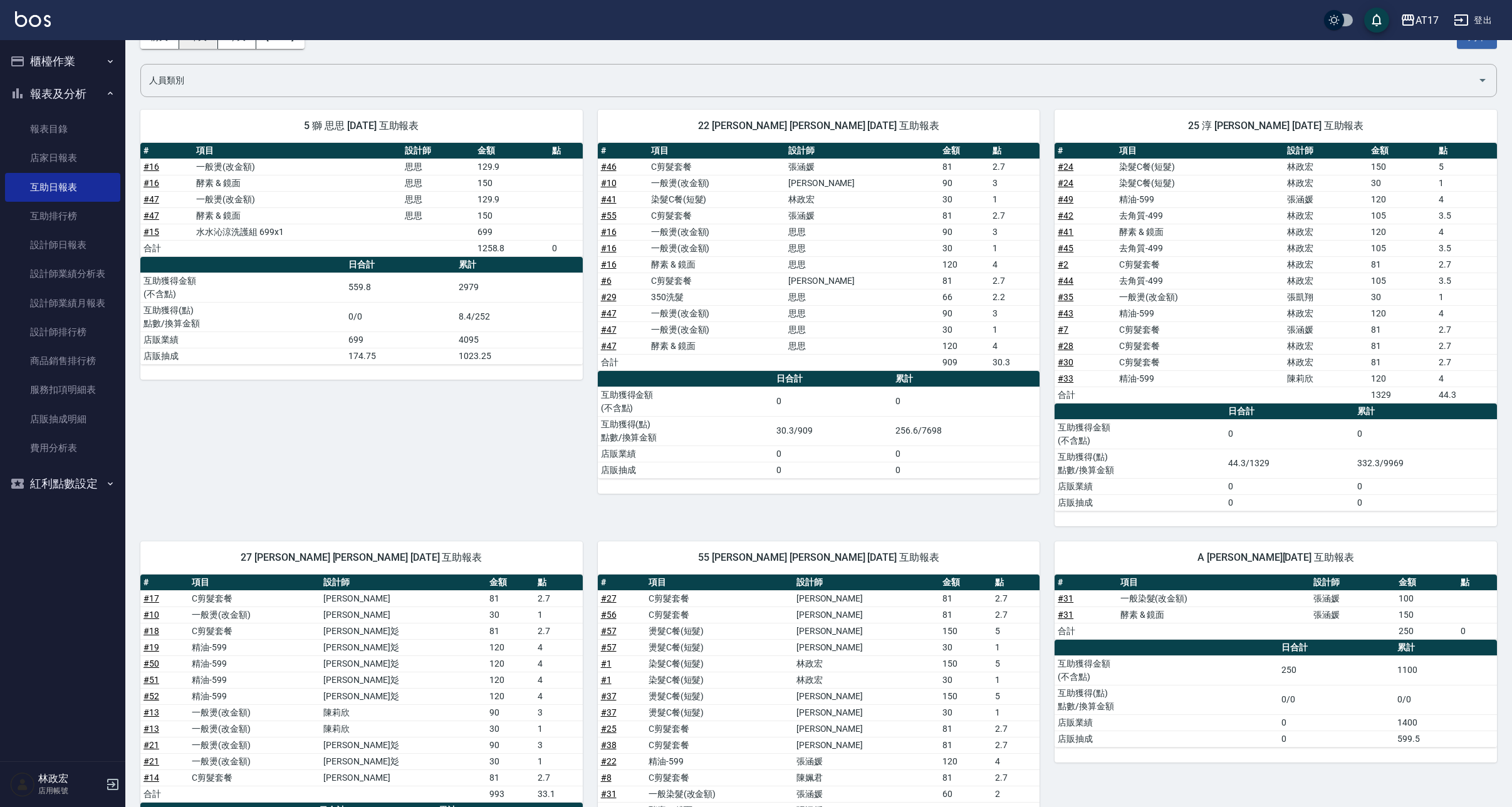
click at [206, 45] on button "昨天" at bounding box center [198, 37] width 38 height 23
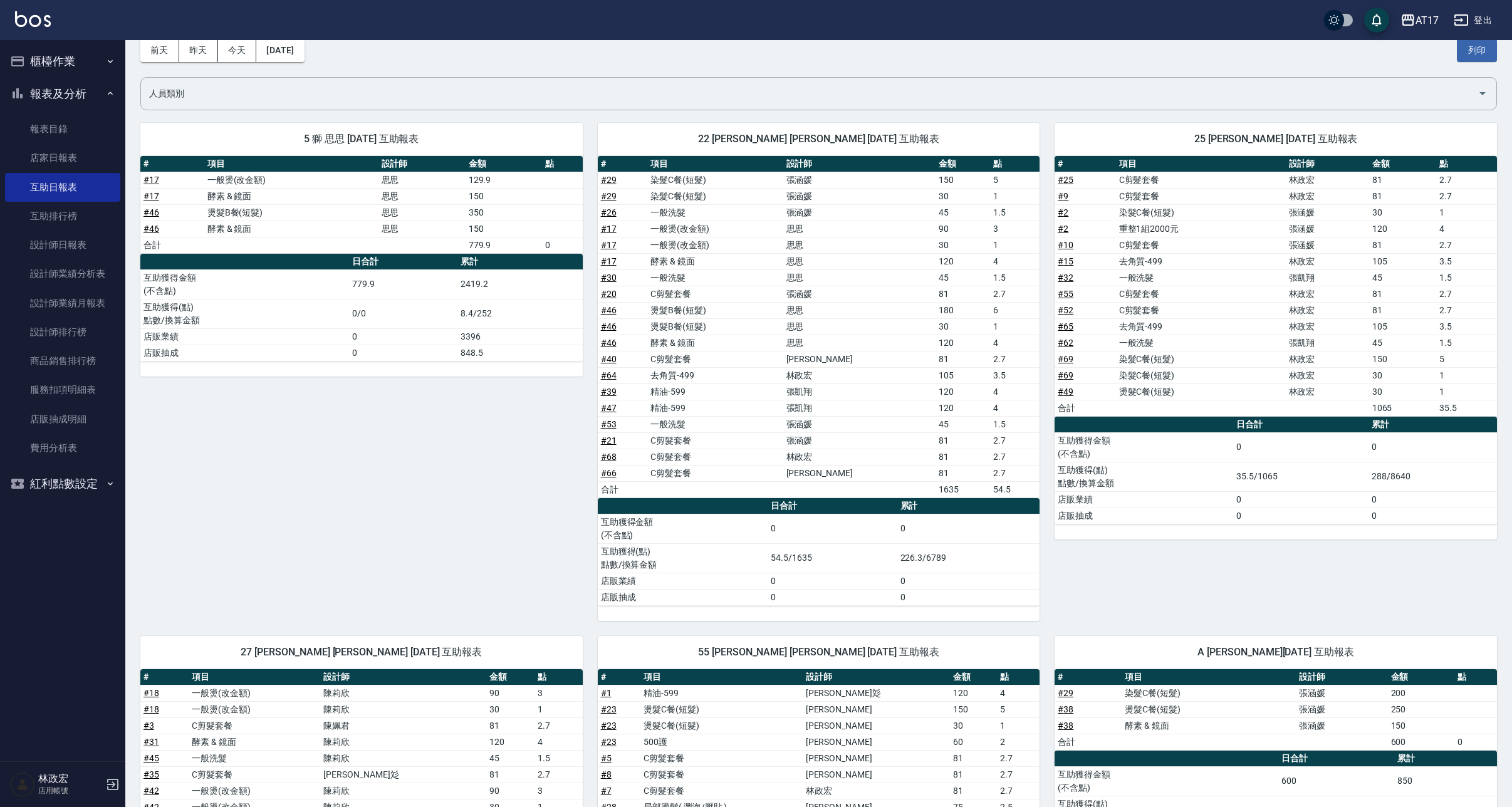
scroll to position [25, 0]
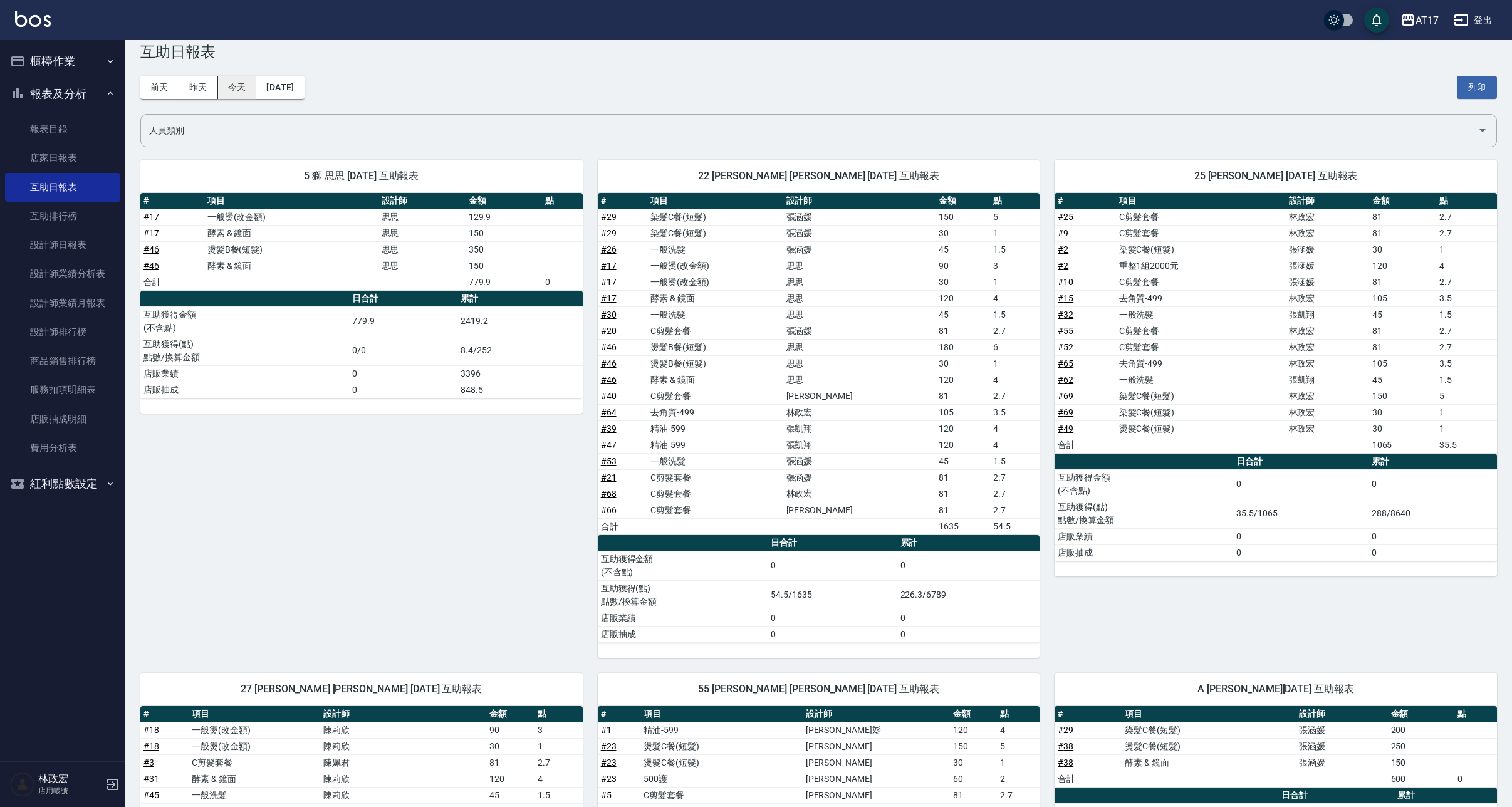
click at [231, 82] on button "今天" at bounding box center [237, 87] width 38 height 23
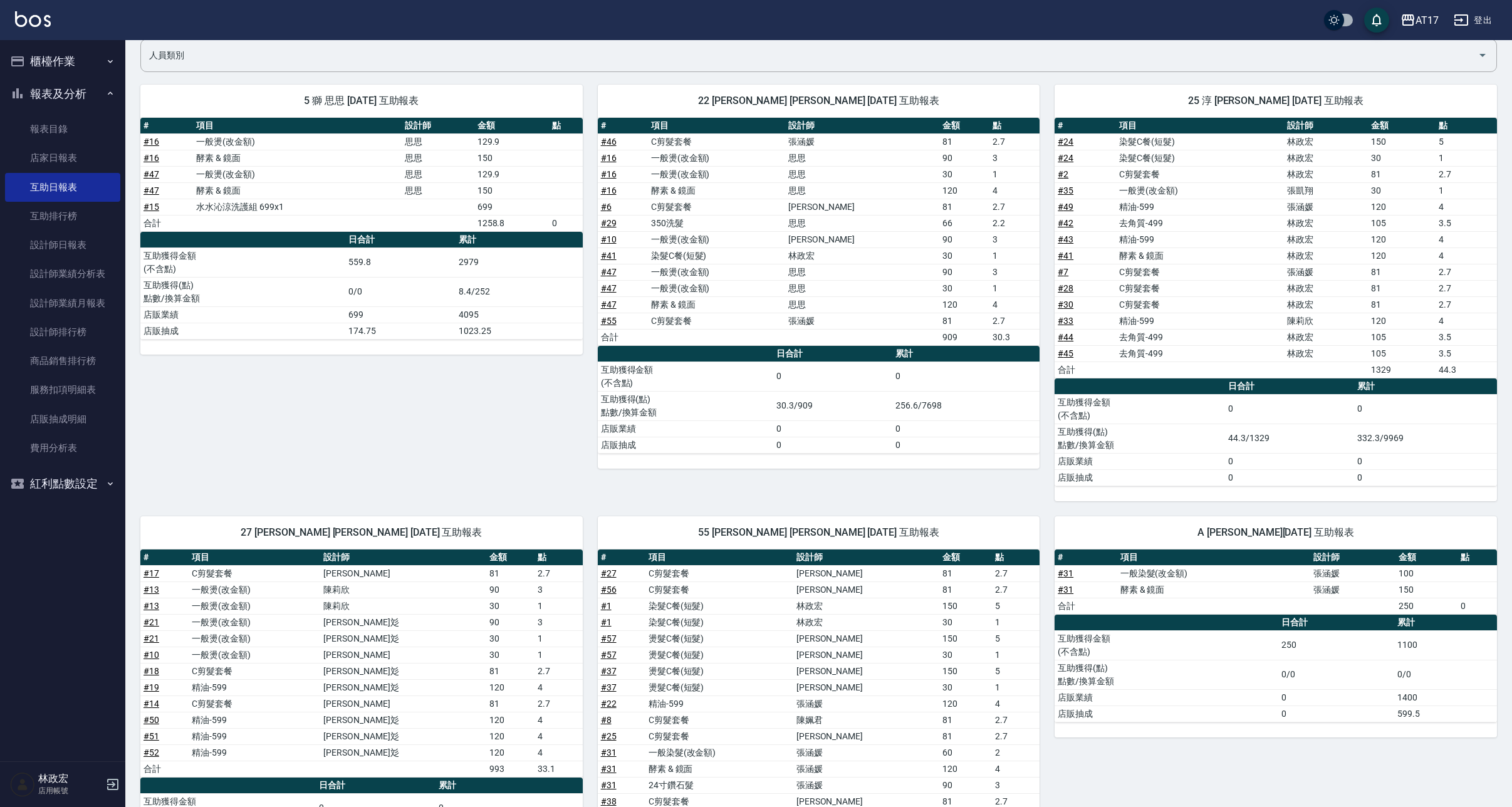
scroll to position [125, 0]
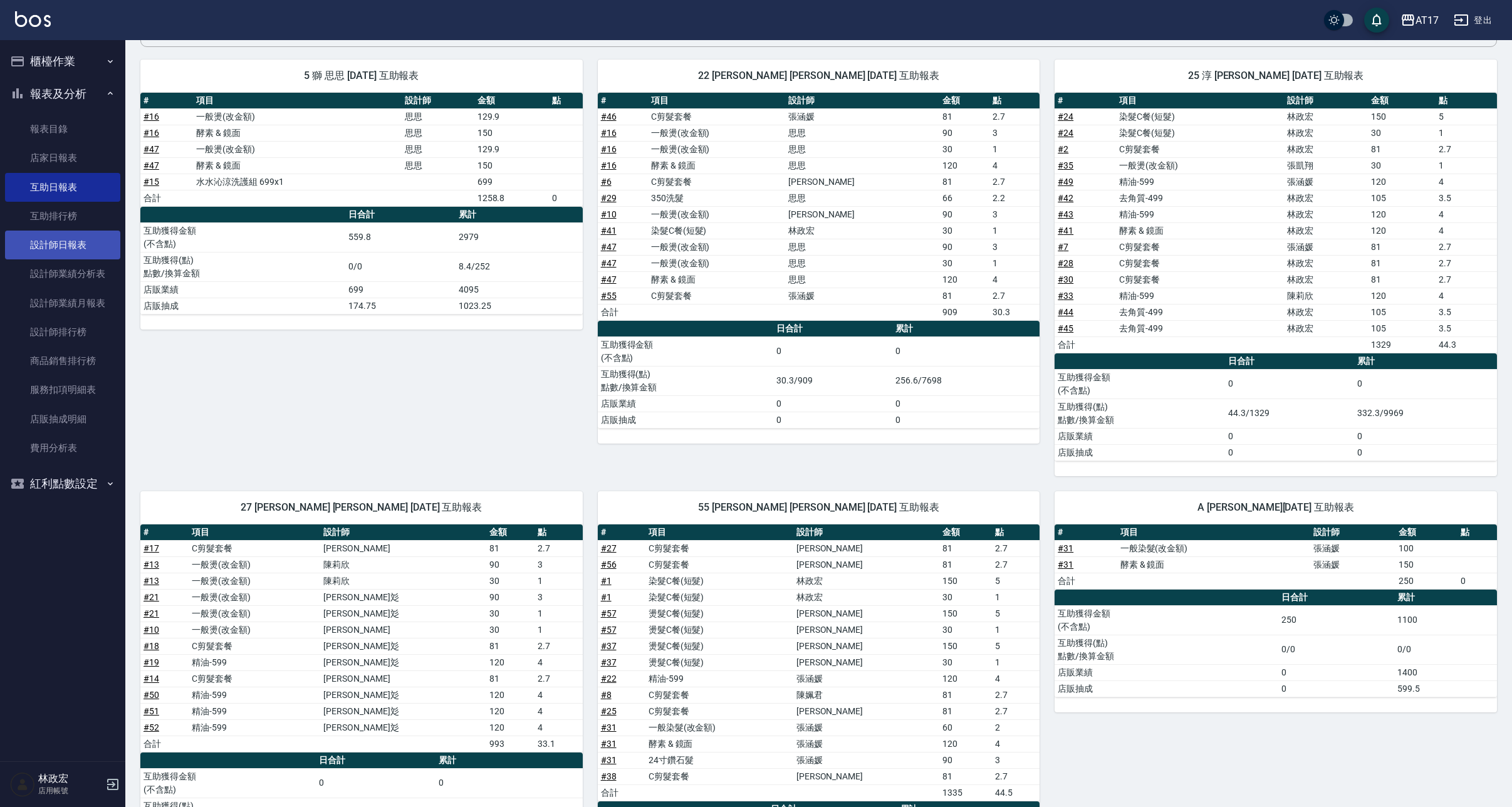
click at [47, 253] on link "設計師日報表" at bounding box center [62, 245] width 115 height 29
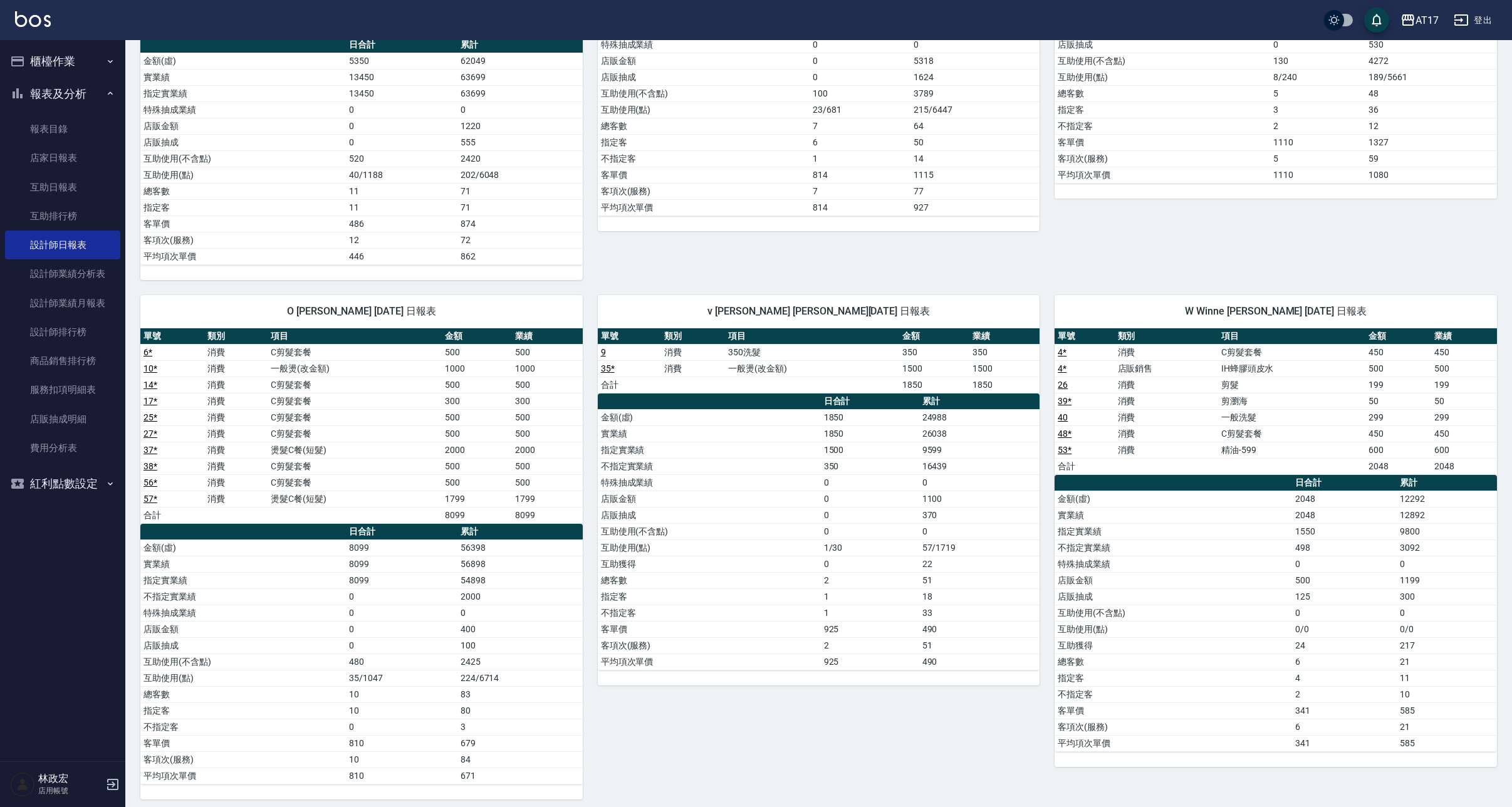
scroll to position [874, 0]
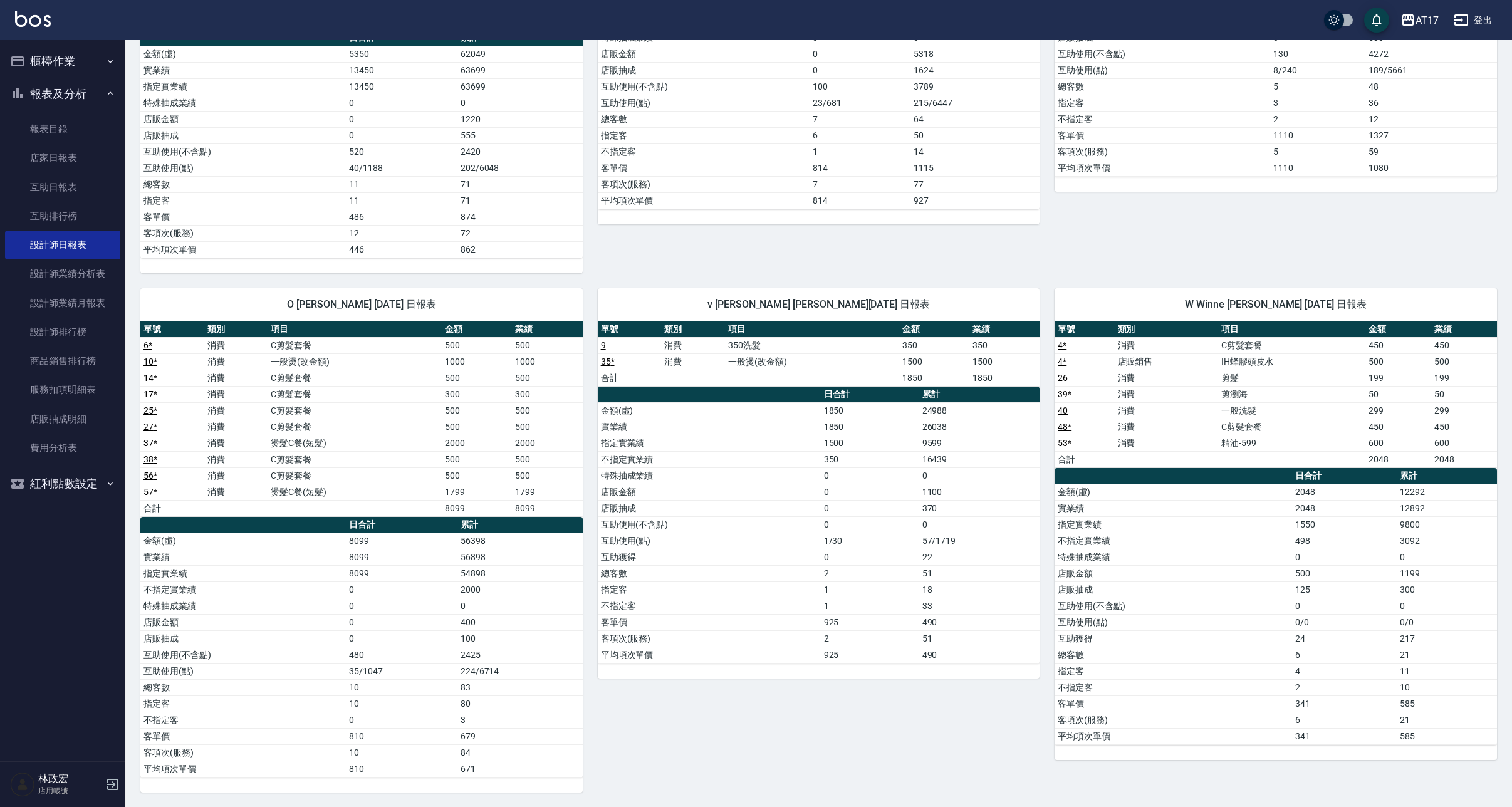
click at [80, 65] on button "櫃檯作業" at bounding box center [62, 61] width 115 height 33
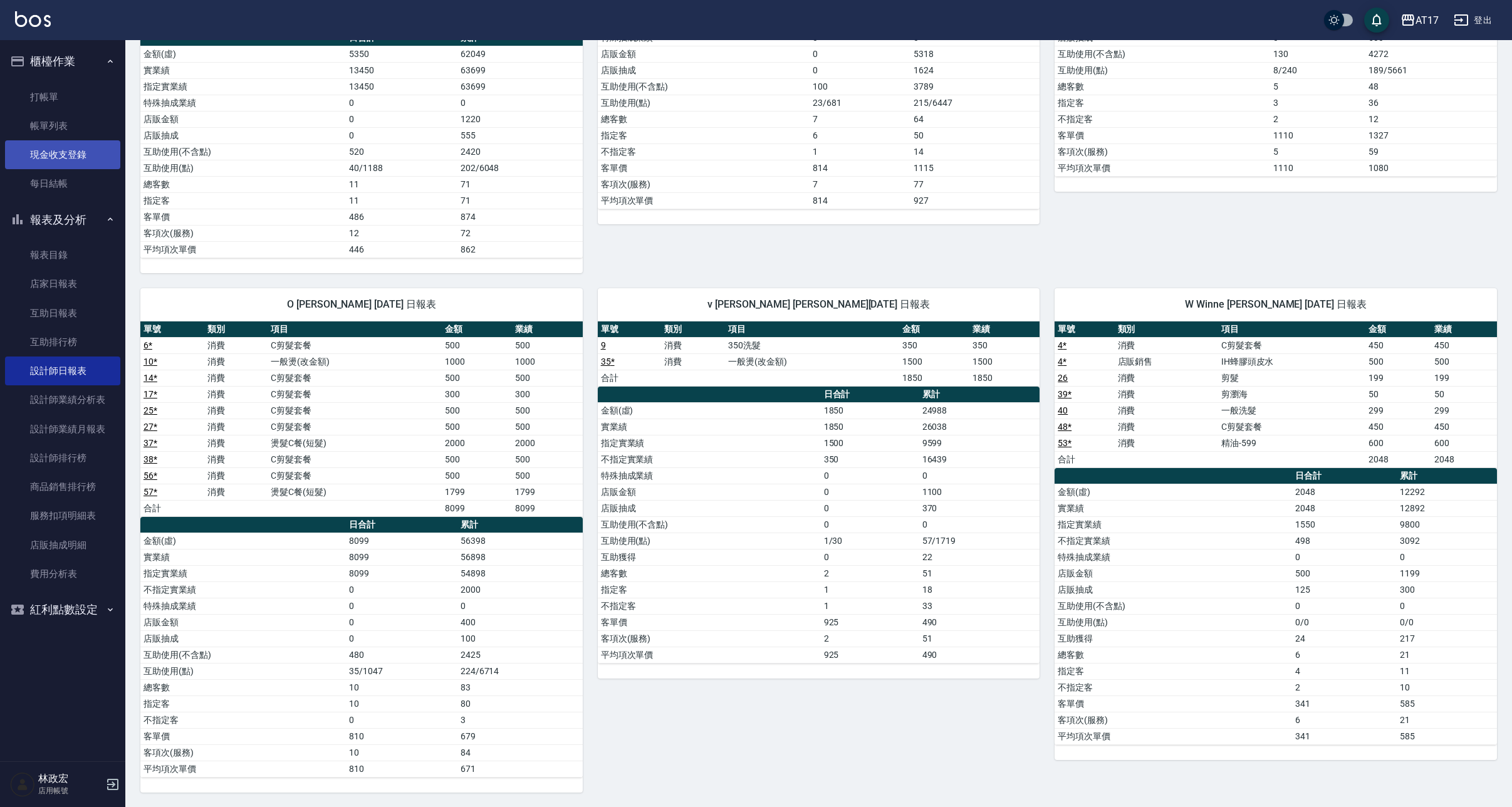
click at [61, 156] on link "現金收支登錄" at bounding box center [62, 155] width 115 height 29
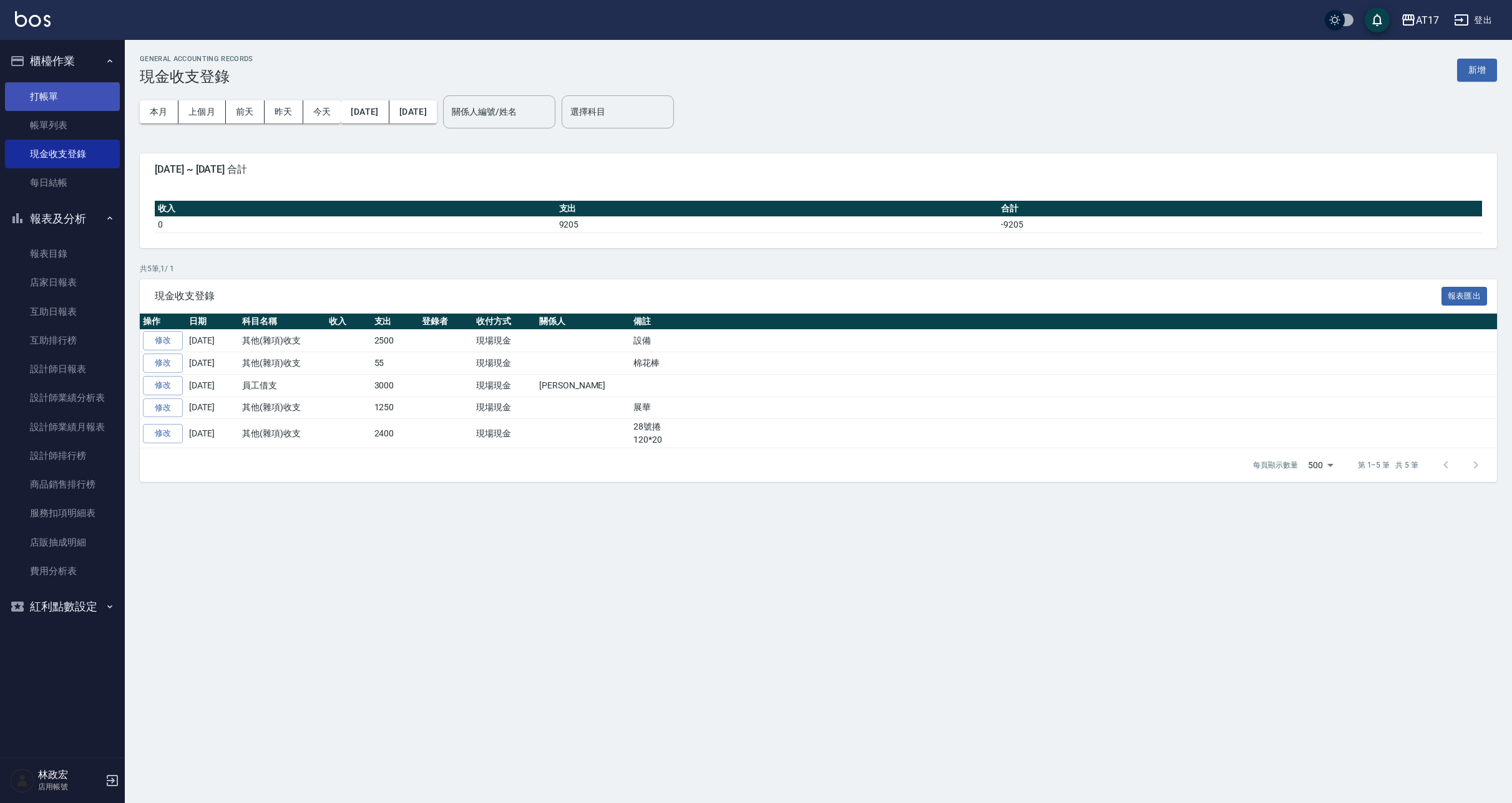
click at [63, 105] on link "打帳單" at bounding box center [62, 97] width 115 height 29
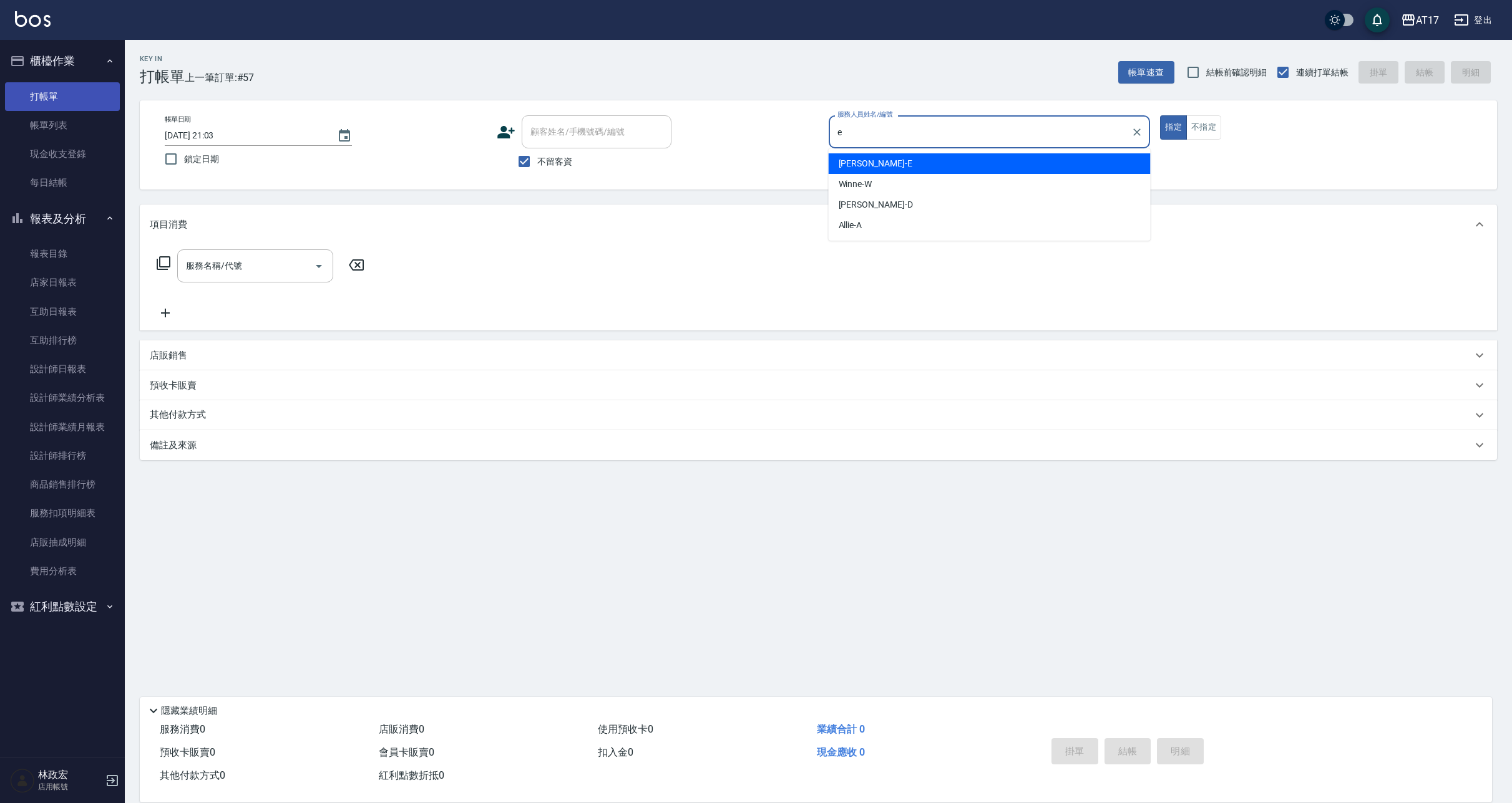
type input "[PERSON_NAME]-E"
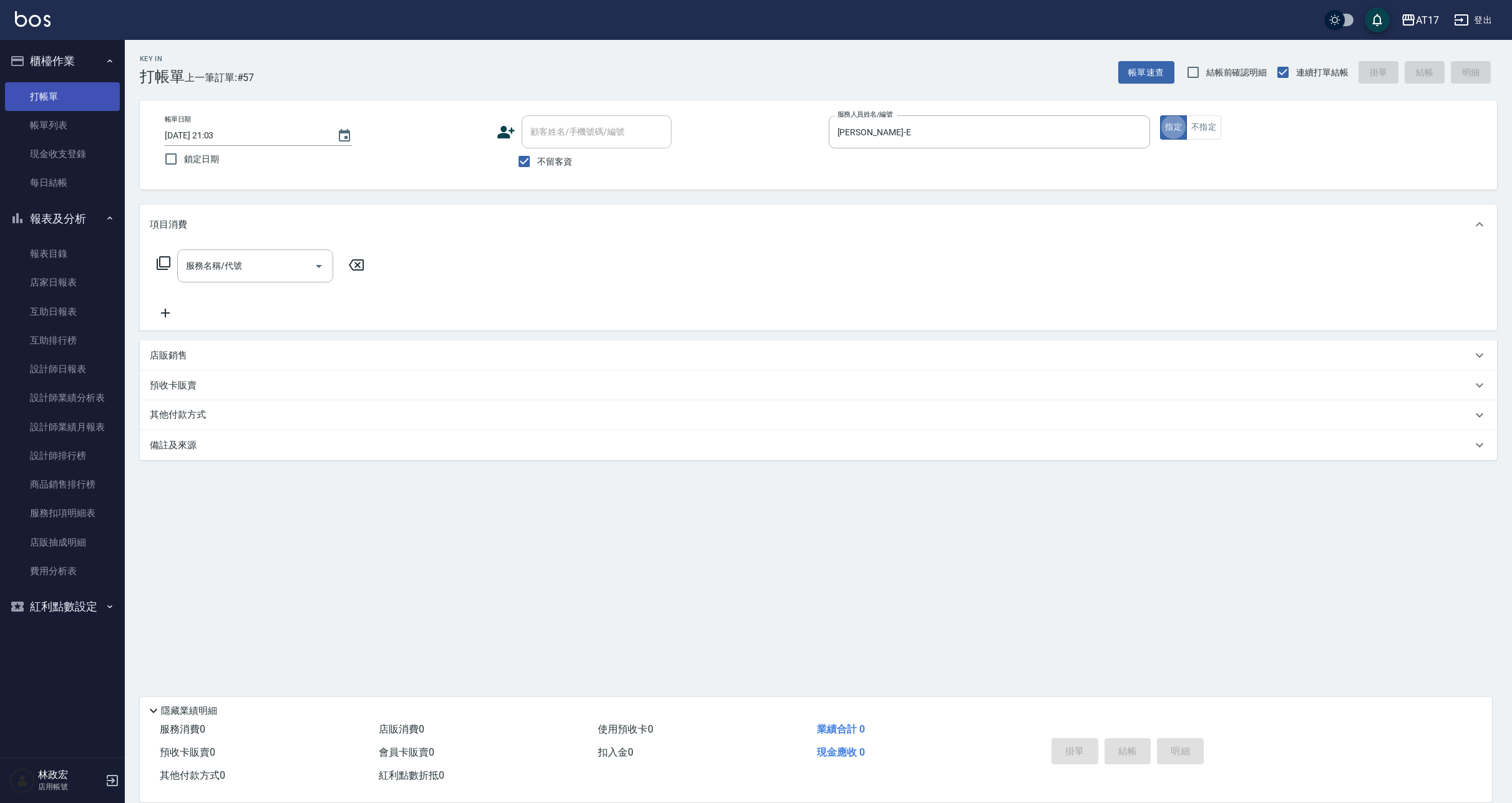
type button "true"
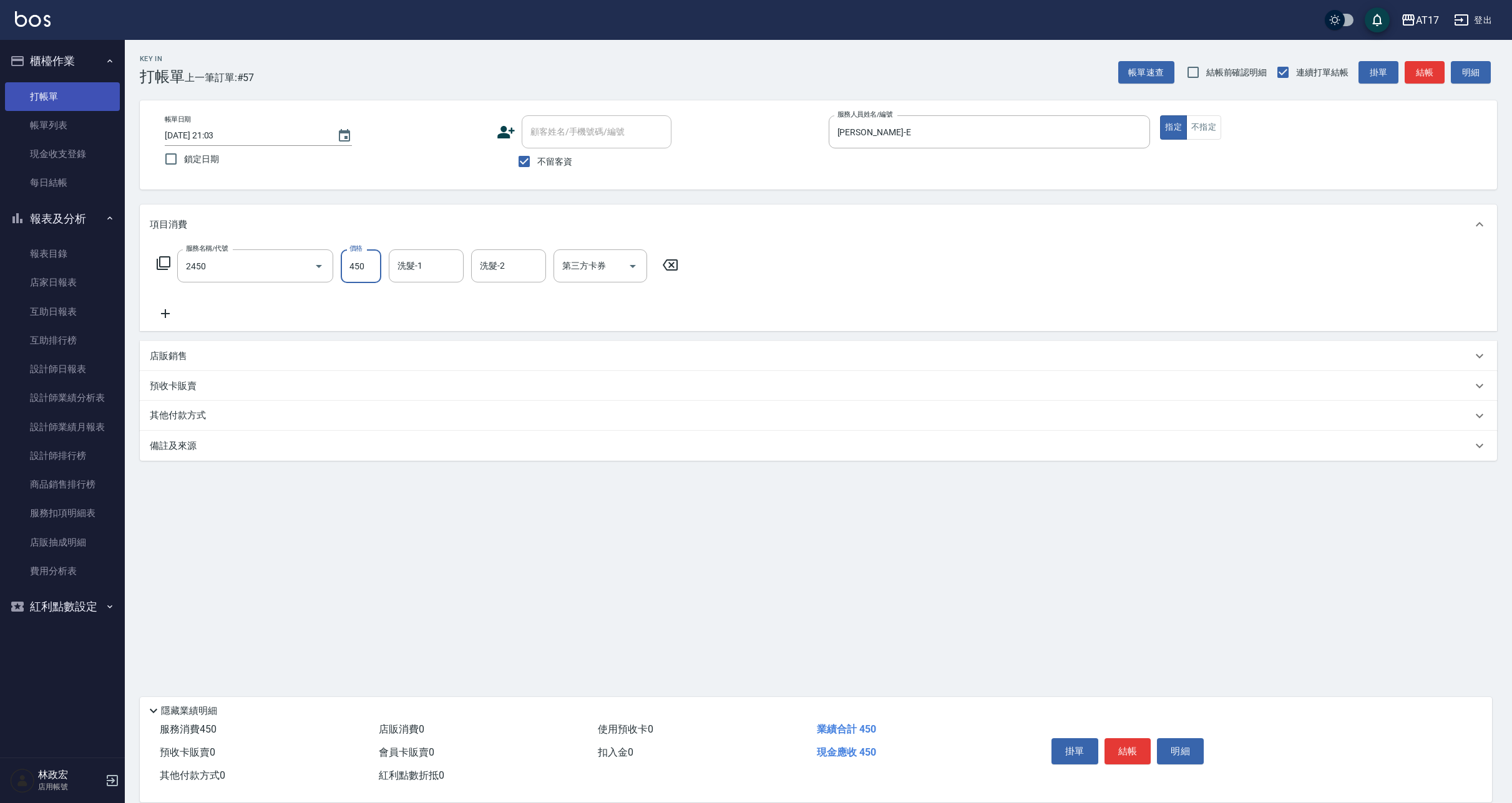
type input "C剪髮套餐(2450)"
type input "274"
click at [434, 267] on input "洗髮-1" at bounding box center [426, 266] width 64 height 22
type input "[PERSON_NAME]-27"
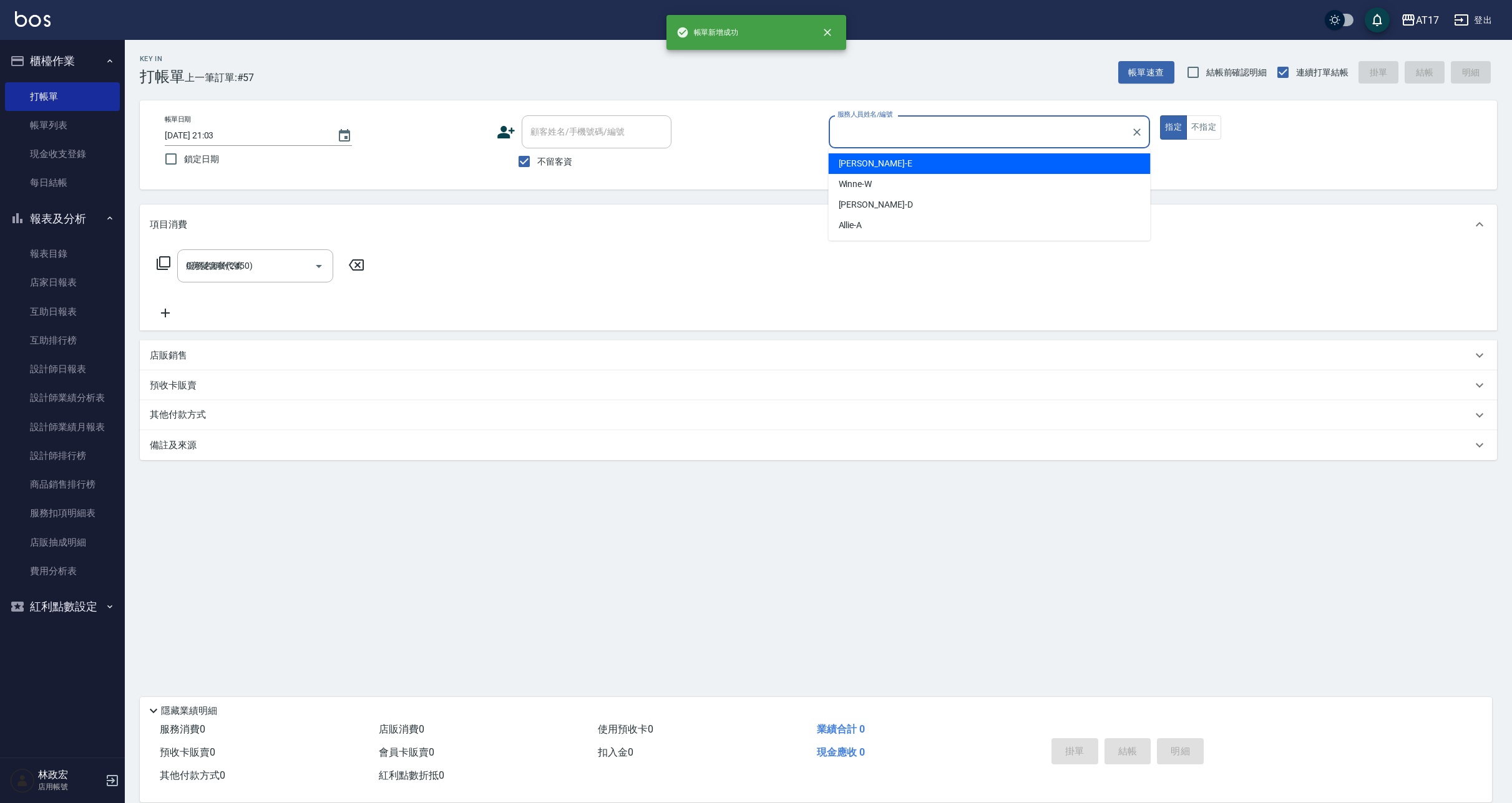
type input "e"
type input "[PERSON_NAME]-E"
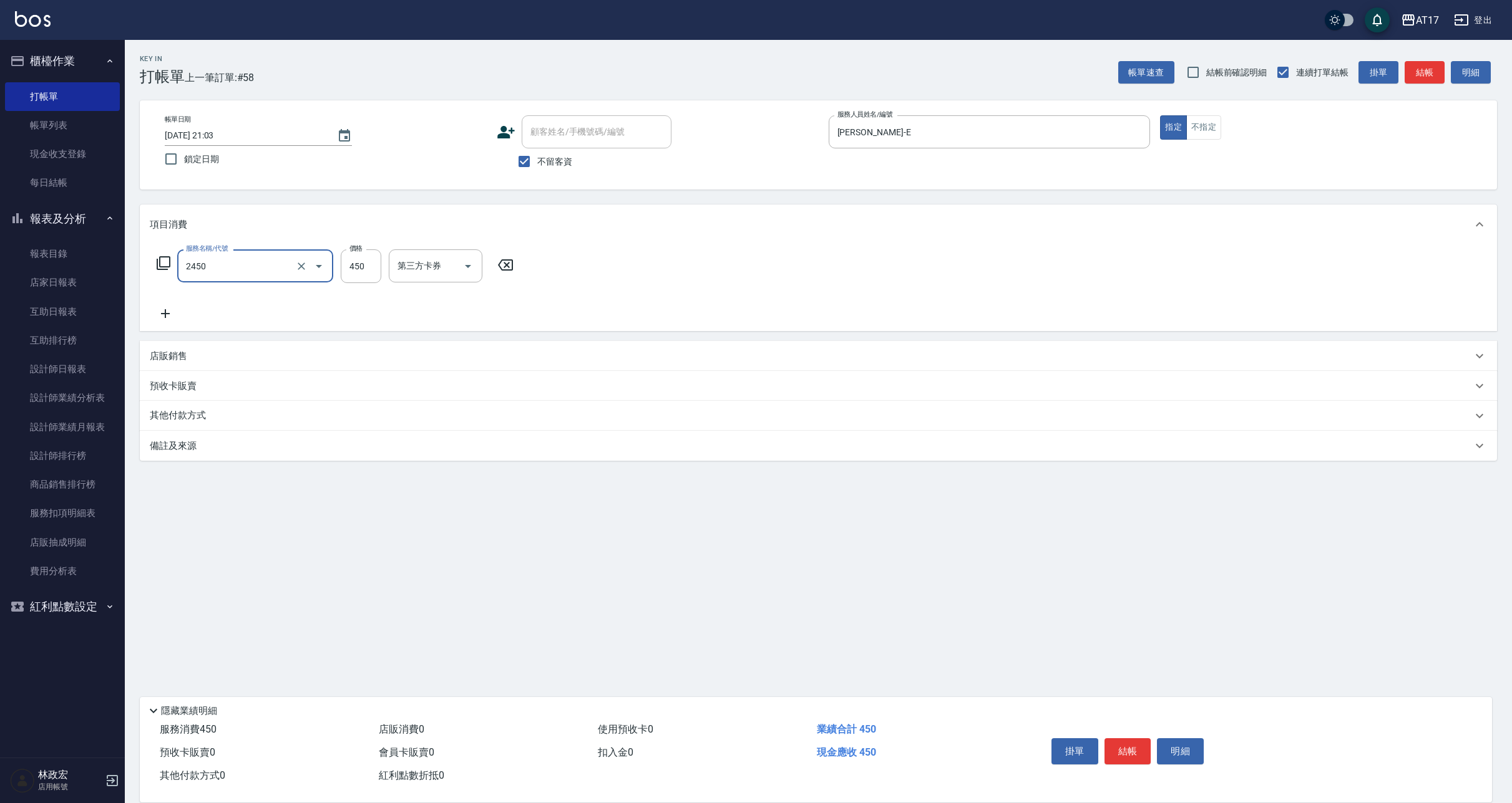
type input "C剪髮套餐(2450)"
type input "[PERSON_NAME]-27"
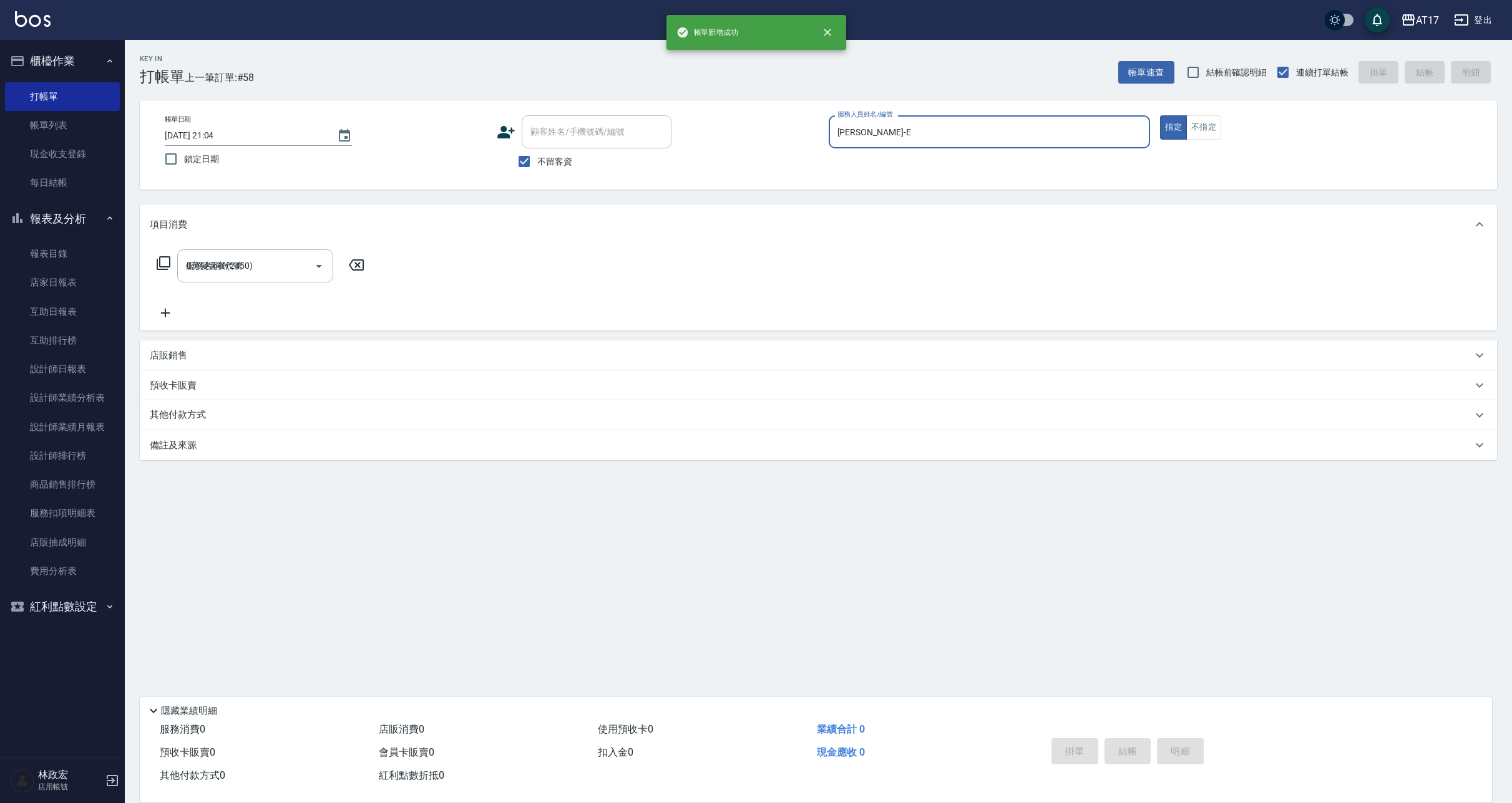
type input "2025/10/11 21:04"
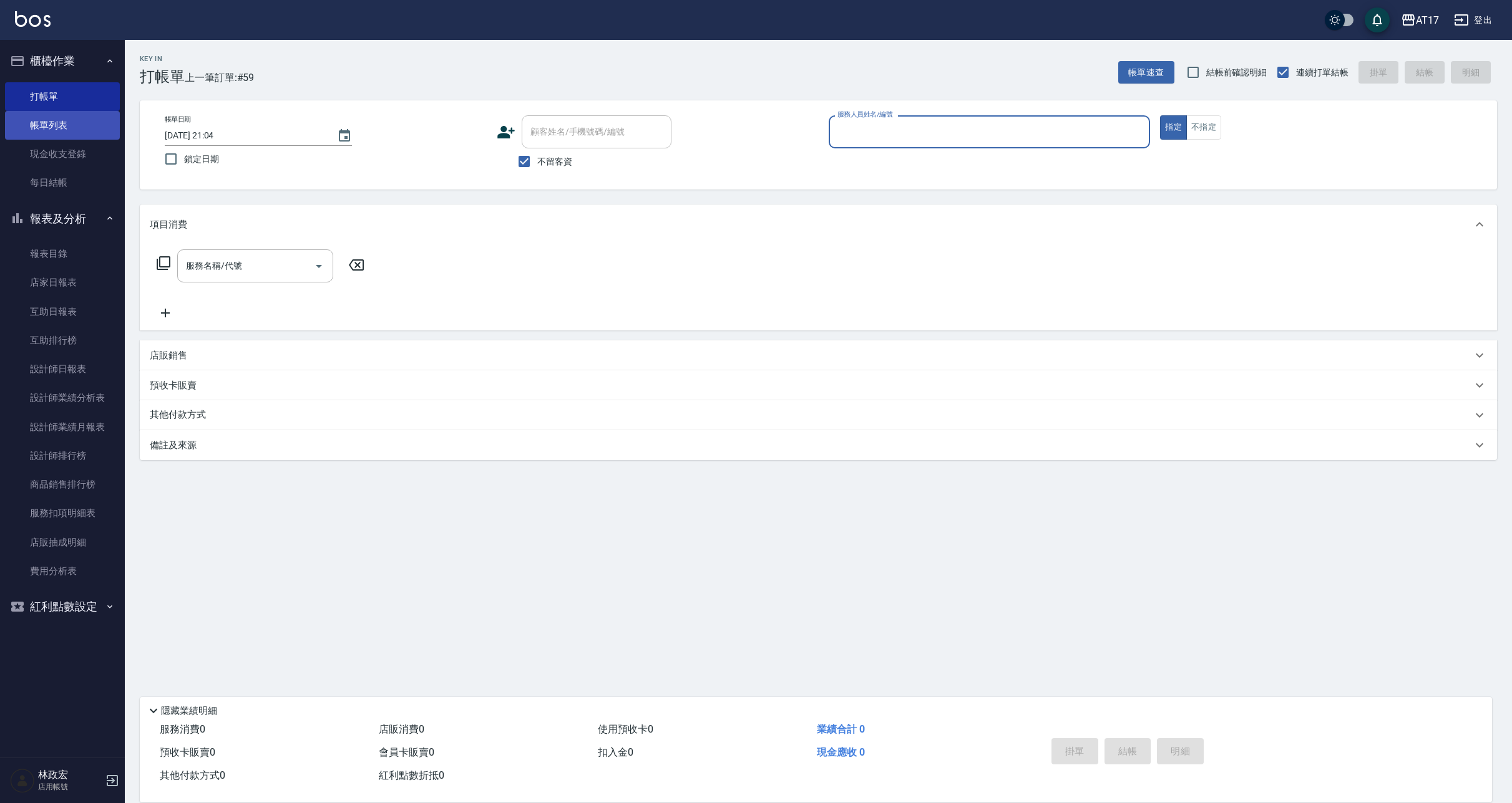
click at [87, 136] on link "帳單列表" at bounding box center [62, 126] width 115 height 29
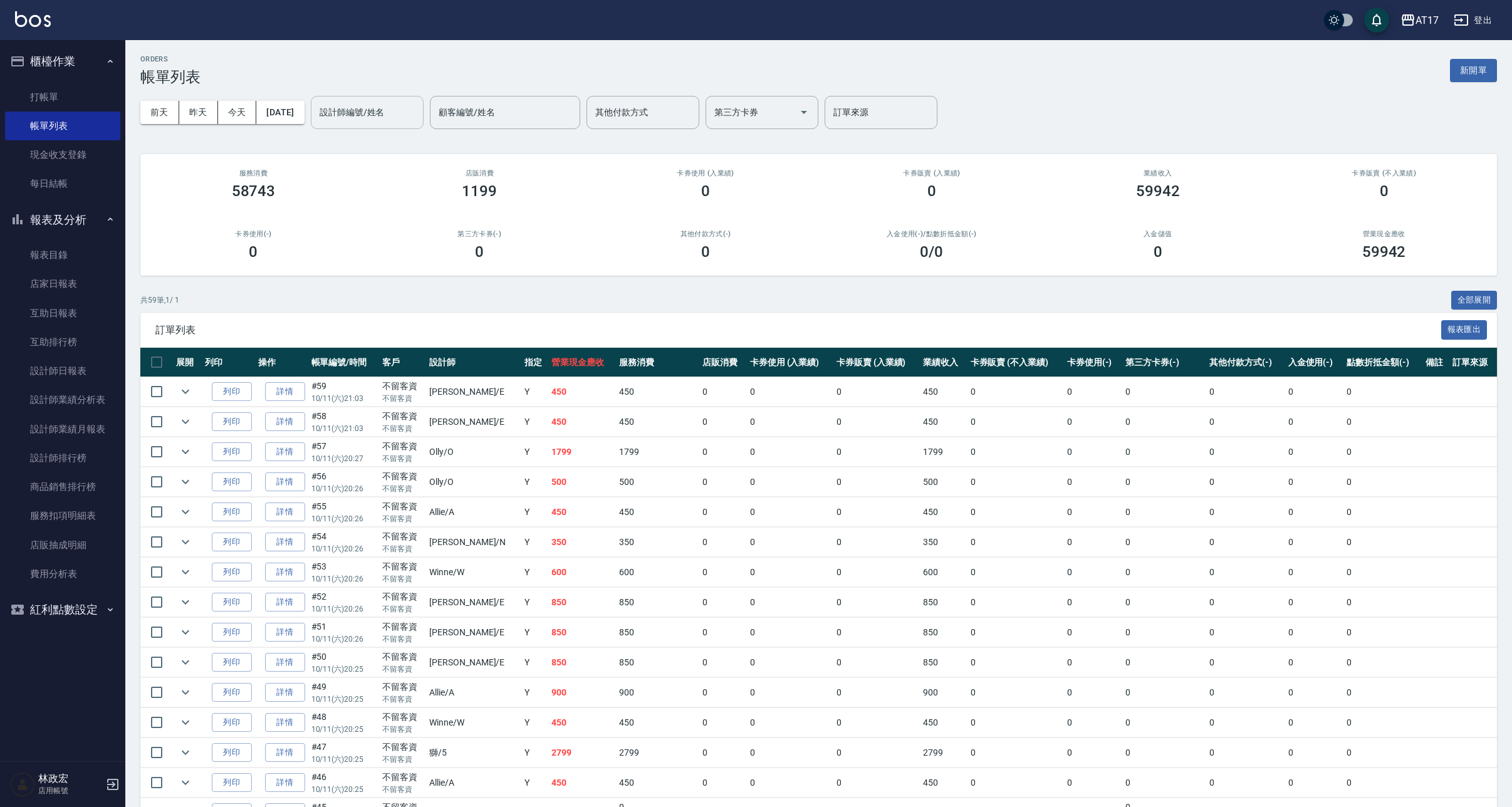
click at [418, 116] on input "設計師編號/姓名" at bounding box center [367, 113] width 102 height 22
type input "[PERSON_NAME]-D"
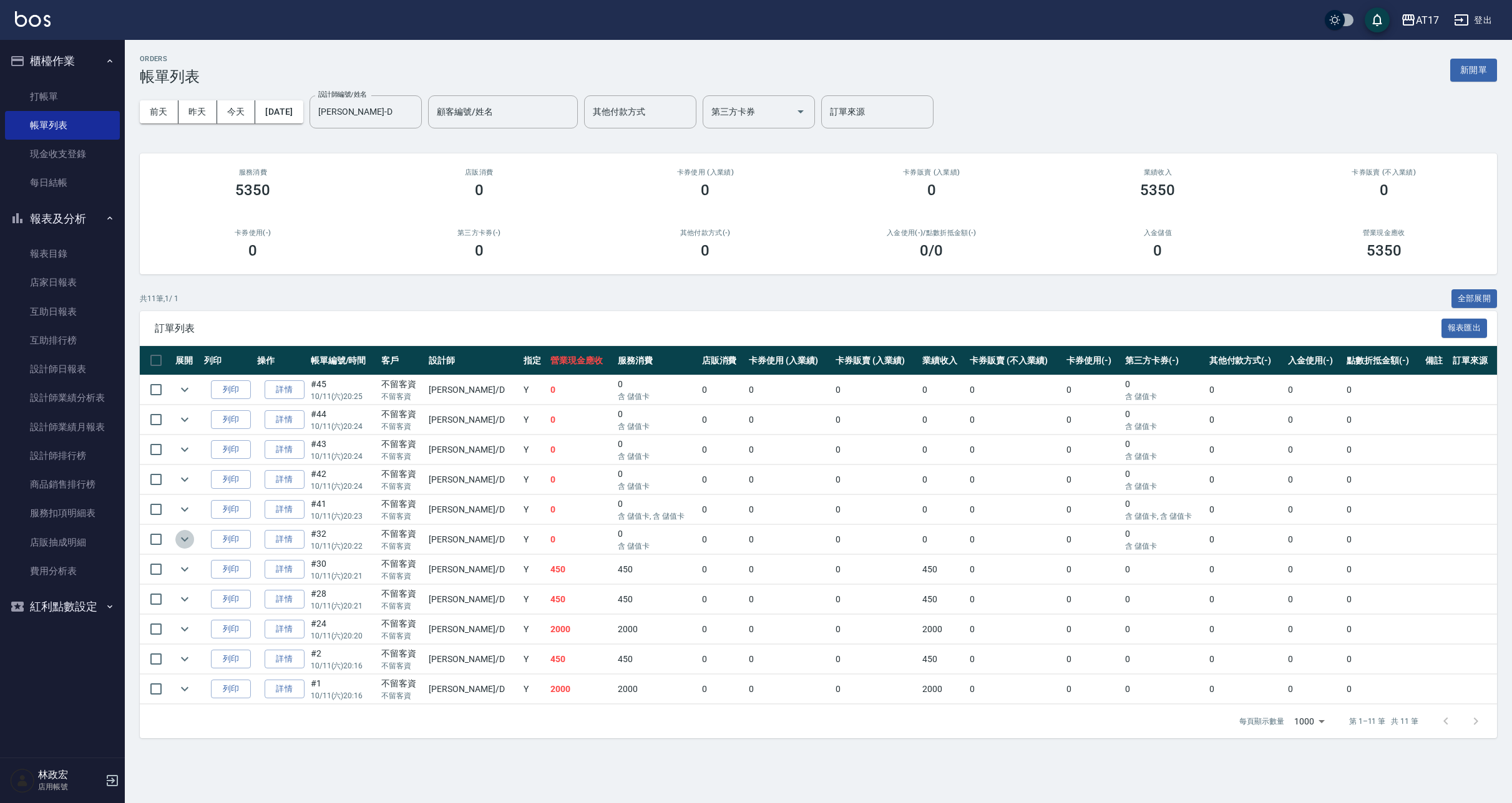
click at [183, 545] on icon "expand row" at bounding box center [185, 539] width 15 height 15
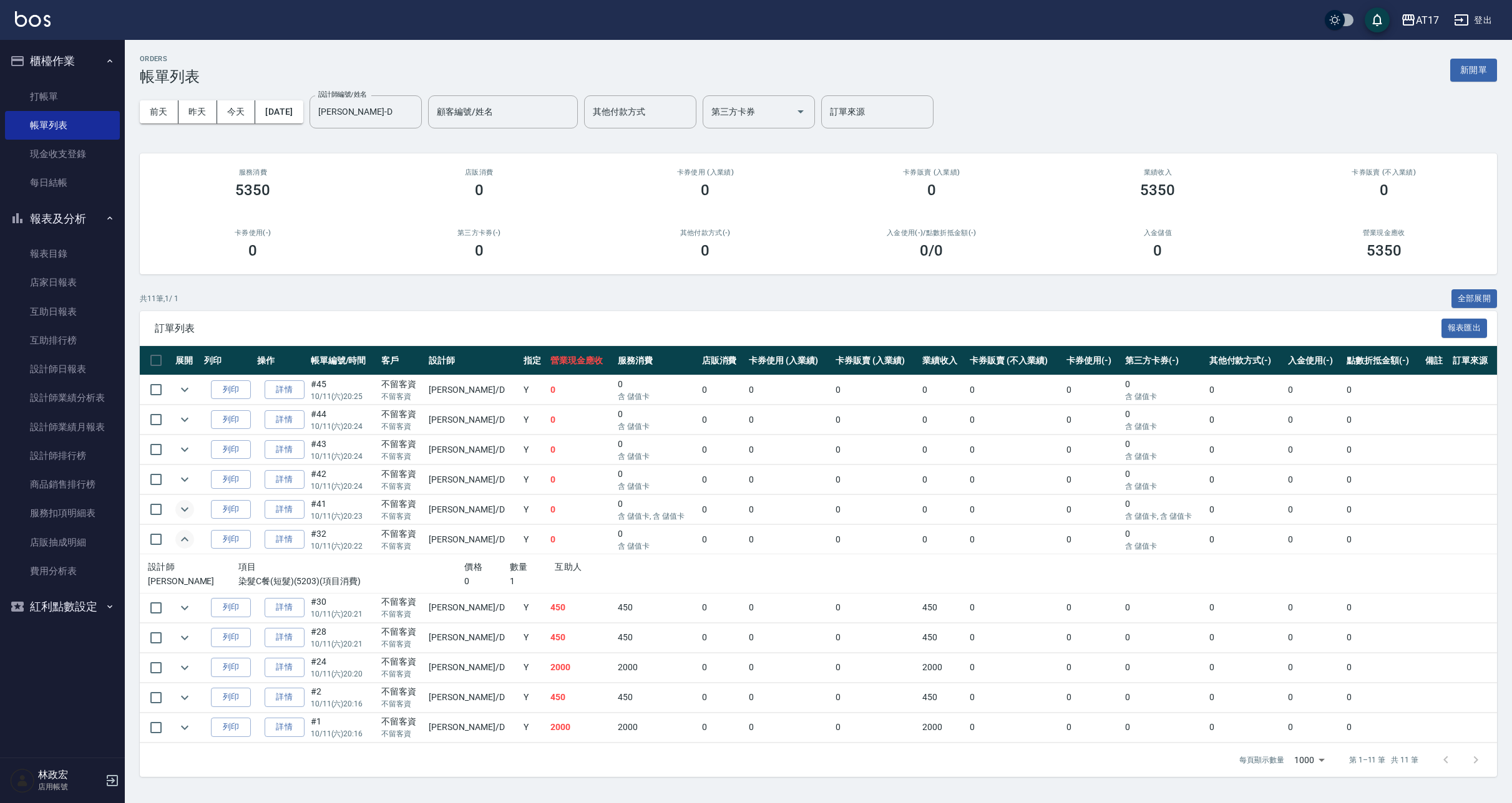
click at [188, 508] on icon "expand row" at bounding box center [185, 510] width 15 height 15
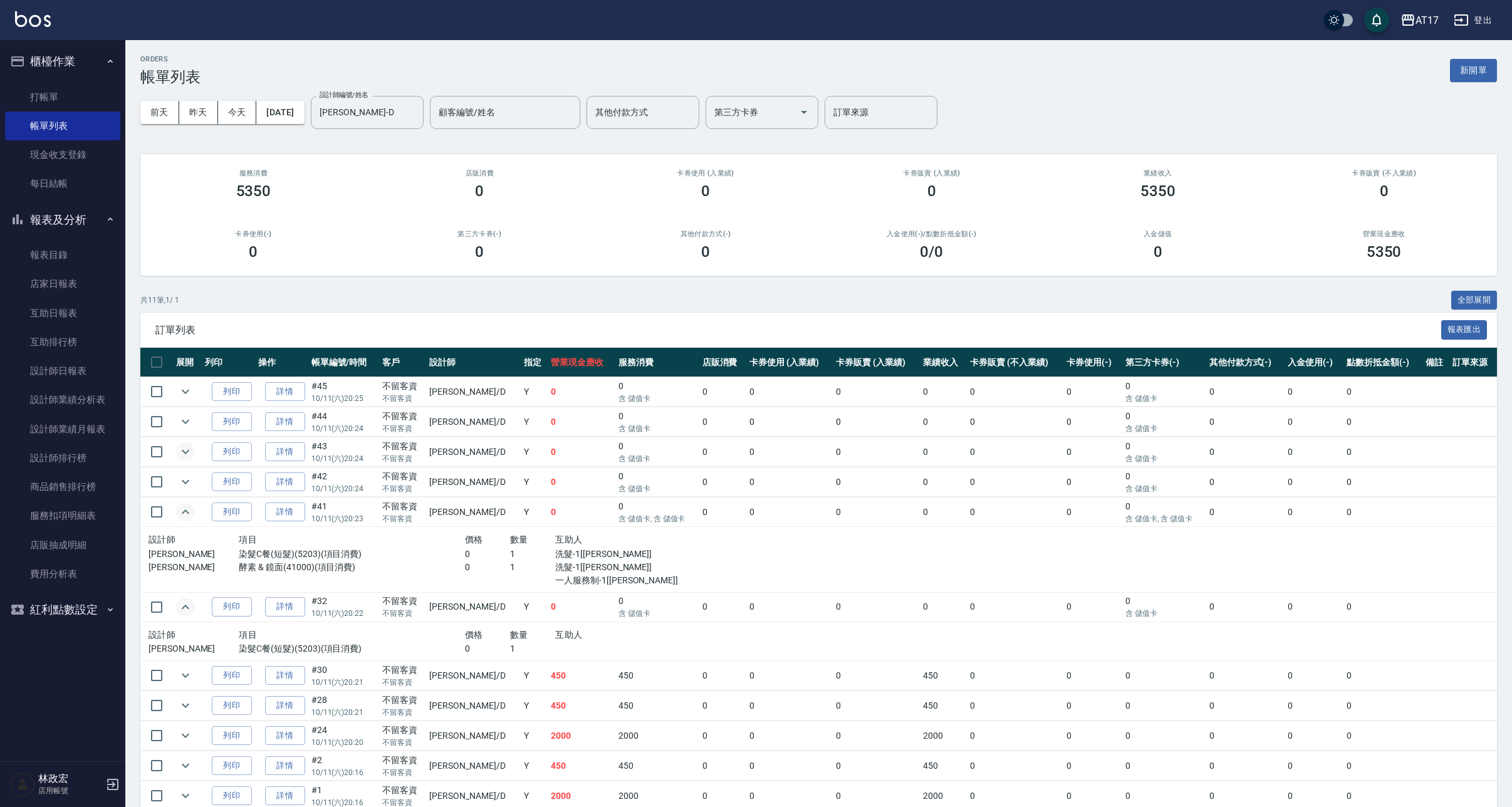
click at [188, 450] on icon "expand row" at bounding box center [186, 452] width 7 height 5
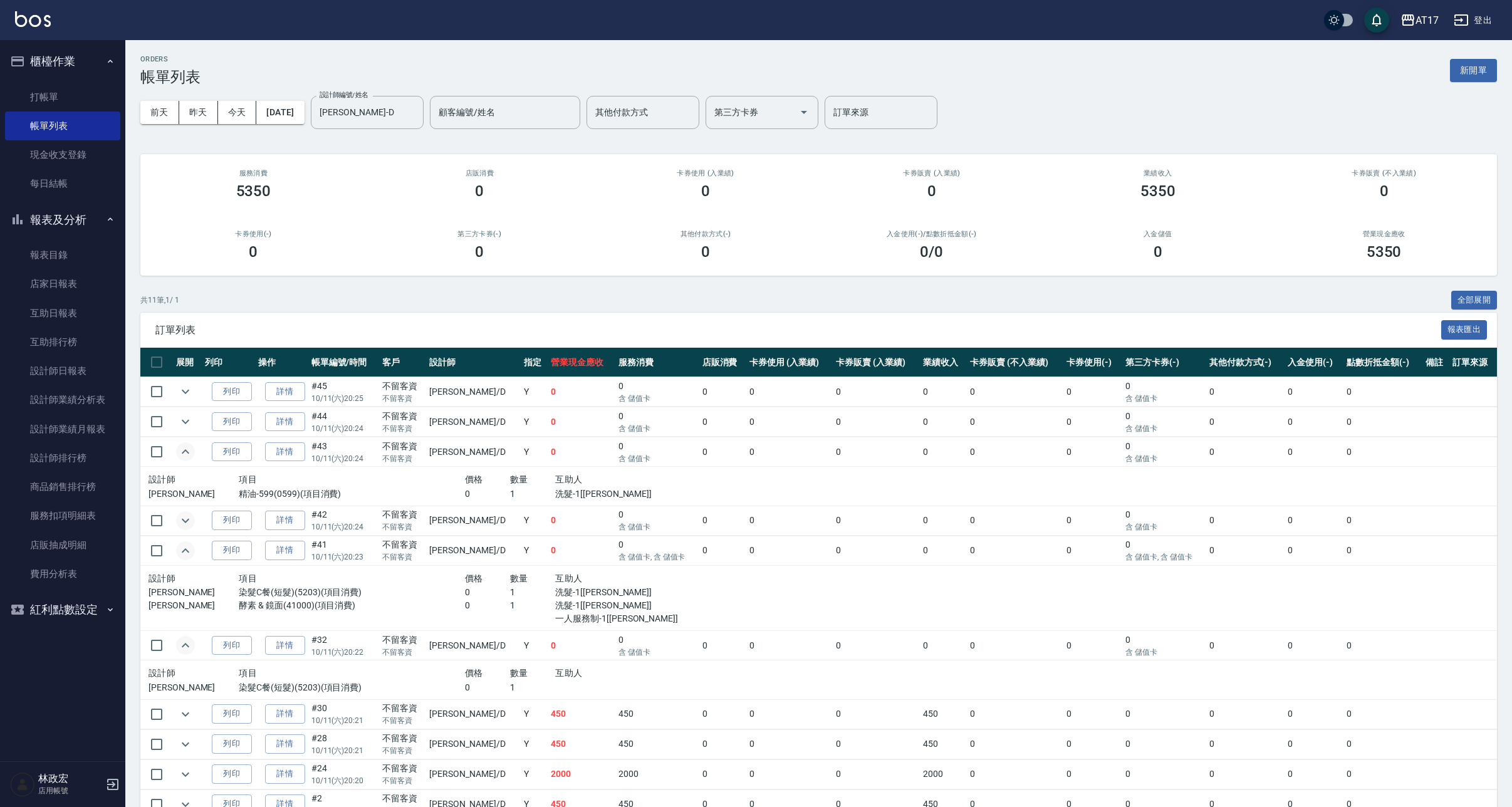
click at [186, 517] on icon "expand row" at bounding box center [186, 521] width 15 height 15
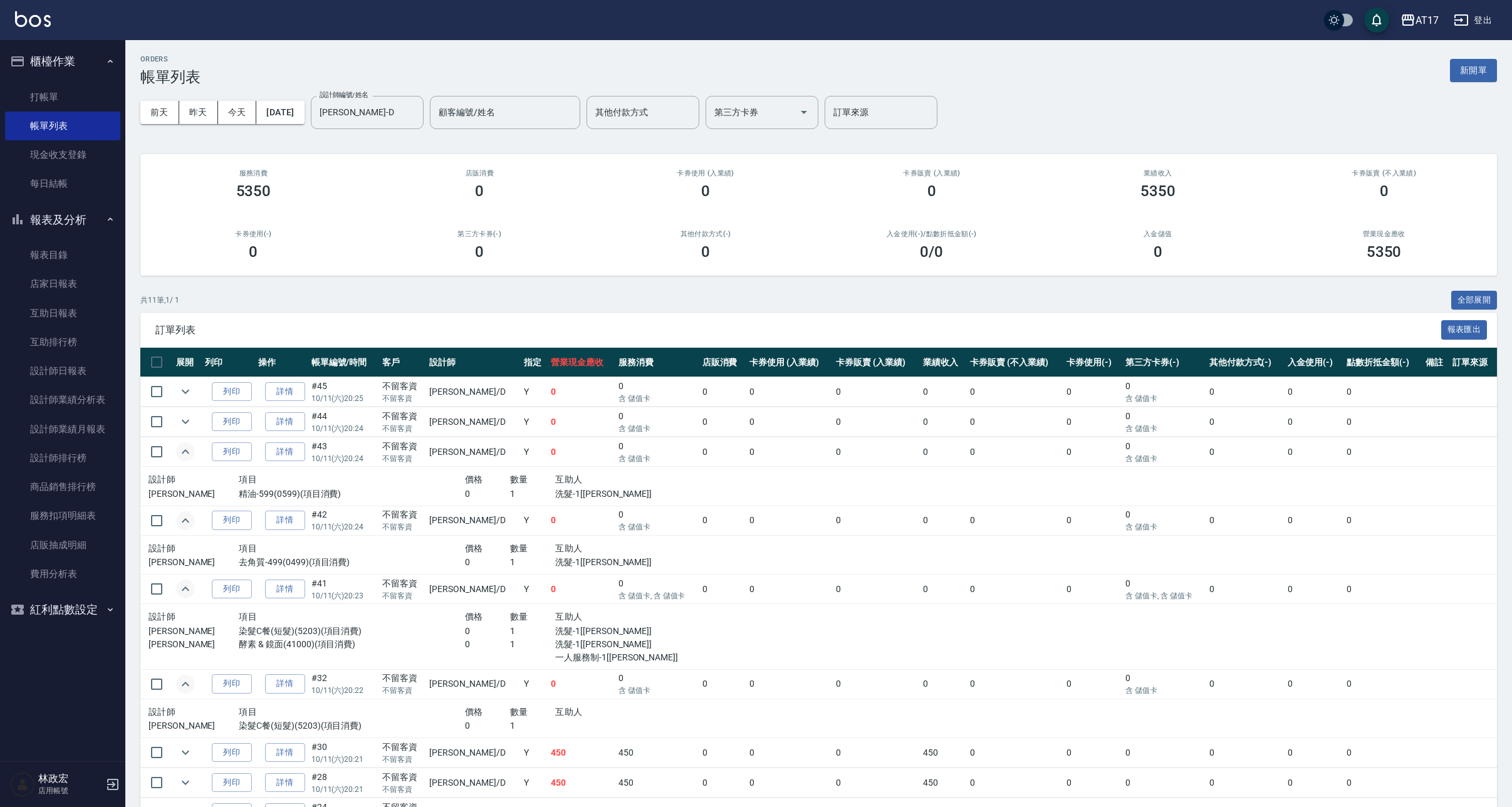
click at [191, 596] on td at bounding box center [188, 589] width 29 height 29
click at [190, 590] on icon "expand row" at bounding box center [186, 589] width 15 height 15
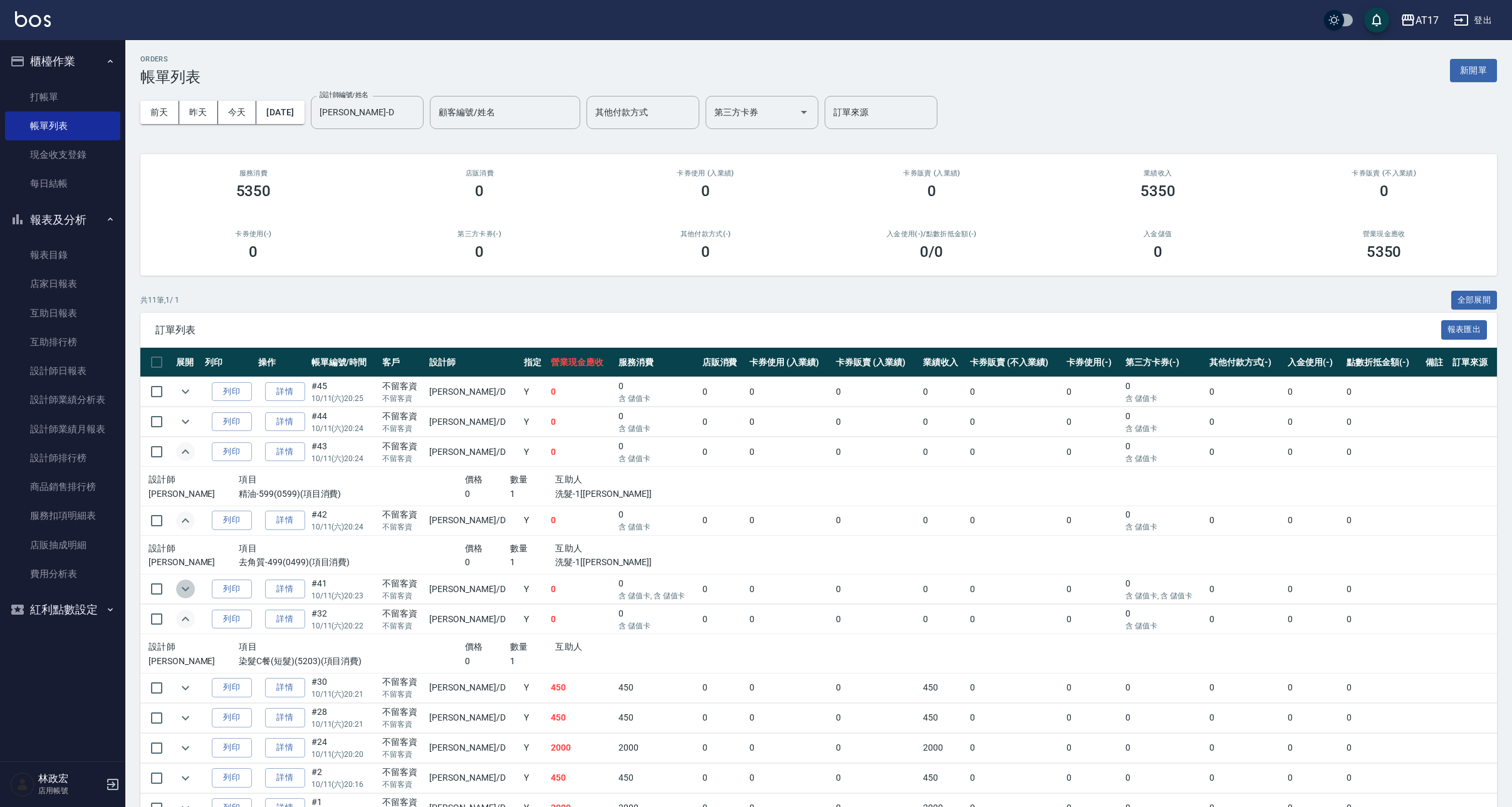
click at [190, 590] on icon "expand row" at bounding box center [186, 589] width 15 height 15
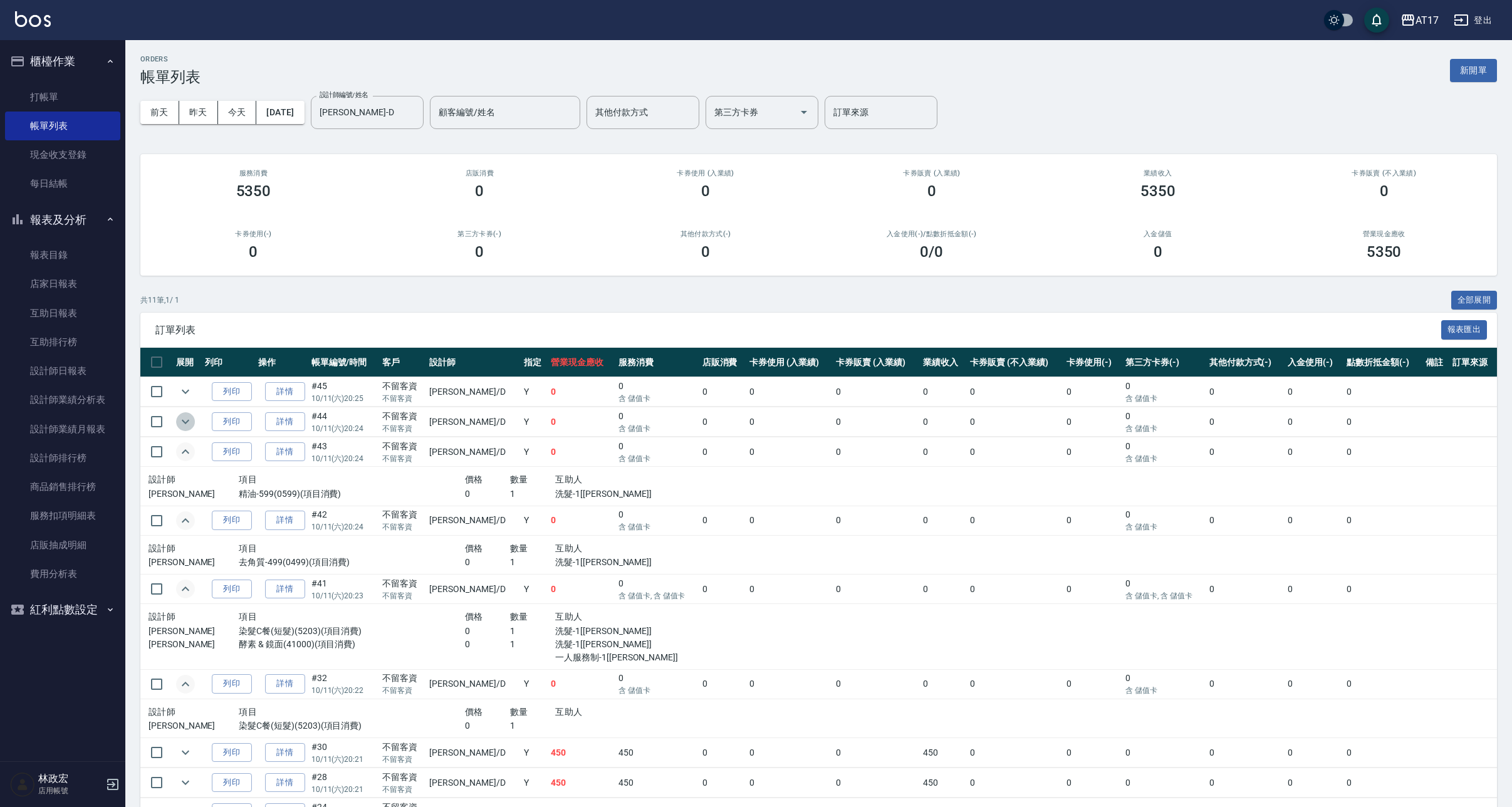
click at [184, 421] on icon "expand row" at bounding box center [186, 422] width 7 height 5
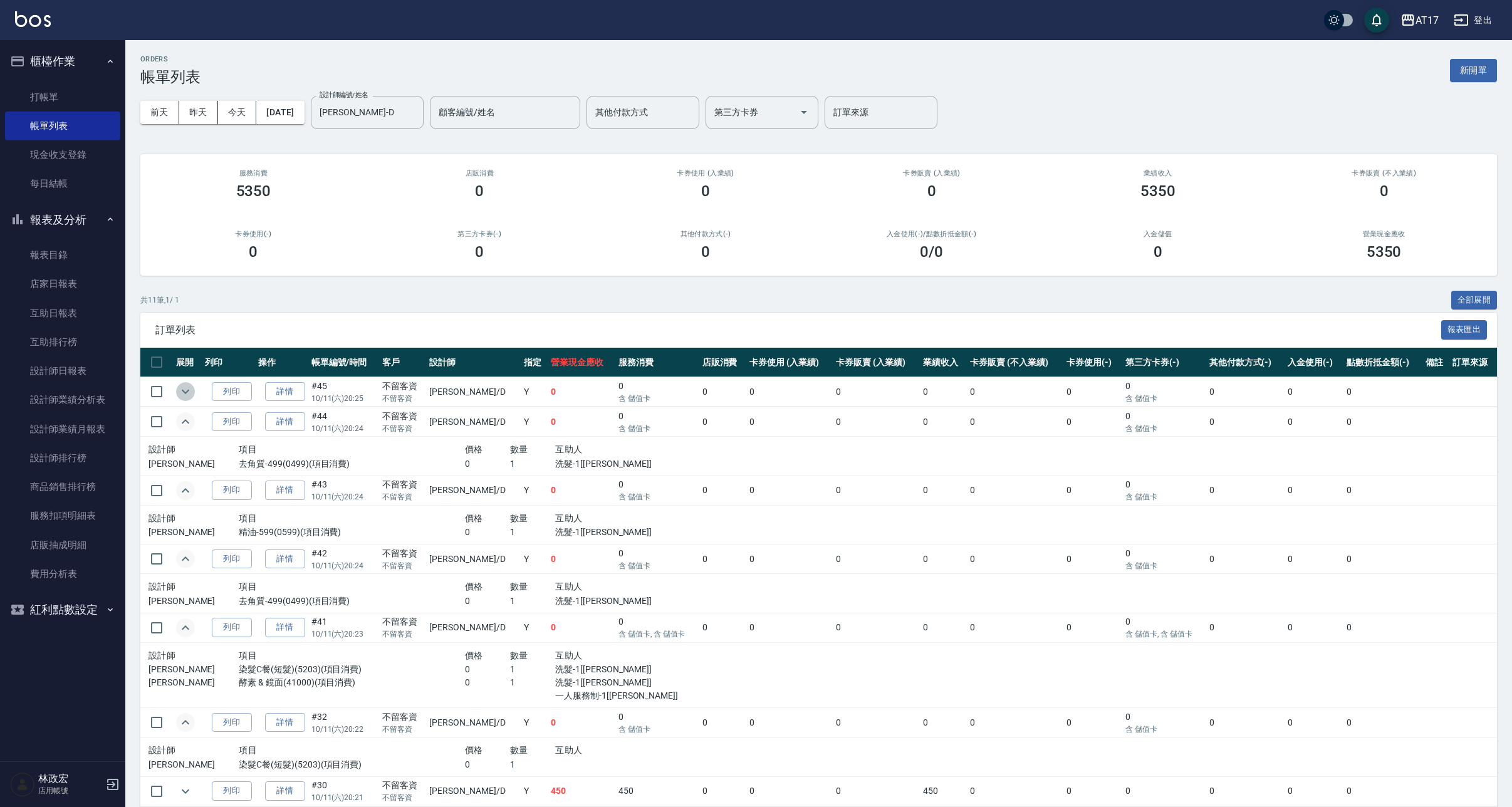
click at [188, 394] on icon "expand row" at bounding box center [186, 392] width 15 height 15
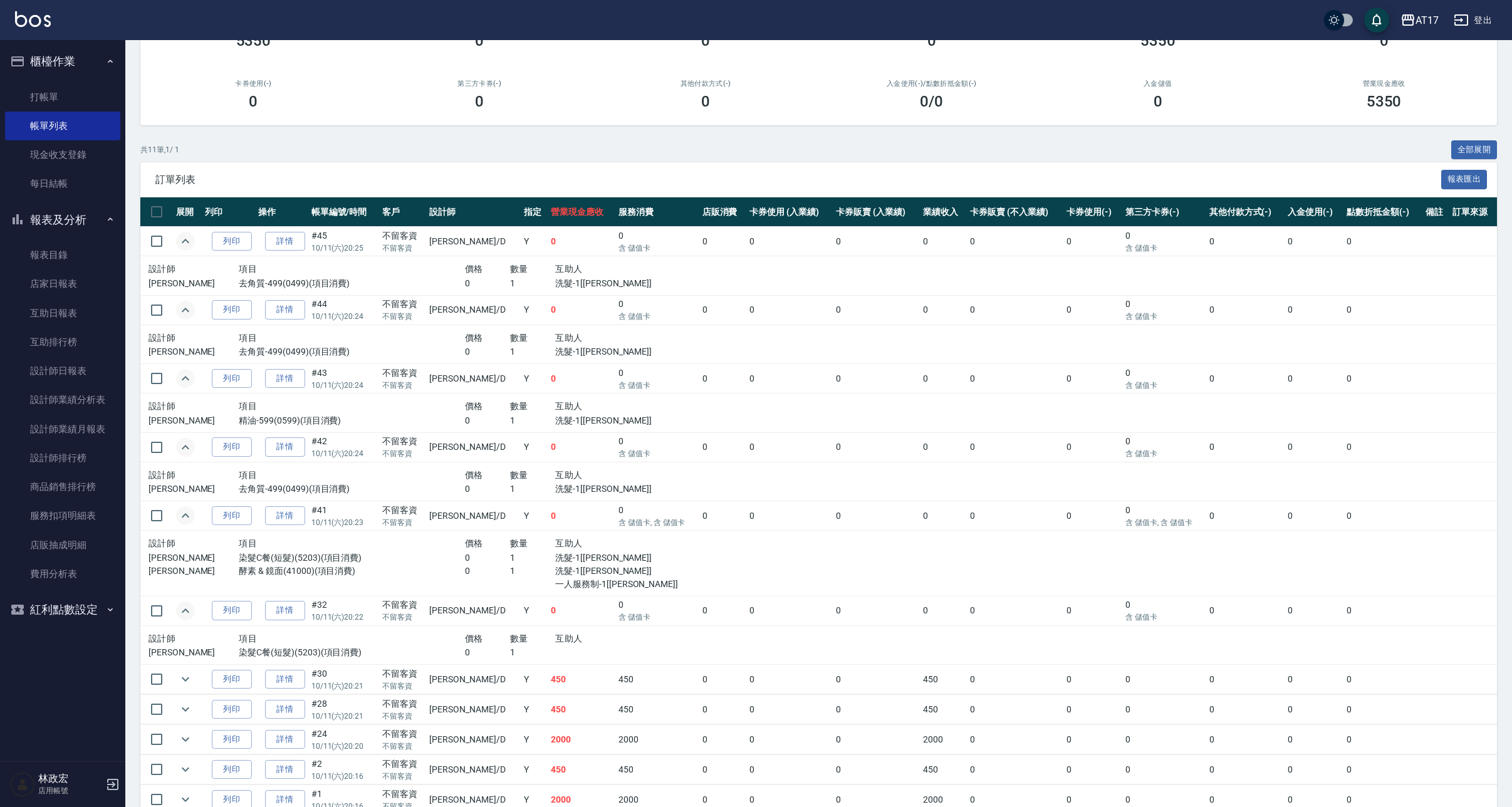
scroll to position [204, 0]
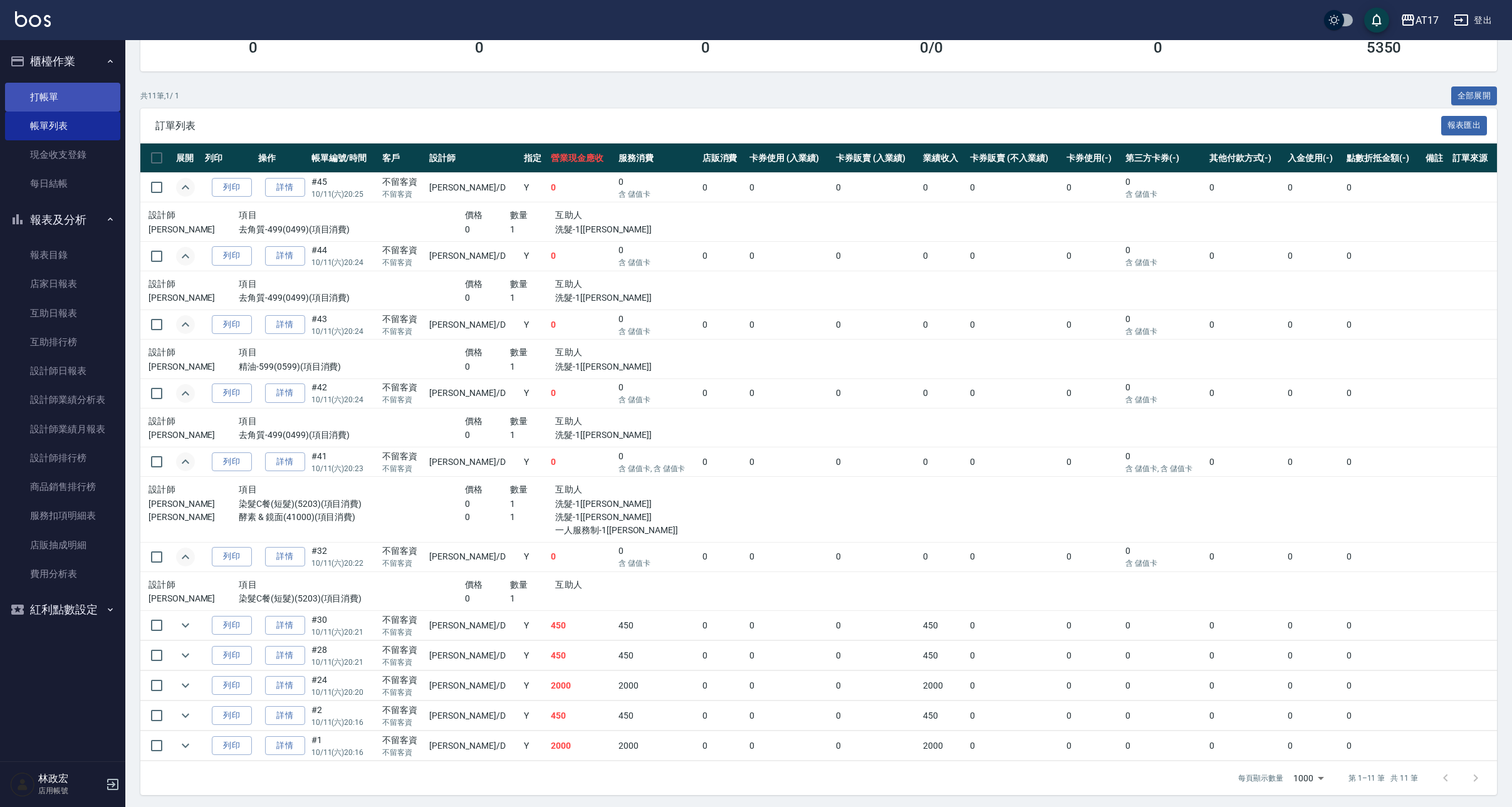
click at [41, 106] on link "打帳單" at bounding box center [62, 97] width 115 height 29
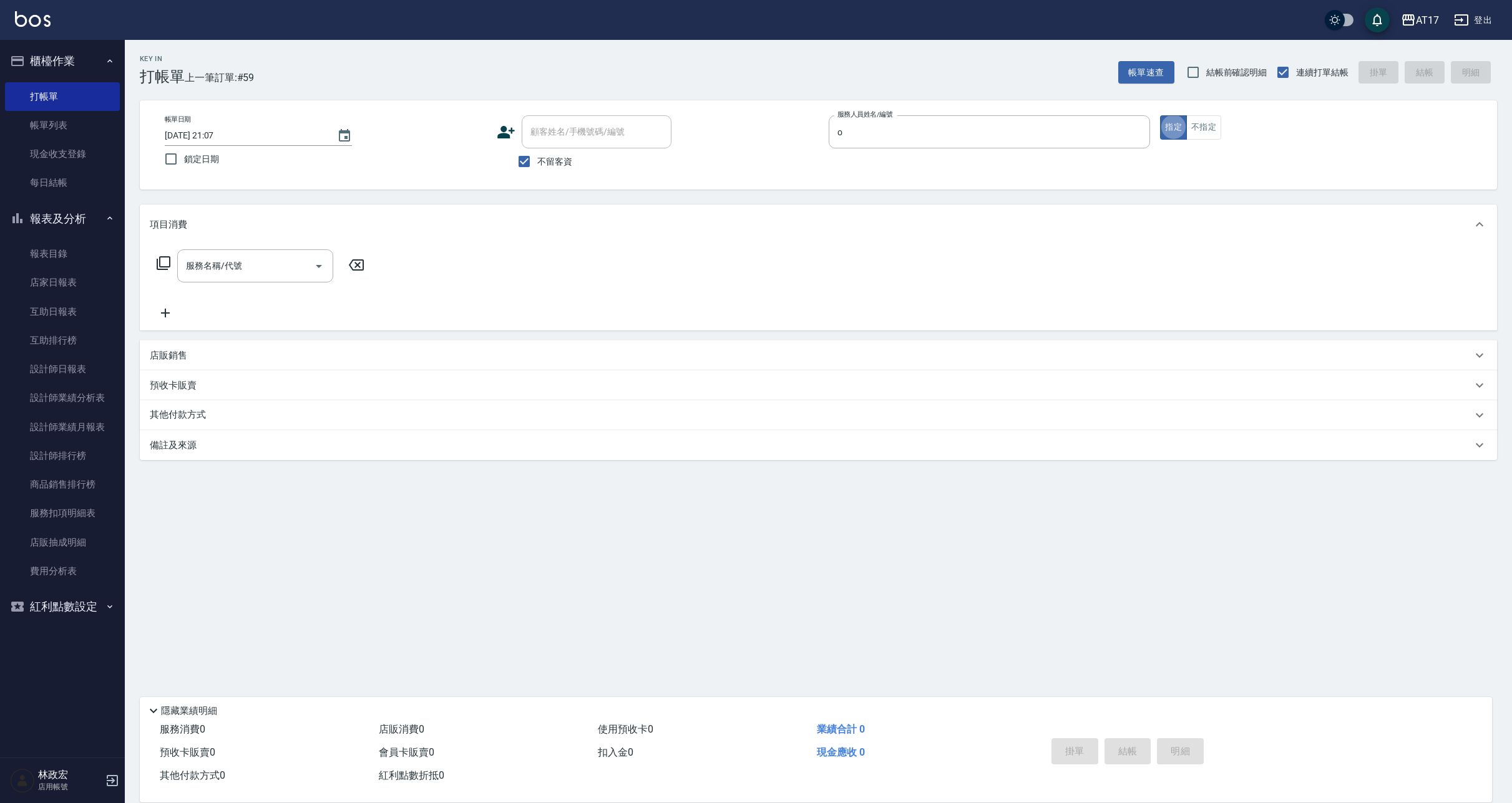
type input "Olly-O"
type button "true"
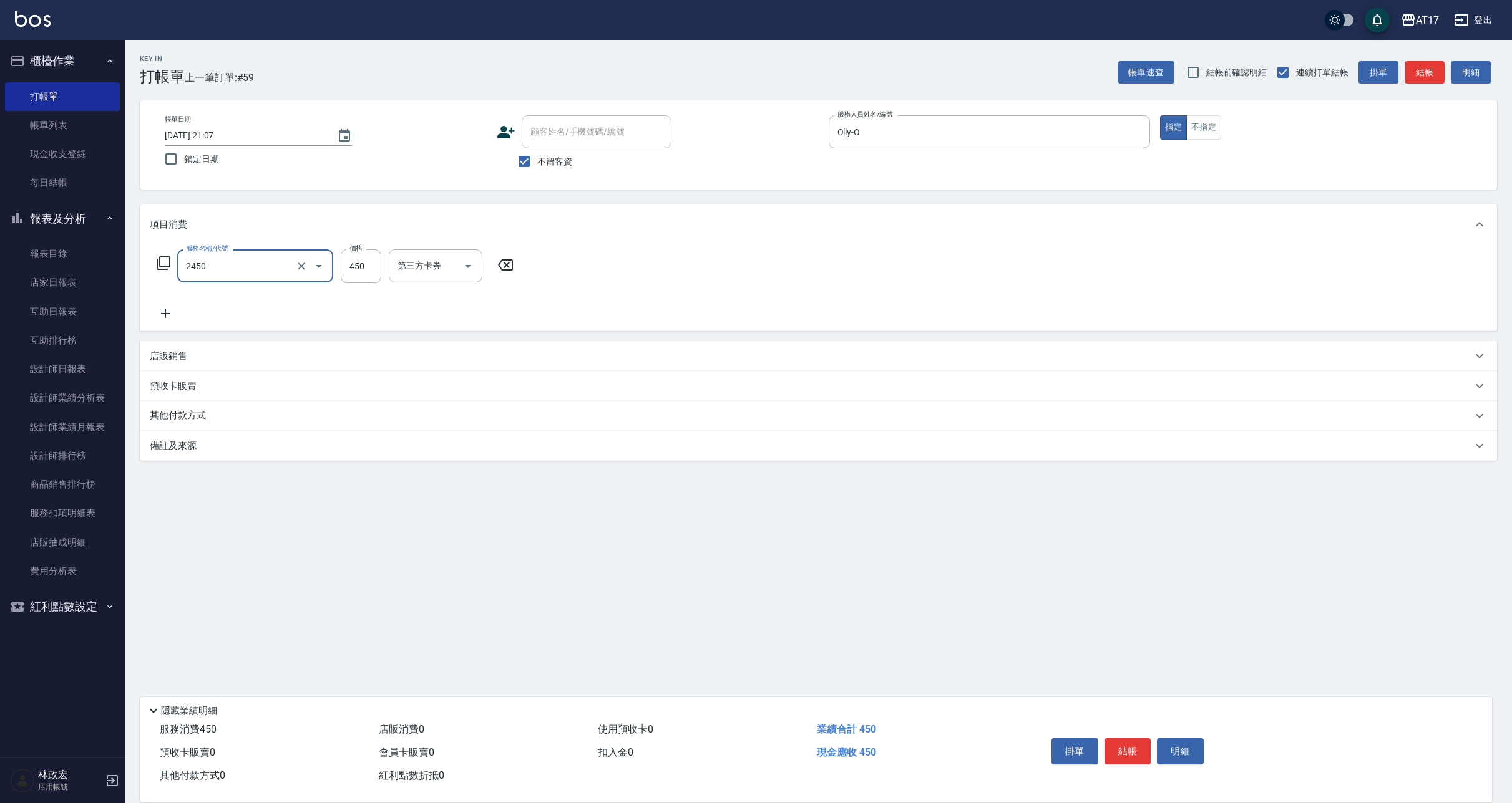
type input "2450"
type input "5"
type input "C剪髮套餐(2450)"
type input "500"
type input "[PERSON_NAME]-22"
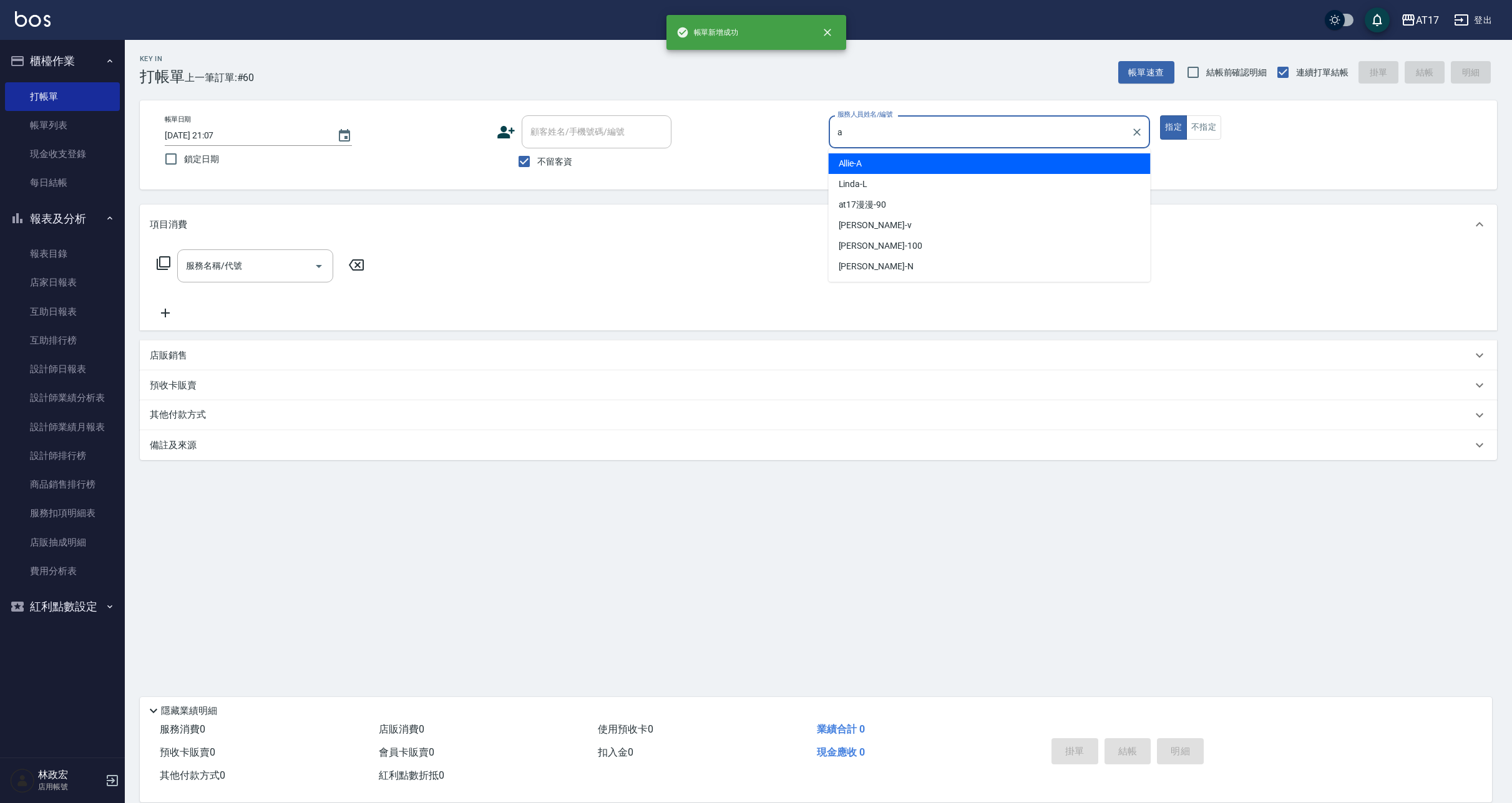
type input "Allie-A"
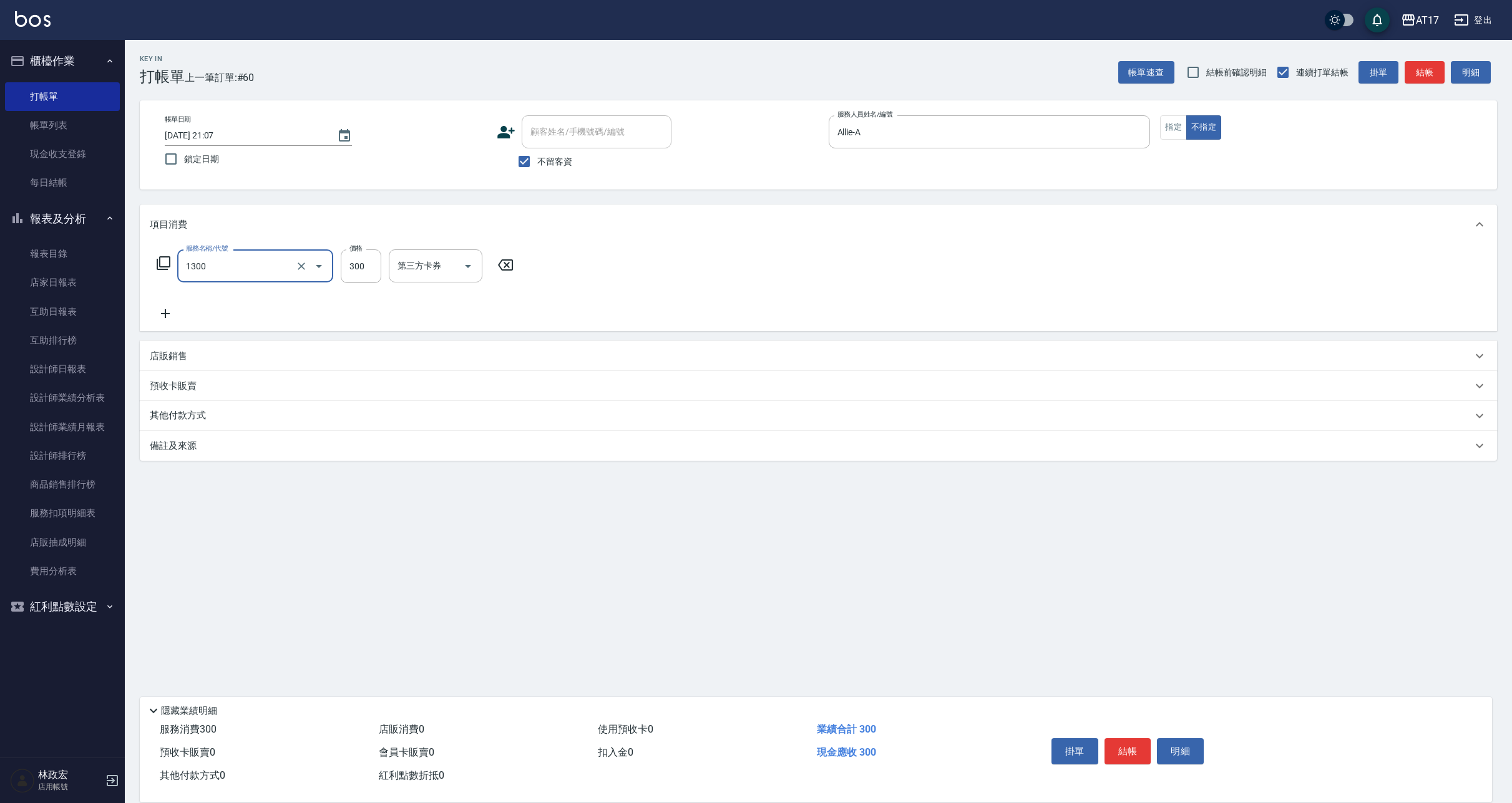
type input "一般洗髮(1300)"
type input "299"
type input "[PERSON_NAME]-25"
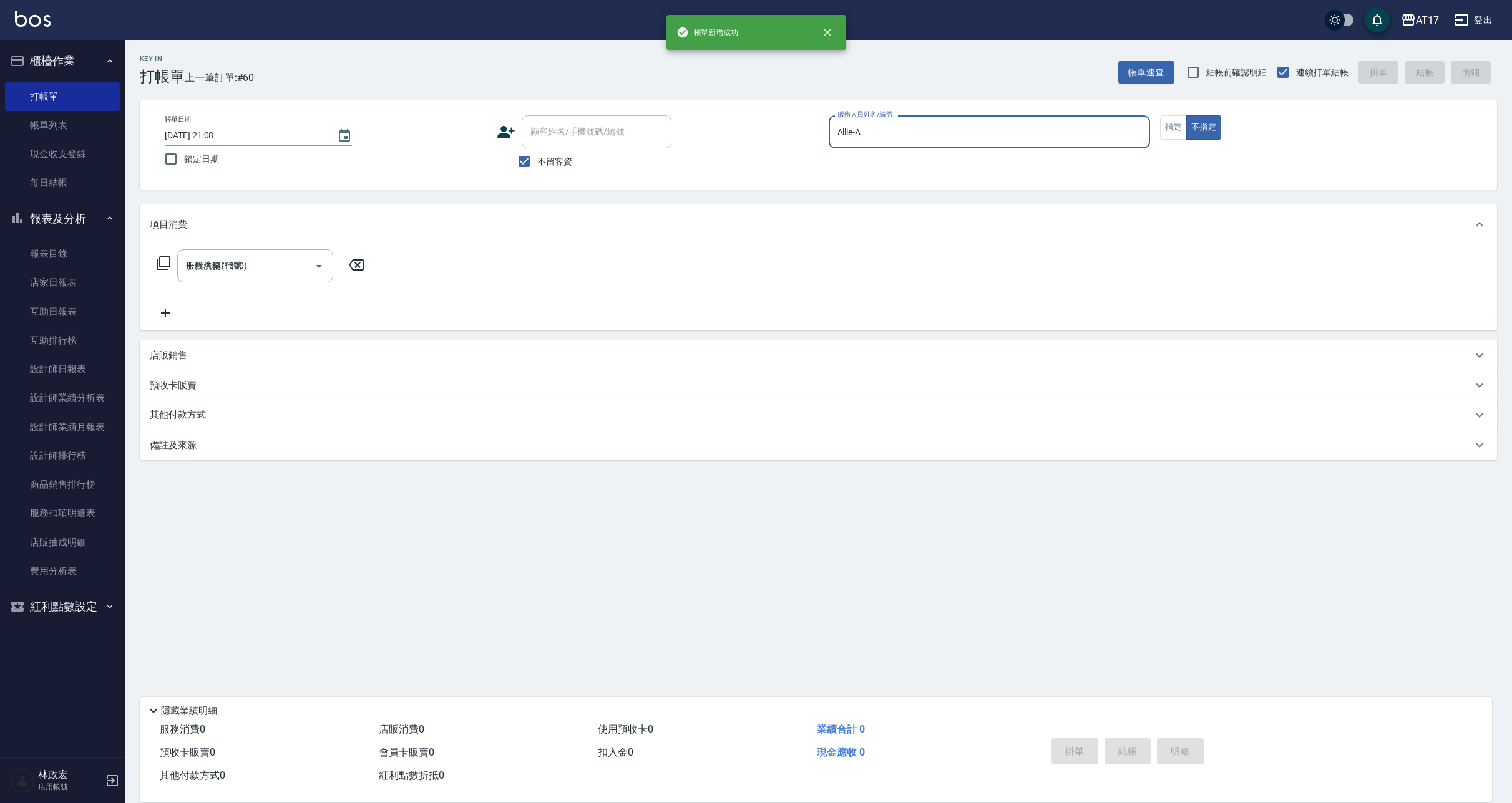
type input "2025/10/11 21:08"
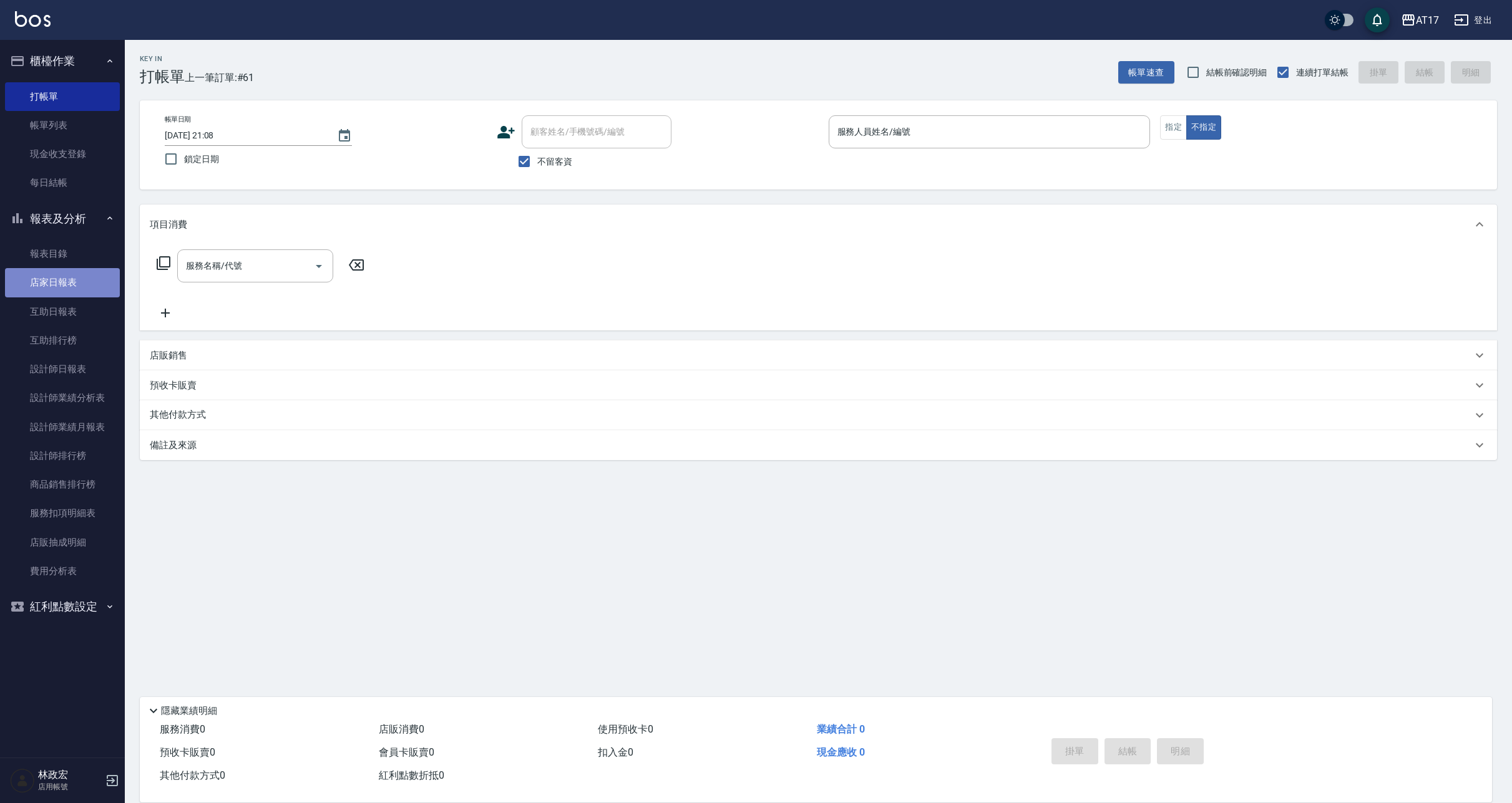
click at [33, 277] on link "店家日報表" at bounding box center [62, 283] width 115 height 29
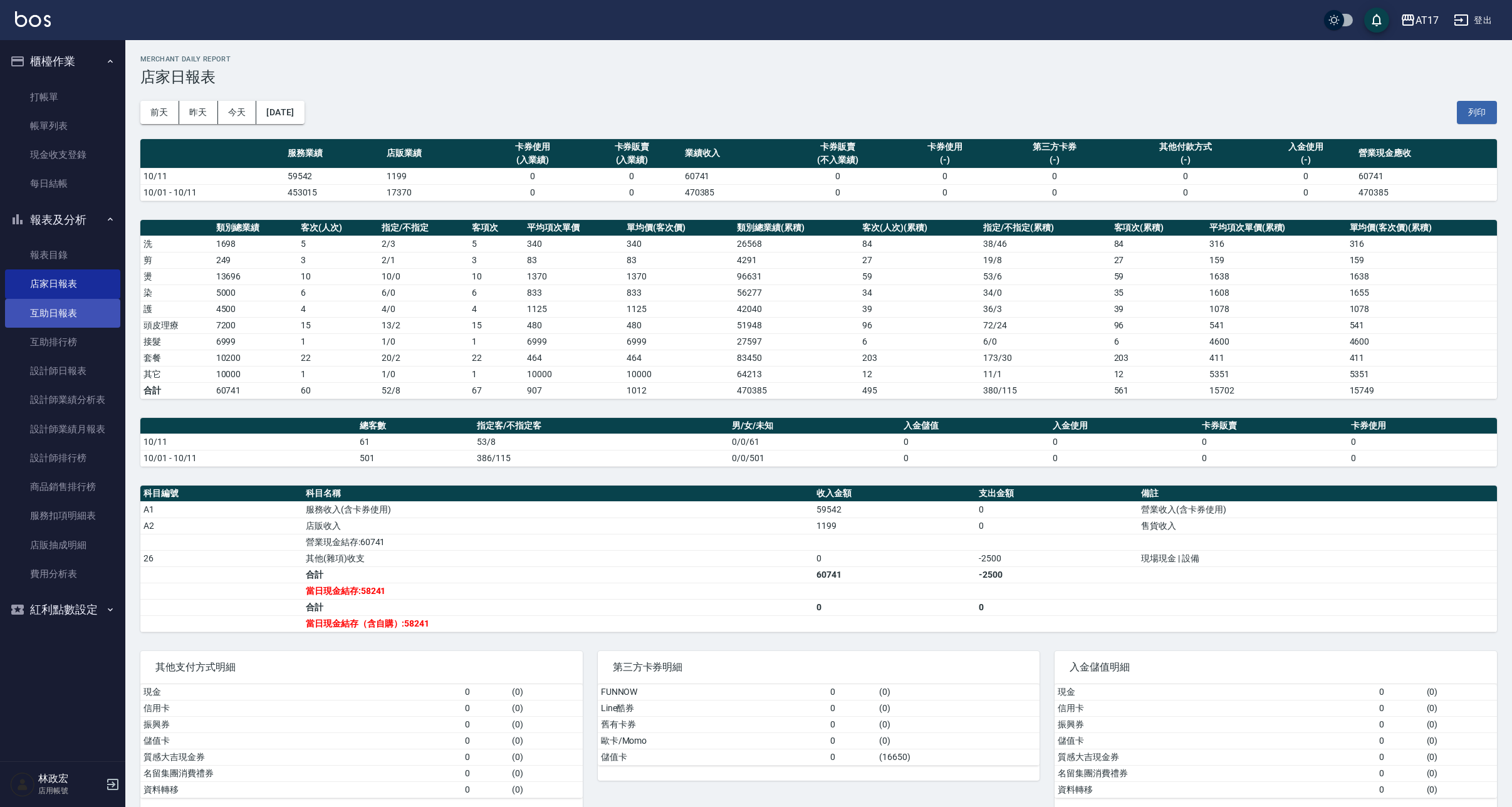
click at [77, 319] on link "互助日報表" at bounding box center [62, 314] width 115 height 29
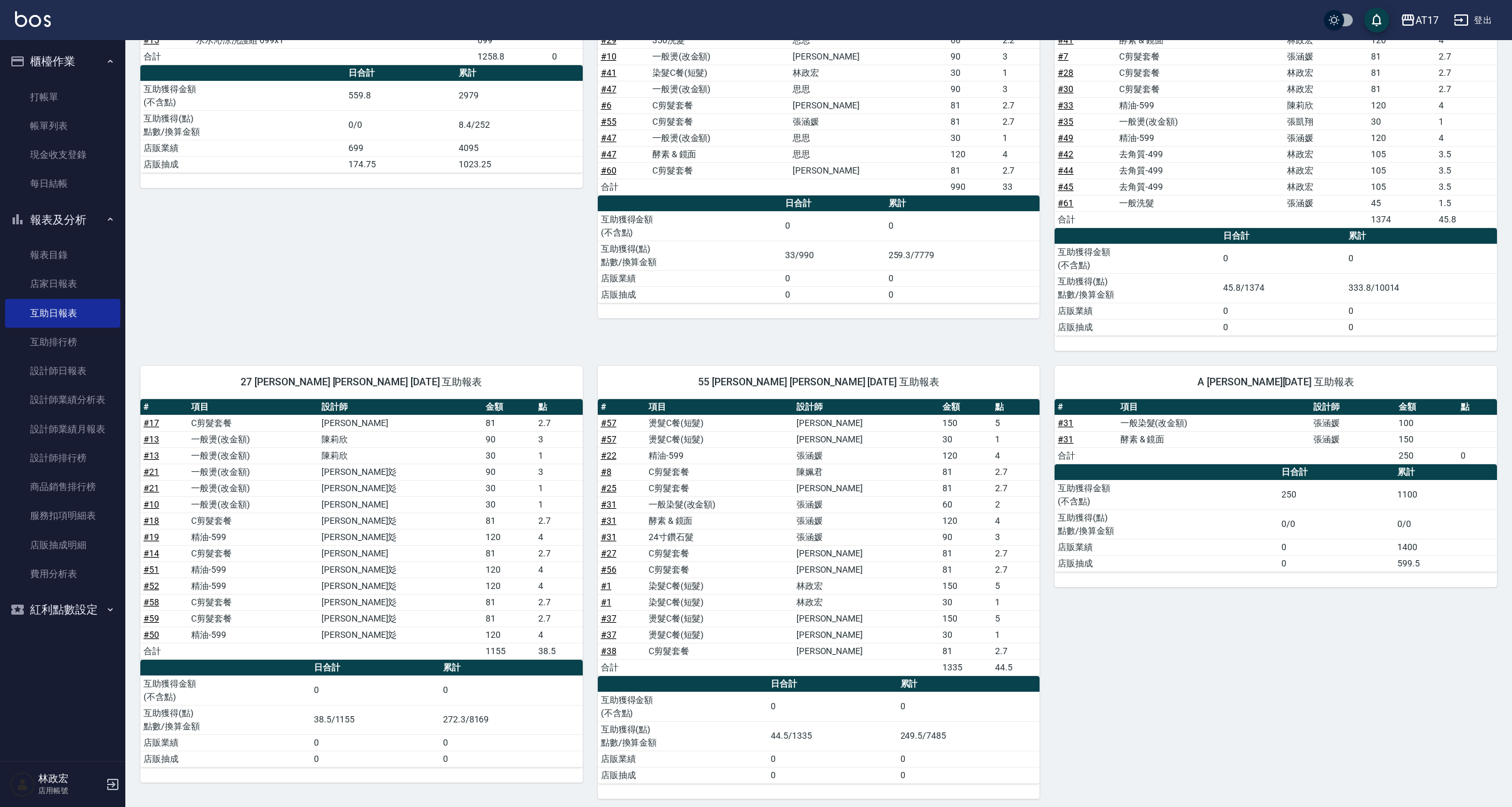
scroll to position [292, 0]
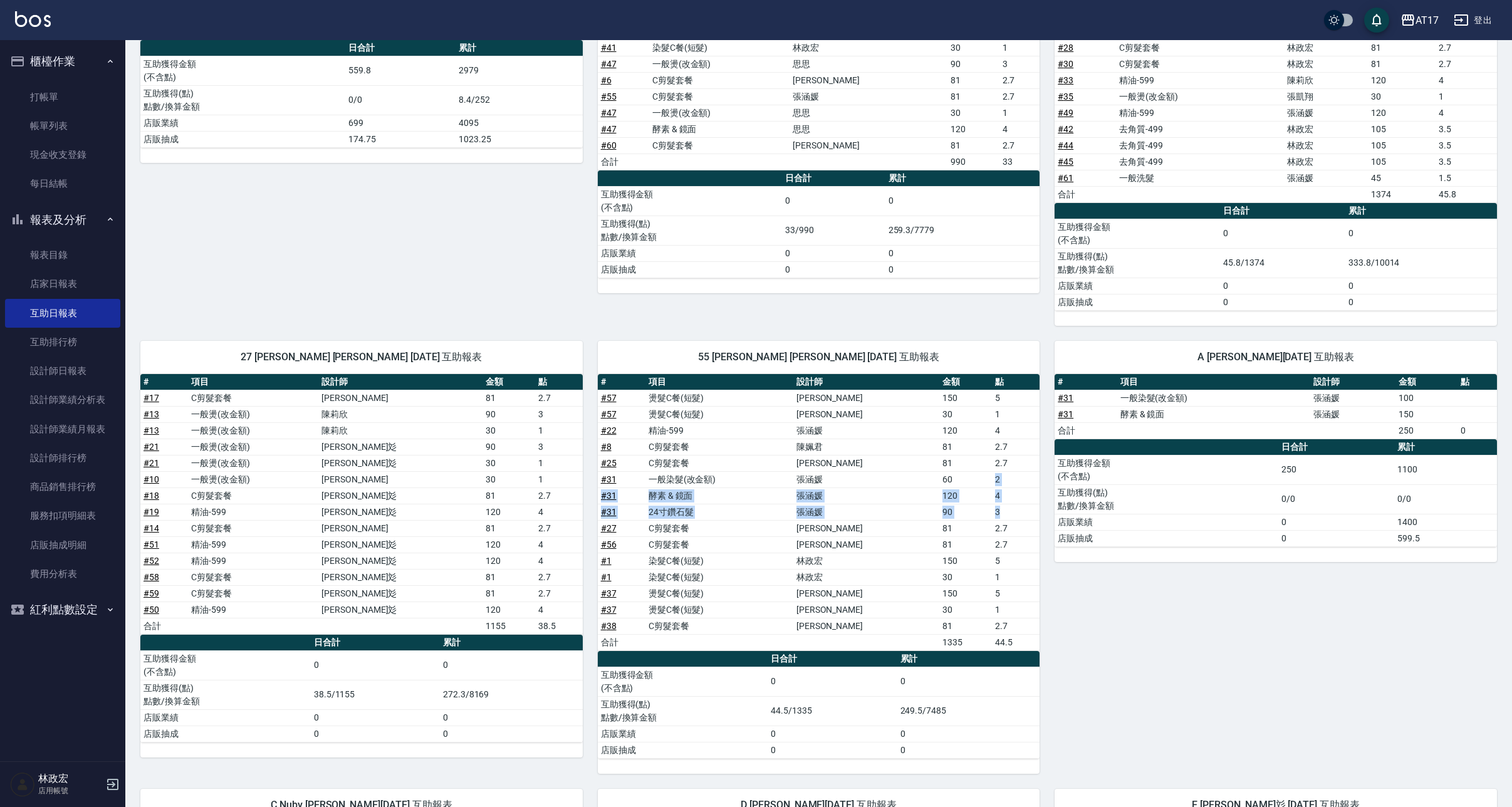
drag, startPoint x: 988, startPoint y: 477, endPoint x: 992, endPoint y: 515, distance: 38.2
click at [992, 515] on tbody "# 57 燙髮C餐(短髮) 潘信良 150 5 # 57 燙髮C餐(短髮) 潘信良 30 1 # 22 精油-599 張涵媛 120 4 # 8 C剪髮套餐 …" at bounding box center [820, 520] width 443 height 261
click at [1165, 620] on div "A Allie 張涵媛 10/11/2025 互助報表 # 項目 設計師 金額 點 # 31 一般染髮(改金額) 張涵媛 100 # 31 酵素 & 鏡面 張…" at bounding box center [1269, 550] width 457 height 448
click at [81, 385] on link "設計師業績分析表" at bounding box center [62, 400] width 115 height 29
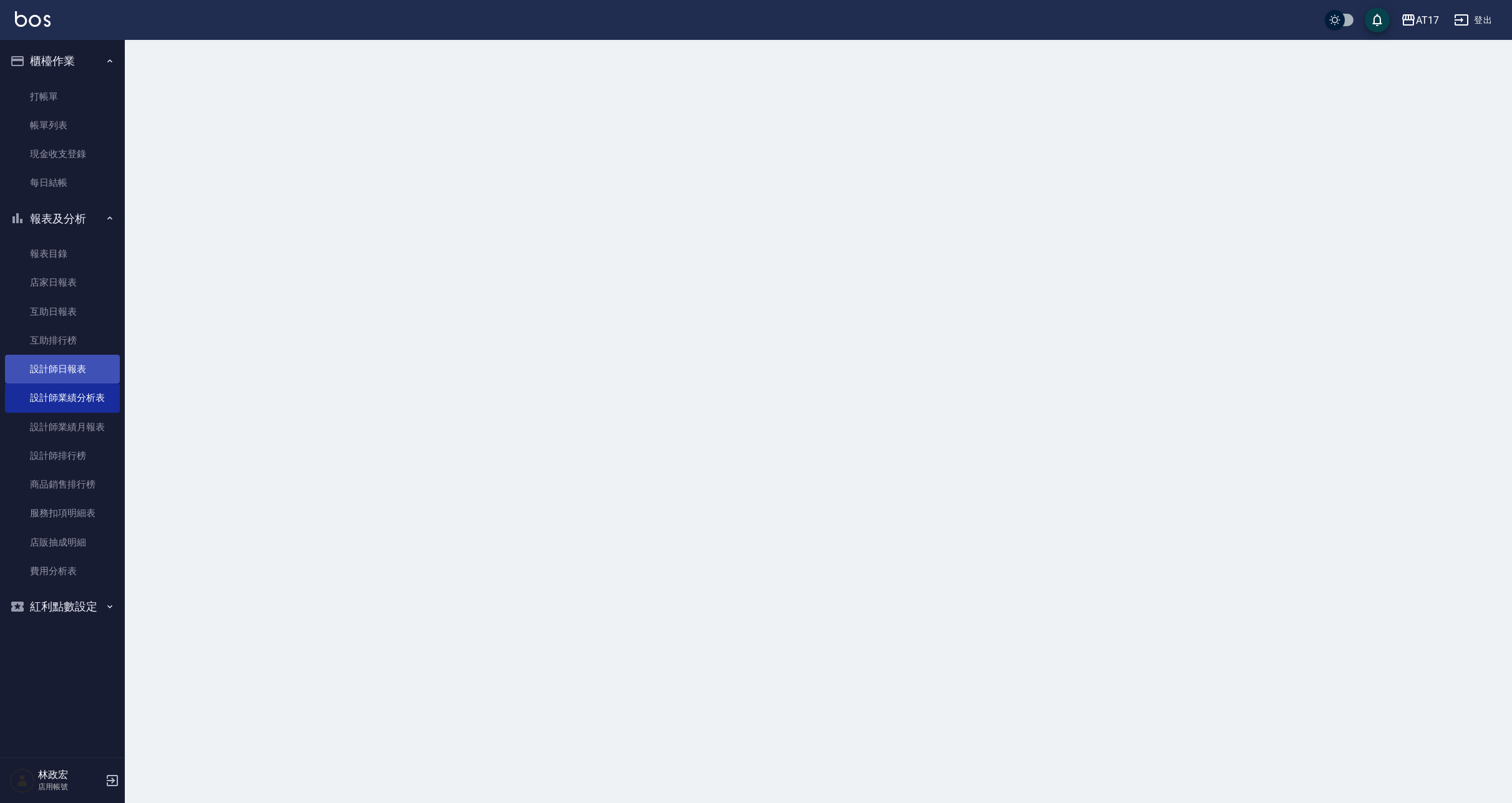
click at [81, 373] on link "設計師日報表" at bounding box center [62, 370] width 115 height 29
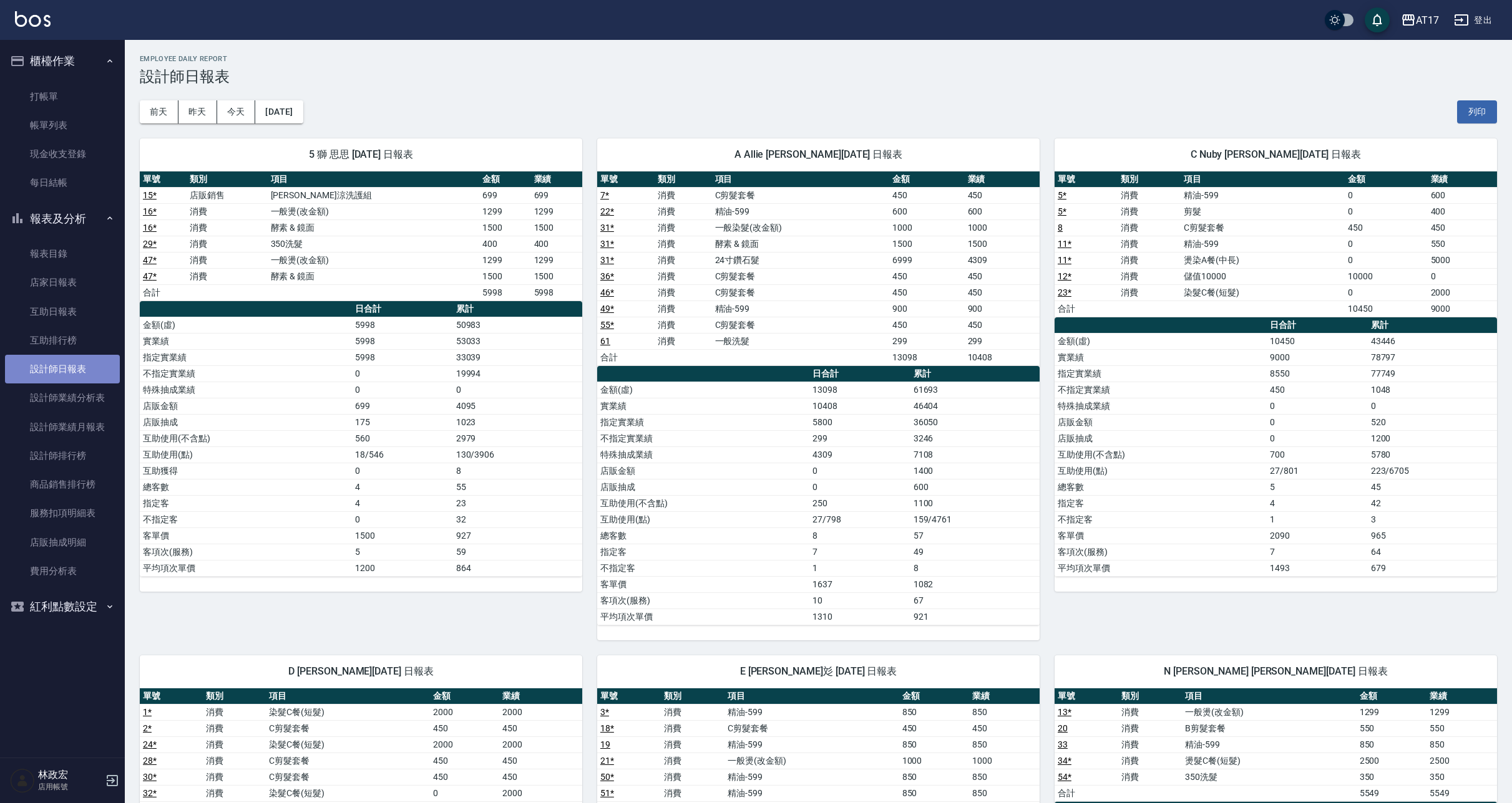
click at [81, 375] on link "設計師日報表" at bounding box center [62, 370] width 115 height 29
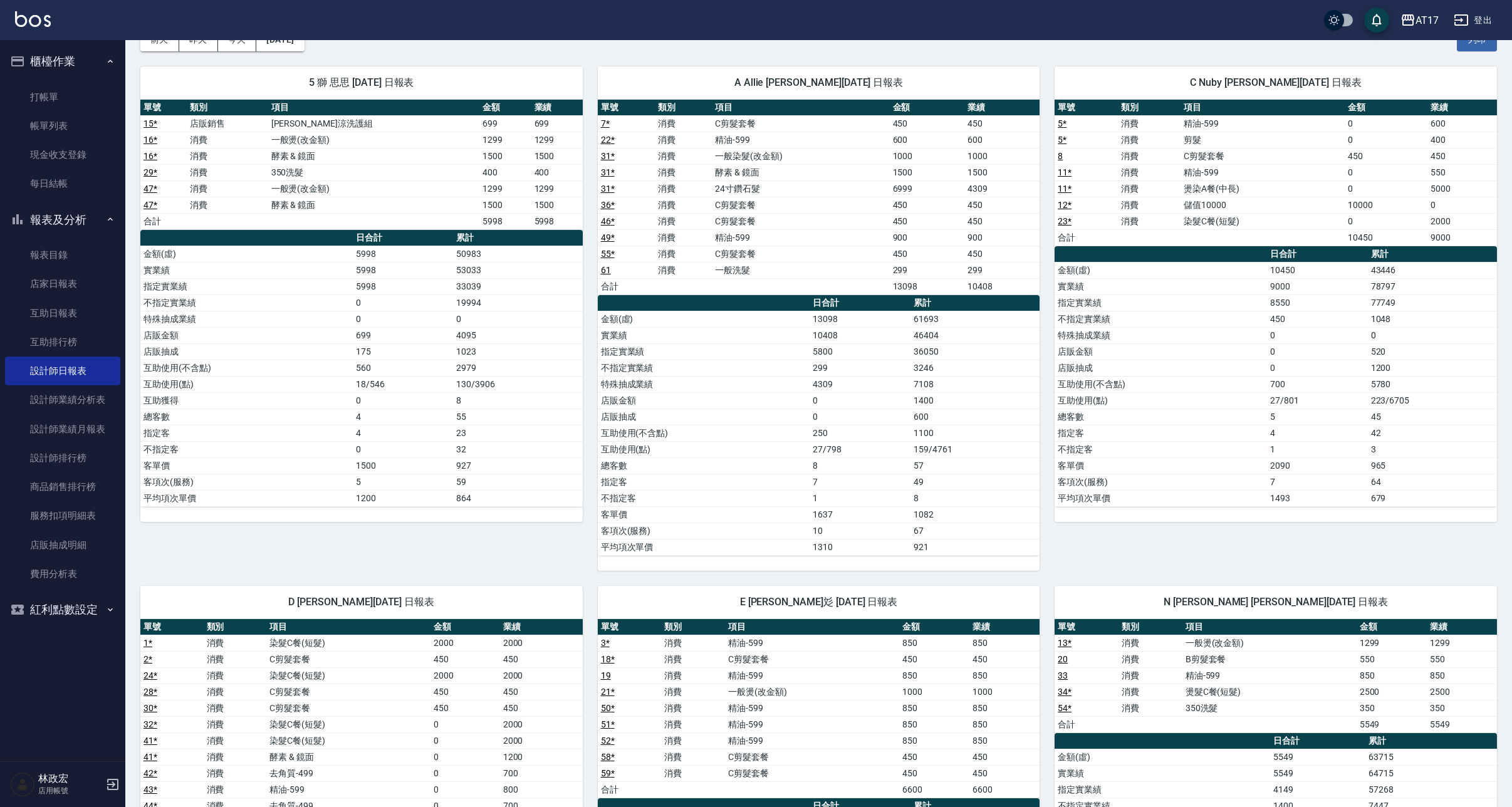
scroll to position [70, 0]
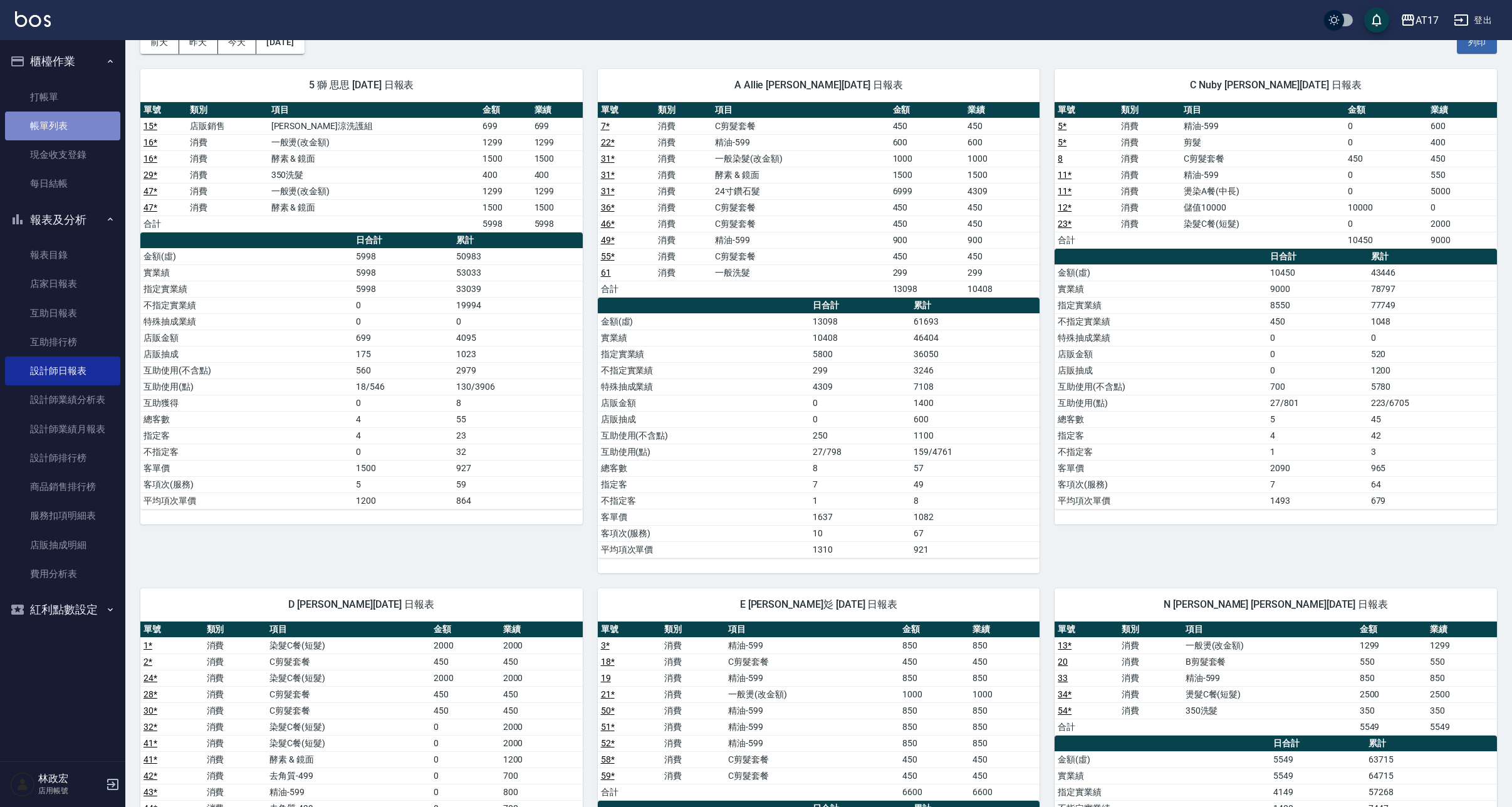
click at [58, 127] on link "帳單列表" at bounding box center [62, 126] width 115 height 29
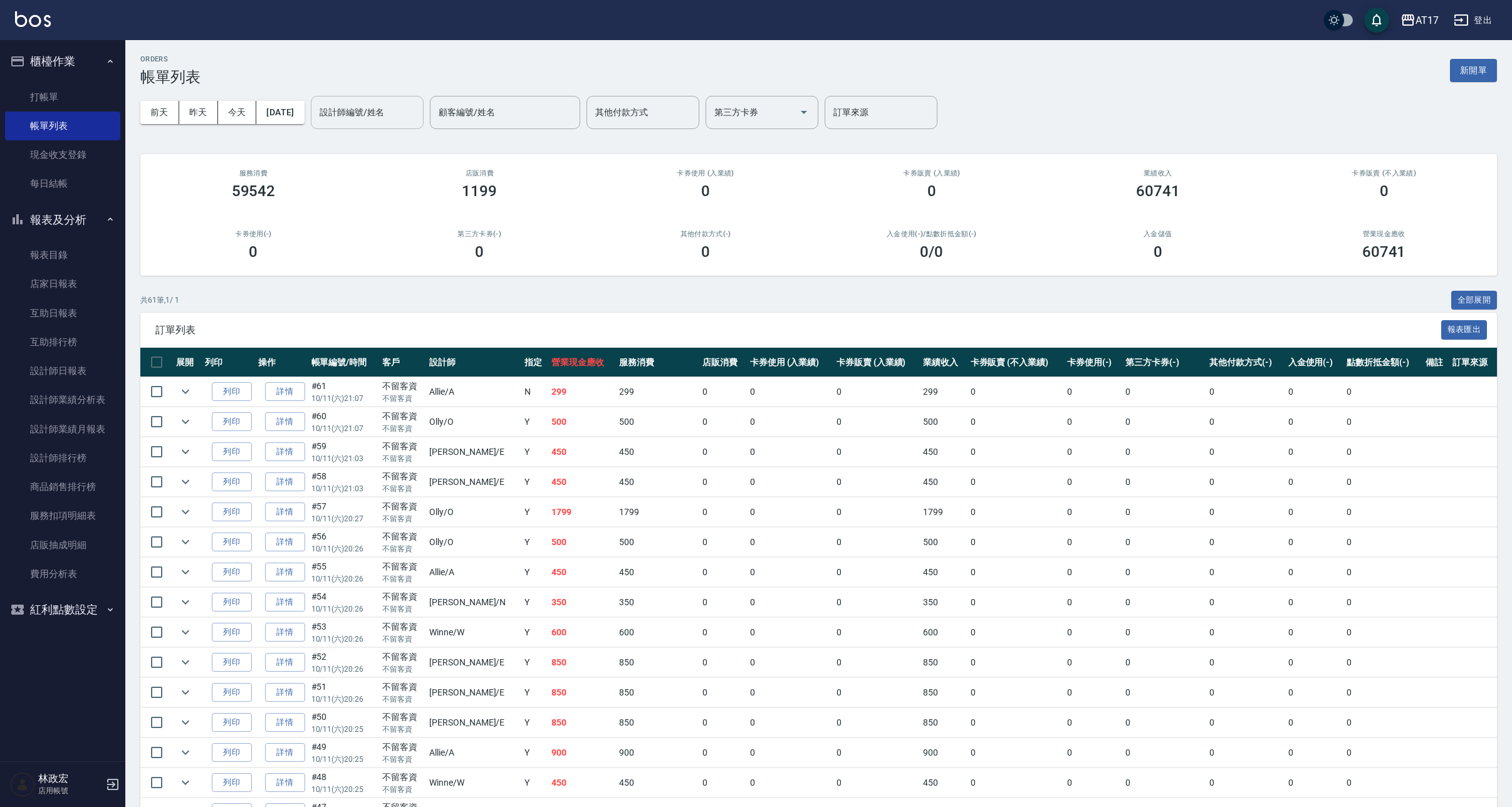
click at [361, 124] on div "設計師編號/姓名" at bounding box center [367, 113] width 113 height 33
type input "[PERSON_NAME]-D"
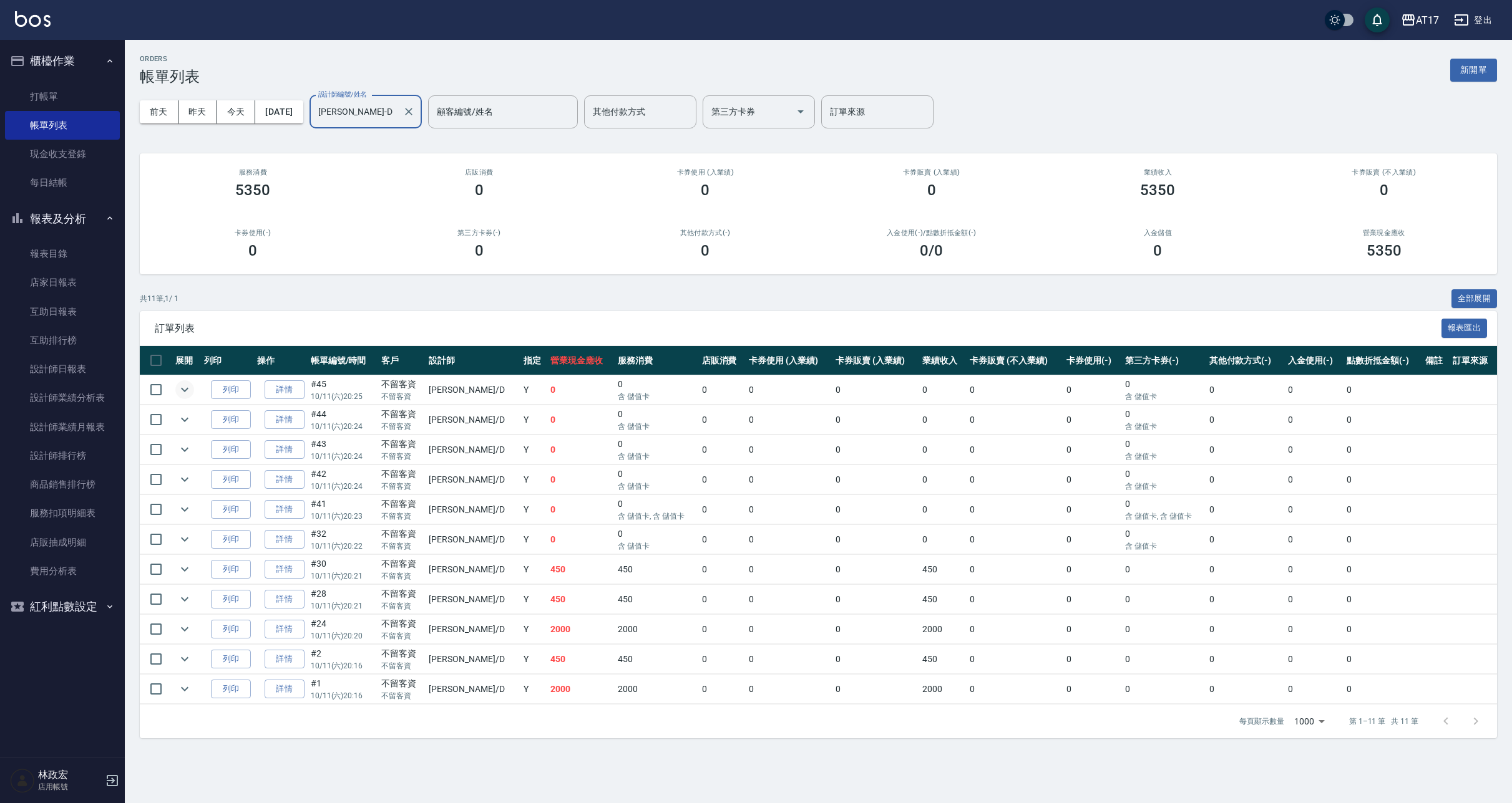
click at [185, 387] on icon "expand row" at bounding box center [185, 390] width 15 height 15
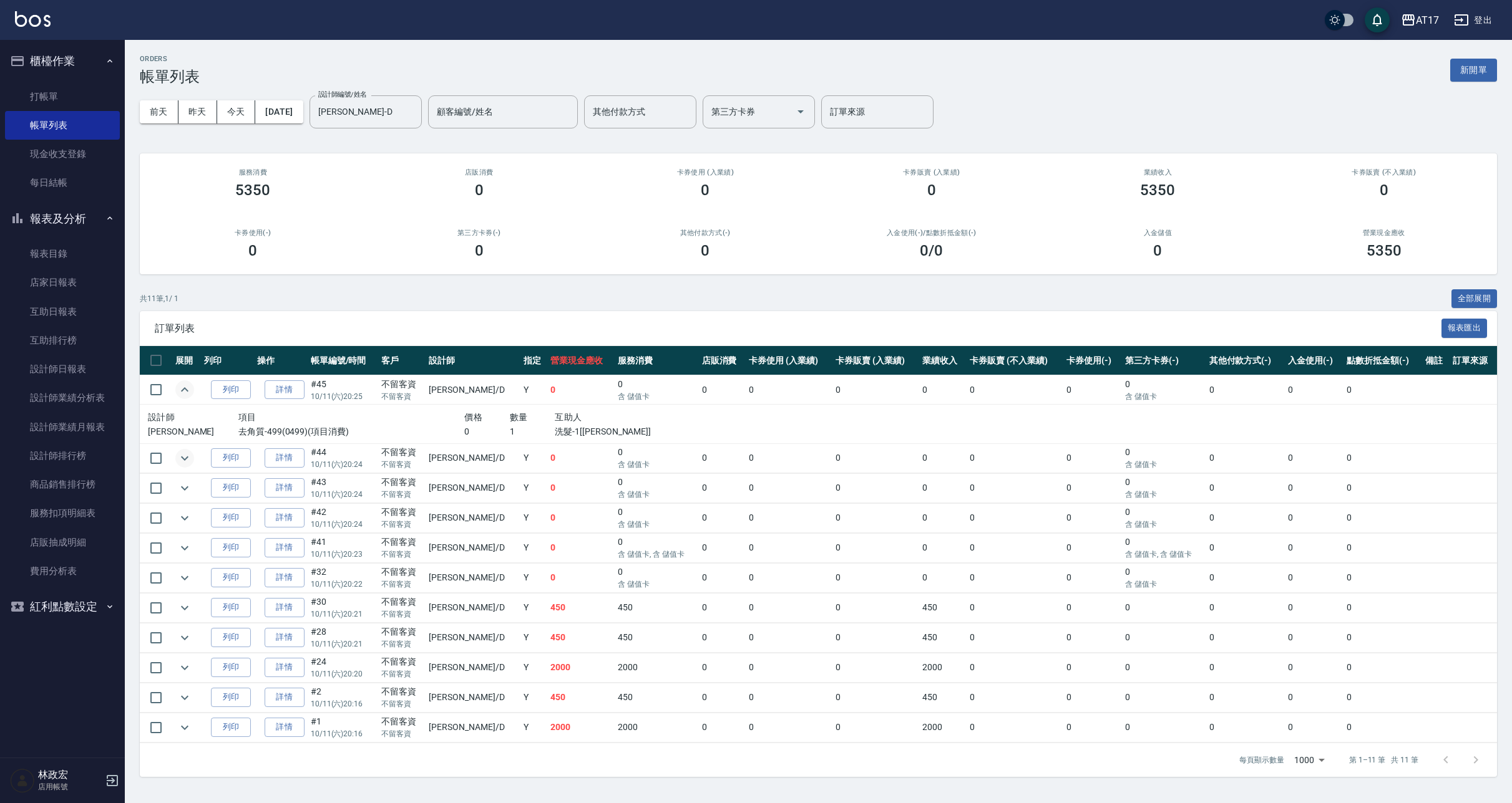
click at [180, 451] on icon "expand row" at bounding box center [185, 458] width 15 height 15
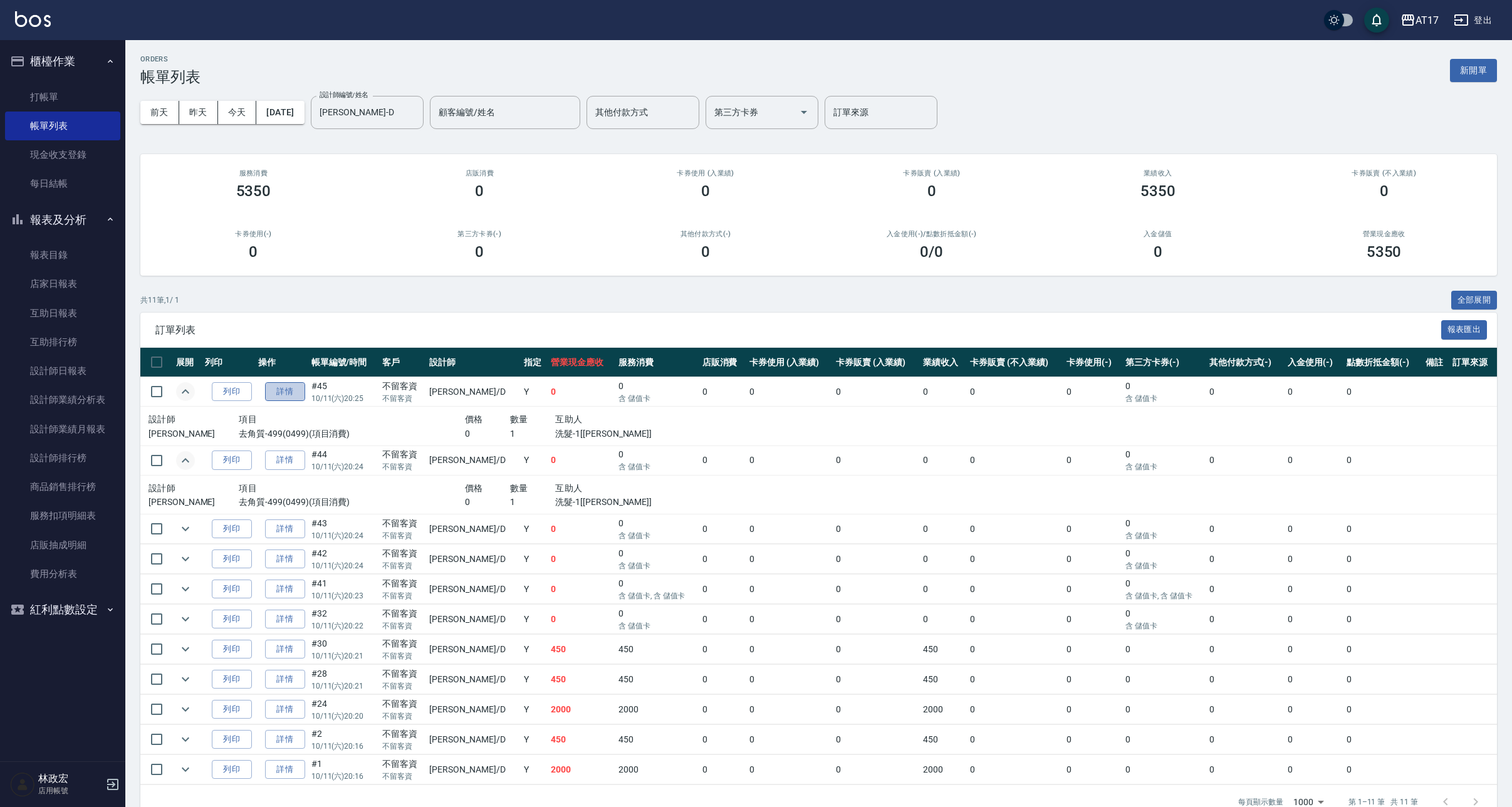
click at [297, 386] on link "詳情" at bounding box center [285, 392] width 40 height 19
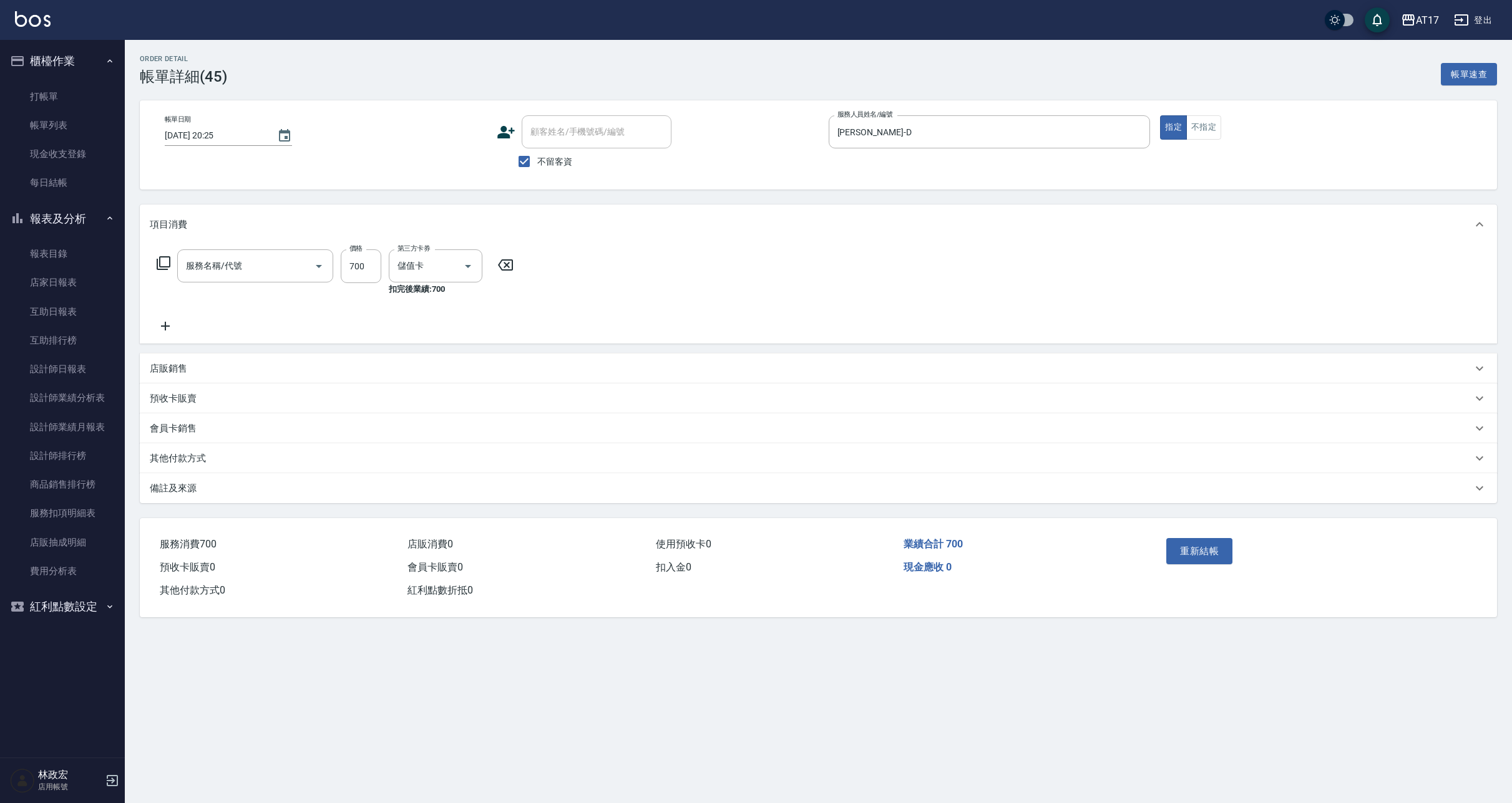
type input "[DATE] 20:25"
checkbox input "true"
type input "[PERSON_NAME]-D"
type input "去角質-499(0499)"
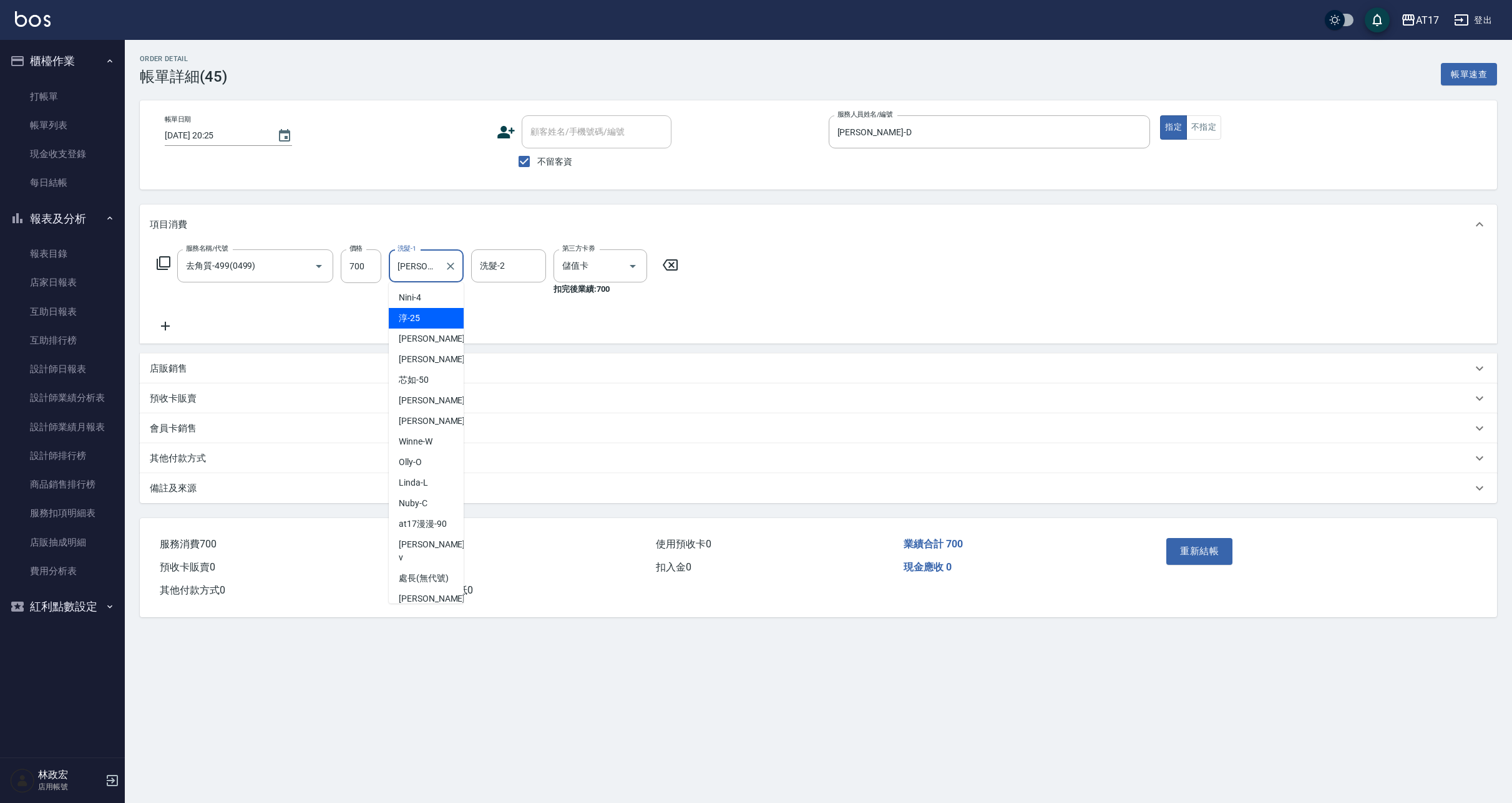
click at [424, 268] on input "[PERSON_NAME]-25" at bounding box center [416, 266] width 45 height 22
click at [449, 266] on icon "Clear" at bounding box center [451, 267] width 13 height 13
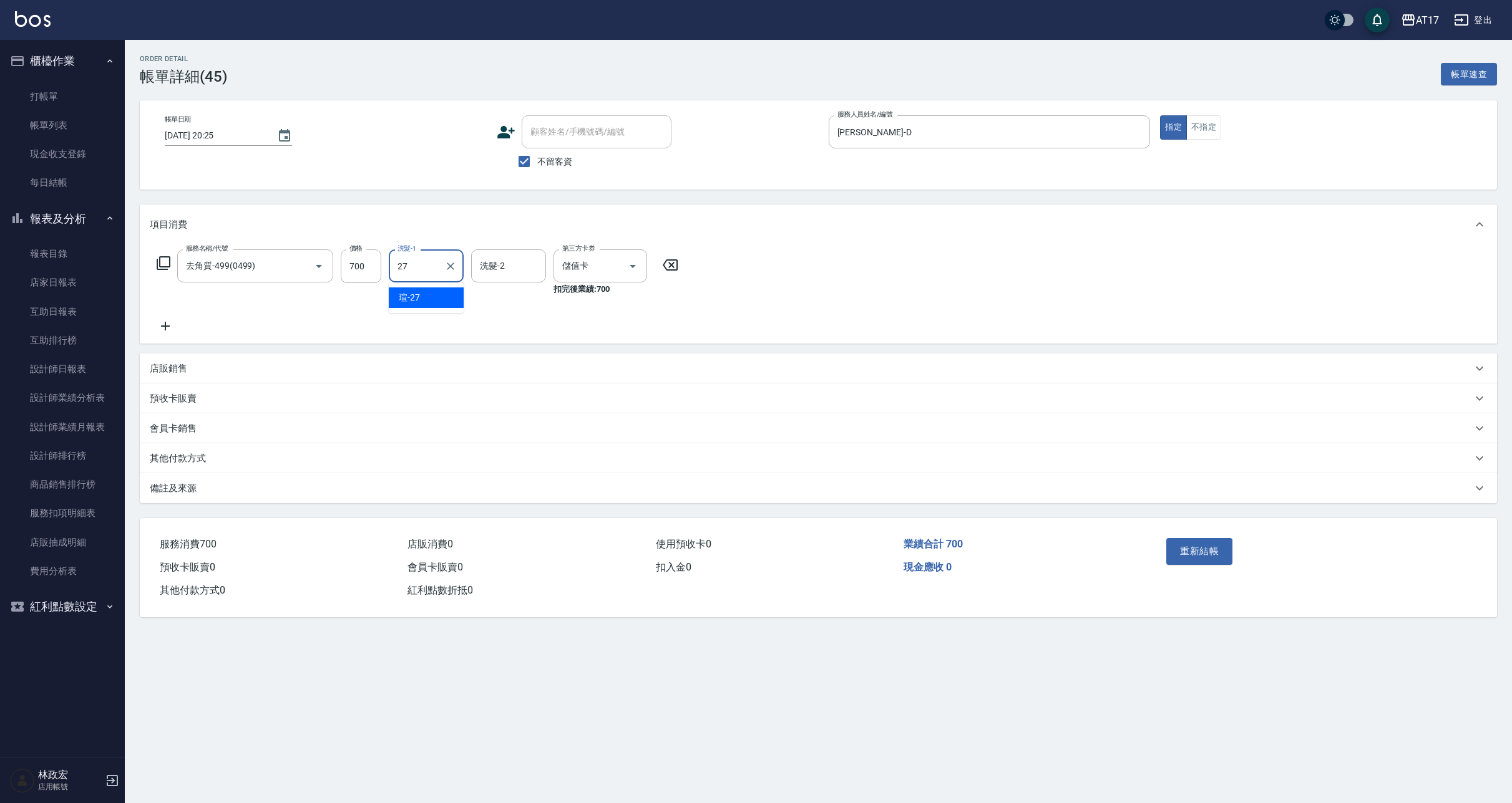
type input "[PERSON_NAME]-27"
click at [1204, 555] on button "重新結帳" at bounding box center [1199, 551] width 66 height 26
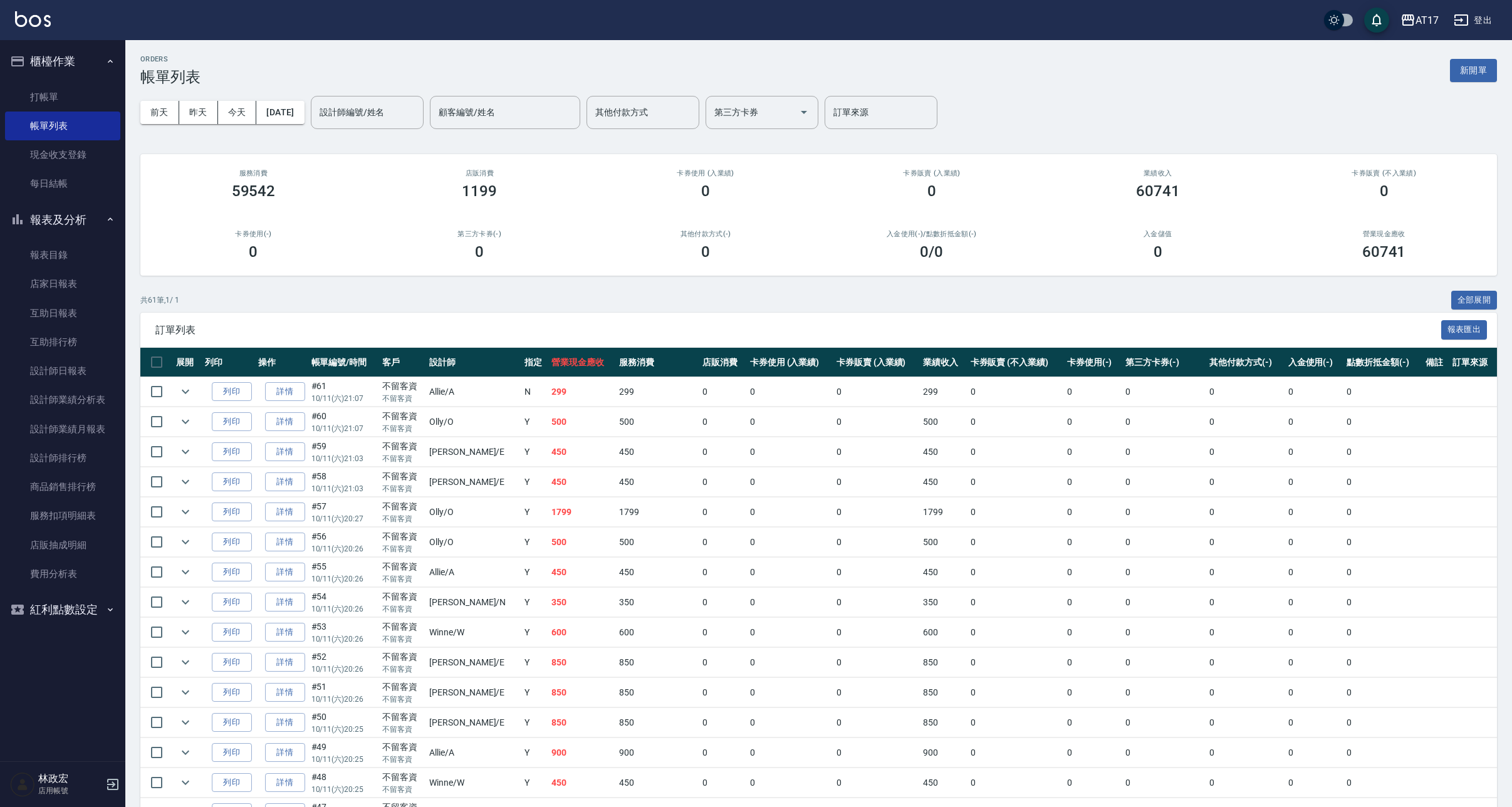
click at [43, 26] on img at bounding box center [32, 18] width 36 height 16
